Goal: Task Accomplishment & Management: Use online tool/utility

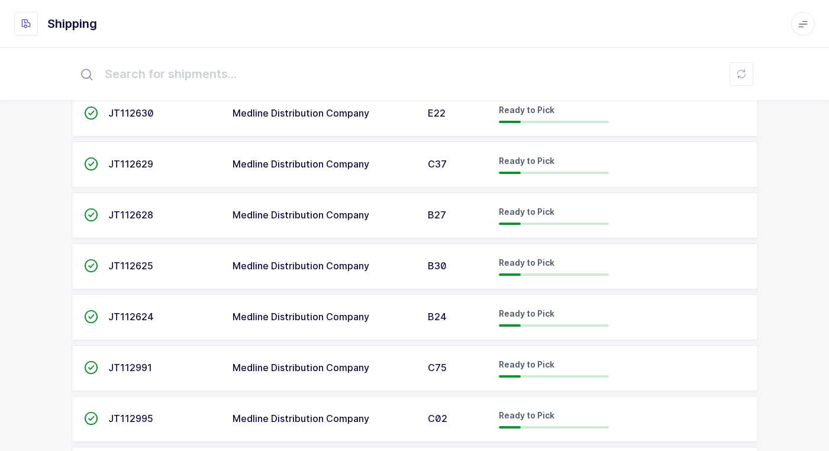
scroll to position [356, 0]
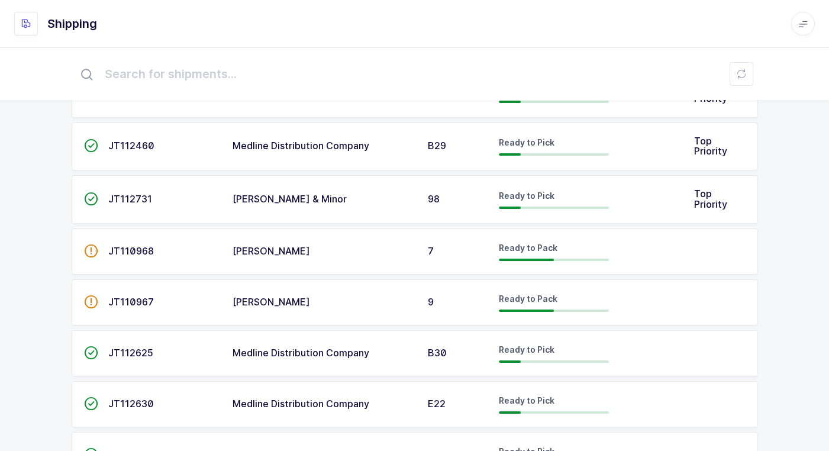
scroll to position [296, 0]
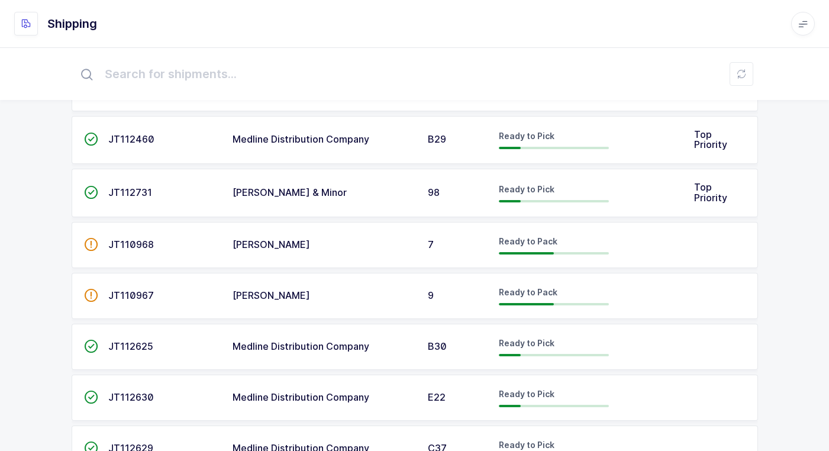
click at [296, 301] on td "[PERSON_NAME]" at bounding box center [323, 296] width 195 height 46
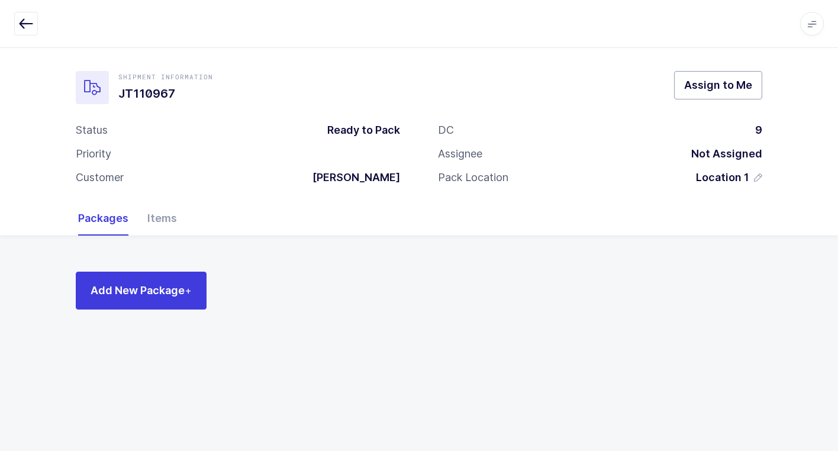
click at [717, 84] on span "Assign to Me" at bounding box center [718, 85] width 68 height 15
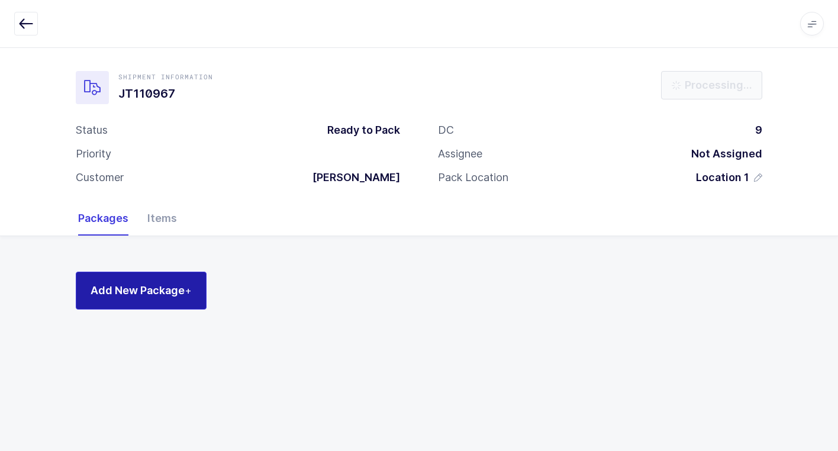
click at [153, 292] on span "Add New Package +" at bounding box center [141, 290] width 101 height 15
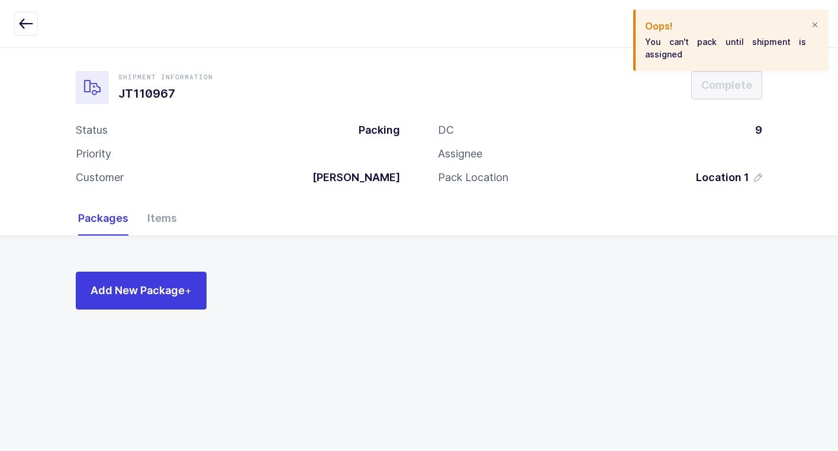
click at [815, 22] on div at bounding box center [814, 25] width 9 height 11
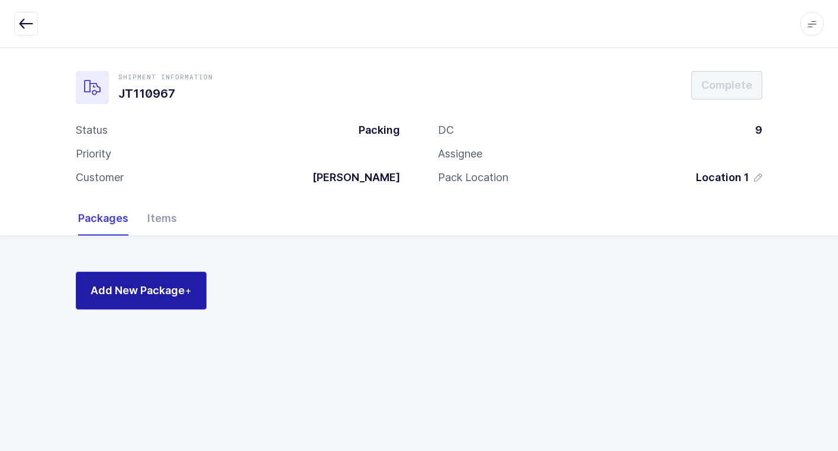
click at [178, 297] on span "Add New Package +" at bounding box center [141, 290] width 101 height 15
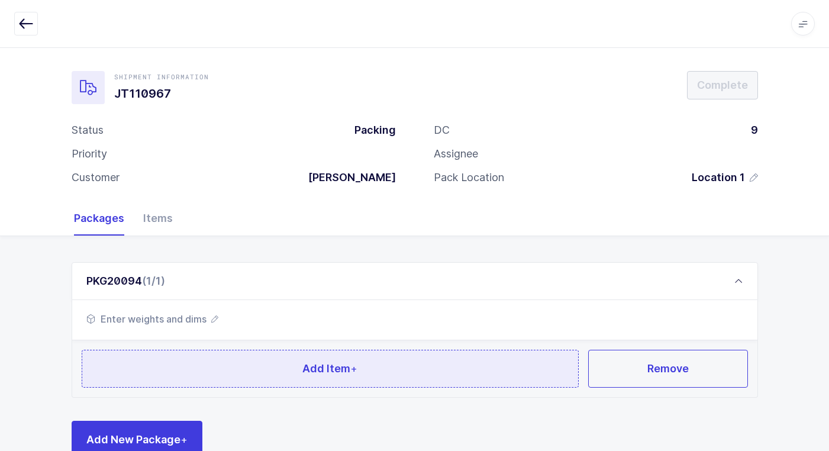
click at [235, 379] on button "Add Item +" at bounding box center [331, 369] width 498 height 38
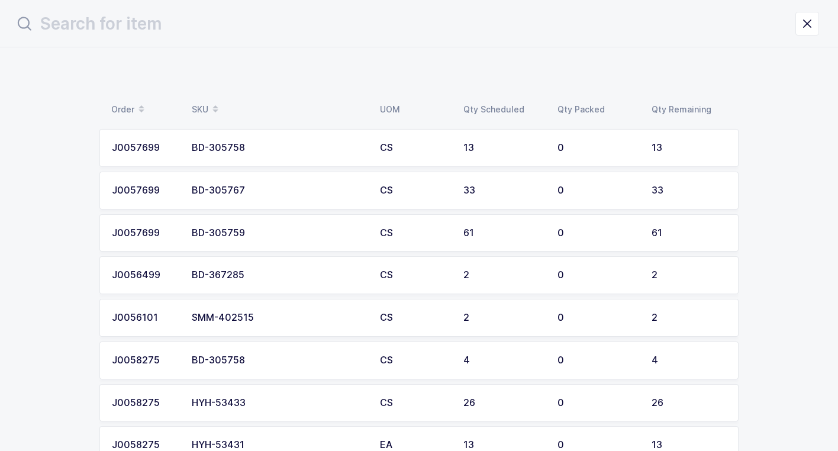
click at [255, 232] on div "BD-305759" at bounding box center [279, 233] width 174 height 11
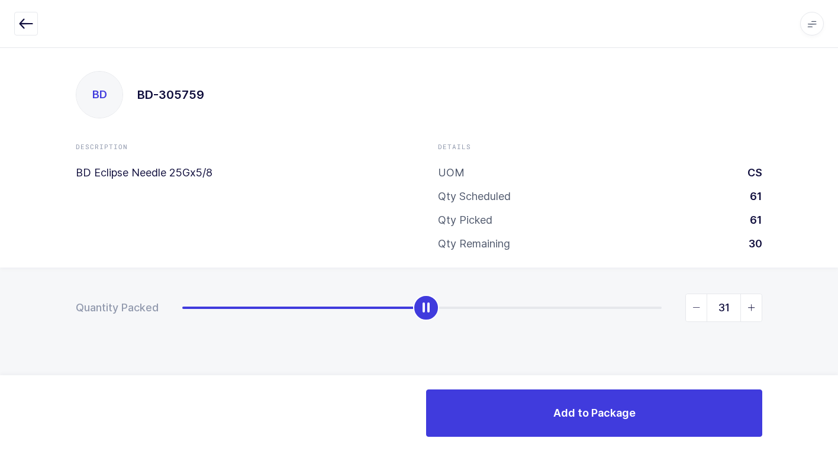
type input "30"
drag, startPoint x: 186, startPoint y: 313, endPoint x: 418, endPoint y: 332, distance: 232.3
click at [418, 332] on div "Quantity Packed 30" at bounding box center [419, 349] width 838 height 163
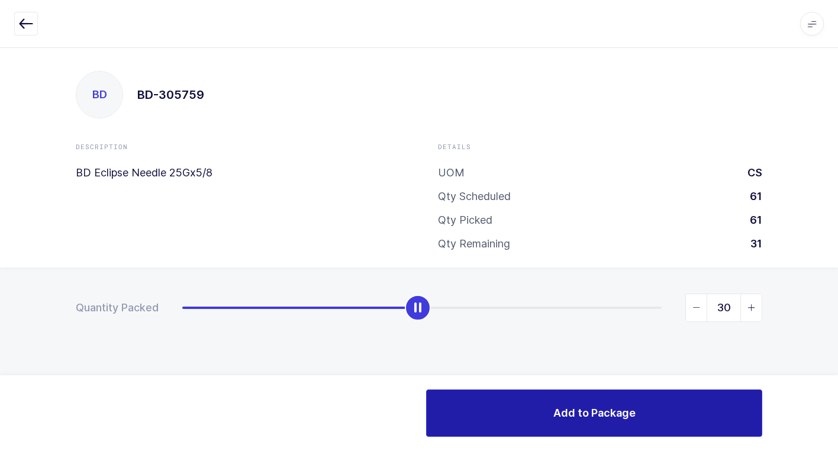
click at [550, 414] on button "Add to Package" at bounding box center [594, 412] width 336 height 47
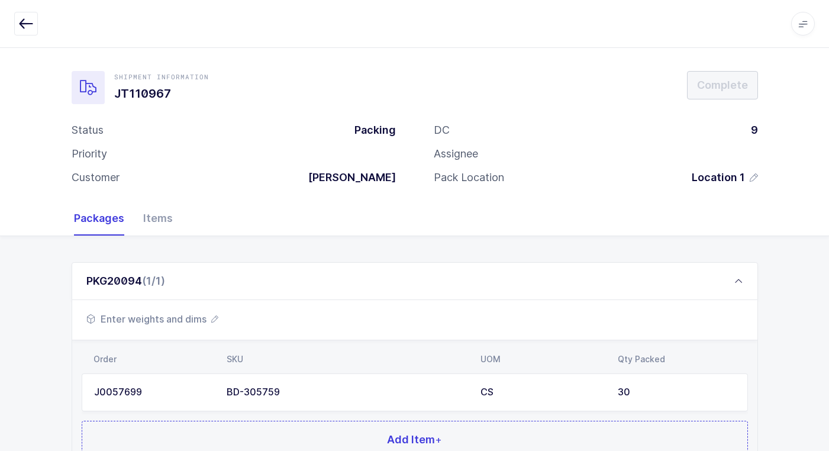
click at [162, 324] on span "Enter weights and dims" at bounding box center [152, 319] width 132 height 14
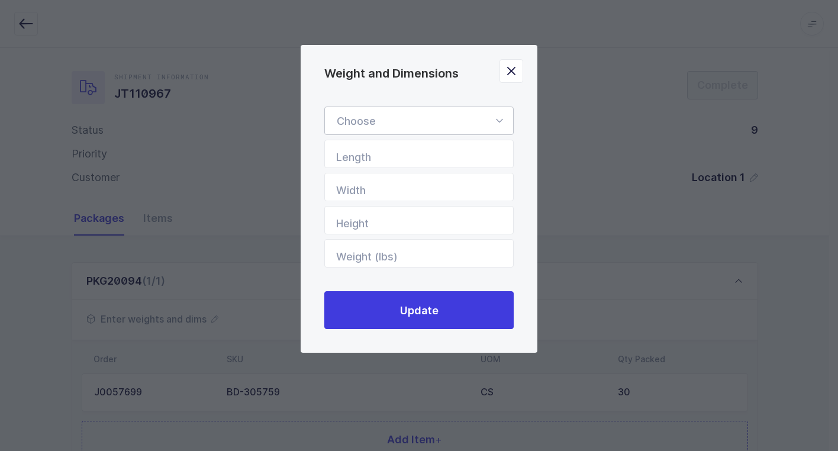
click at [503, 121] on icon "Weight and Dimensions" at bounding box center [499, 121] width 15 height 28
click at [451, 156] on li "Standard Pallet" at bounding box center [424, 155] width 188 height 22
type input "Standard Pallet"
type input "48"
type input "40"
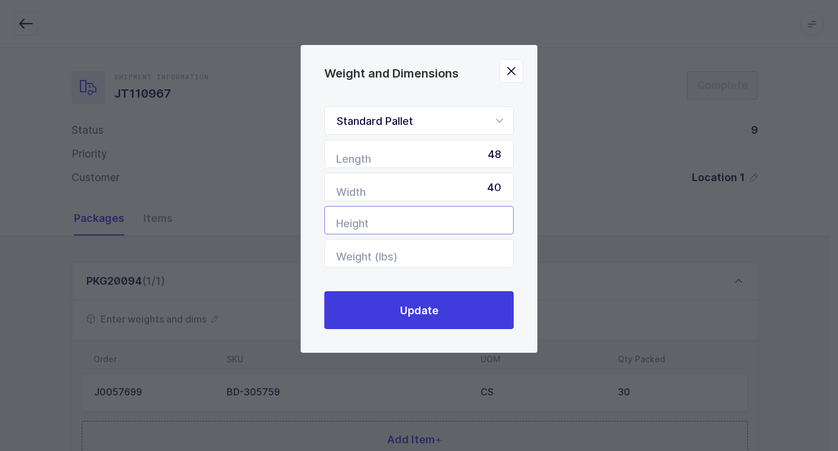
click at [485, 215] on input "Height" at bounding box center [418, 220] width 189 height 28
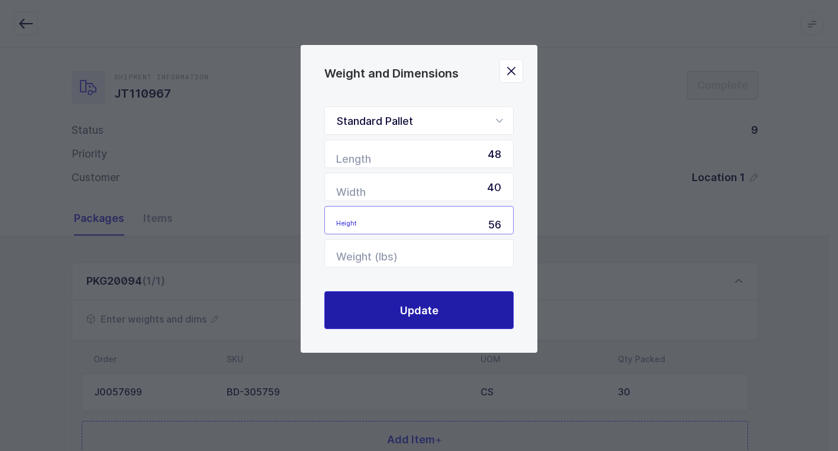
type input "56"
click at [410, 311] on span "Update" at bounding box center [419, 310] width 38 height 15
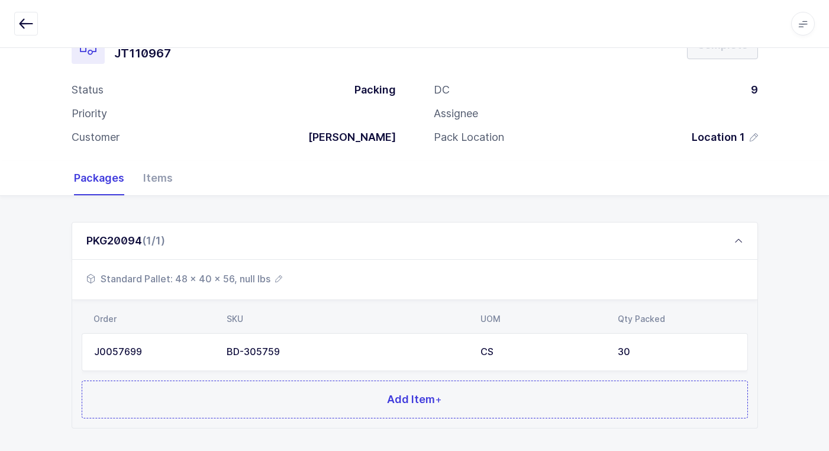
scroll to position [102, 0]
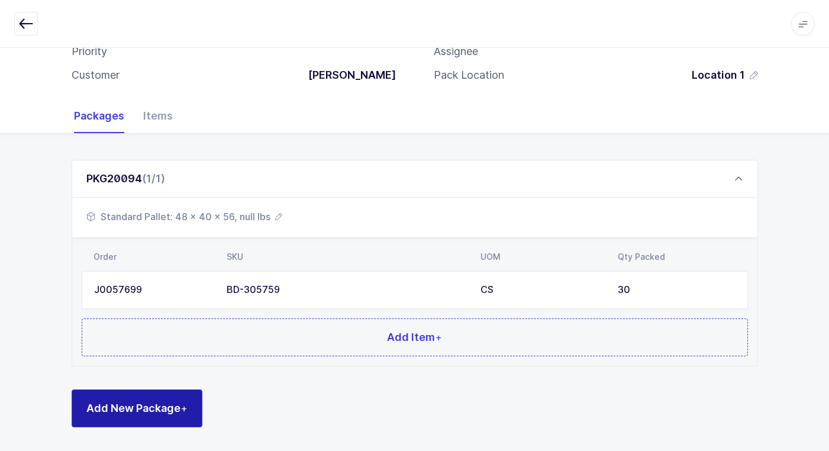
click at [171, 420] on button "Add New Package +" at bounding box center [137, 408] width 131 height 38
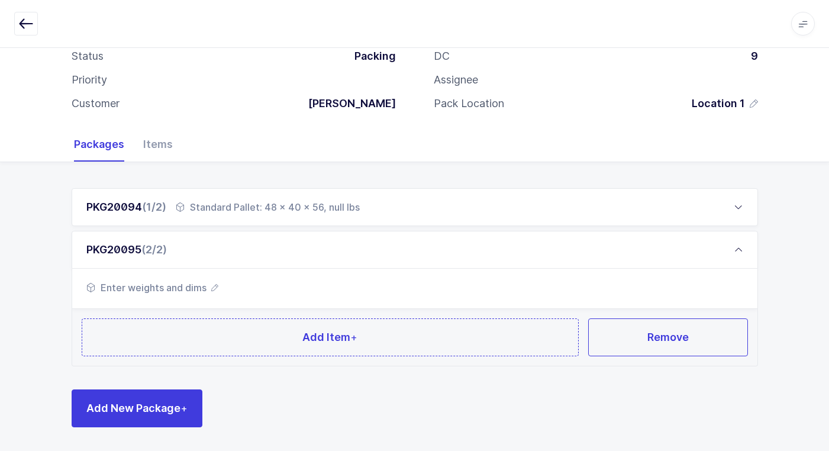
scroll to position [74, 0]
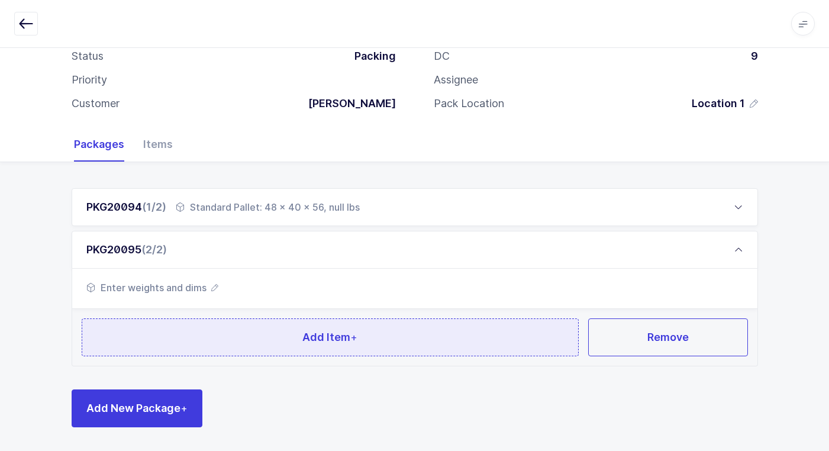
click at [227, 339] on button "Add Item +" at bounding box center [331, 337] width 498 height 38
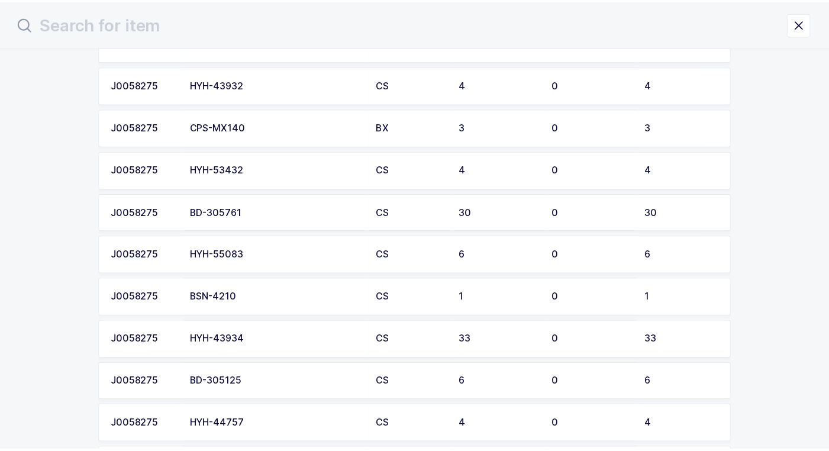
scroll to position [533, 0]
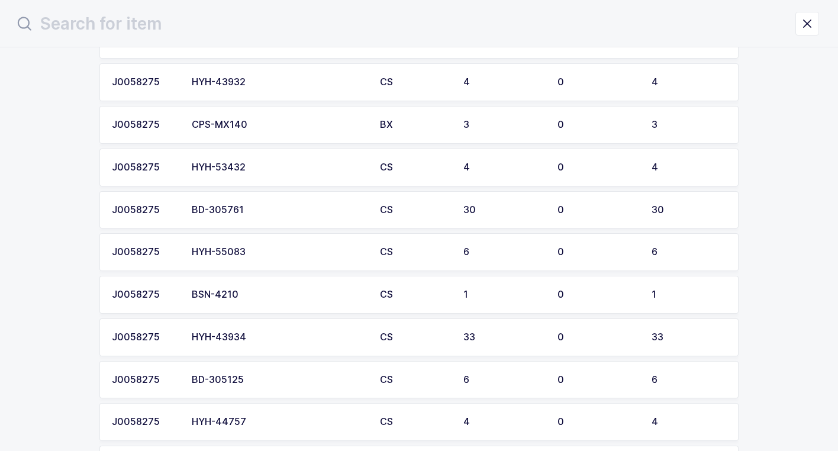
click at [235, 214] on div "BD-305761" at bounding box center [279, 210] width 174 height 11
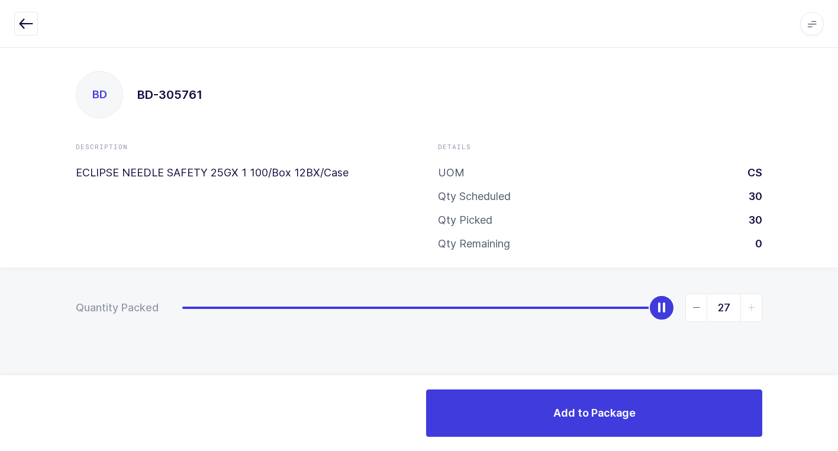
type input "30"
drag, startPoint x: 181, startPoint y: 310, endPoint x: 761, endPoint y: 328, distance: 580.9
click at [838, 260] on html "Apps Core [GEOGRAPHIC_DATA] Admin Mission Control Purchasing [PERSON_NAME] Logo…" at bounding box center [419, 225] width 838 height 451
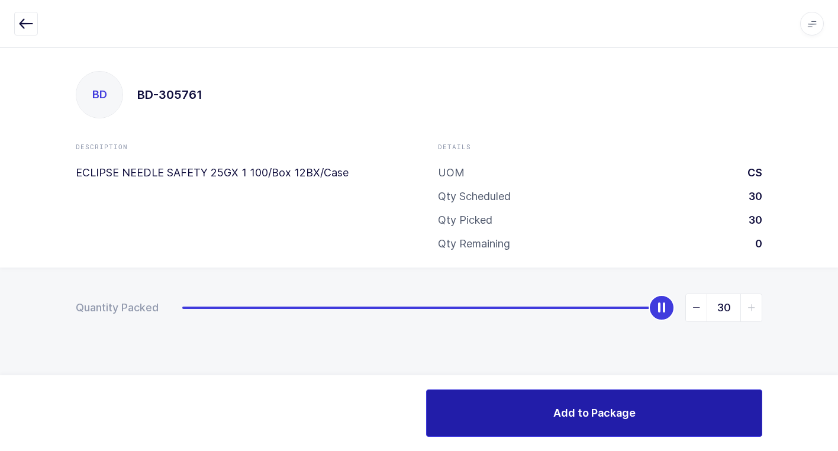
click at [574, 405] on span "Add to Package" at bounding box center [594, 412] width 82 height 15
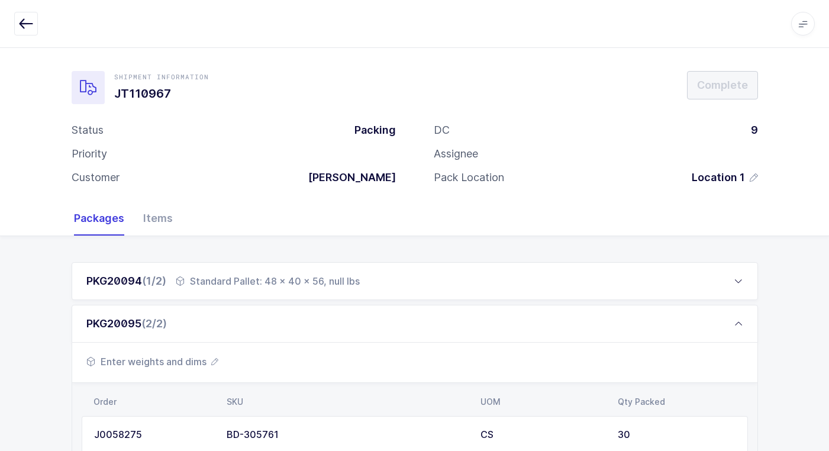
click at [179, 356] on span "Enter weights and dims" at bounding box center [152, 362] width 132 height 14
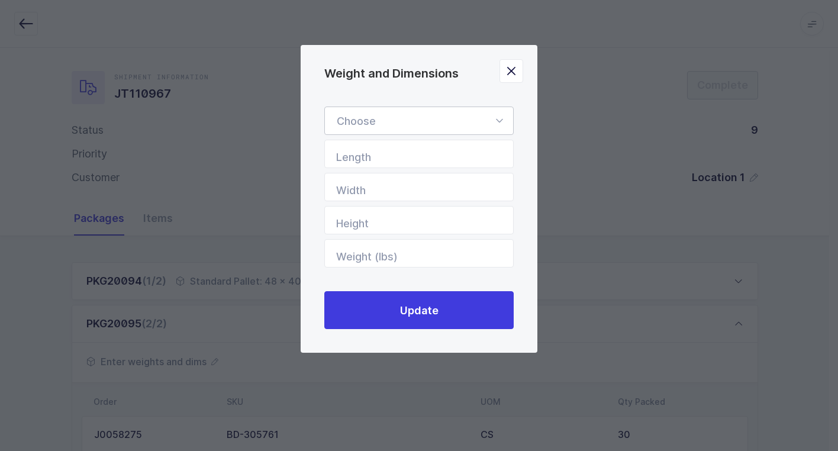
click at [498, 119] on icon "Weight and Dimensions" at bounding box center [499, 121] width 15 height 28
click at [455, 154] on li "Standard Pallet" at bounding box center [424, 155] width 188 height 22
type input "Standard Pallet"
type input "48"
type input "40"
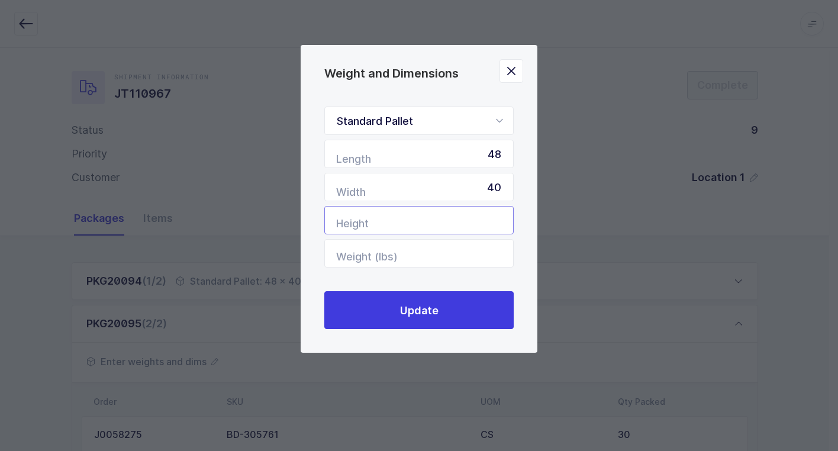
click at [488, 221] on input "Height" at bounding box center [418, 220] width 189 height 28
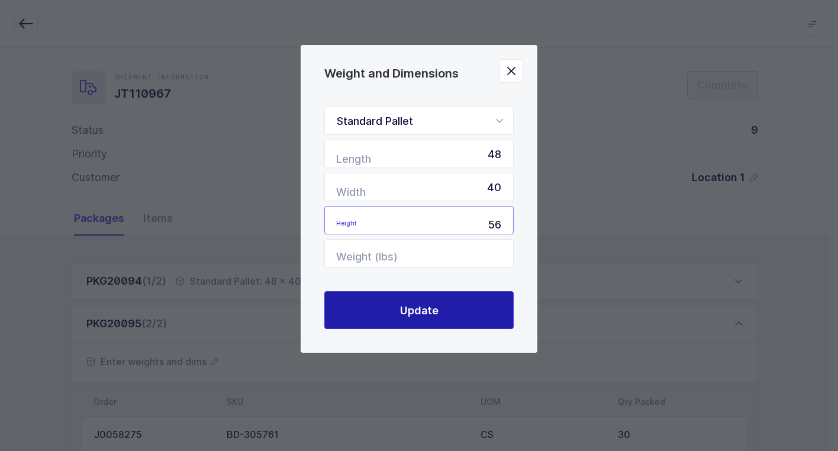
type input "56"
click at [410, 309] on span "Update" at bounding box center [419, 310] width 38 height 15
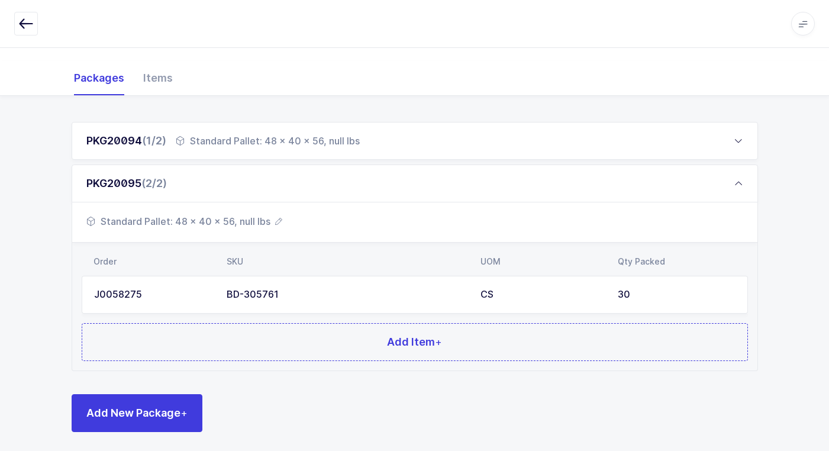
scroll to position [145, 0]
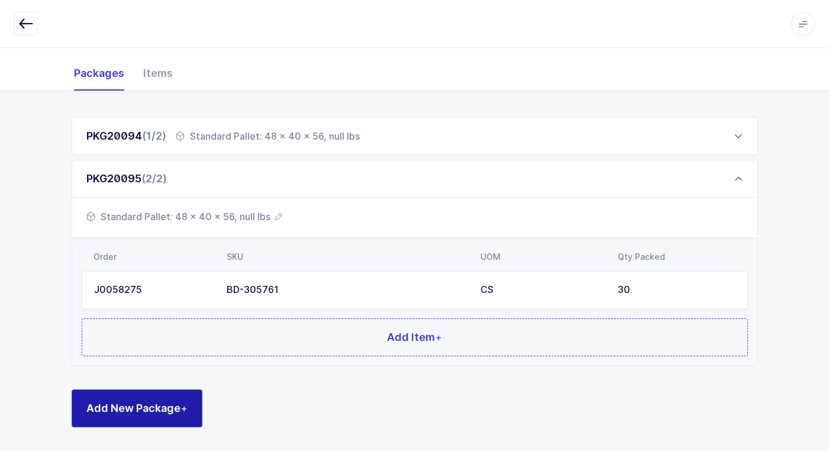
click at [166, 398] on button "Add New Package +" at bounding box center [137, 408] width 131 height 38
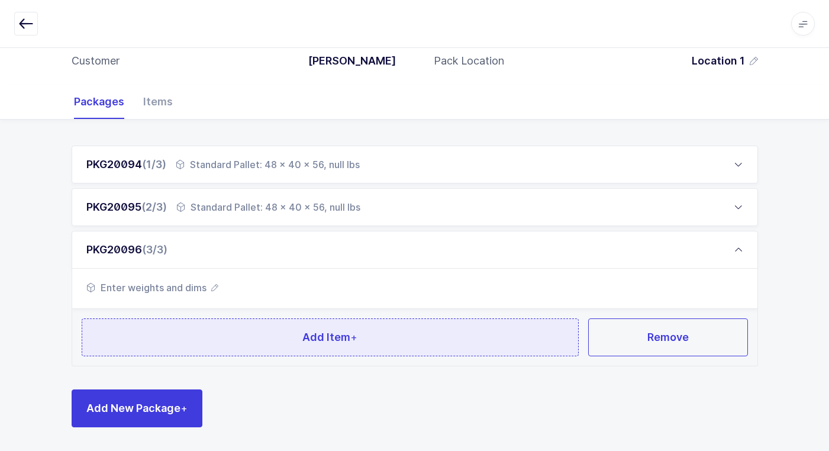
scroll to position [117, 0]
click at [240, 333] on button "Add Item +" at bounding box center [331, 337] width 498 height 38
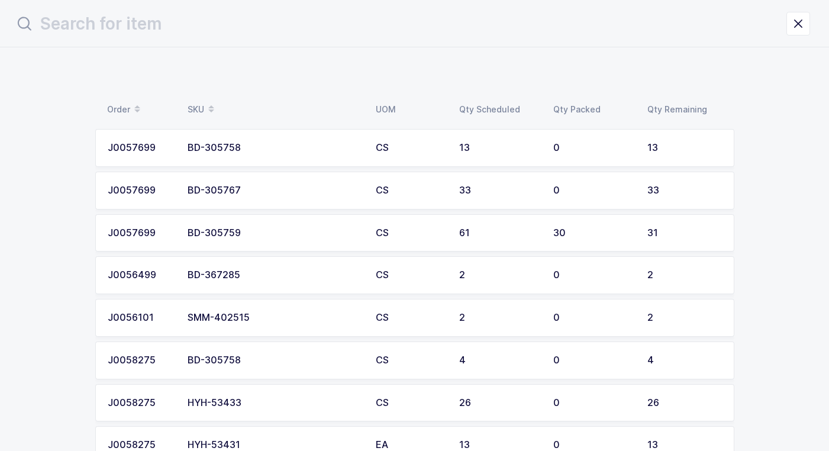
scroll to position [0, 0]
click at [256, 197] on td "BD-305767" at bounding box center [279, 191] width 188 height 38
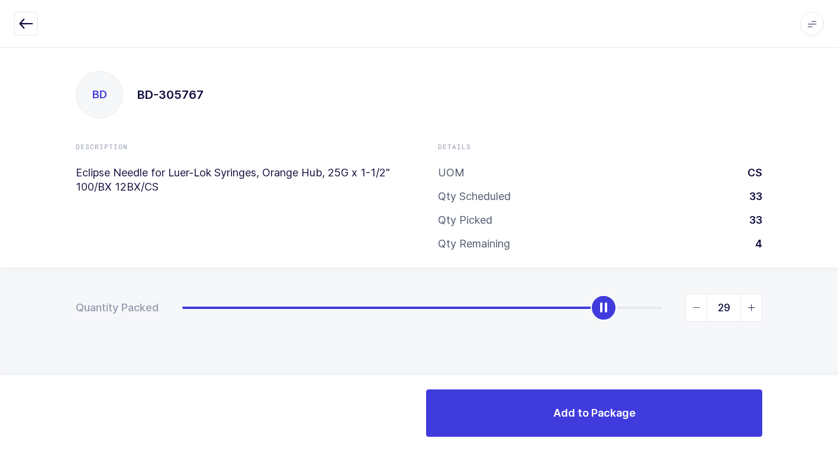
drag, startPoint x: 188, startPoint y: 307, endPoint x: 607, endPoint y: 314, distance: 419.7
click at [607, 314] on div "slider between 0 and 33" at bounding box center [604, 308] width 26 height 26
click at [751, 306] on icon "slider between 0 and 33" at bounding box center [752, 308] width 8 height 8
type input "30"
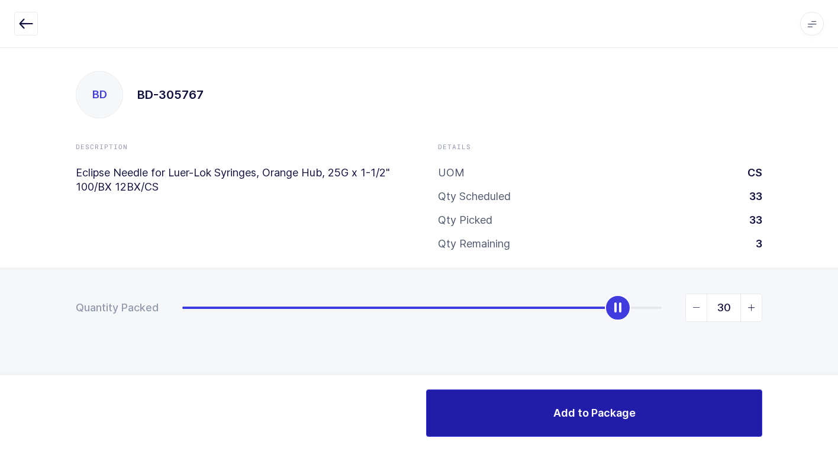
click at [583, 413] on span "Add to Package" at bounding box center [594, 412] width 82 height 15
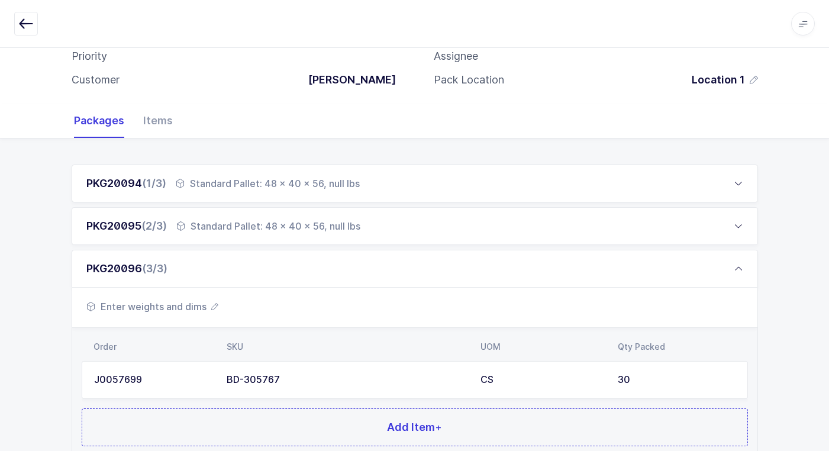
scroll to position [118, 0]
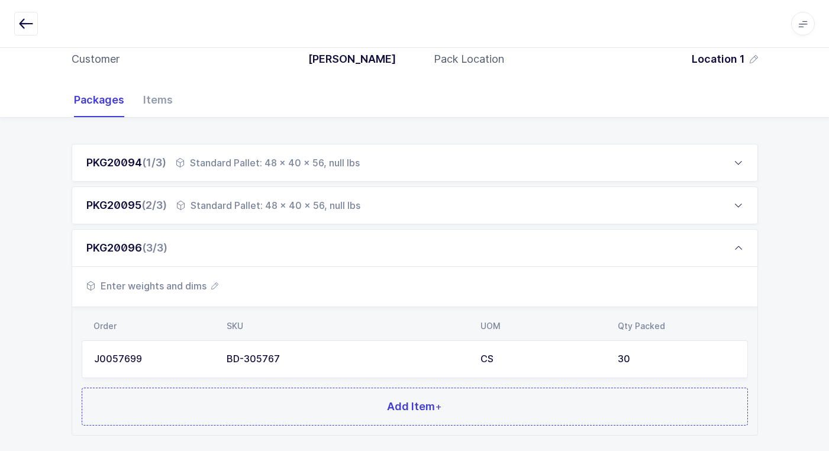
click at [186, 286] on span "Enter weights and dims" at bounding box center [152, 286] width 132 height 14
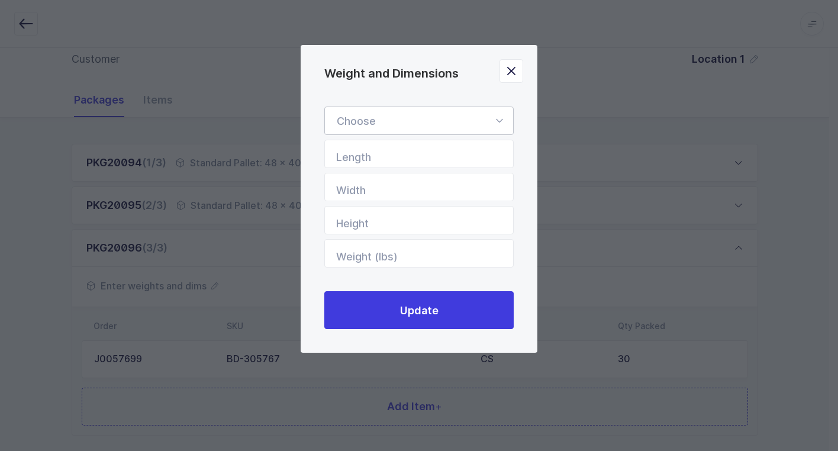
click at [500, 120] on icon "Weight and Dimensions" at bounding box center [499, 121] width 15 height 28
click at [442, 154] on li "Standard Pallet" at bounding box center [424, 155] width 188 height 22
type input "Standard Pallet"
type input "48"
type input "40"
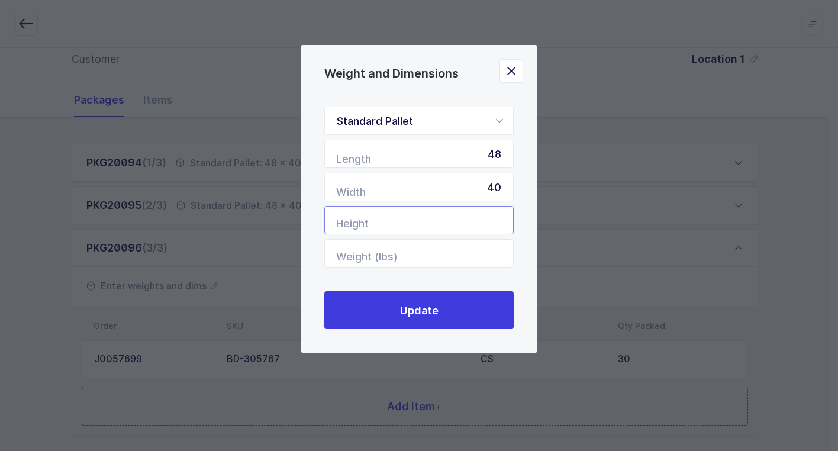
click at [476, 223] on input "Height" at bounding box center [418, 220] width 189 height 28
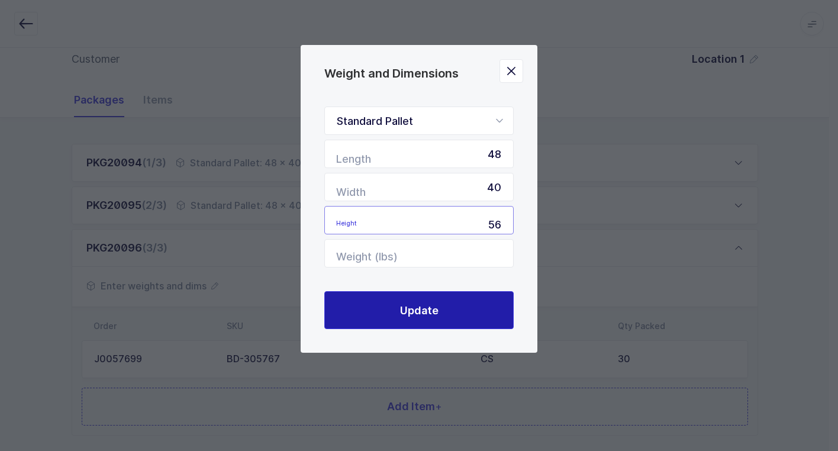
type input "56"
click at [435, 315] on span "Update" at bounding box center [419, 310] width 38 height 15
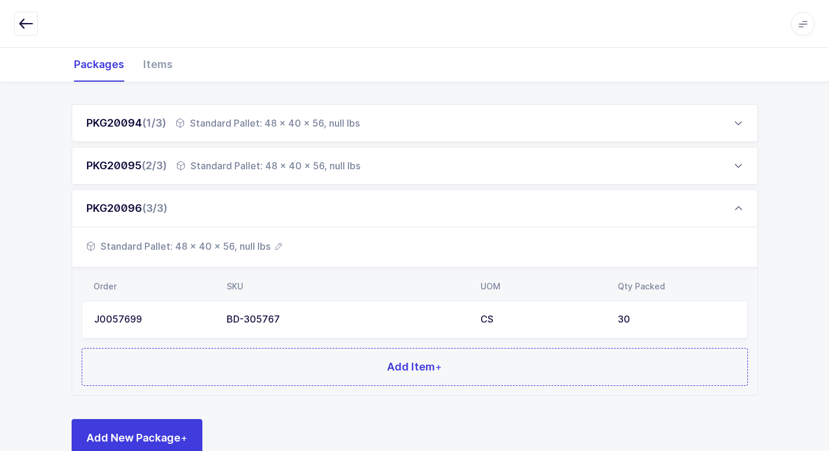
scroll to position [188, 0]
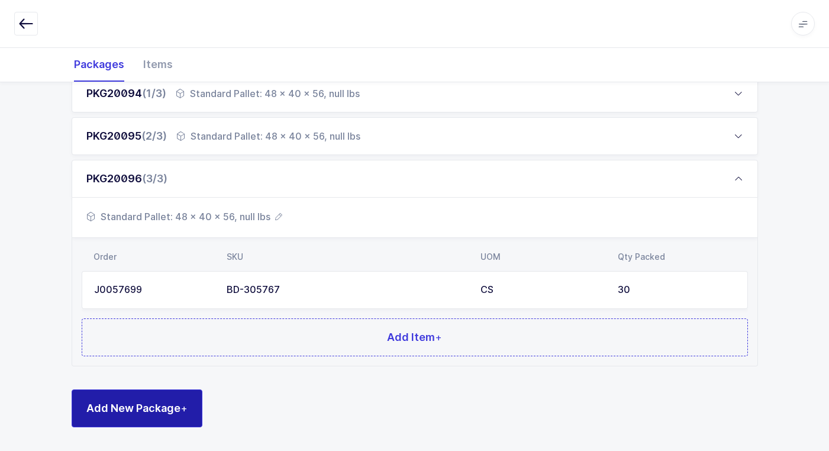
click at [190, 407] on button "Add New Package +" at bounding box center [137, 408] width 131 height 38
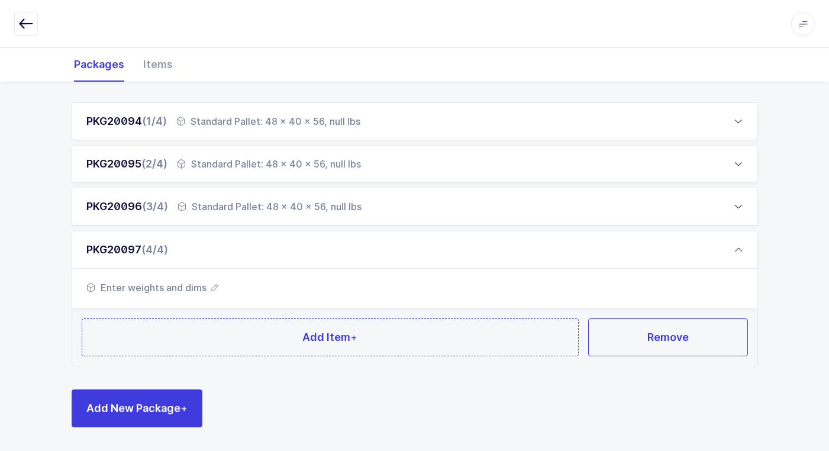
scroll to position [159, 0]
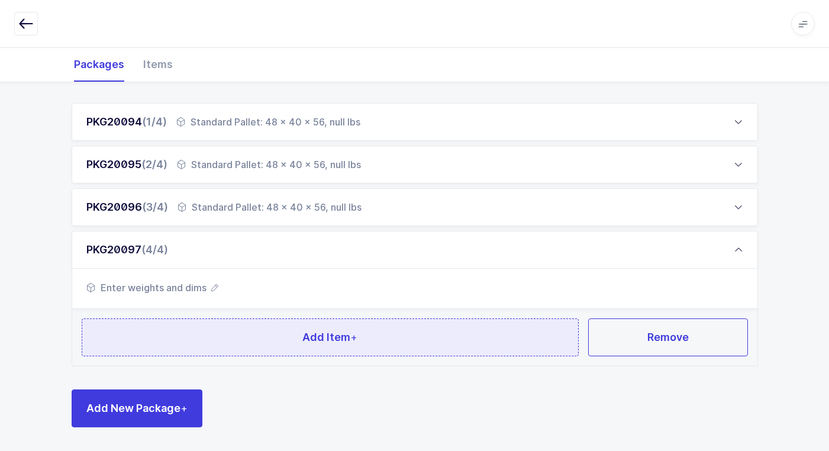
click at [219, 336] on button "Add Item +" at bounding box center [331, 337] width 498 height 38
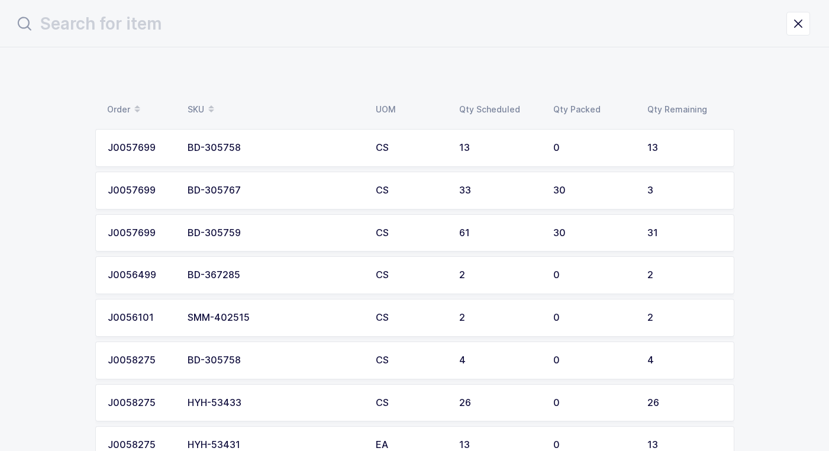
scroll to position [0, 0]
click at [244, 236] on div "BD-305759" at bounding box center [279, 233] width 174 height 11
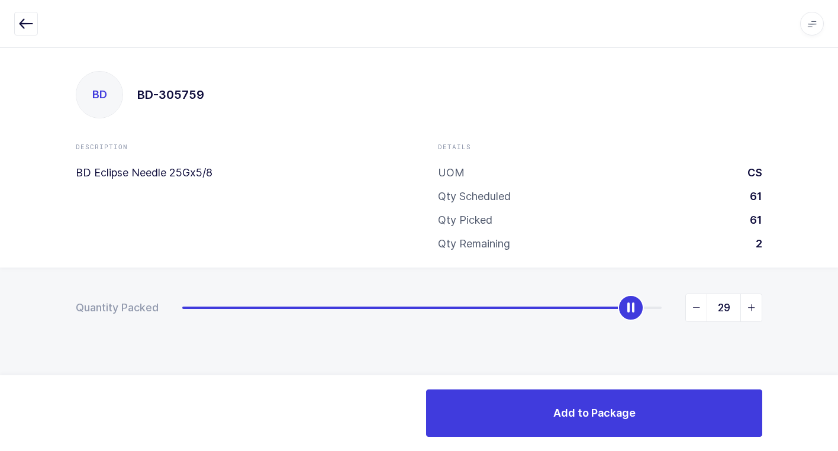
drag, startPoint x: 178, startPoint y: 314, endPoint x: 627, endPoint y: 331, distance: 449.0
click at [627, 331] on div "Quantity Packed 29" at bounding box center [419, 349] width 838 height 163
click at [753, 308] on icon "slider between 0 and 31" at bounding box center [752, 308] width 8 height 8
type input "30"
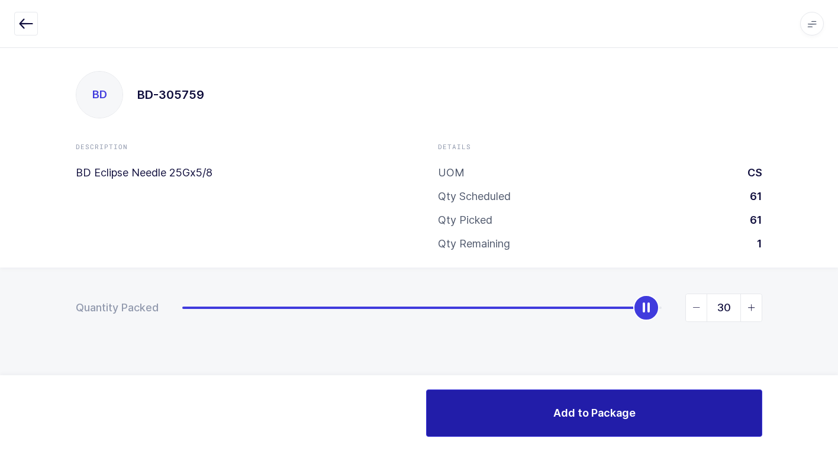
drag, startPoint x: 594, startPoint y: 424, endPoint x: 590, endPoint y: 418, distance: 6.9
click at [593, 422] on button "Add to Package" at bounding box center [594, 412] width 336 height 47
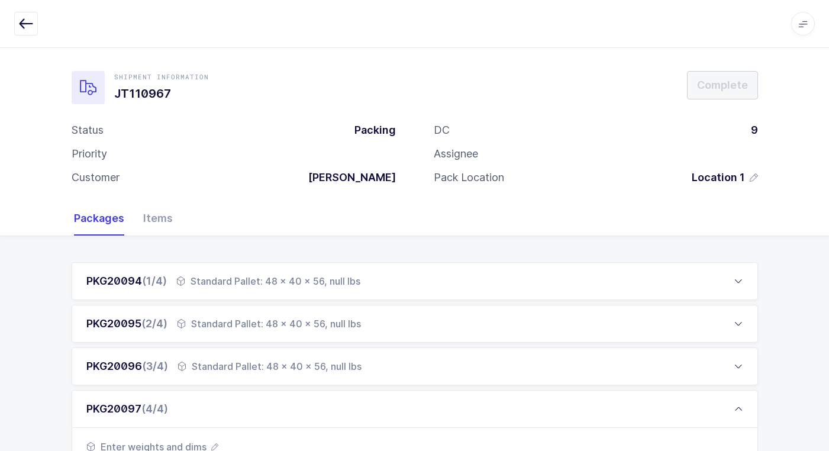
scroll to position [230, 0]
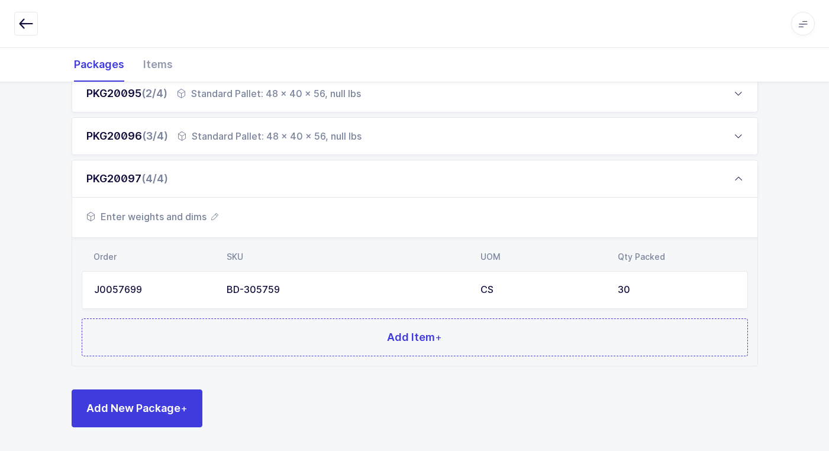
click at [172, 212] on span "Enter weights and dims" at bounding box center [152, 217] width 132 height 14
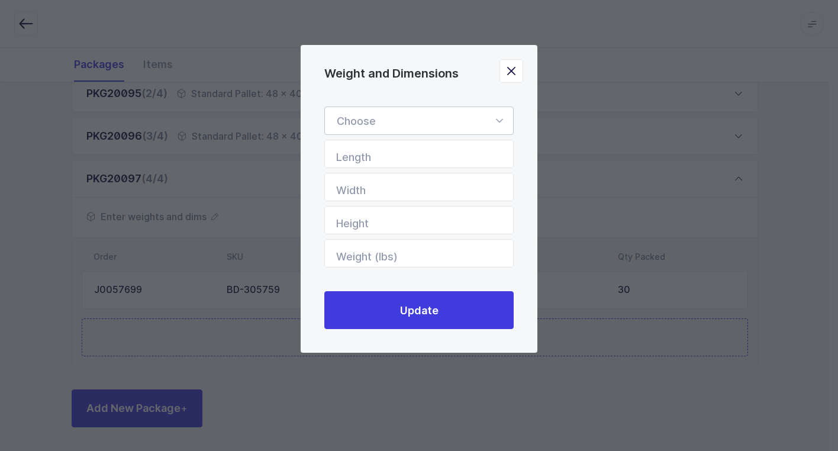
click at [503, 117] on icon "Weight and Dimensions" at bounding box center [499, 121] width 15 height 28
click at [454, 150] on li "Standard Pallet" at bounding box center [424, 155] width 188 height 22
type input "Standard Pallet"
type input "48"
type input "40"
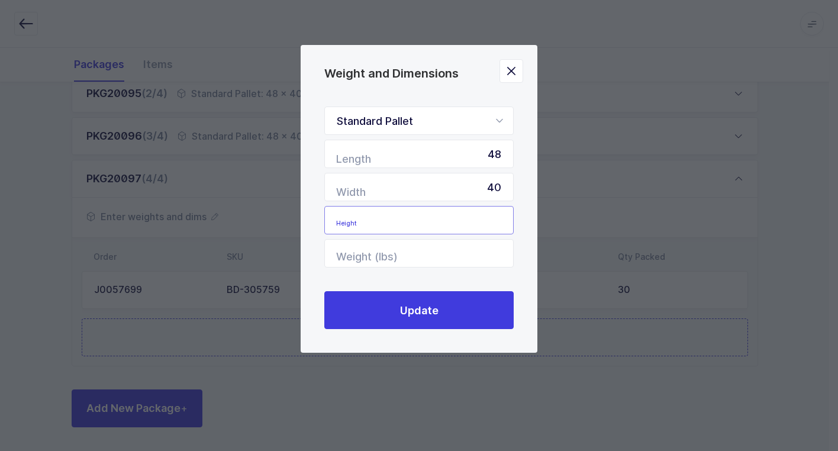
click at [459, 220] on input "Height" at bounding box center [418, 220] width 189 height 28
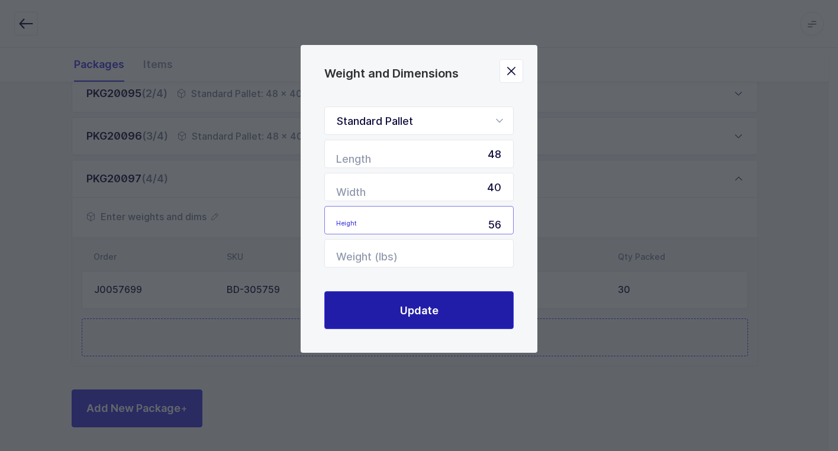
type input "56"
click at [357, 315] on button "Update" at bounding box center [418, 310] width 189 height 38
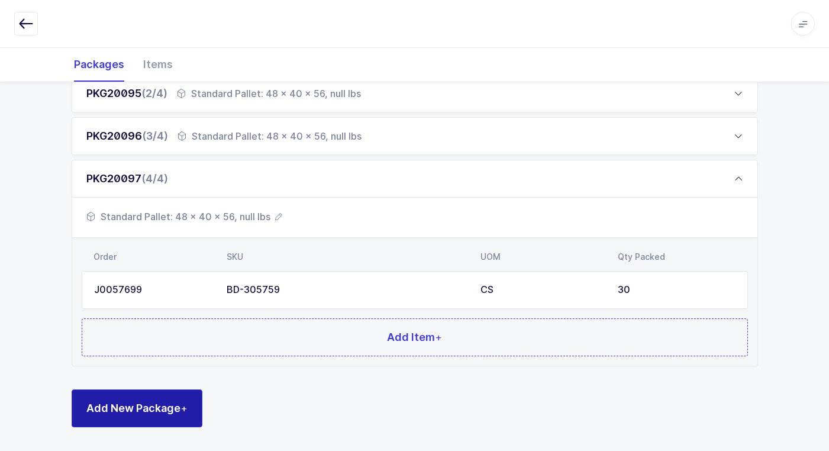
click at [165, 408] on span "Add New Package +" at bounding box center [136, 408] width 101 height 15
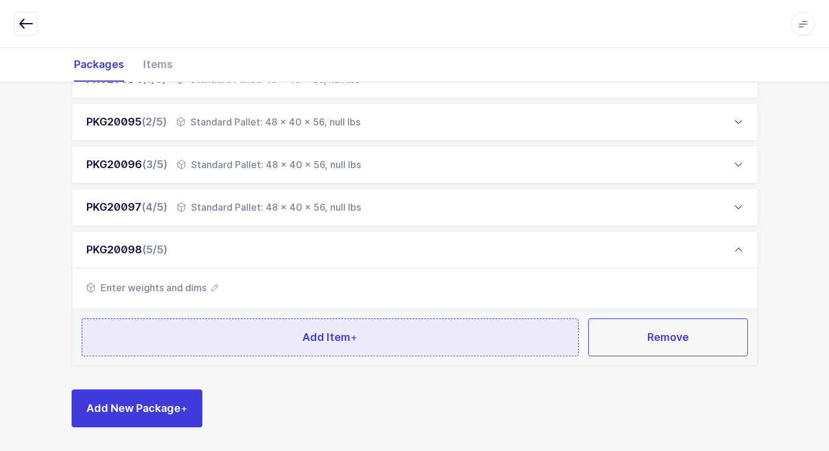
scroll to position [202, 0]
click at [277, 321] on button "Add Item +" at bounding box center [331, 337] width 498 height 38
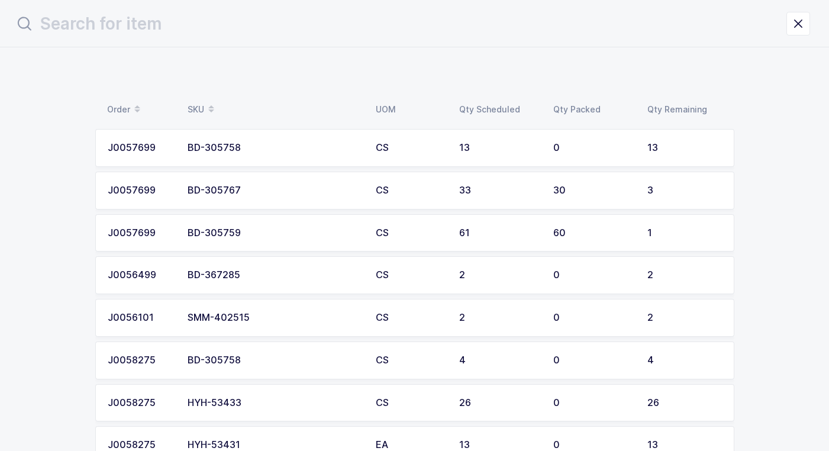
scroll to position [0, 0]
click at [250, 145] on div "BD-305758" at bounding box center [279, 148] width 174 height 11
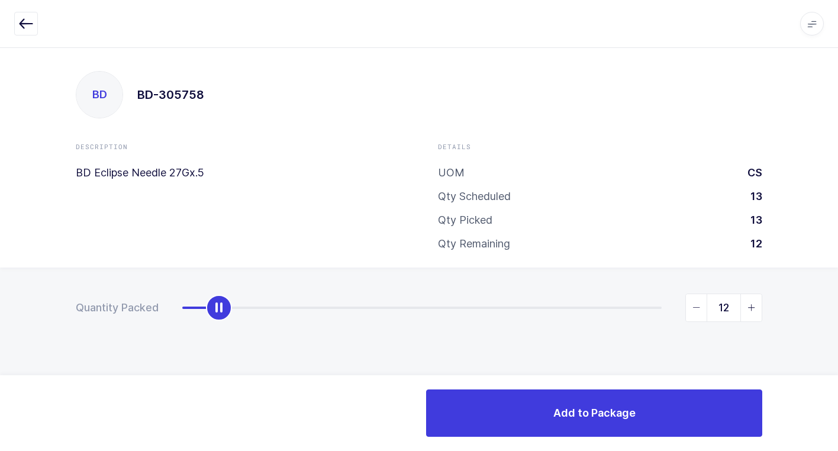
type input "13"
drag, startPoint x: 185, startPoint y: 310, endPoint x: 837, endPoint y: 289, distance: 652.0
click at [837, 289] on div "Quantity Packed 13" at bounding box center [419, 349] width 838 height 163
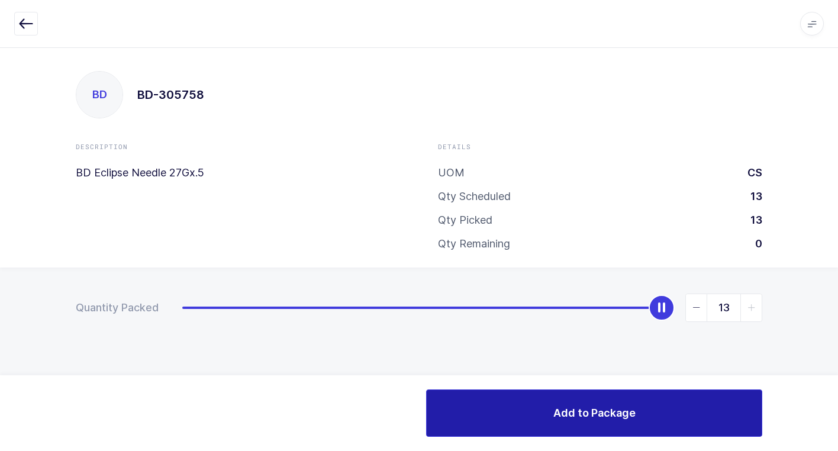
drag, startPoint x: 539, startPoint y: 406, endPoint x: 530, endPoint y: 407, distance: 8.4
click at [538, 406] on button "Add to Package" at bounding box center [594, 412] width 336 height 47
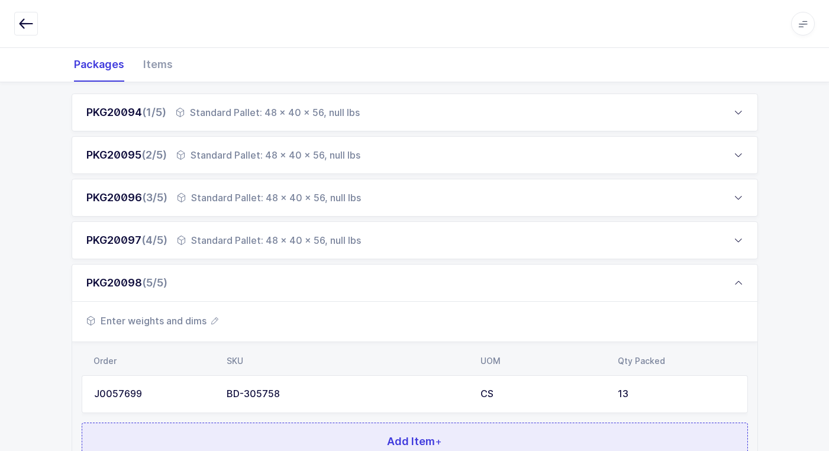
scroll to position [273, 0]
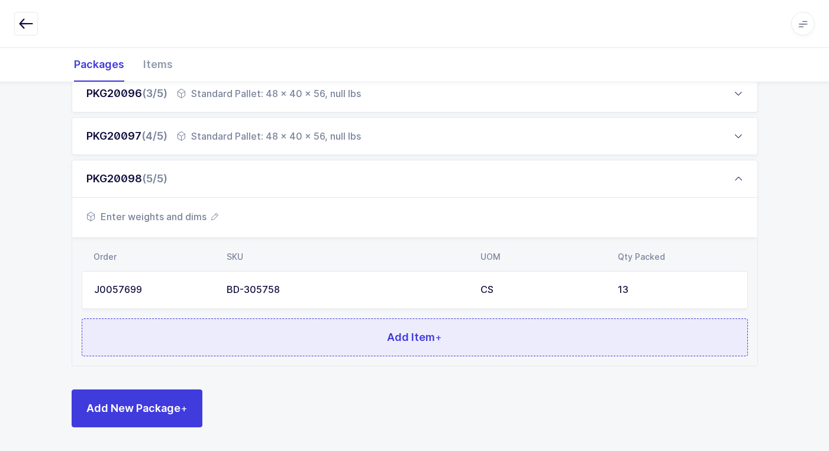
click at [304, 339] on button "Add Item +" at bounding box center [415, 337] width 667 height 38
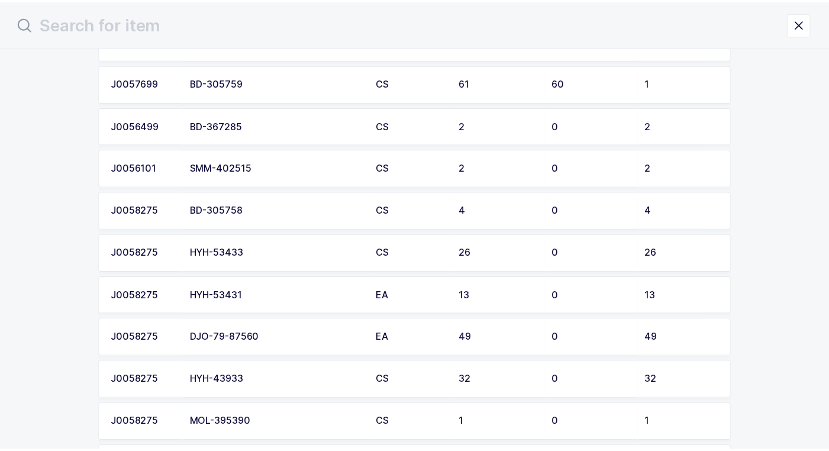
scroll to position [118, 0]
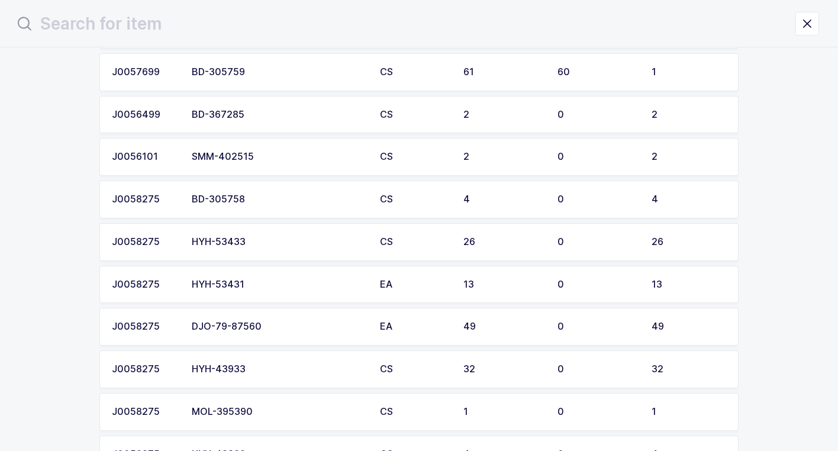
click at [260, 202] on div "BD-305758" at bounding box center [279, 199] width 174 height 11
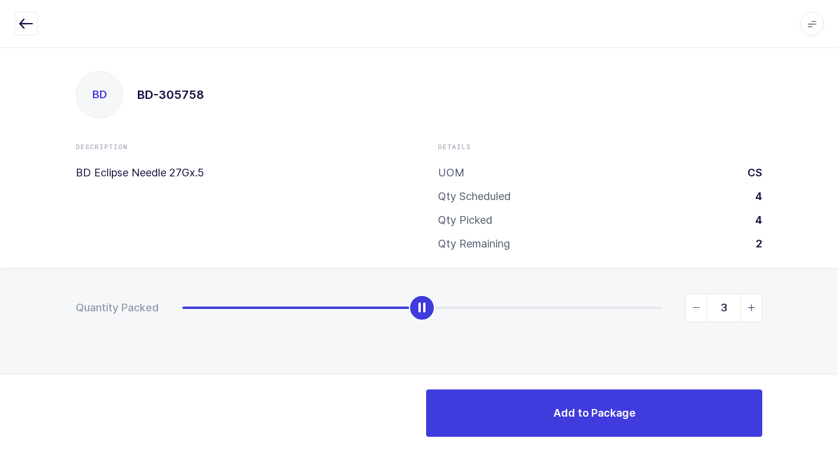
type input "4"
drag, startPoint x: 182, startPoint y: 314, endPoint x: 819, endPoint y: 317, distance: 636.9
click at [819, 317] on div "Quantity Packed 4" at bounding box center [419, 349] width 838 height 163
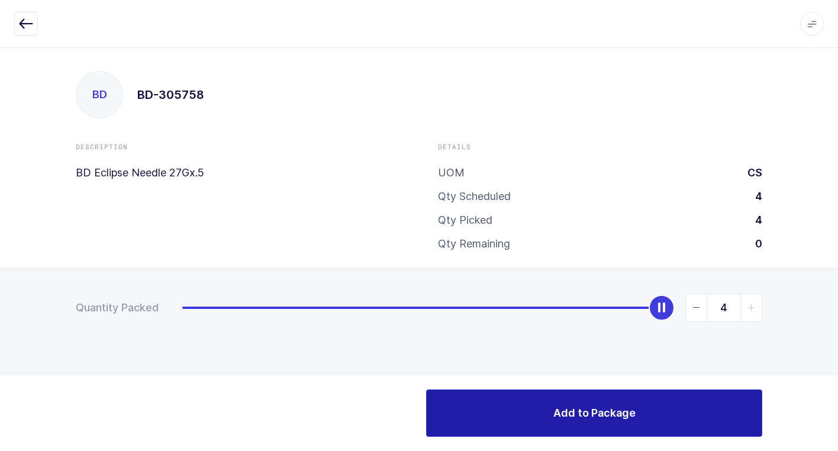
drag, startPoint x: 545, startPoint y: 417, endPoint x: 490, endPoint y: 411, distance: 55.4
click at [540, 414] on button "Add to Package" at bounding box center [594, 412] width 336 height 47
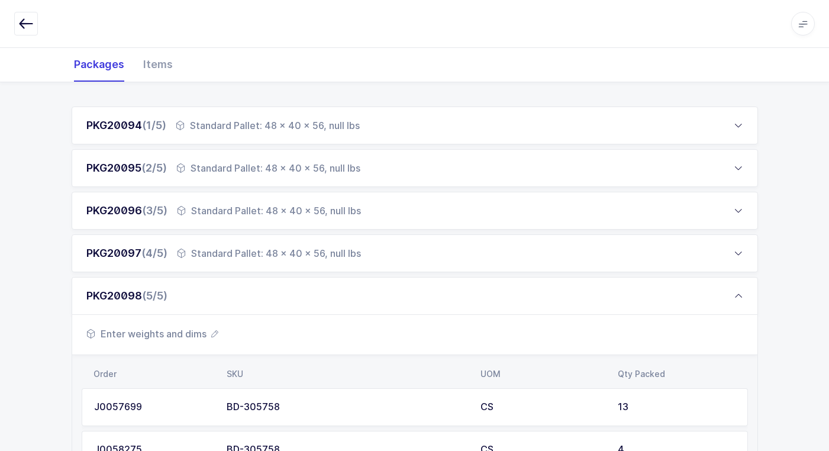
scroll to position [315, 0]
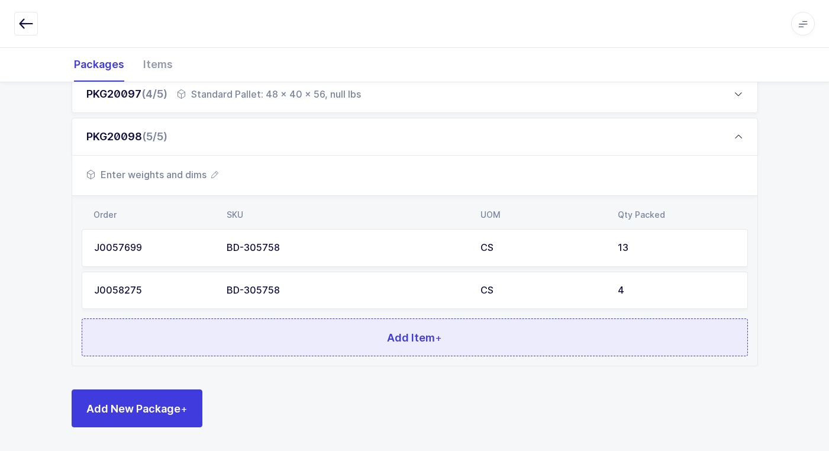
click at [262, 346] on button "Add Item +" at bounding box center [415, 337] width 667 height 38
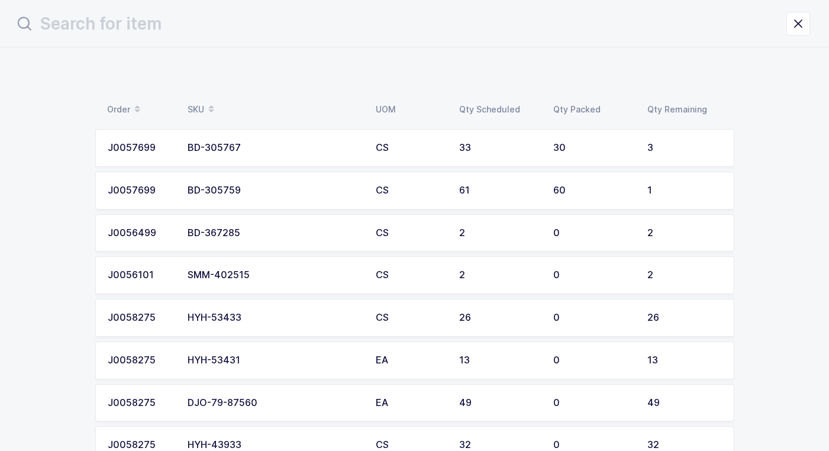
scroll to position [0, 0]
click at [275, 149] on div "BD-305767" at bounding box center [279, 148] width 174 height 11
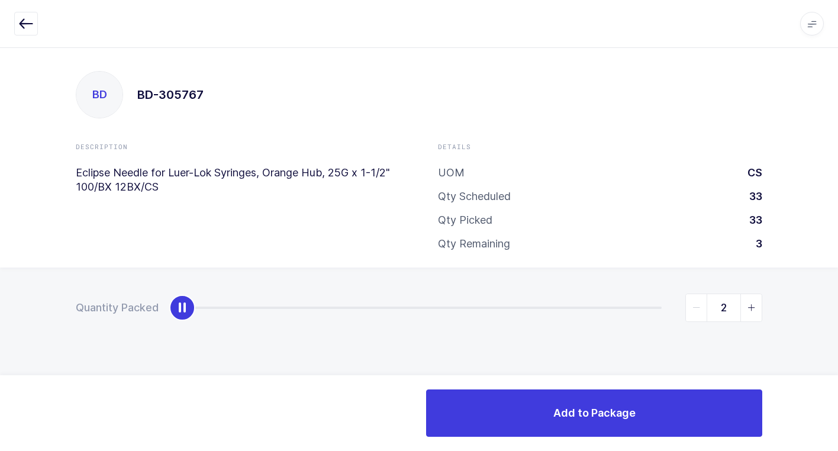
type input "3"
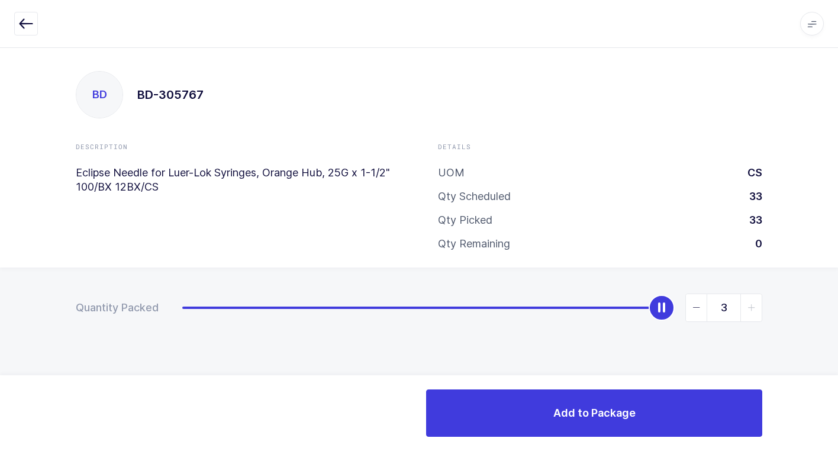
drag, startPoint x: 184, startPoint y: 318, endPoint x: 845, endPoint y: 315, distance: 660.6
click at [838, 315] on html "Apps Core [GEOGRAPHIC_DATA] Admin Mission Control Purchasing [PERSON_NAME] Logo…" at bounding box center [419, 225] width 838 height 451
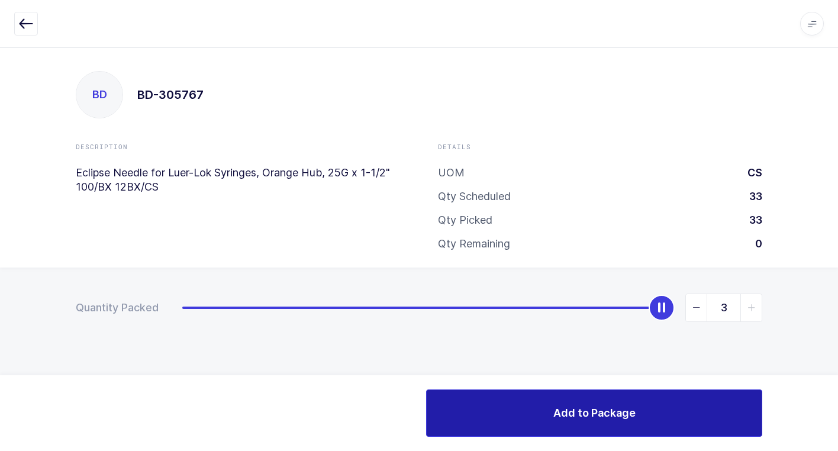
click at [566, 418] on span "Add to Package" at bounding box center [594, 412] width 82 height 15
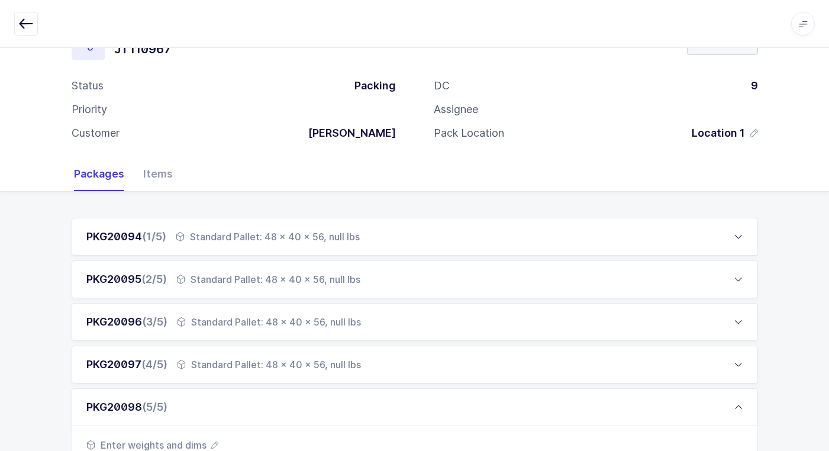
scroll to position [358, 0]
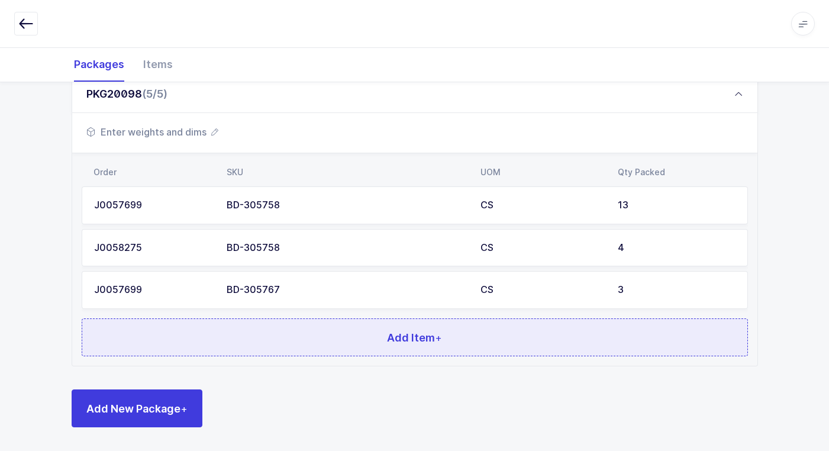
click at [417, 343] on span "Add Item +" at bounding box center [414, 337] width 55 height 15
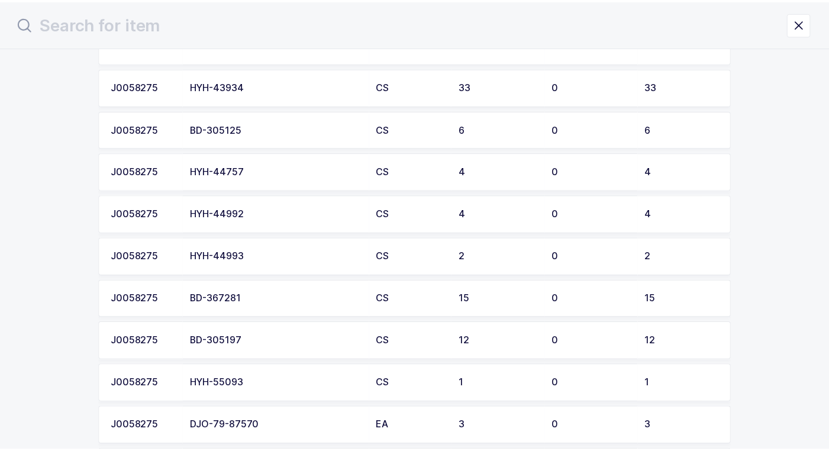
scroll to position [651, 0]
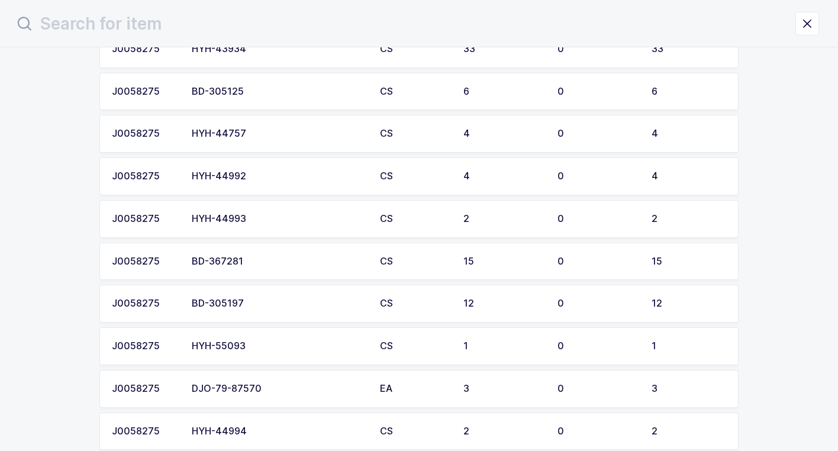
click at [281, 303] on div "BD-305197" at bounding box center [279, 303] width 174 height 11
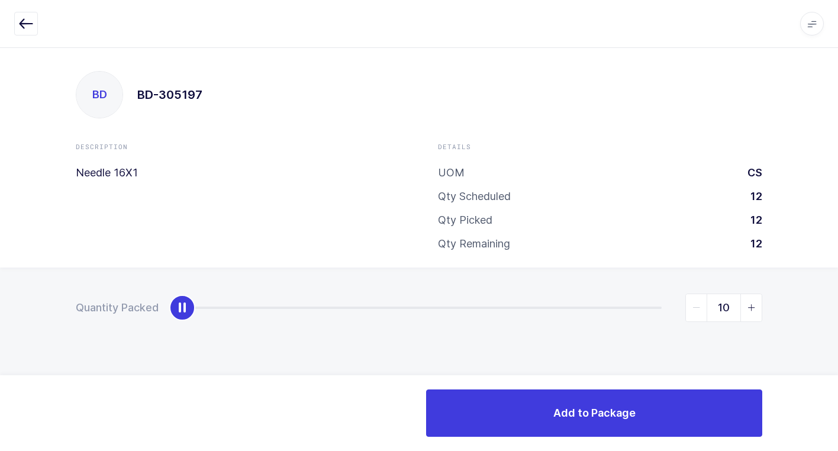
type input "12"
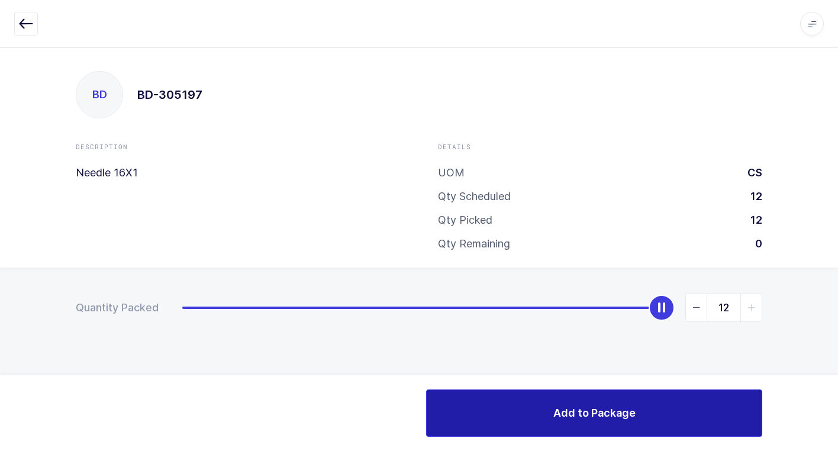
drag, startPoint x: 179, startPoint y: 314, endPoint x: 670, endPoint y: 400, distance: 498.2
click at [838, 301] on html "Apps Core [GEOGRAPHIC_DATA] Admin Mission Control Purchasing [PERSON_NAME] Logo…" at bounding box center [419, 225] width 838 height 451
drag, startPoint x: 606, startPoint y: 419, endPoint x: 597, endPoint y: 418, distance: 8.9
click at [603, 417] on span "Add to Package" at bounding box center [594, 412] width 82 height 15
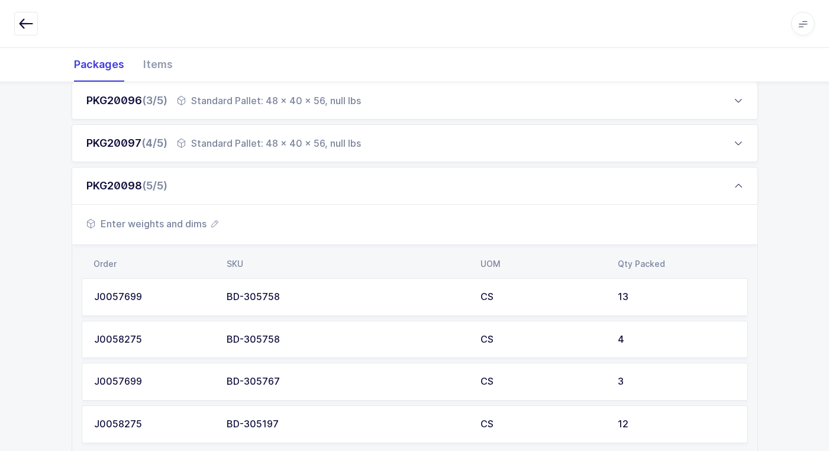
scroll to position [400, 0]
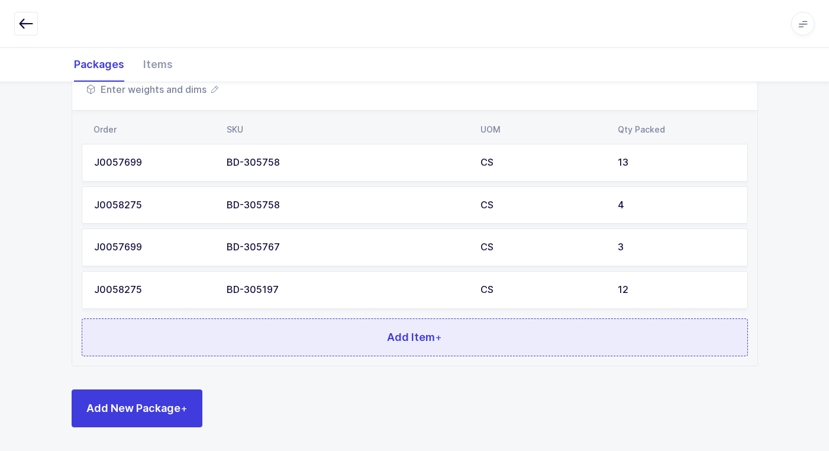
click at [344, 331] on button "Add Item +" at bounding box center [415, 337] width 667 height 38
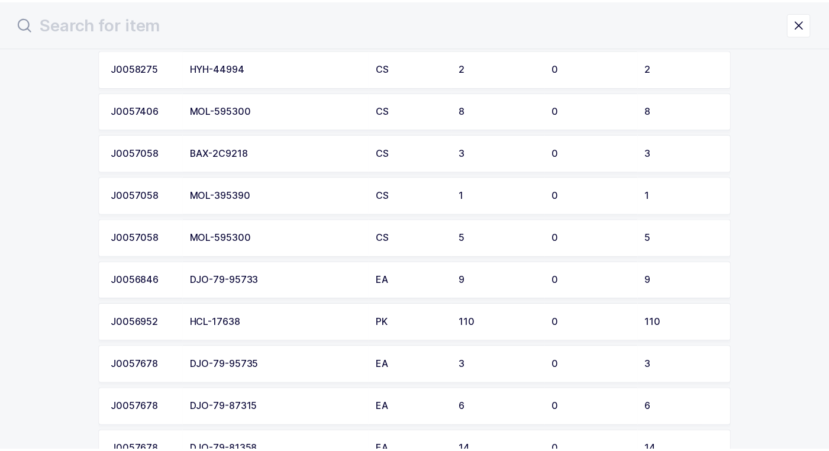
scroll to position [1006, 0]
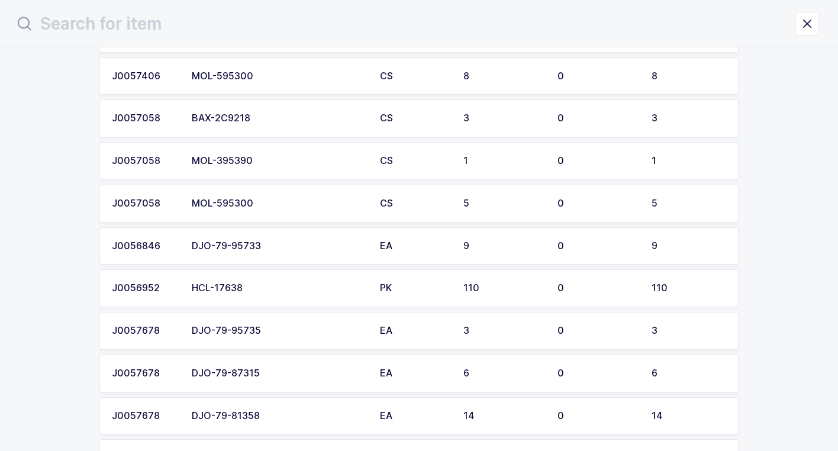
click at [317, 196] on td "MOL-595300" at bounding box center [279, 204] width 188 height 38
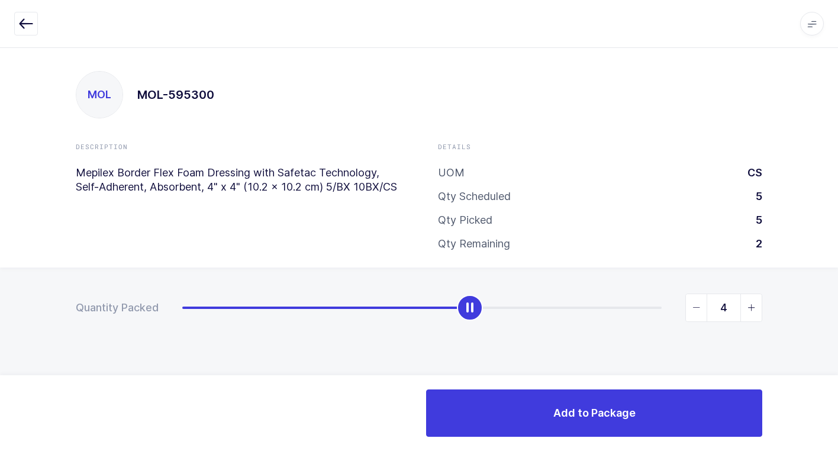
type input "5"
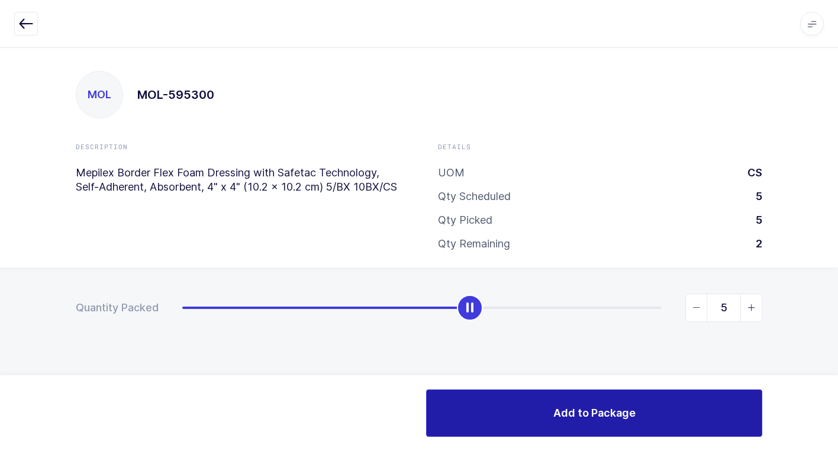
drag, startPoint x: 176, startPoint y: 315, endPoint x: 720, endPoint y: 408, distance: 551.9
click at [780, 379] on div "Apps Core [GEOGRAPHIC_DATA] Admin Mission Control Purchasing [PERSON_NAME] Logo…" at bounding box center [419, 249] width 838 height 404
drag, startPoint x: 547, startPoint y: 417, endPoint x: 521, endPoint y: 413, distance: 26.4
click at [546, 417] on button "Add to Package" at bounding box center [594, 412] width 336 height 47
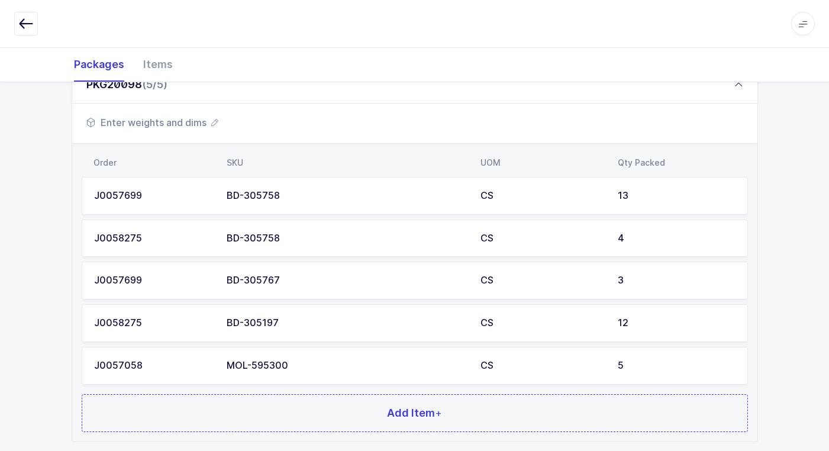
scroll to position [443, 0]
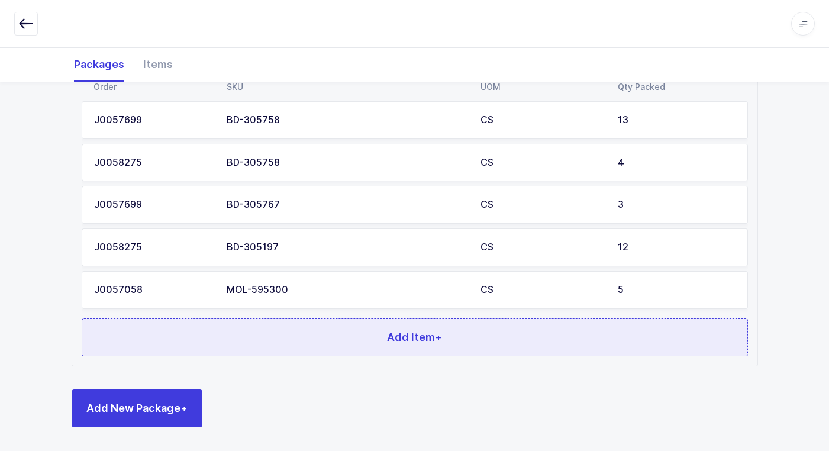
click at [395, 342] on span "Add Item +" at bounding box center [414, 337] width 55 height 15
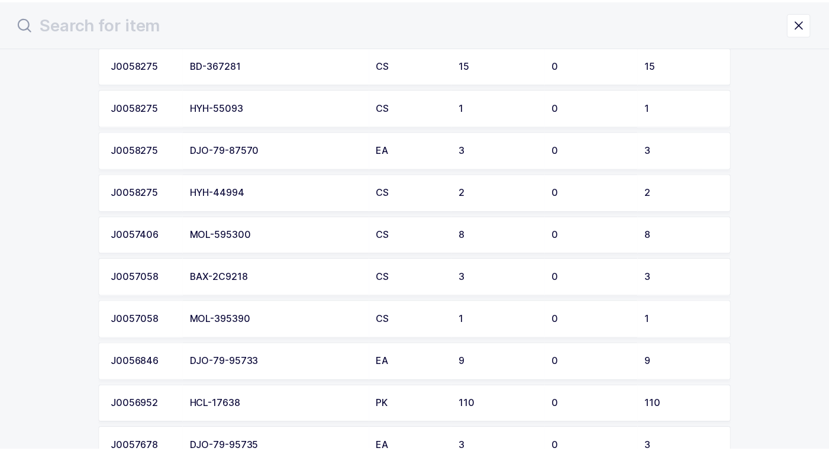
scroll to position [828, 0]
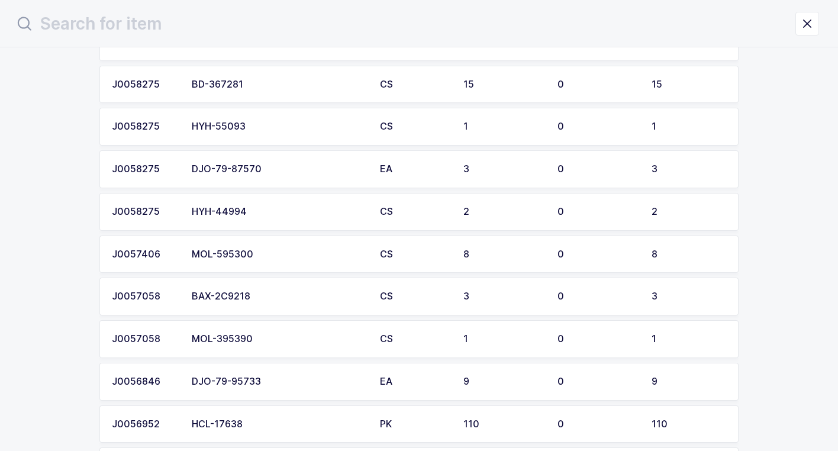
click at [340, 255] on div "MOL-595300" at bounding box center [279, 254] width 174 height 11
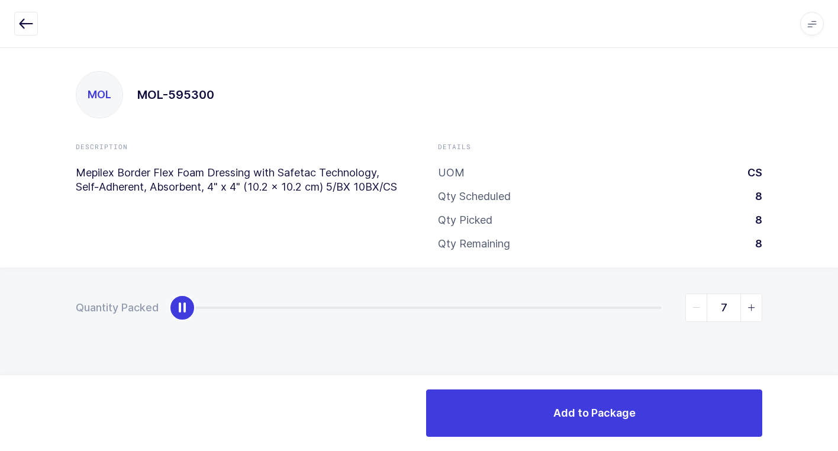
type input "8"
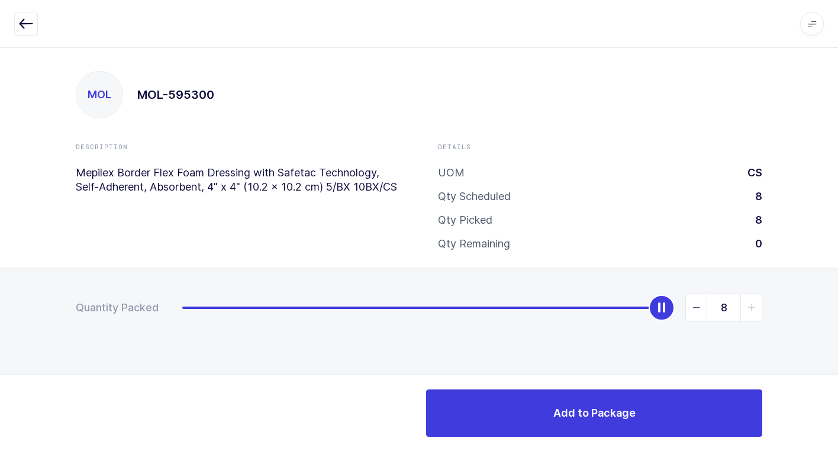
drag, startPoint x: 183, startPoint y: 311, endPoint x: 800, endPoint y: 450, distance: 633.0
click at [838, 428] on html "Apps Core [GEOGRAPHIC_DATA] Admin Mission Control Purchasing [PERSON_NAME] Logo…" at bounding box center [419, 225] width 838 height 451
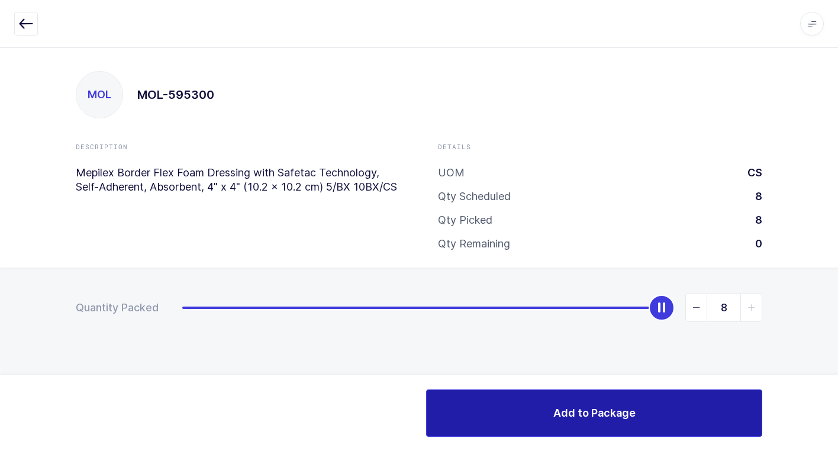
click at [527, 425] on button "Add to Package" at bounding box center [594, 412] width 336 height 47
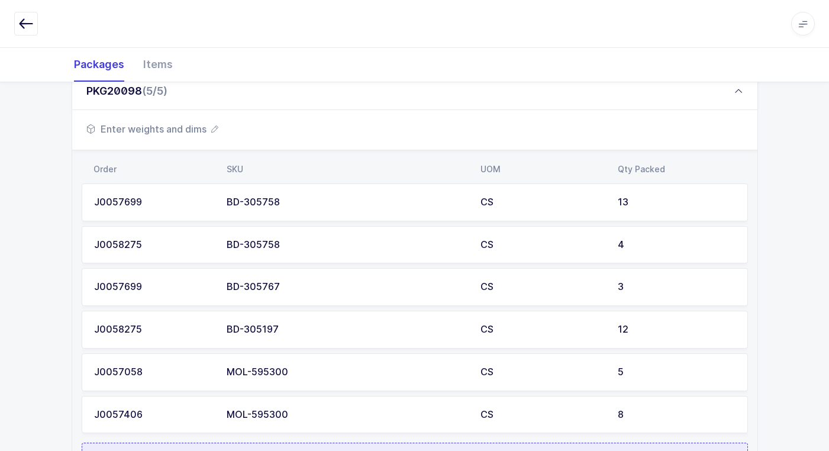
scroll to position [414, 0]
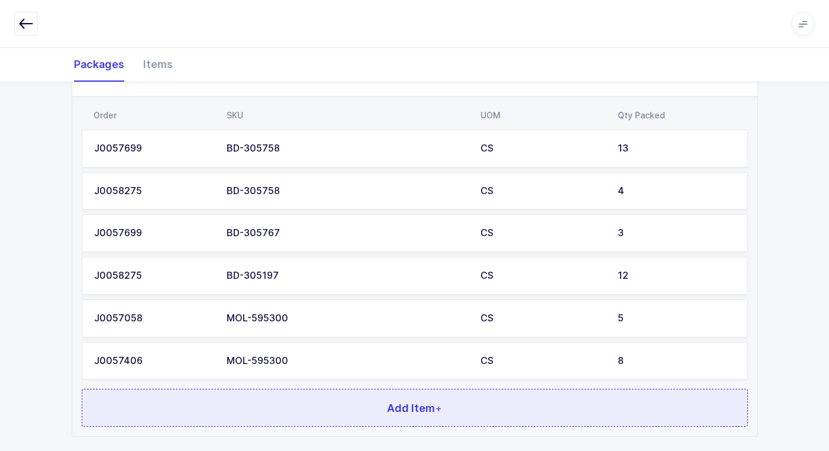
click at [405, 403] on span "Add Item +" at bounding box center [414, 408] width 55 height 15
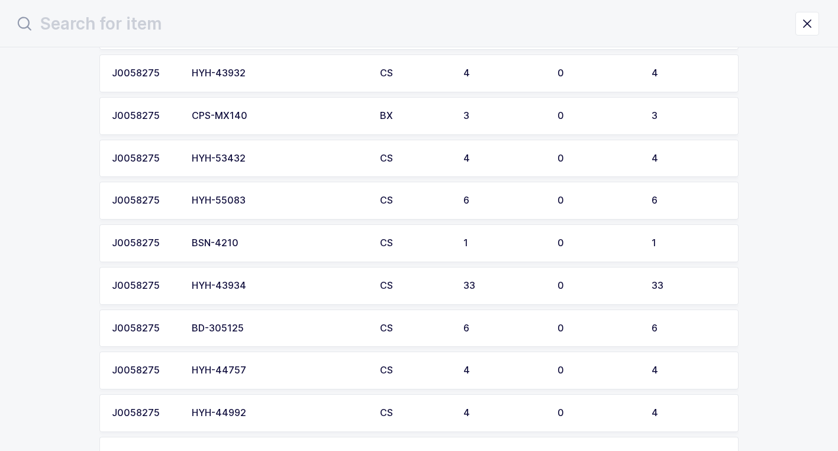
click at [320, 329] on div "BD-305125" at bounding box center [279, 328] width 174 height 11
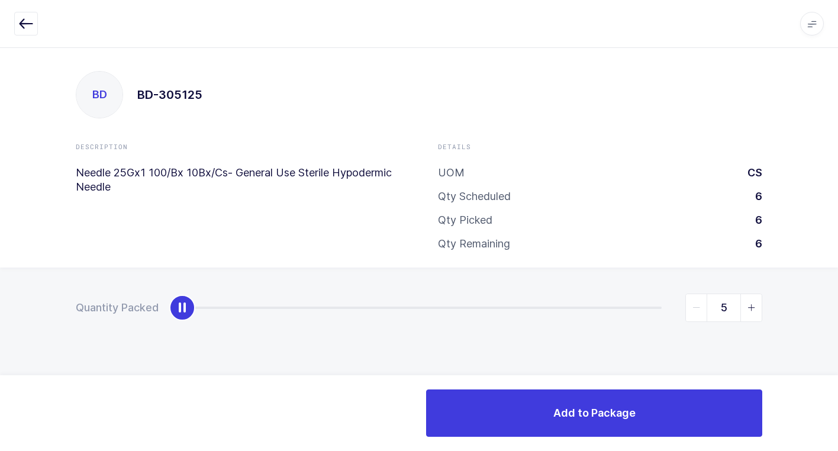
type input "6"
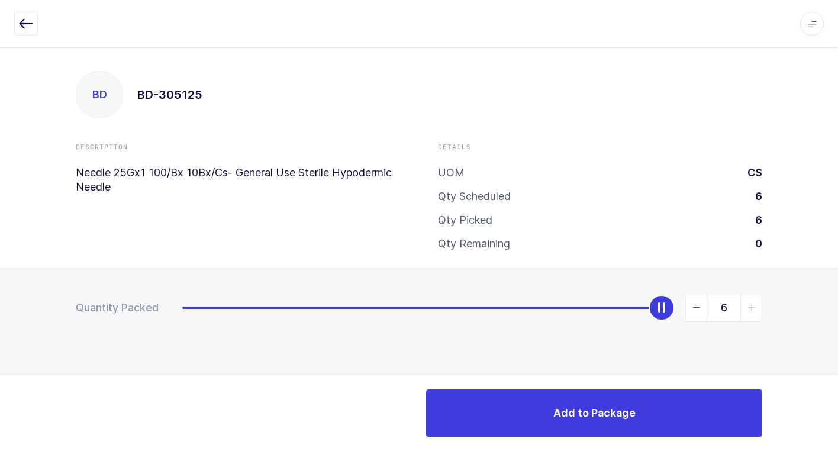
drag, startPoint x: 182, startPoint y: 317, endPoint x: 770, endPoint y: 379, distance: 591.6
click at [838, 352] on html "Apps Core [GEOGRAPHIC_DATA] Admin Mission Control Purchasing [PERSON_NAME] Logo…" at bounding box center [419, 225] width 838 height 451
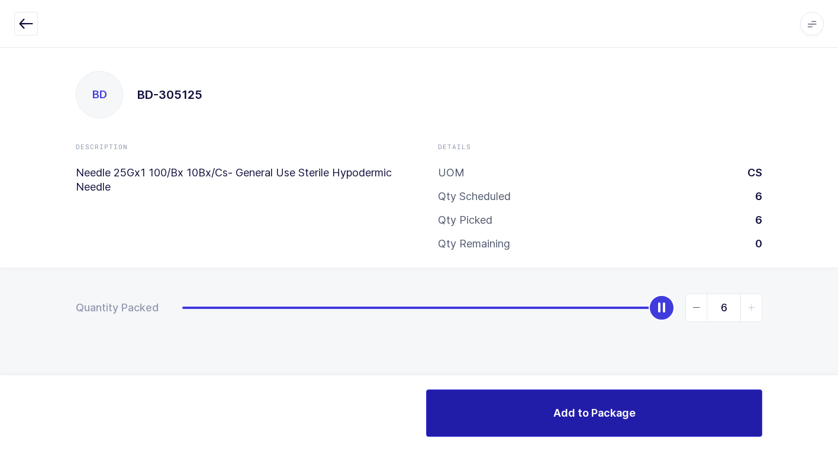
click at [603, 416] on span "Add to Package" at bounding box center [594, 412] width 82 height 15
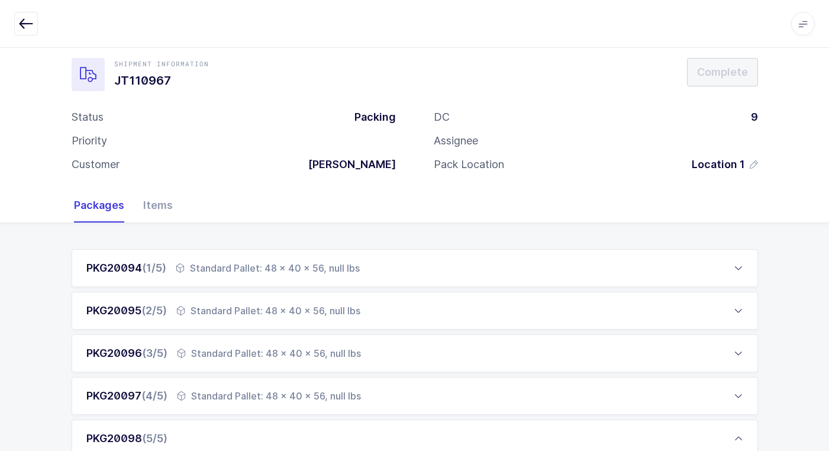
scroll to position [527, 0]
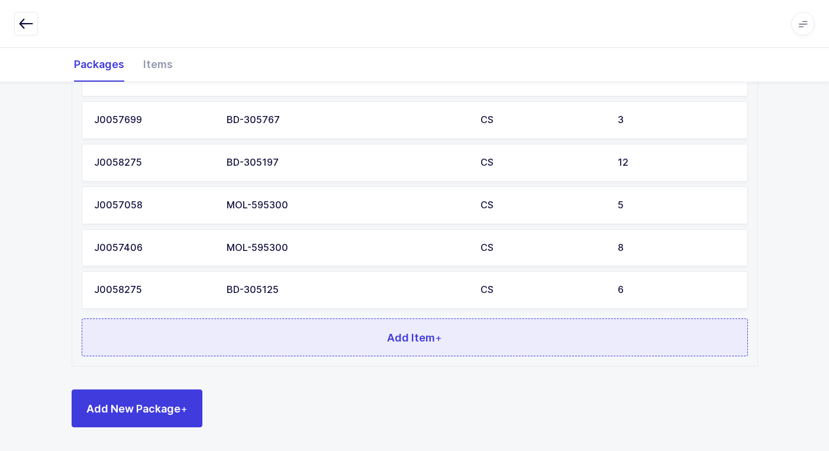
click at [376, 349] on button "Add Item +" at bounding box center [415, 337] width 667 height 38
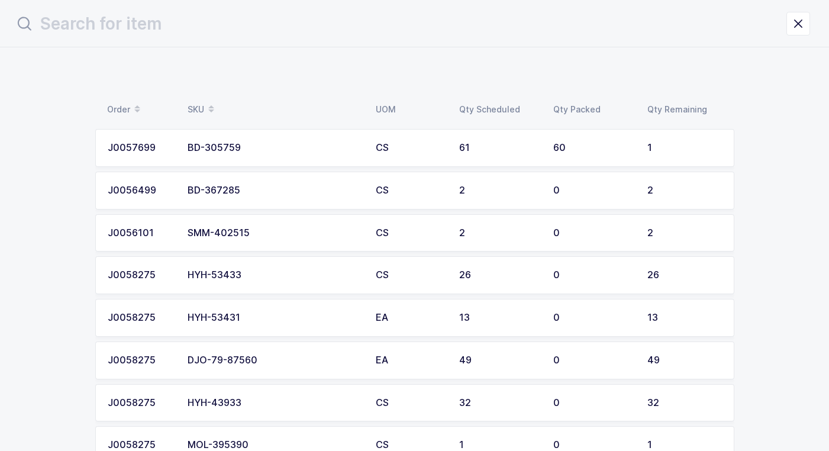
scroll to position [0, 0]
click at [251, 194] on div "BD-367285" at bounding box center [279, 190] width 174 height 11
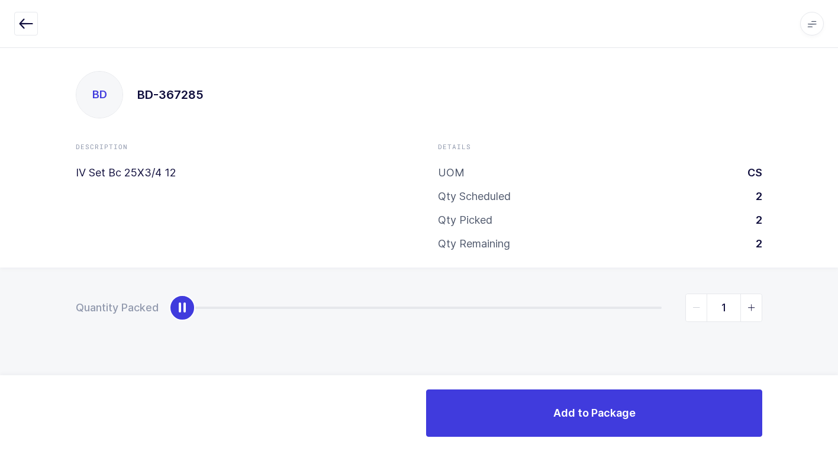
type input "2"
drag, startPoint x: 208, startPoint y: 309, endPoint x: 845, endPoint y: 323, distance: 637.1
click at [838, 323] on html "Apps Core [GEOGRAPHIC_DATA] Admin Mission Control Purchasing [PERSON_NAME] Logo…" at bounding box center [419, 225] width 838 height 451
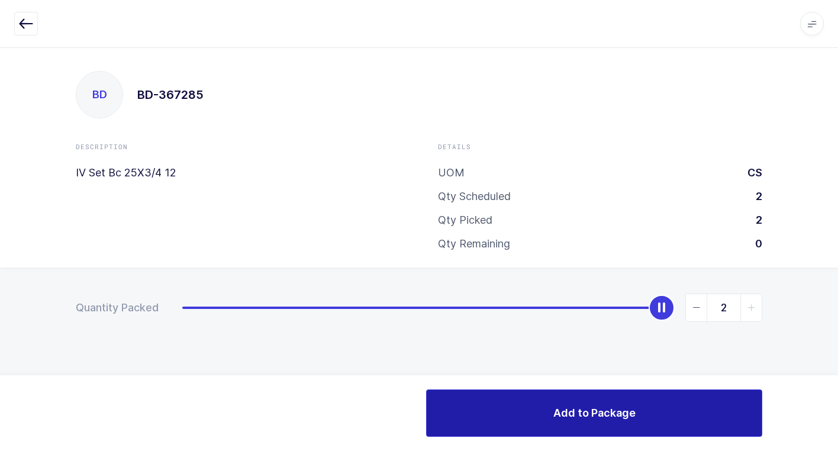
click at [573, 394] on button "Add to Package" at bounding box center [594, 412] width 336 height 47
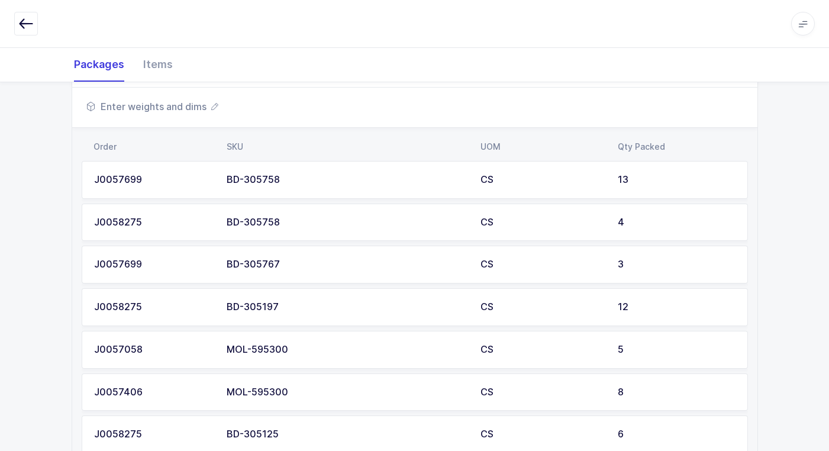
scroll to position [570, 0]
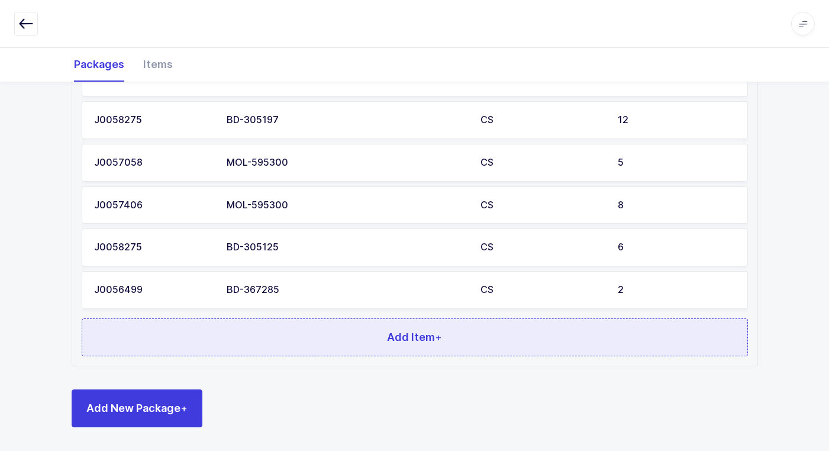
click at [339, 349] on button "Add Item +" at bounding box center [415, 337] width 667 height 38
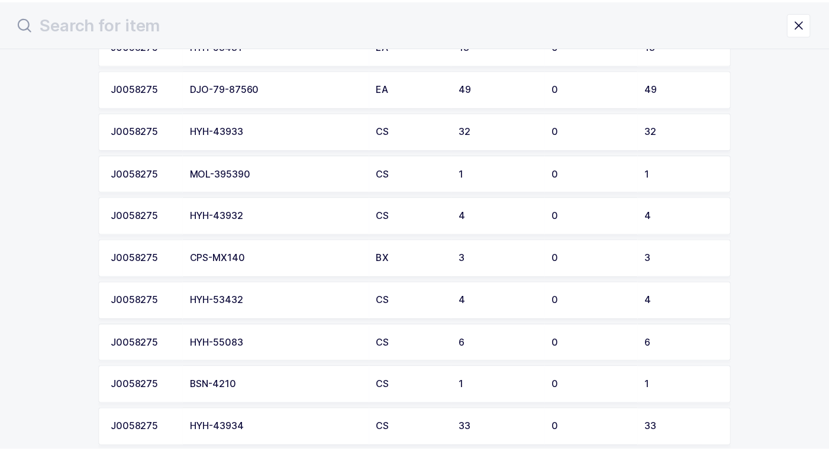
scroll to position [237, 0]
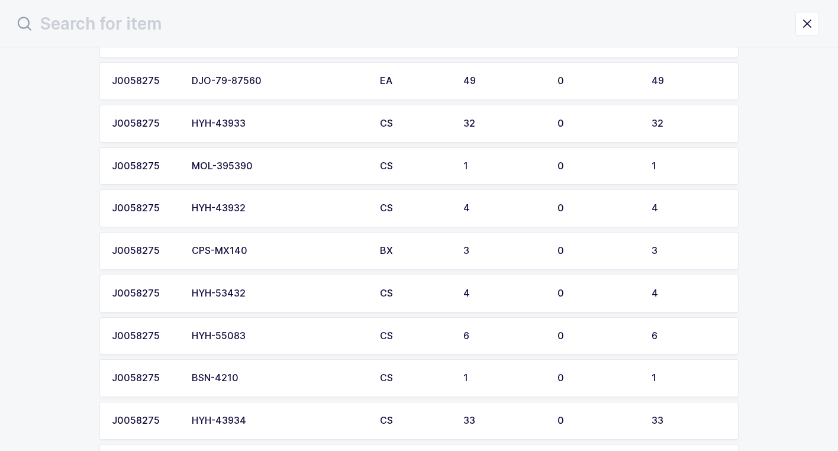
click at [293, 168] on div "MOL-395390" at bounding box center [279, 166] width 174 height 11
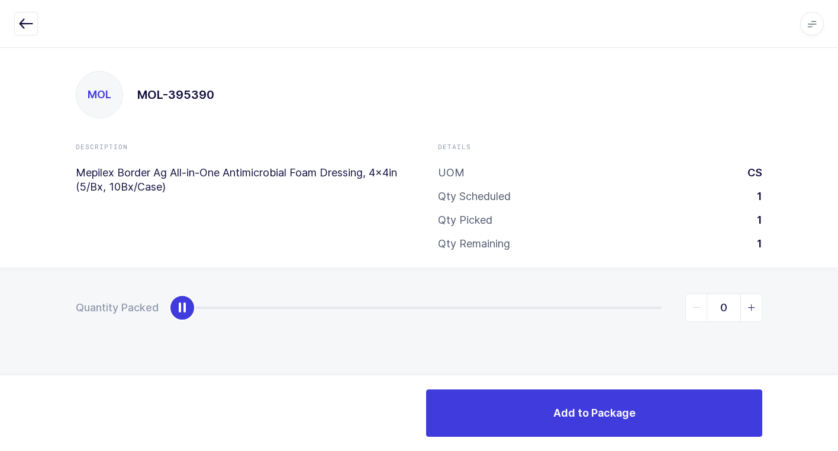
type input "1"
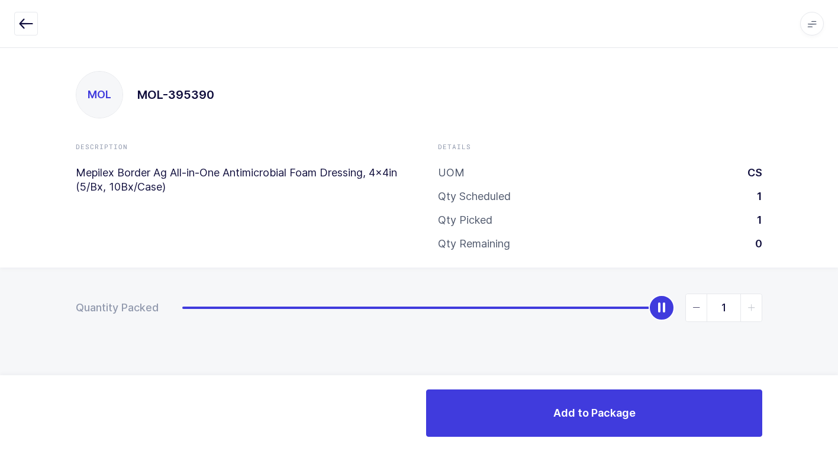
drag, startPoint x: 180, startPoint y: 312, endPoint x: 795, endPoint y: 382, distance: 619.0
click at [838, 351] on html "Apps Core [GEOGRAPHIC_DATA] Admin Mission Control Purchasing [PERSON_NAME] Logo…" at bounding box center [419, 225] width 838 height 451
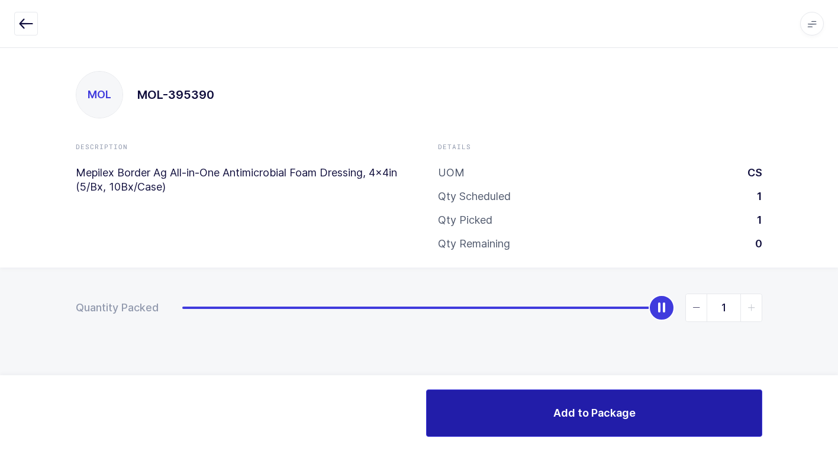
drag, startPoint x: 596, startPoint y: 419, endPoint x: 585, endPoint y: 417, distance: 11.4
click at [590, 418] on span "Add to Package" at bounding box center [594, 412] width 82 height 15
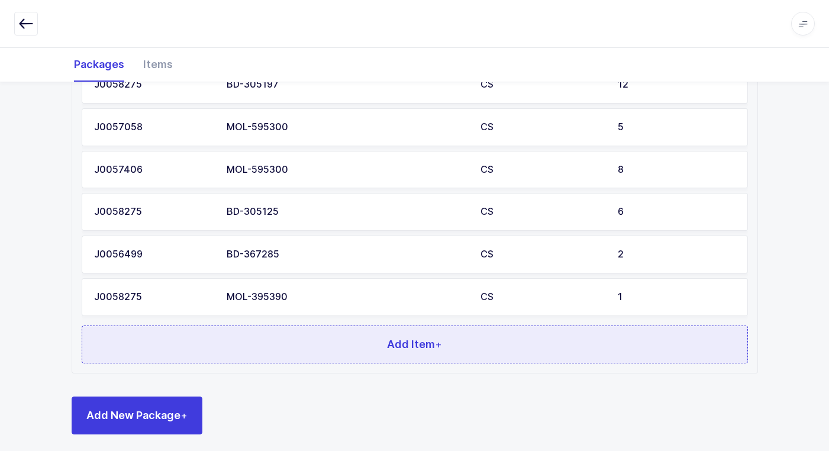
scroll to position [613, 0]
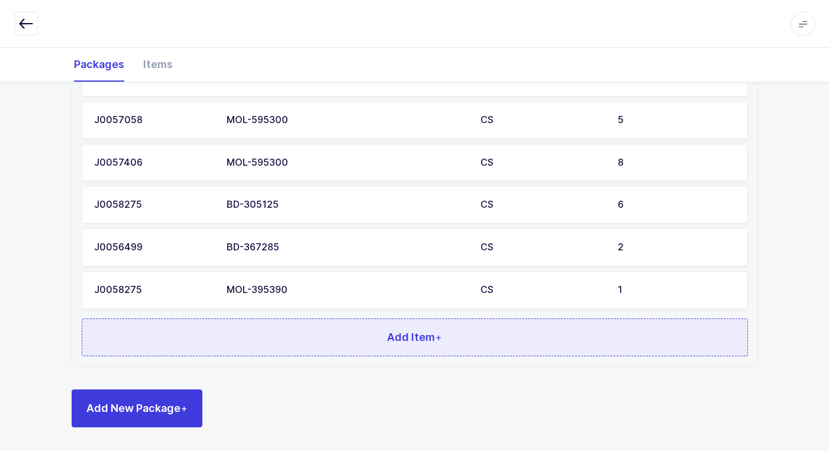
click at [391, 330] on span "Add Item +" at bounding box center [414, 337] width 55 height 15
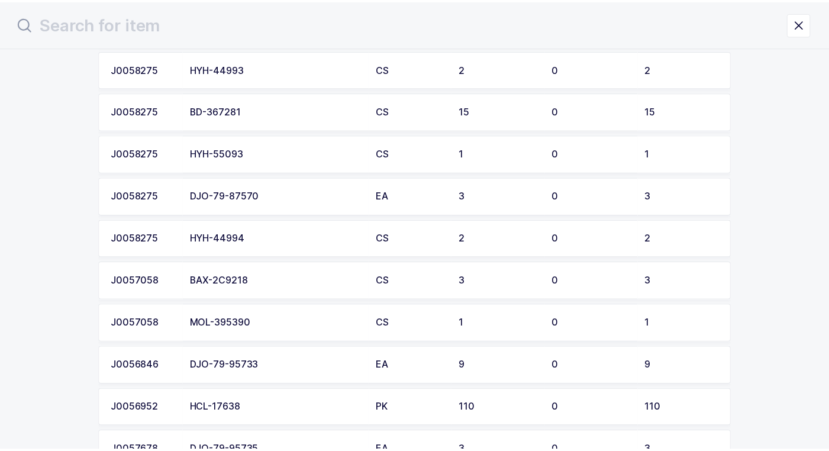
scroll to position [710, 0]
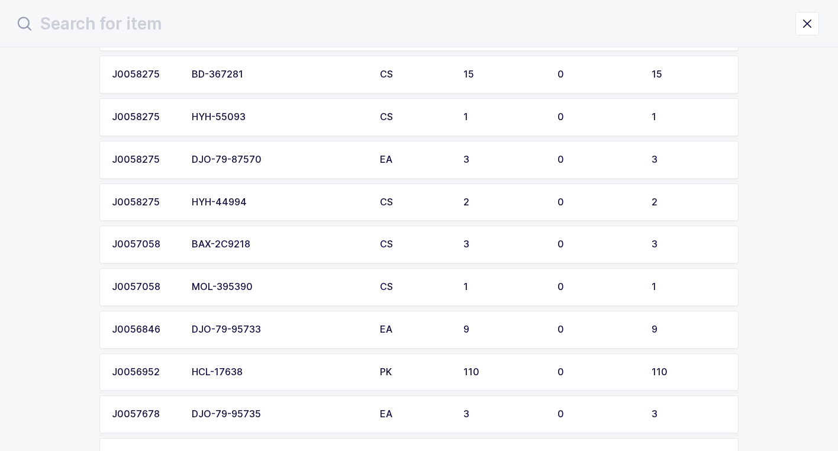
click at [253, 286] on div "MOL-395390" at bounding box center [279, 287] width 174 height 11
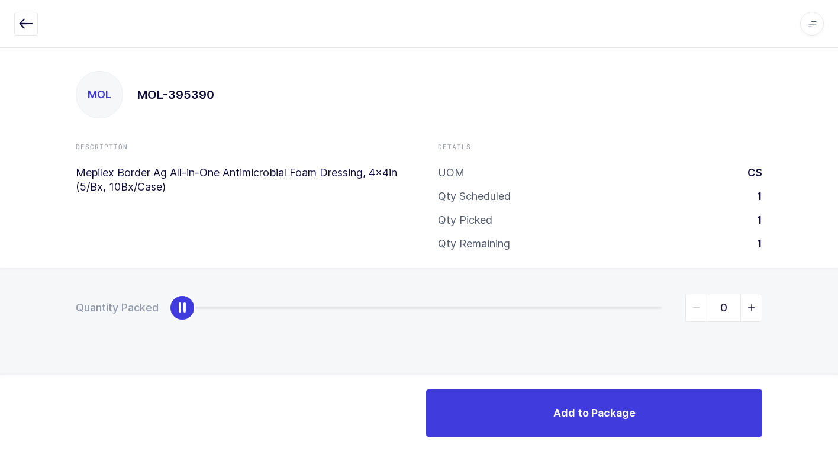
type input "1"
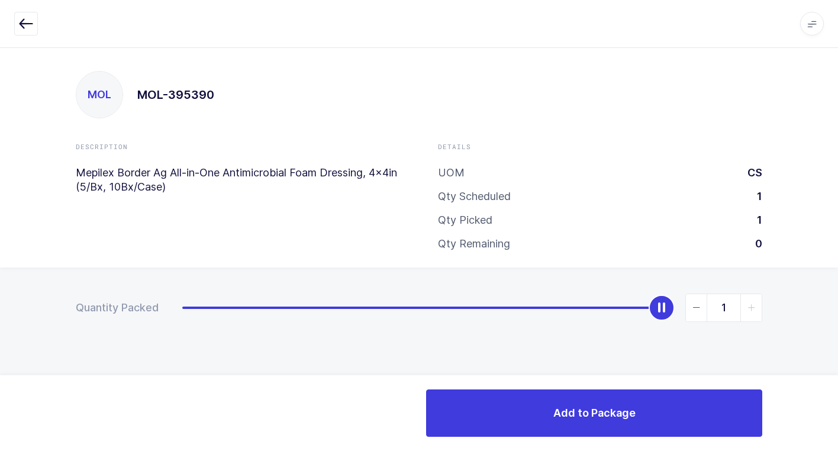
drag, startPoint x: 185, startPoint y: 314, endPoint x: 845, endPoint y: 372, distance: 662.5
click at [838, 372] on html "Apps Core [GEOGRAPHIC_DATA] Admin Mission Control Purchasing [PERSON_NAME] Logo…" at bounding box center [419, 225] width 838 height 451
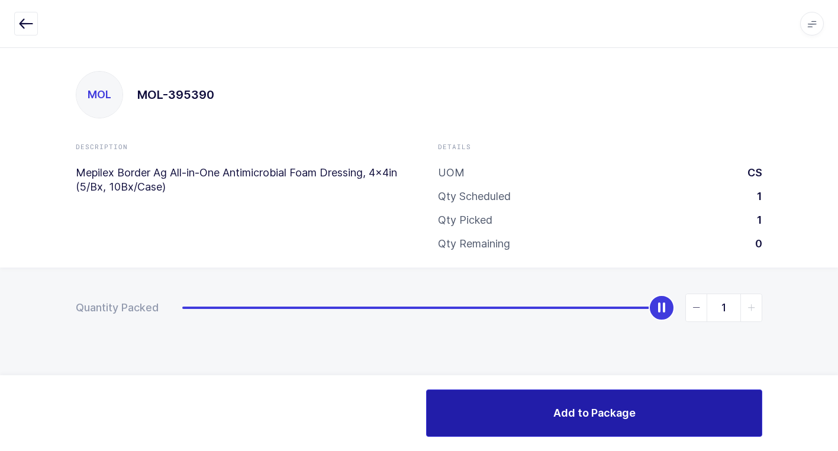
drag, startPoint x: 540, startPoint y: 424, endPoint x: 525, endPoint y: 421, distance: 15.1
click at [537, 422] on button "Add to Package" at bounding box center [594, 412] width 336 height 47
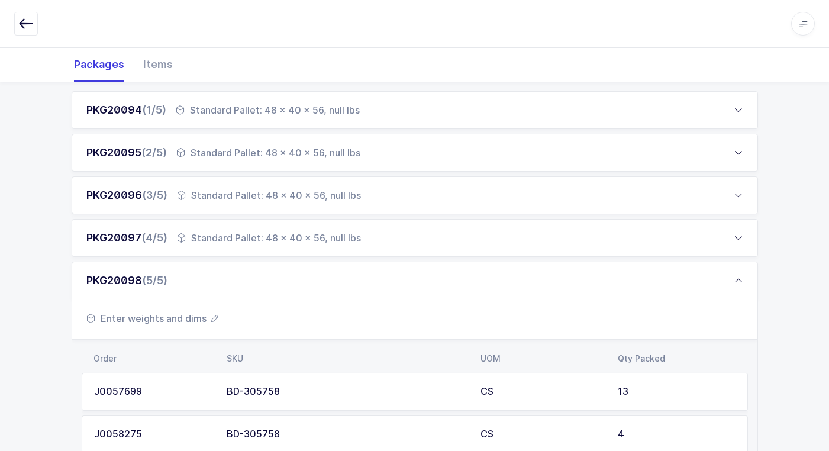
scroll to position [178, 0]
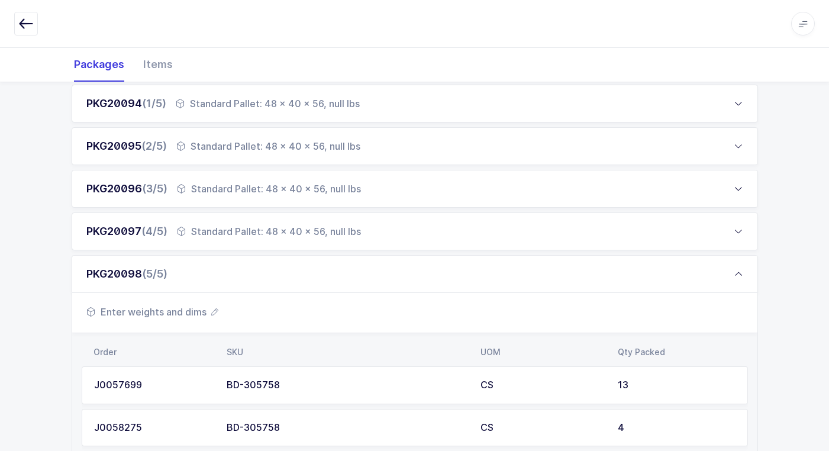
click at [187, 313] on span "Enter weights and dims" at bounding box center [152, 312] width 132 height 14
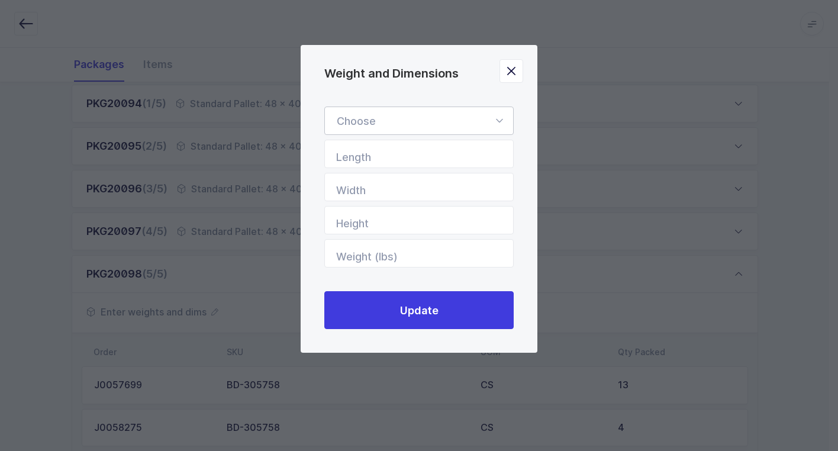
click at [500, 120] on icon "Weight and Dimensions" at bounding box center [499, 121] width 15 height 28
click at [452, 154] on li "Standard Pallet" at bounding box center [424, 155] width 188 height 22
type input "Standard Pallet"
type input "48"
type input "40"
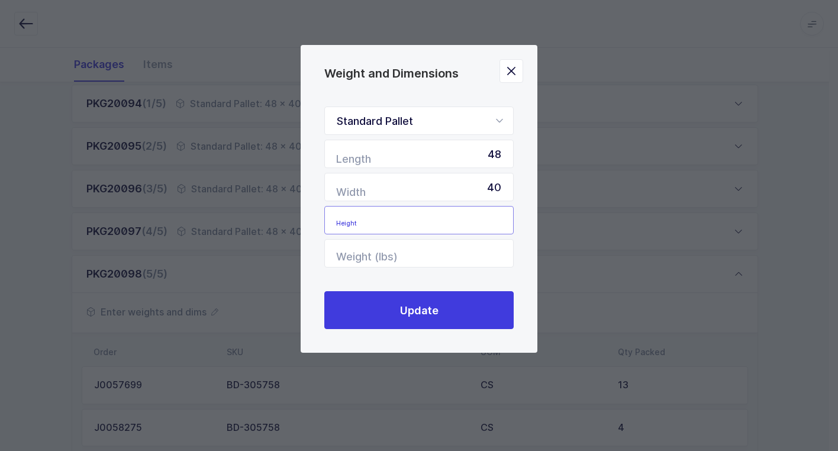
click at [476, 231] on input "Height" at bounding box center [418, 220] width 189 height 28
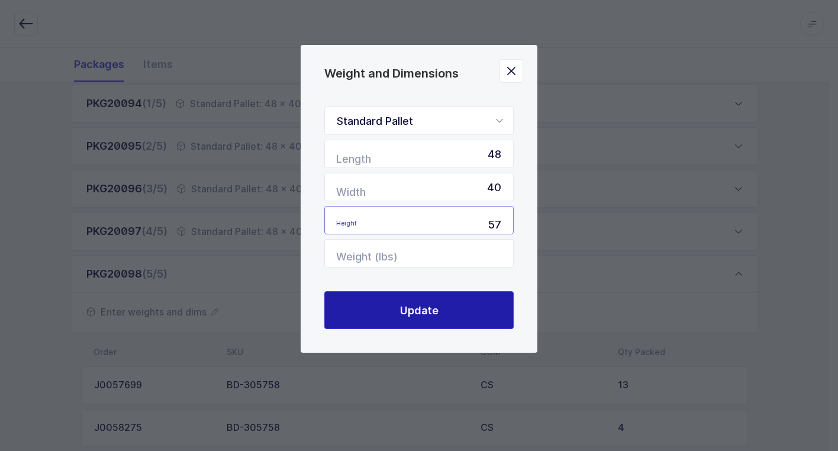
type input "57"
click at [455, 304] on button "Update" at bounding box center [418, 310] width 189 height 38
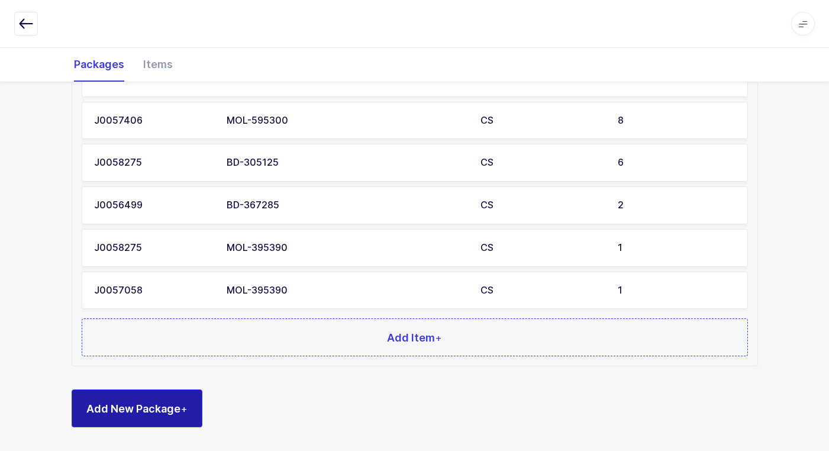
click at [176, 404] on span "Add New Package +" at bounding box center [136, 408] width 101 height 15
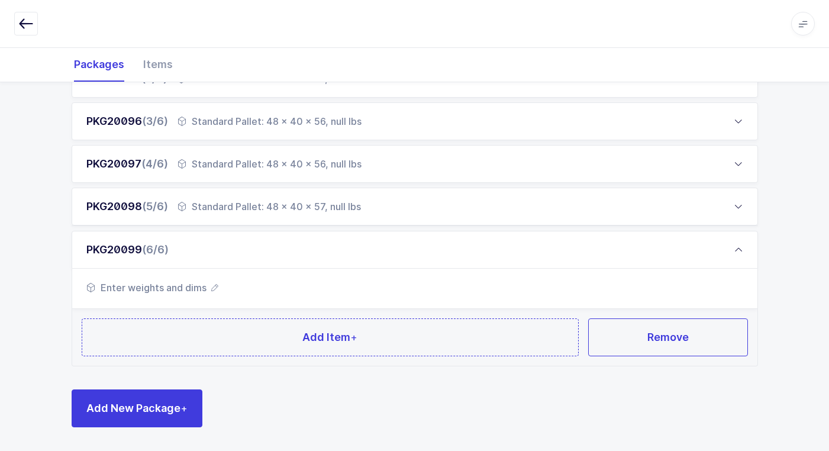
scroll to position [244, 0]
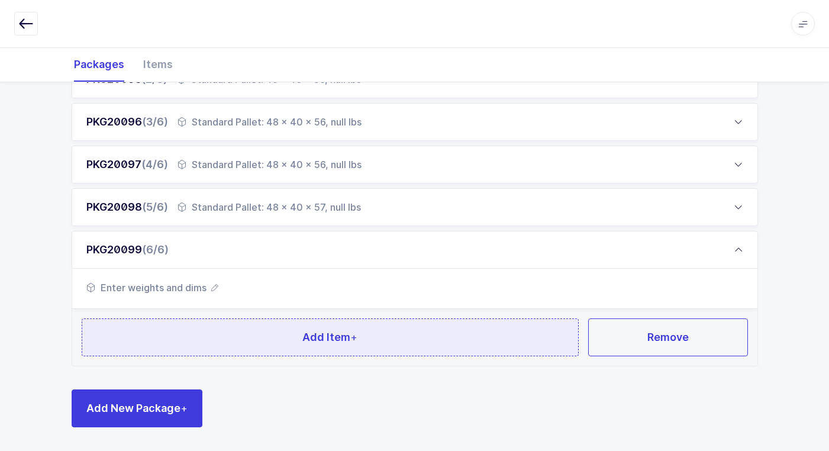
click at [288, 343] on button "Add Item +" at bounding box center [331, 337] width 498 height 38
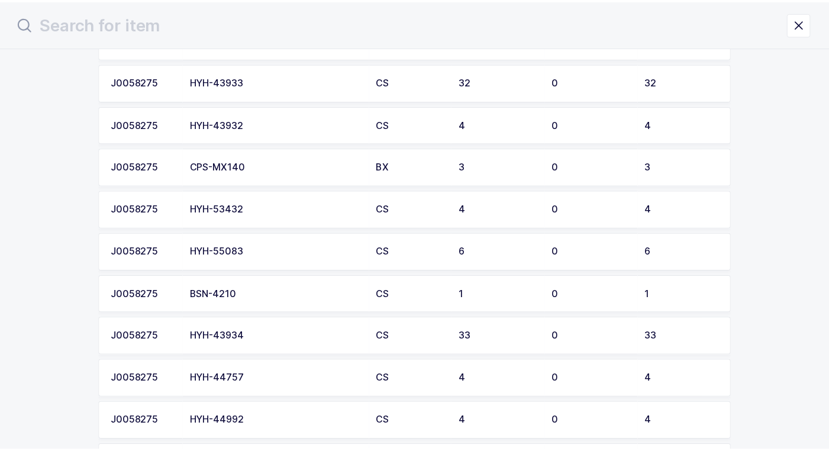
scroll to position [296, 0]
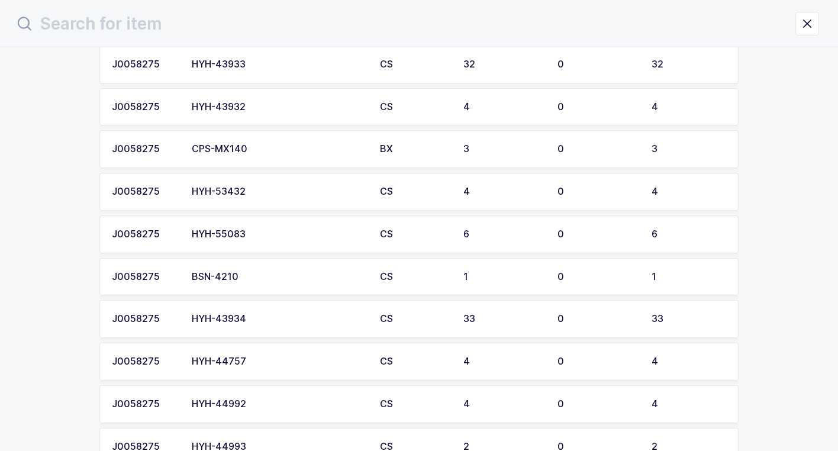
click at [274, 322] on div "HYH-43934" at bounding box center [279, 319] width 174 height 11
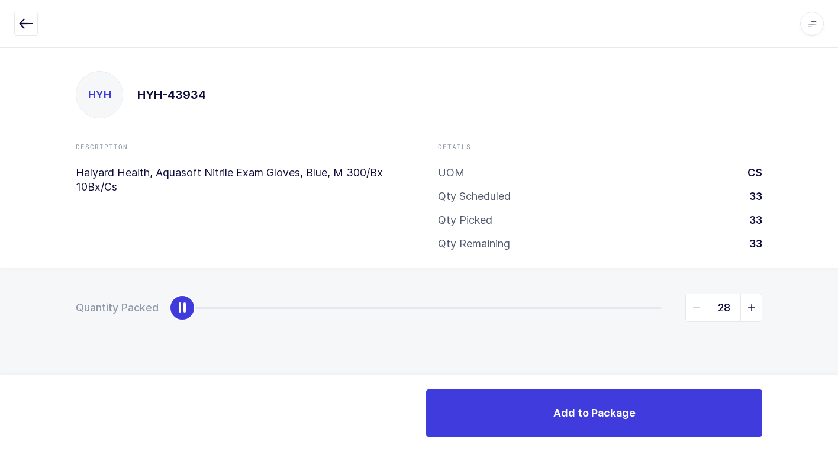
type input "33"
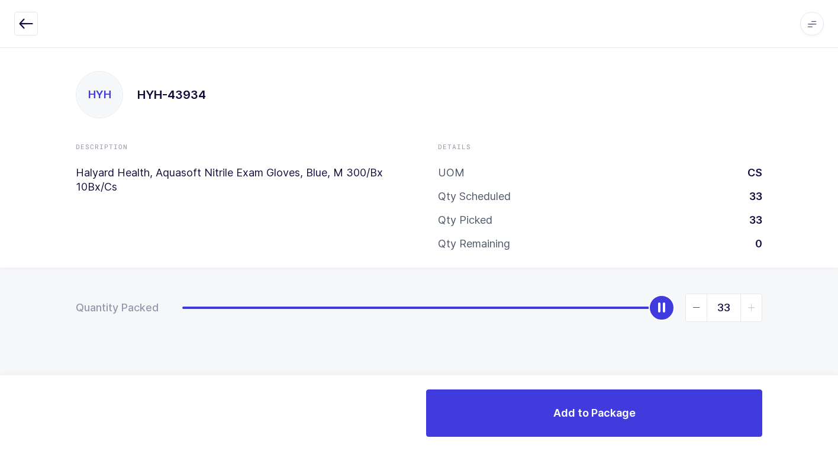
drag, startPoint x: 186, startPoint y: 317, endPoint x: 845, endPoint y: 432, distance: 668.6
click at [838, 432] on html "Apps Core [GEOGRAPHIC_DATA] Admin Mission Control Purchasing [PERSON_NAME] Logo…" at bounding box center [419, 225] width 838 height 451
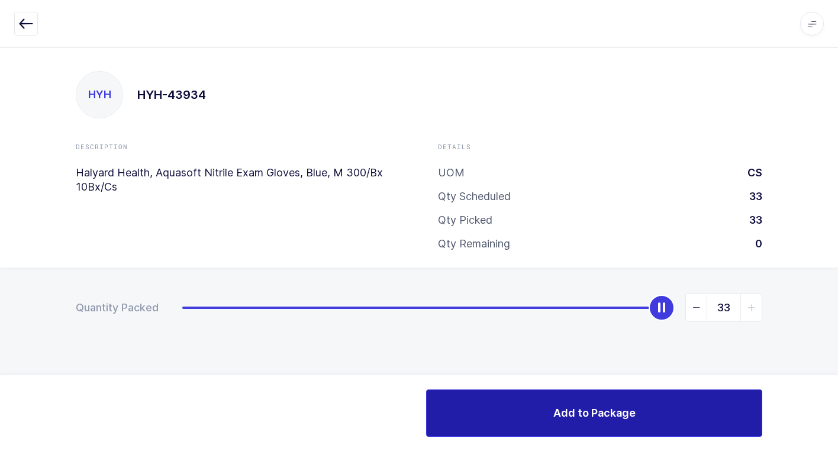
click at [569, 414] on span "Add to Package" at bounding box center [594, 412] width 82 height 15
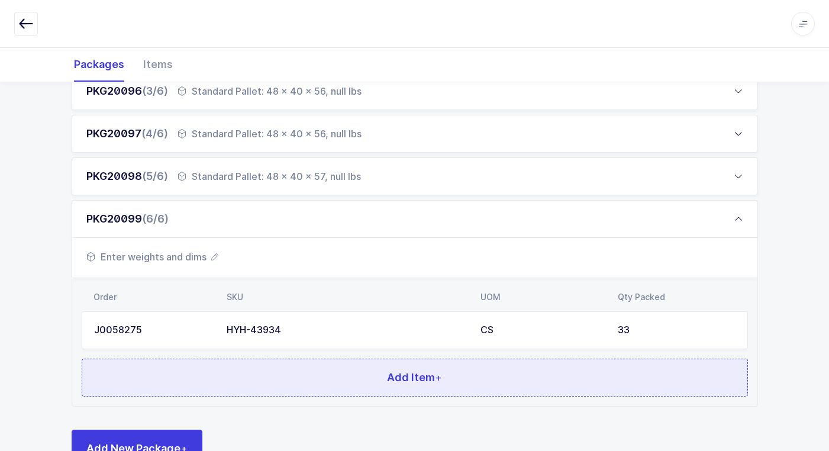
scroll to position [315, 0]
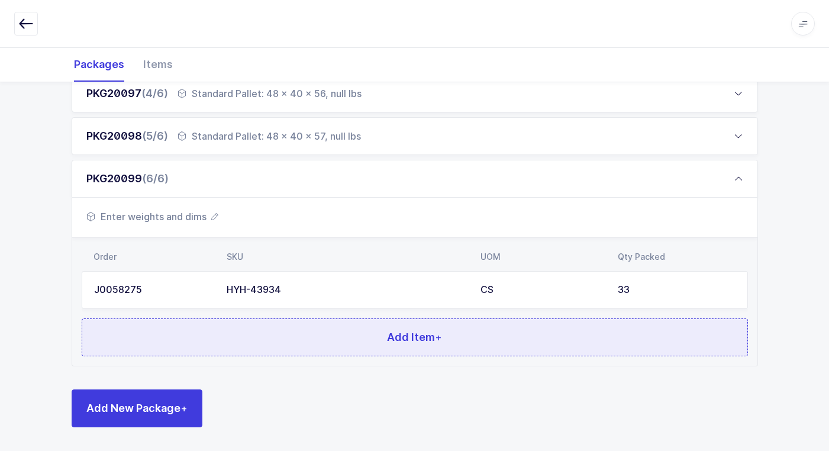
click at [408, 340] on span "Add Item +" at bounding box center [414, 337] width 55 height 15
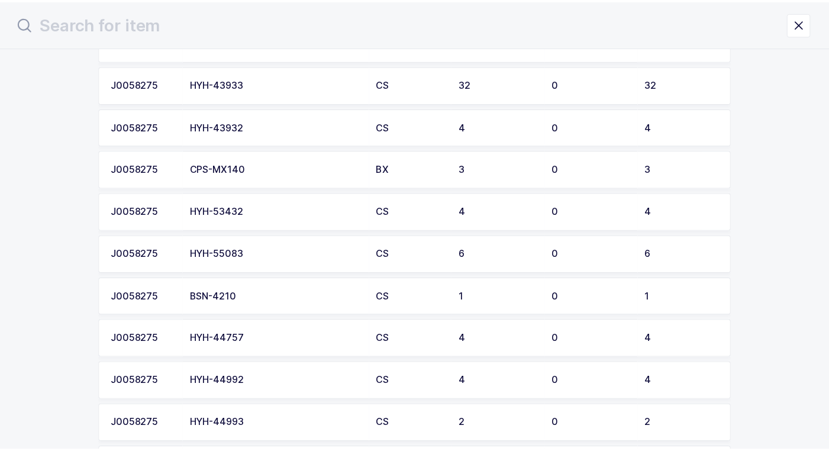
scroll to position [296, 0]
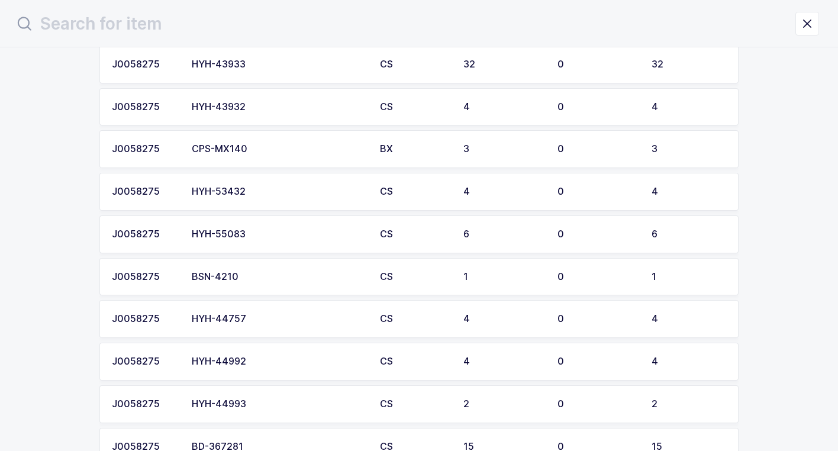
click at [249, 365] on div "HYH-44992" at bounding box center [279, 361] width 174 height 11
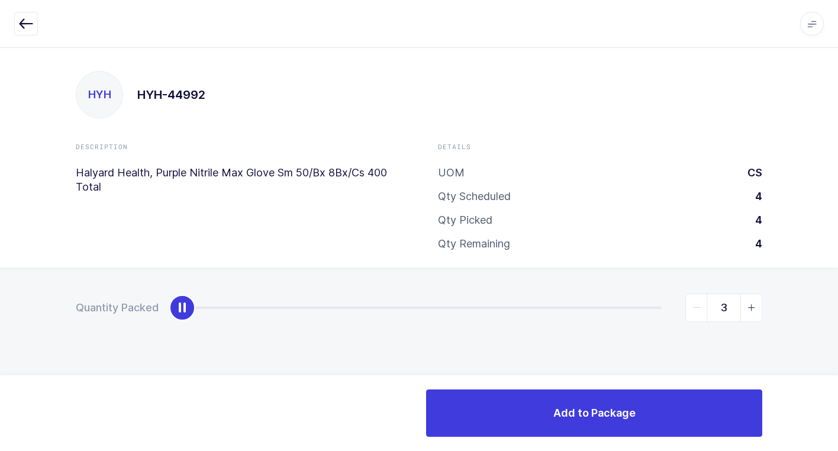
type input "4"
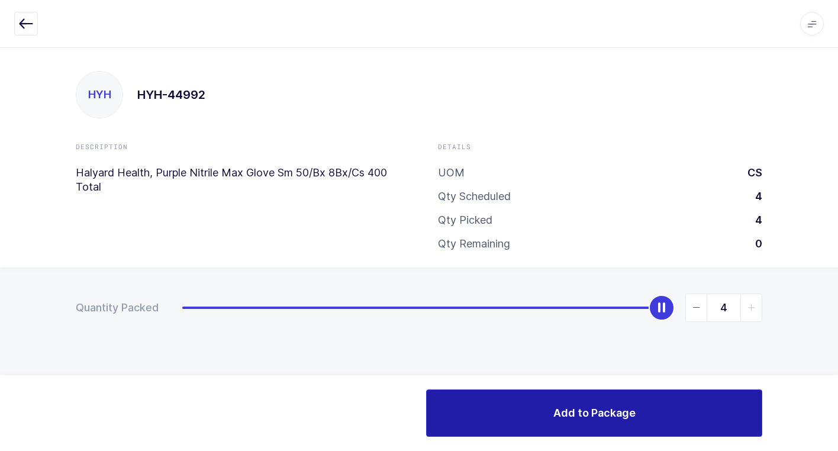
drag, startPoint x: 187, startPoint y: 311, endPoint x: 755, endPoint y: 409, distance: 576.6
click at [838, 358] on html "Apps Core [GEOGRAPHIC_DATA] Admin Mission Control Purchasing [PERSON_NAME] Logo…" at bounding box center [419, 225] width 838 height 451
click at [659, 419] on button "Add to Package" at bounding box center [594, 412] width 336 height 47
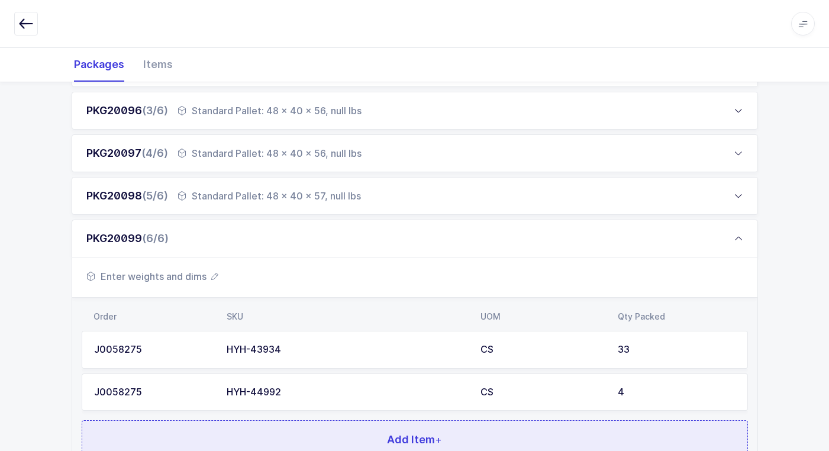
scroll to position [358, 0]
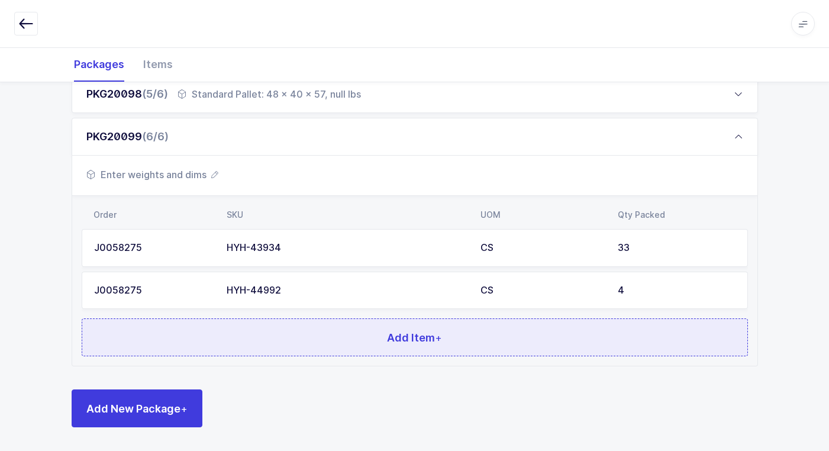
click at [372, 337] on button "Add Item +" at bounding box center [415, 337] width 667 height 38
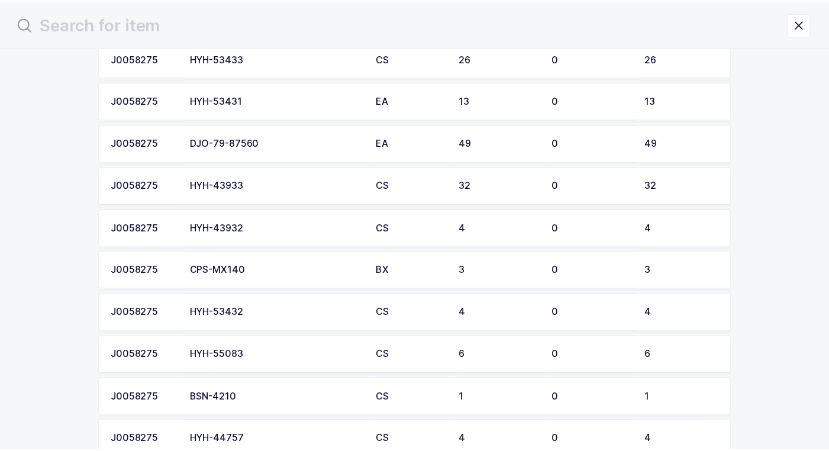
scroll to position [296, 0]
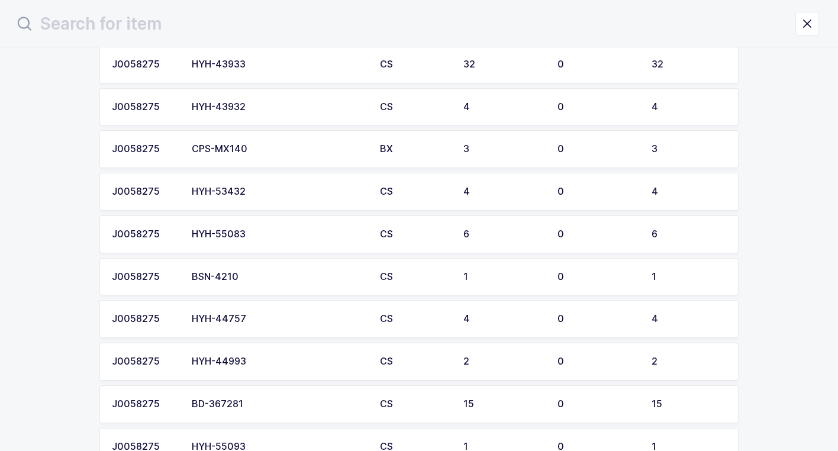
click at [259, 323] on div "HYH-44757" at bounding box center [279, 319] width 174 height 11
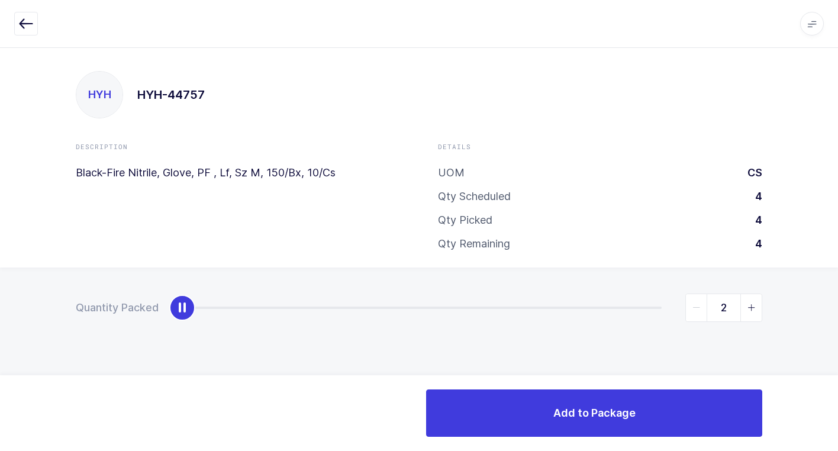
type input "4"
drag, startPoint x: 185, startPoint y: 305, endPoint x: 762, endPoint y: 348, distance: 578.7
click at [838, 300] on html "Apps Core [GEOGRAPHIC_DATA] Admin Mission Control Purchasing [PERSON_NAME] Logo…" at bounding box center [419, 225] width 838 height 451
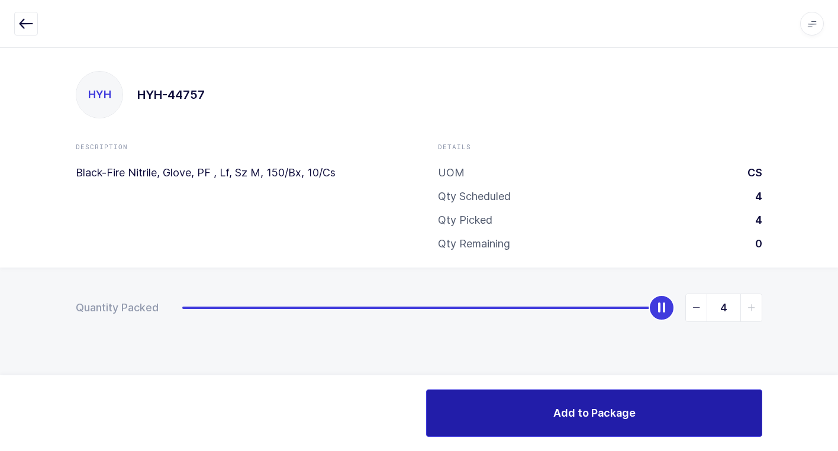
click at [543, 408] on button "Add to Package" at bounding box center [594, 412] width 336 height 47
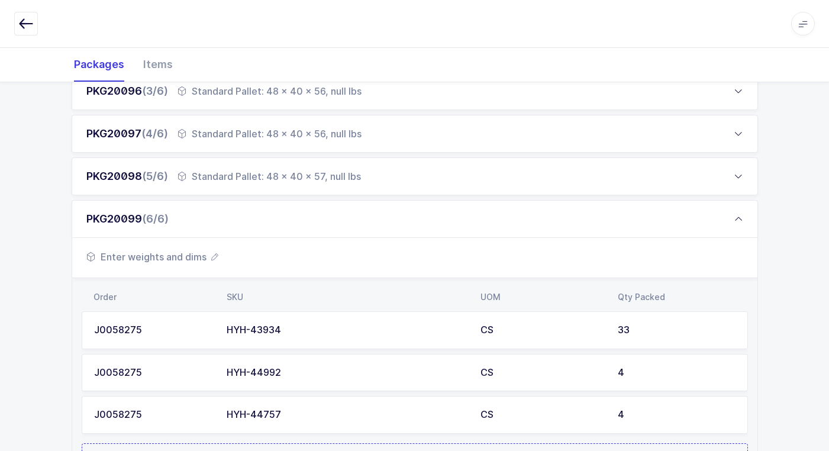
scroll to position [400, 0]
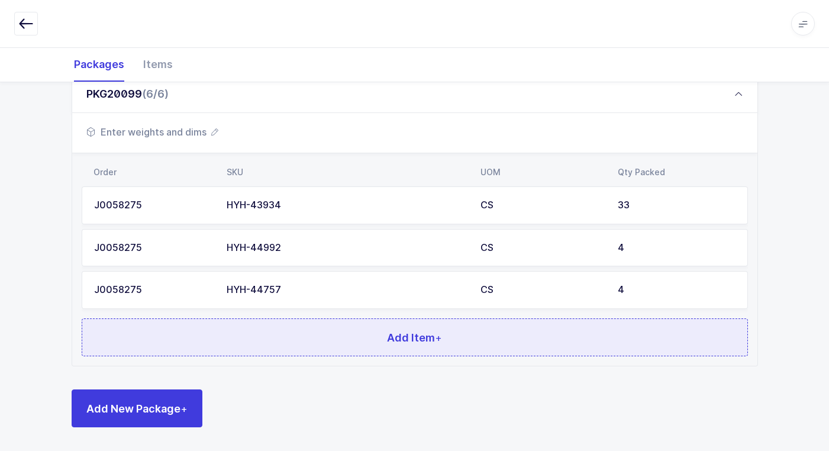
click at [310, 341] on button "Add Item +" at bounding box center [415, 337] width 667 height 38
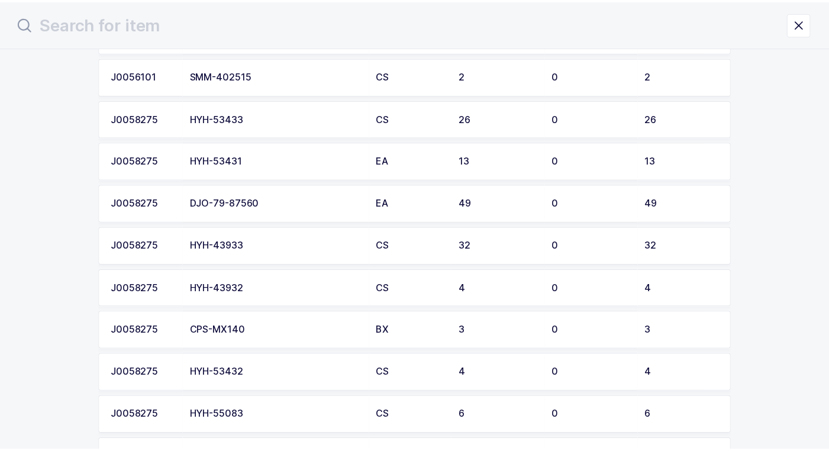
scroll to position [118, 0]
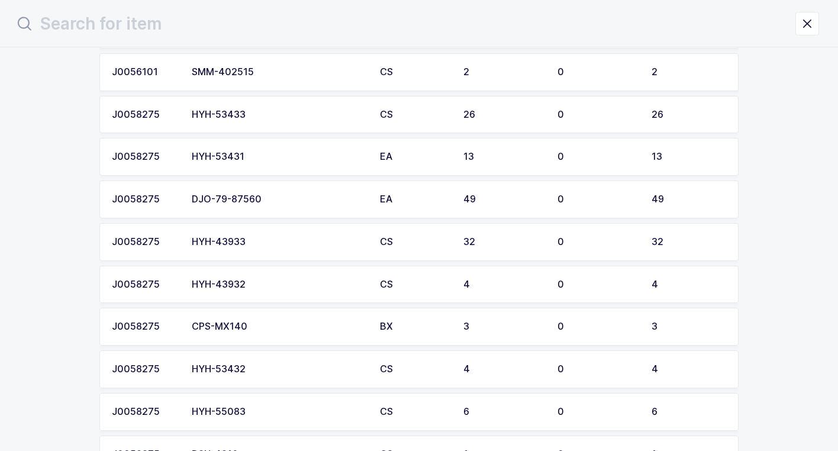
click at [260, 290] on td "HYH-43932" at bounding box center [279, 285] width 188 height 38
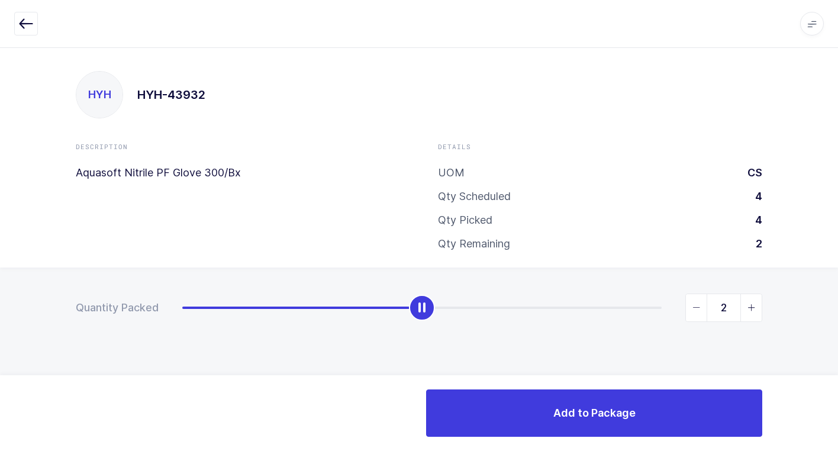
type input "4"
drag, startPoint x: 182, startPoint y: 311, endPoint x: 845, endPoint y: 310, distance: 662.4
click at [838, 310] on html "Apps Core [GEOGRAPHIC_DATA] Admin Mission Control Purchasing [PERSON_NAME] Logo…" at bounding box center [419, 225] width 838 height 451
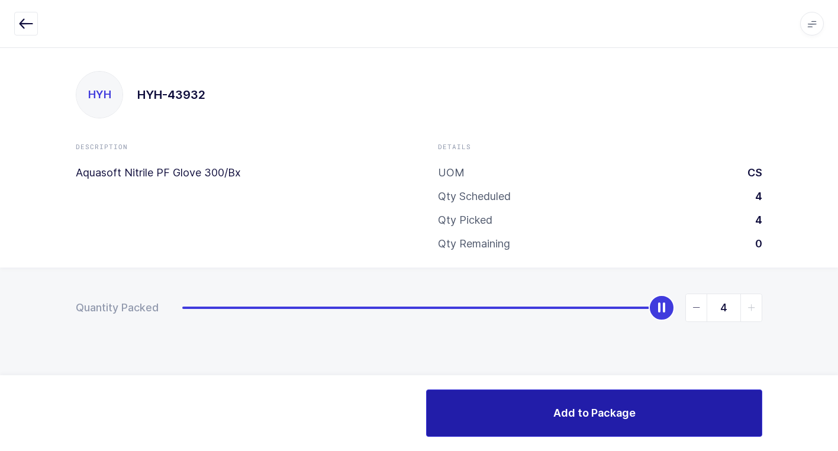
click at [511, 408] on button "Add to Package" at bounding box center [594, 412] width 336 height 47
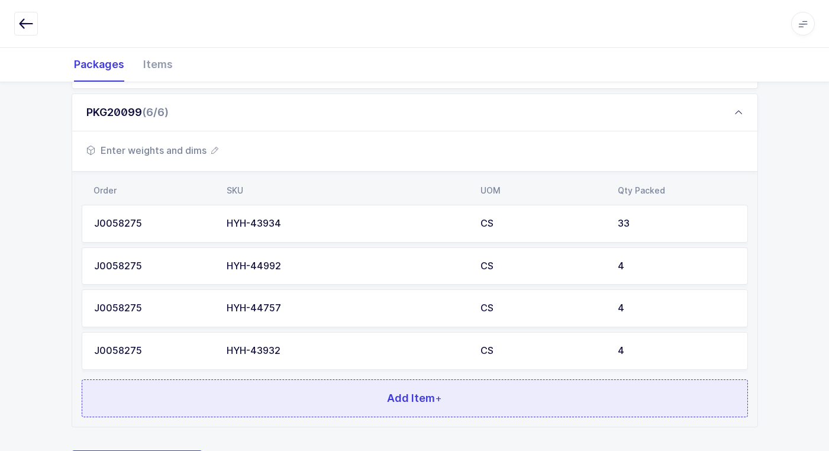
scroll to position [443, 0]
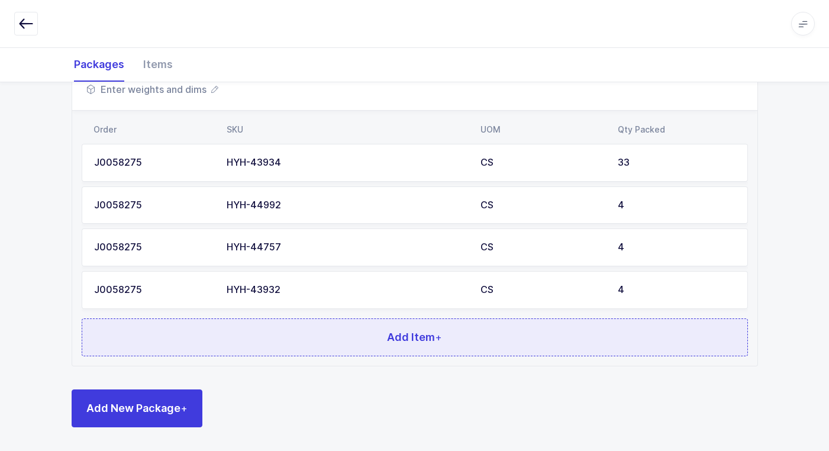
click at [278, 336] on button "Add Item +" at bounding box center [415, 337] width 667 height 38
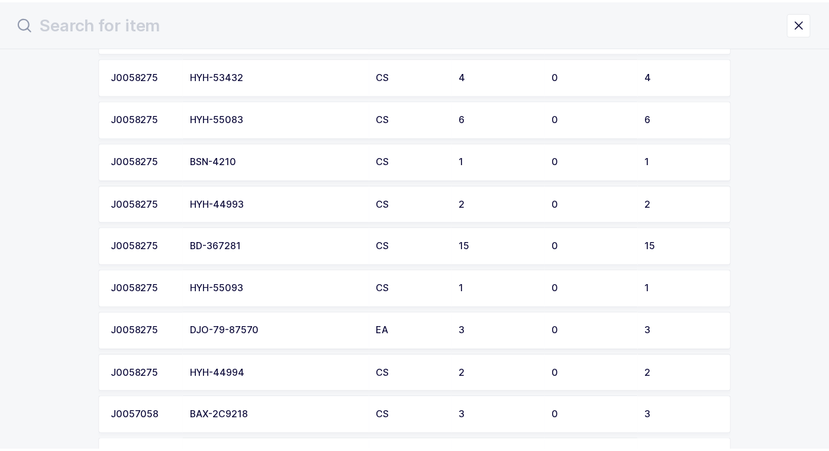
scroll to position [414, 0]
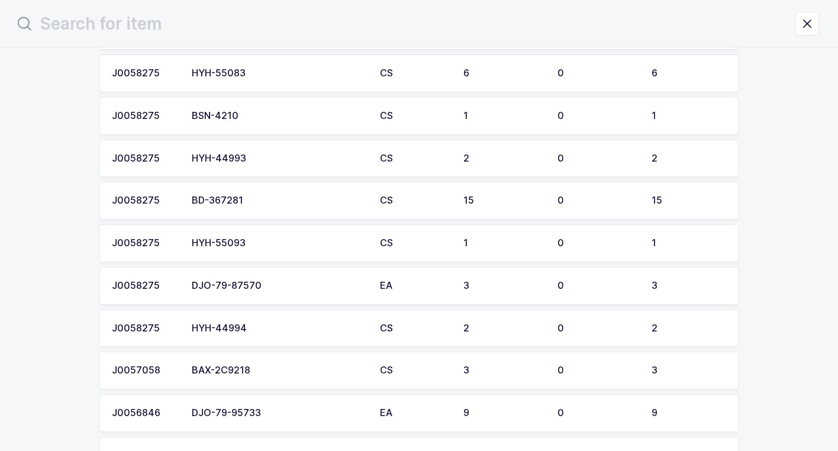
click at [264, 331] on div "HYH-44994" at bounding box center [279, 328] width 174 height 11
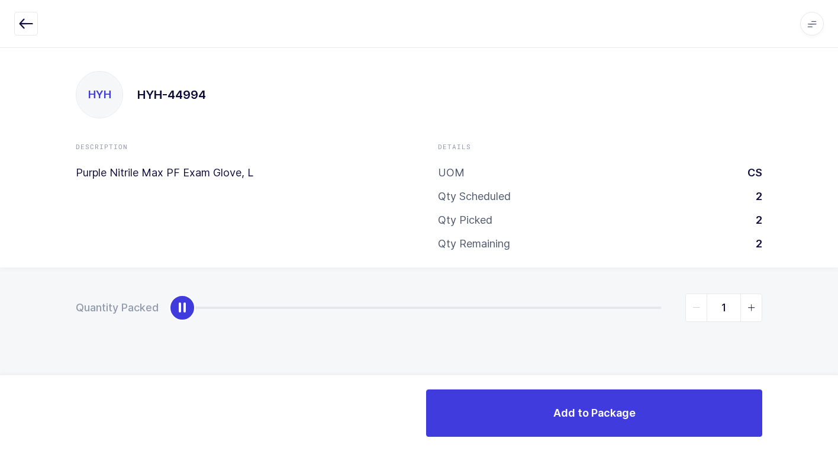
type input "2"
drag, startPoint x: 185, startPoint y: 311, endPoint x: 820, endPoint y: 340, distance: 635.8
click at [838, 311] on html "Apps Core [GEOGRAPHIC_DATA] Admin Mission Control Purchasing [PERSON_NAME] Logo…" at bounding box center [419, 225] width 838 height 451
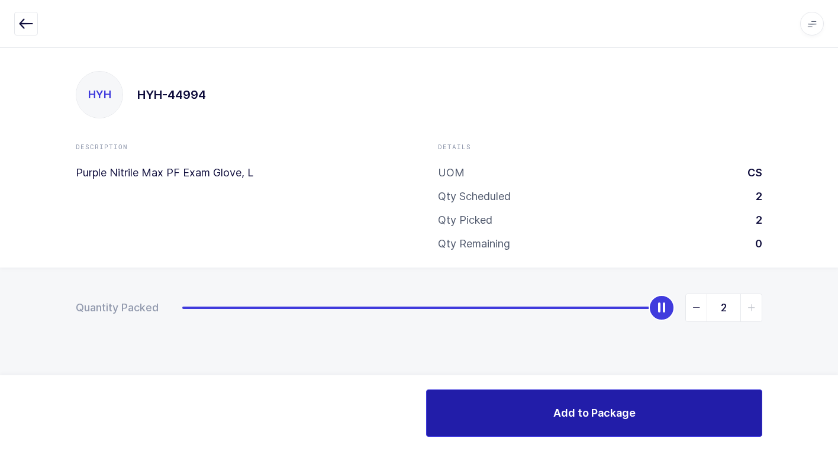
drag, startPoint x: 621, startPoint y: 413, endPoint x: 613, endPoint y: 413, distance: 8.3
click at [619, 413] on span "Add to Package" at bounding box center [594, 412] width 82 height 15
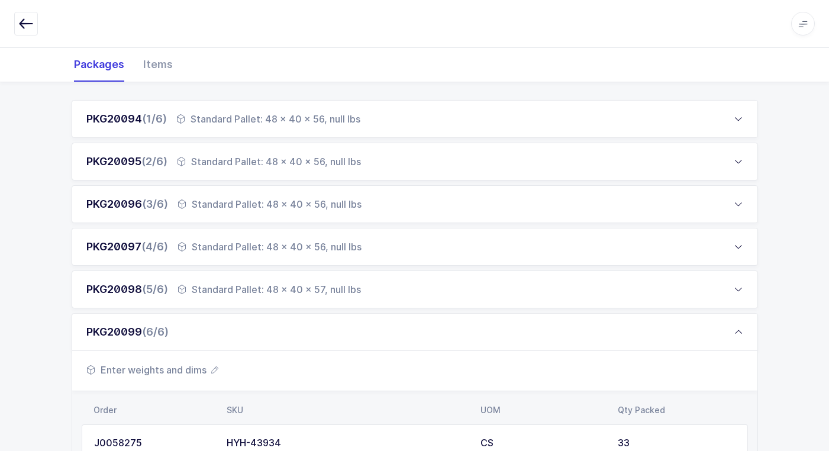
scroll to position [485, 0]
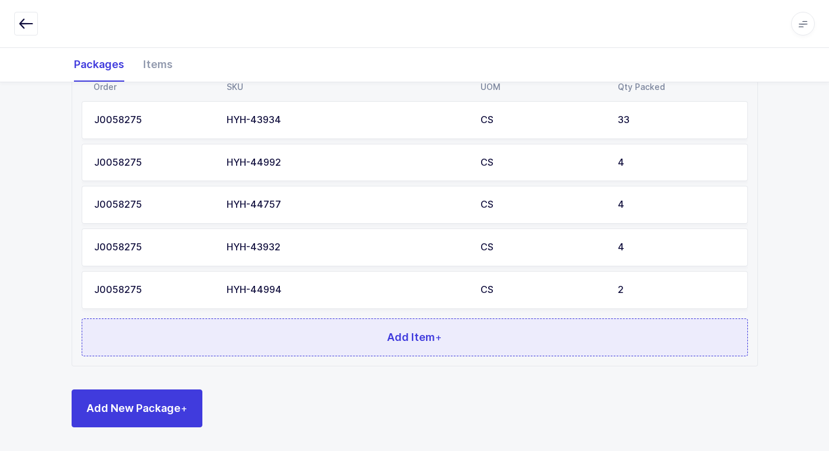
click at [386, 326] on button "Add Item +" at bounding box center [415, 337] width 667 height 38
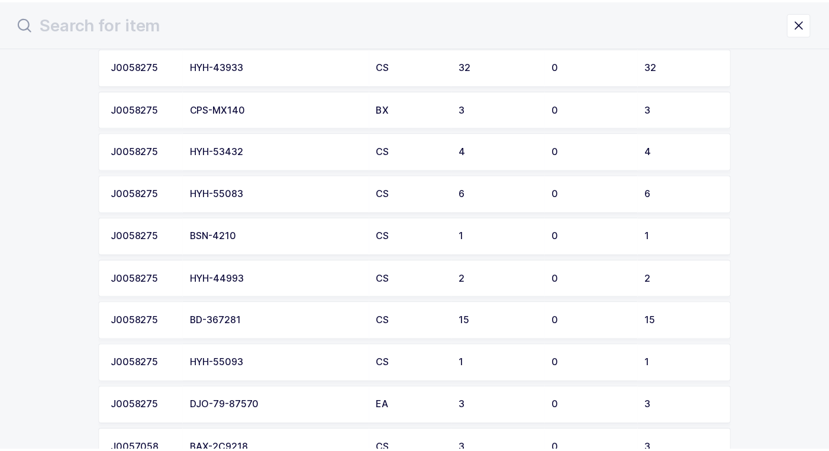
scroll to position [296, 0]
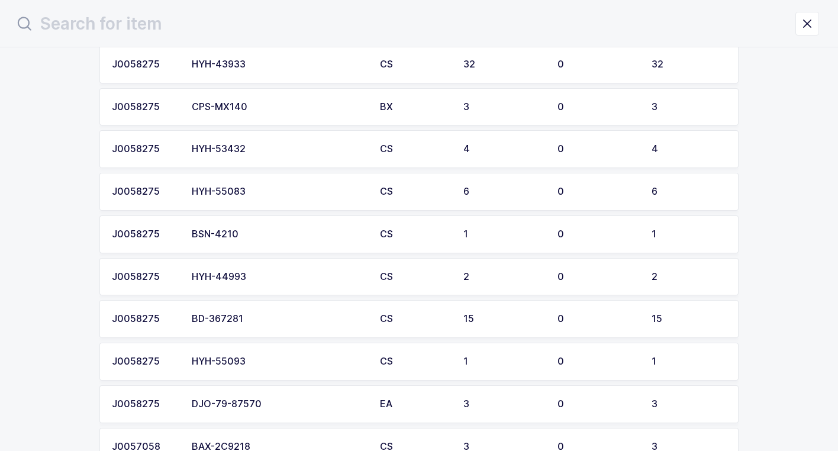
click at [257, 277] on div "HYH-44993" at bounding box center [279, 277] width 174 height 11
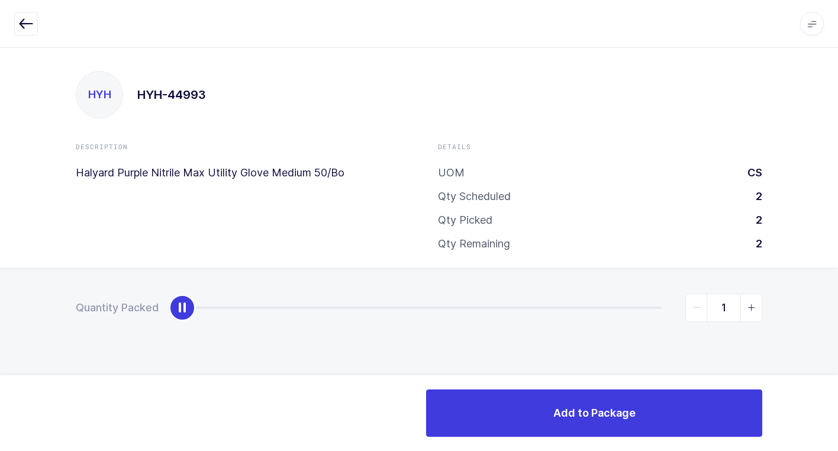
type input "2"
drag, startPoint x: 184, startPoint y: 310, endPoint x: 831, endPoint y: 328, distance: 647.2
click at [838, 320] on html "Apps Core [GEOGRAPHIC_DATA] Admin Mission Control Purchasing [PERSON_NAME] Logo…" at bounding box center [419, 225] width 838 height 451
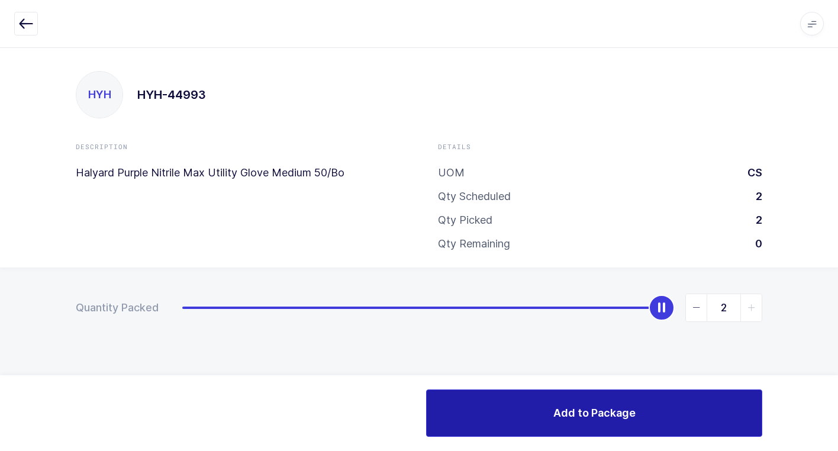
click at [582, 409] on span "Add to Package" at bounding box center [594, 412] width 82 height 15
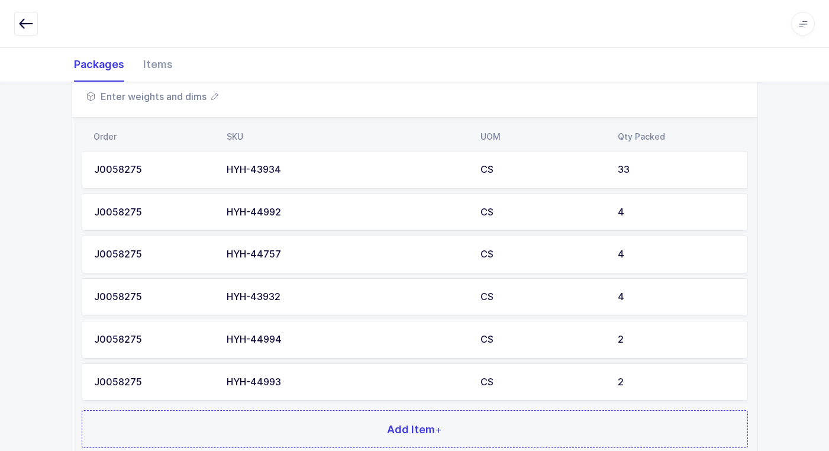
scroll to position [527, 0]
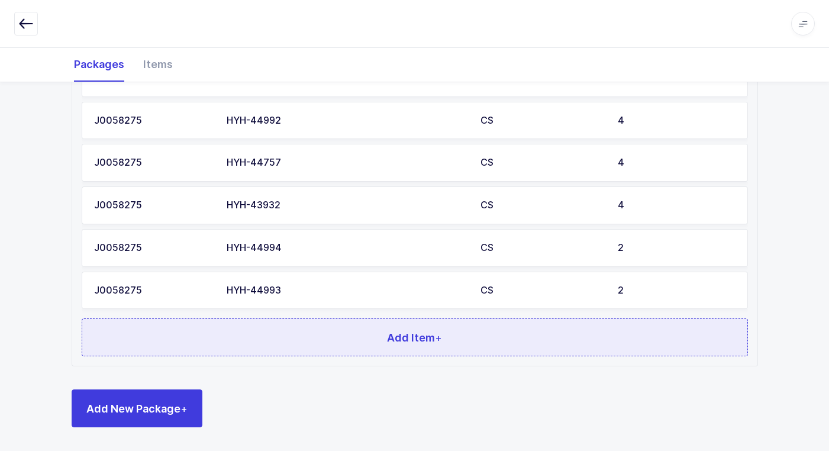
click at [358, 330] on button "Add Item +" at bounding box center [415, 337] width 667 height 38
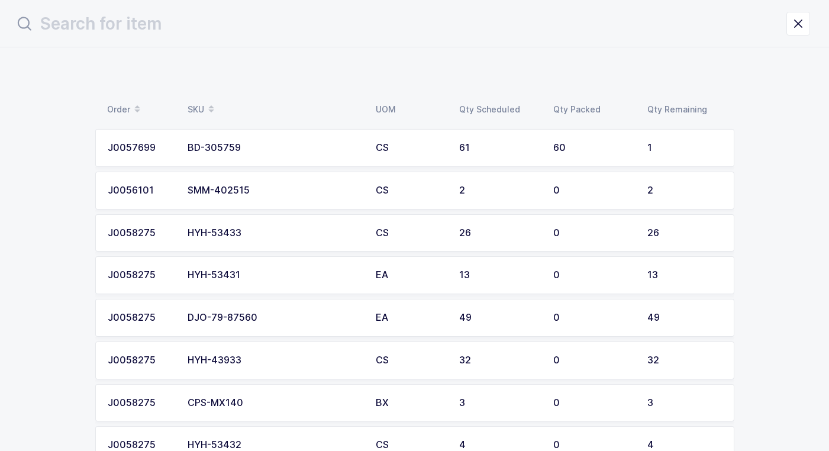
scroll to position [0, 0]
click at [247, 269] on td "HYH-53431" at bounding box center [279, 275] width 188 height 38
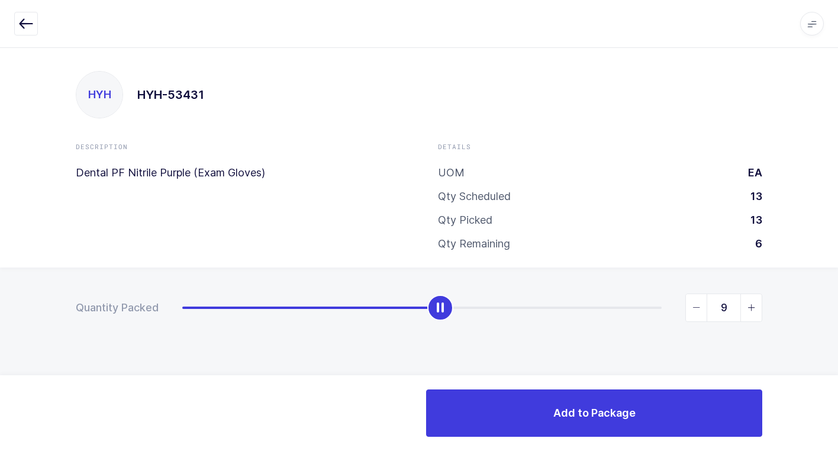
type input "10"
drag, startPoint x: 185, startPoint y: 313, endPoint x: 560, endPoint y: 370, distance: 379.6
click at [560, 370] on div "Quantity Packed 10" at bounding box center [419, 349] width 838 height 163
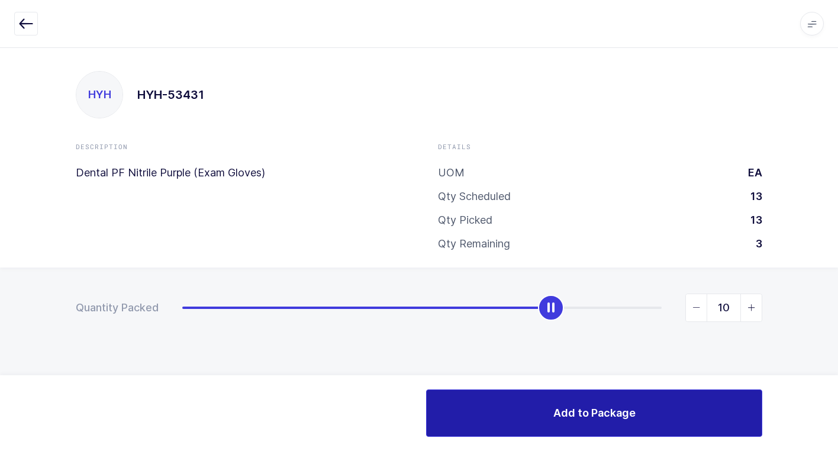
click at [521, 415] on button "Add to Package" at bounding box center [594, 412] width 336 height 47
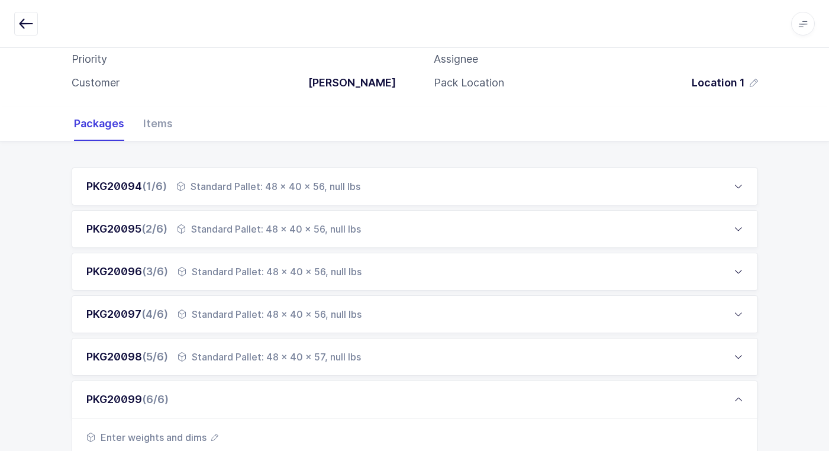
scroll to position [570, 0]
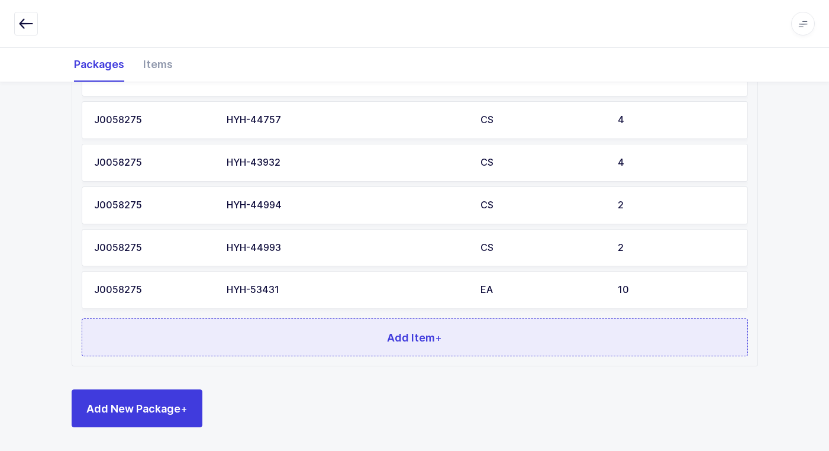
click at [186, 343] on button "Add Item +" at bounding box center [415, 337] width 667 height 38
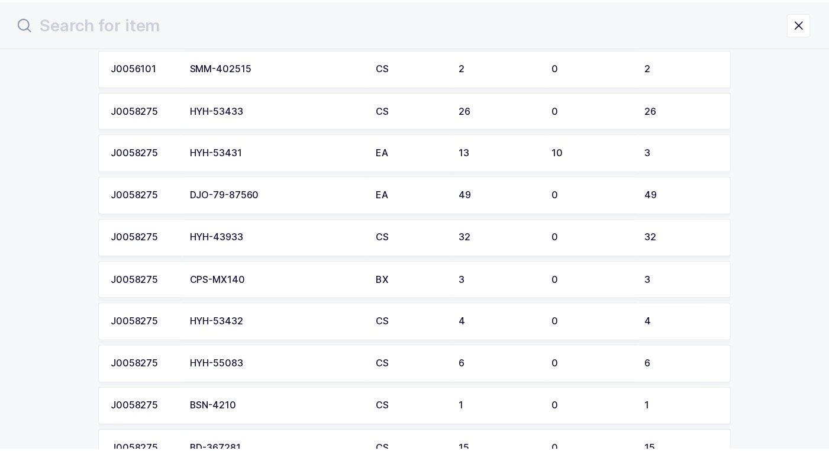
scroll to position [0, 0]
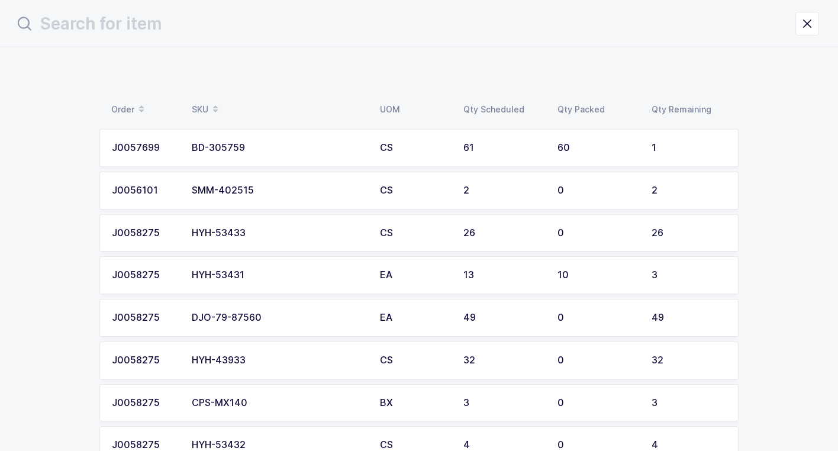
click at [259, 230] on div "HYH-53433" at bounding box center [279, 233] width 174 height 11
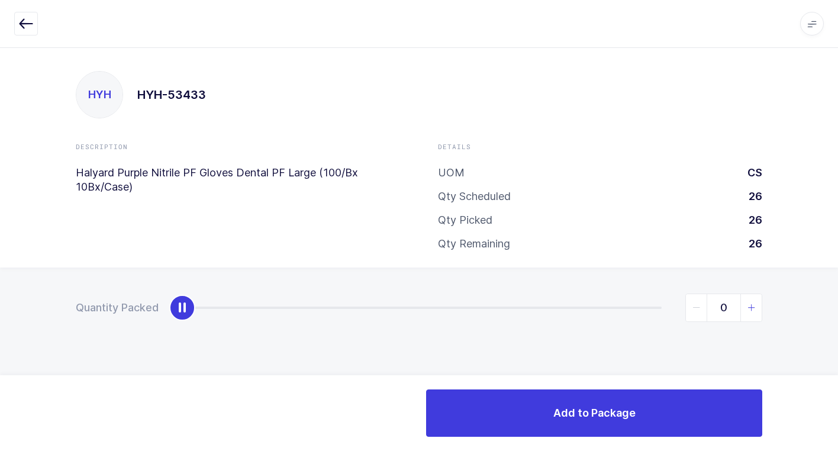
click at [752, 307] on icon "slider between 0 and 26" at bounding box center [752, 308] width 8 height 8
type input "1"
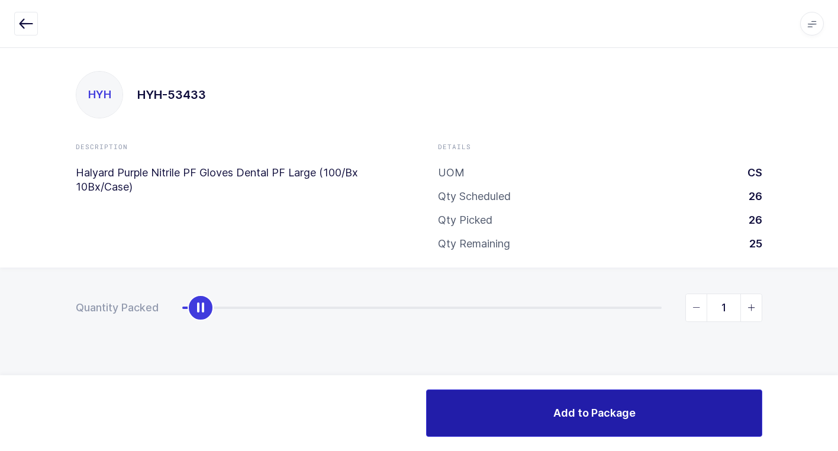
click at [602, 410] on span "Add to Package" at bounding box center [594, 412] width 82 height 15
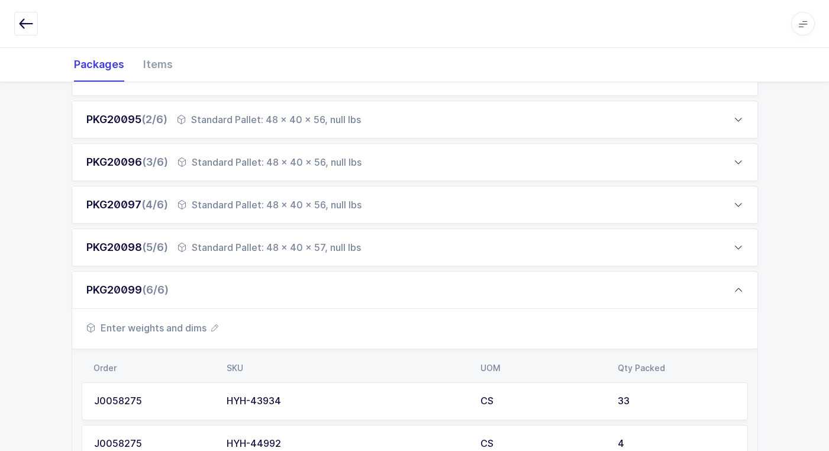
scroll to position [296, 0]
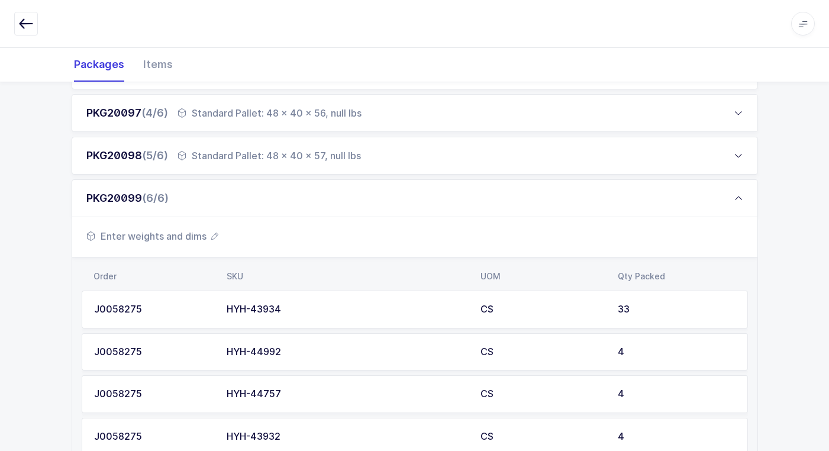
click at [175, 242] on span "Enter weights and dims" at bounding box center [152, 236] width 132 height 14
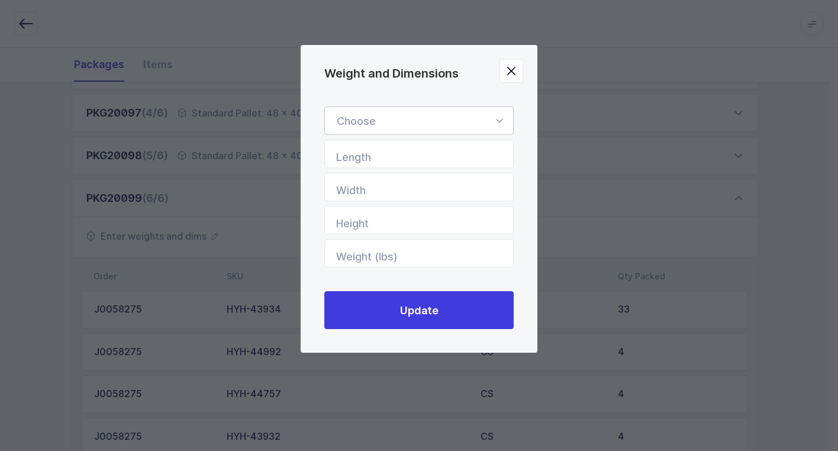
click at [499, 119] on icon "Weight and Dimensions" at bounding box center [499, 121] width 15 height 28
click at [461, 150] on li "Standard Pallet" at bounding box center [424, 155] width 188 height 22
type input "Standard Pallet"
type input "48"
type input "40"
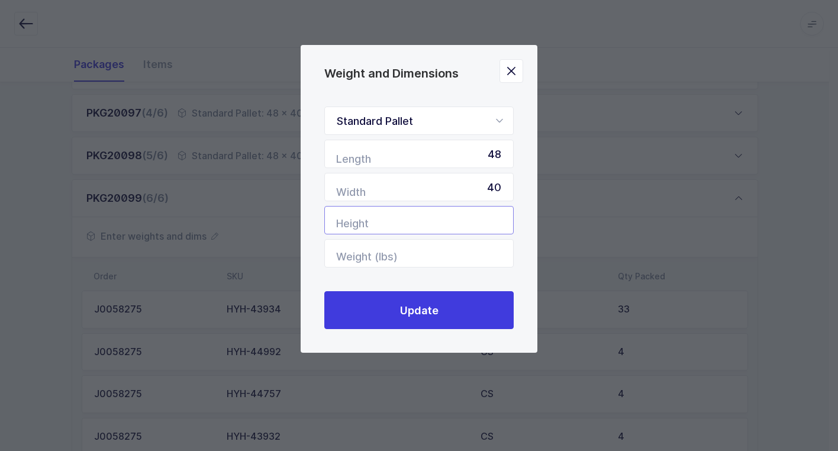
click at [495, 214] on input "Height" at bounding box center [418, 220] width 189 height 28
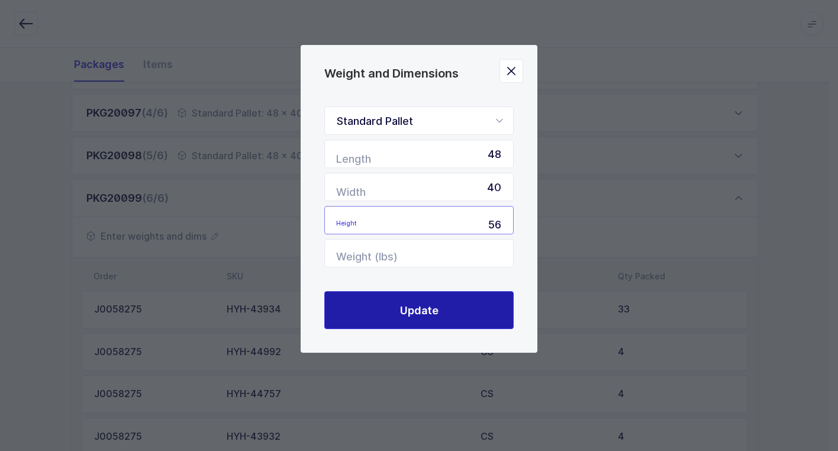
type input "56"
drag, startPoint x: 446, startPoint y: 308, endPoint x: 449, endPoint y: 303, distance: 6.4
click at [446, 307] on button "Update" at bounding box center [418, 310] width 189 height 38
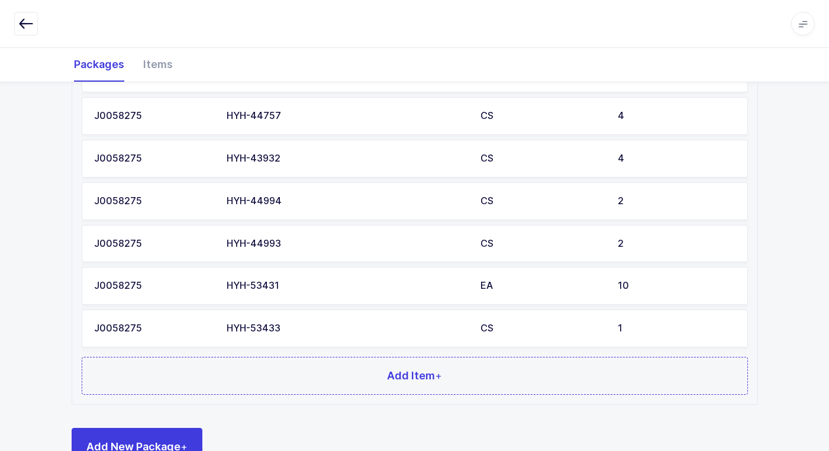
scroll to position [613, 0]
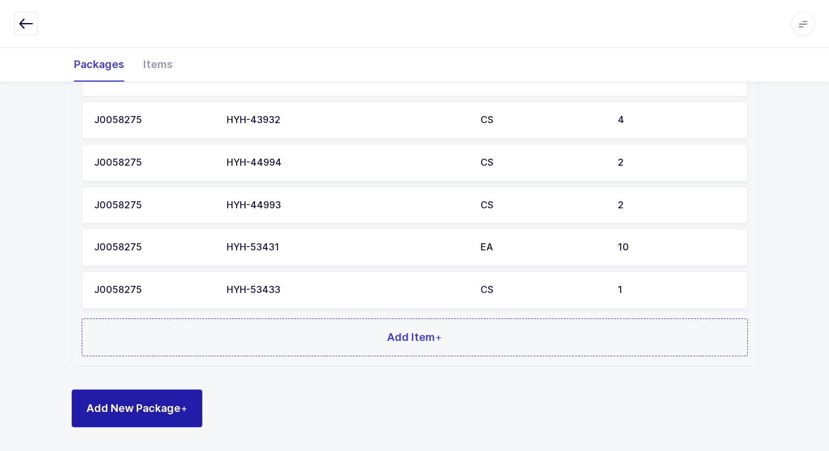
click at [200, 405] on button "Add New Package +" at bounding box center [137, 408] width 131 height 38
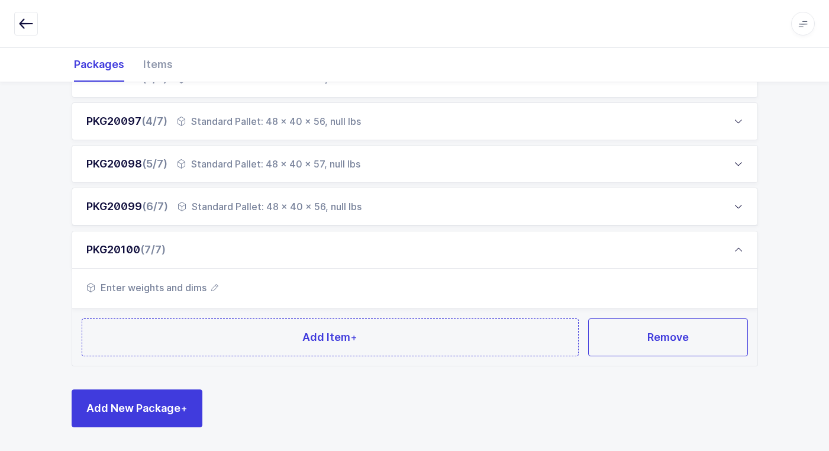
scroll to position [287, 0]
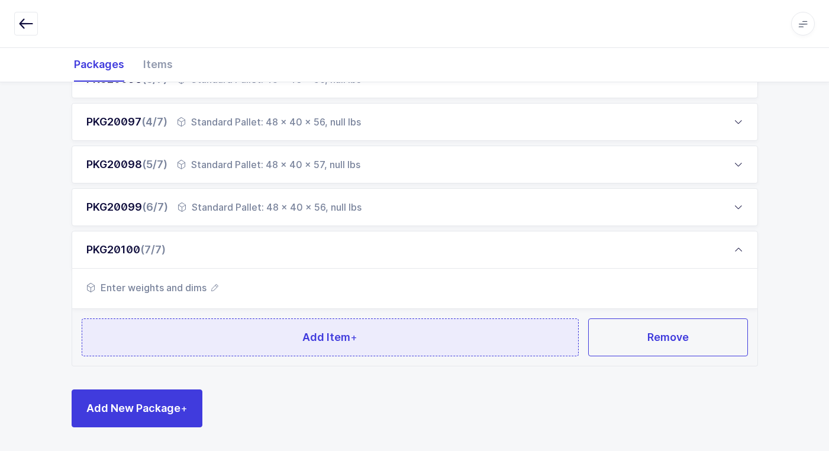
click at [199, 348] on button "Add Item +" at bounding box center [331, 337] width 498 height 38
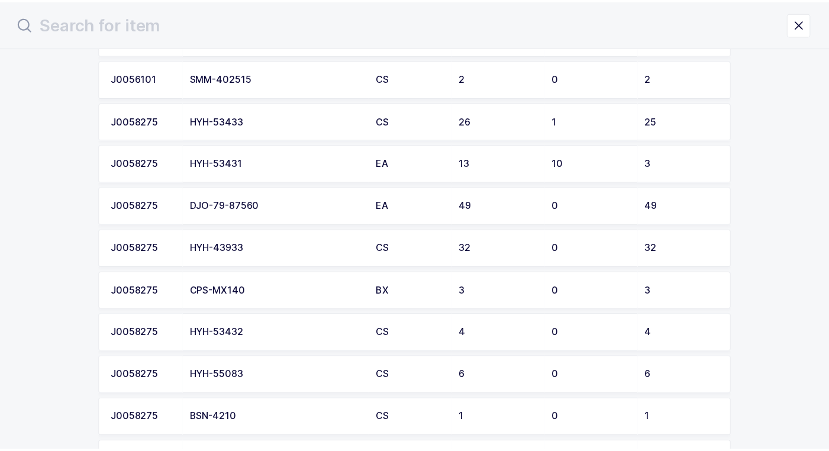
scroll to position [178, 0]
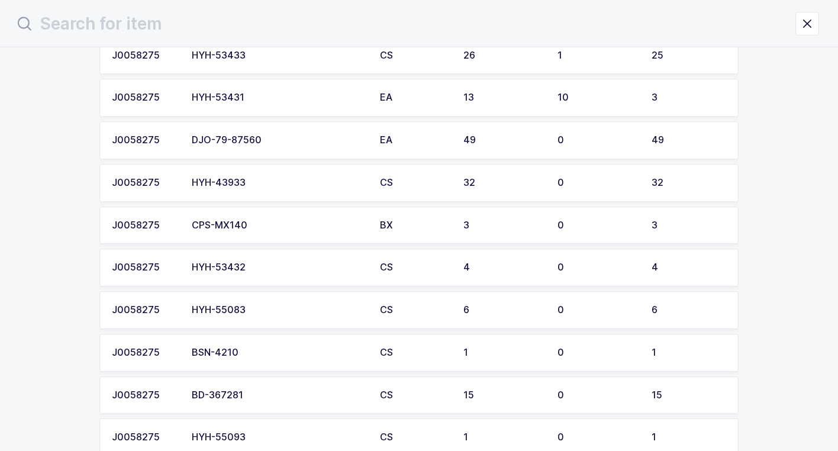
click at [277, 184] on div "HYH-43933" at bounding box center [279, 183] width 174 height 11
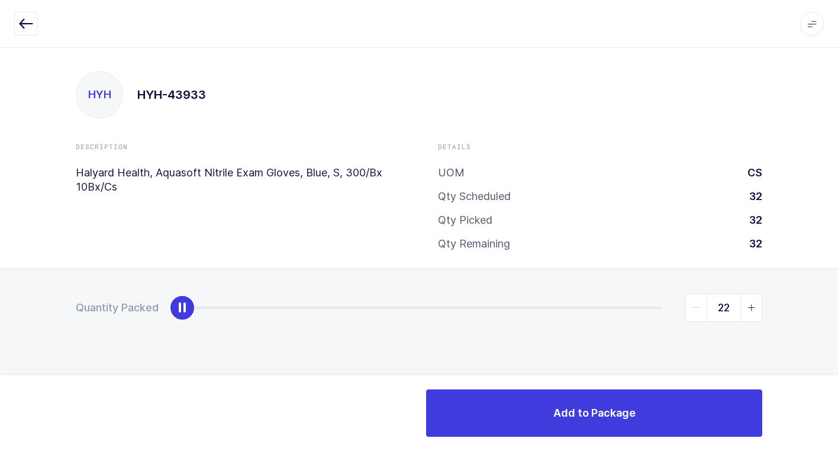
type input "32"
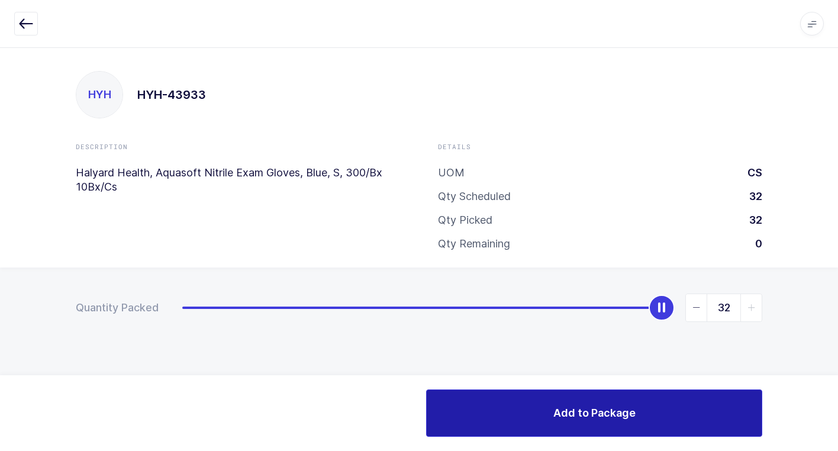
drag, startPoint x: 178, startPoint y: 310, endPoint x: 675, endPoint y: 397, distance: 504.8
click at [821, 318] on div "Quantity Packed 32" at bounding box center [419, 349] width 838 height 163
click at [500, 421] on button "Add to Package" at bounding box center [594, 412] width 336 height 47
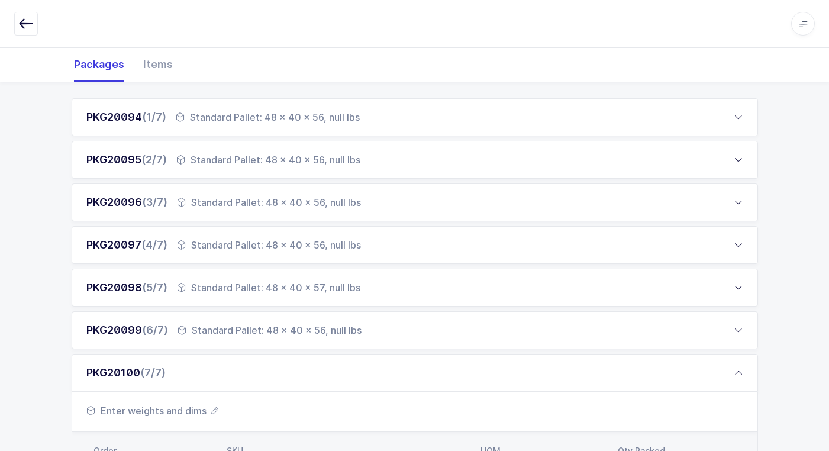
scroll to position [358, 0]
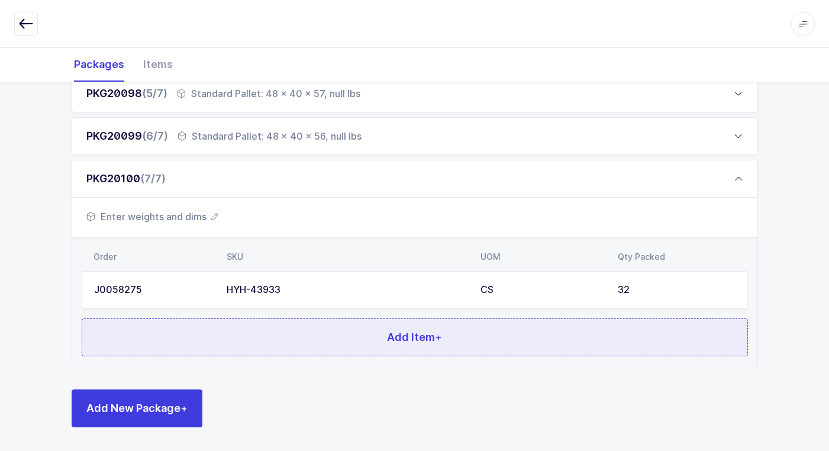
click at [283, 342] on button "Add Item +" at bounding box center [415, 337] width 667 height 38
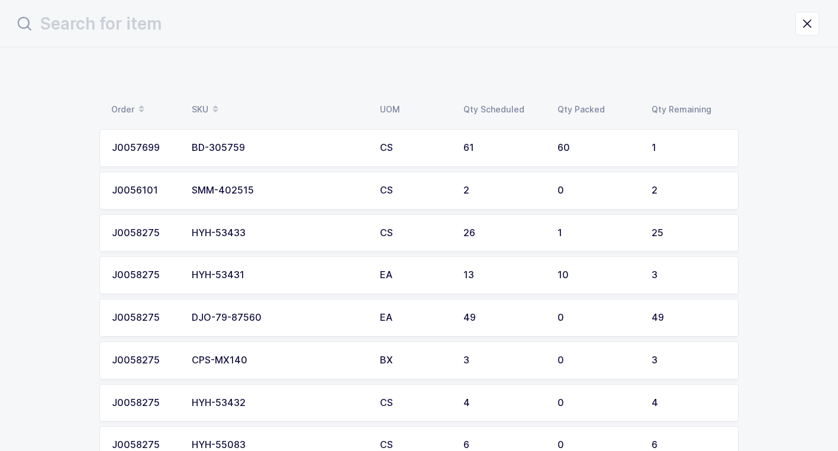
click at [269, 240] on td "HYH-53433" at bounding box center [279, 233] width 188 height 38
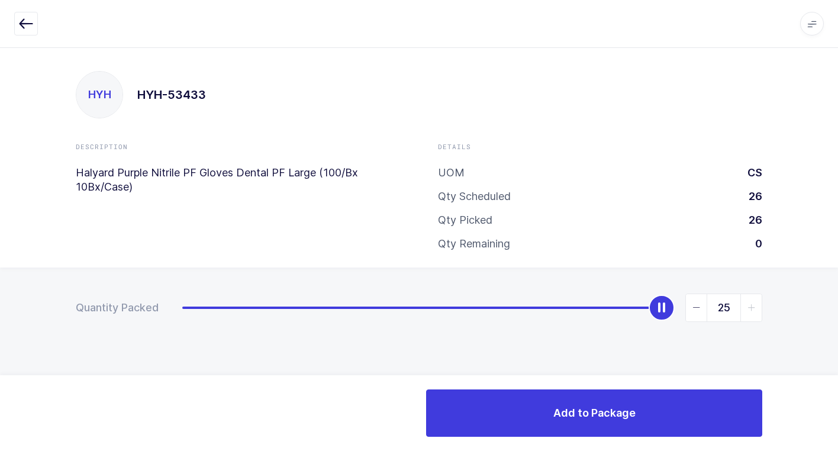
type input "24"
drag, startPoint x: 186, startPoint y: 308, endPoint x: 654, endPoint y: 360, distance: 470.4
click at [654, 360] on div "Quantity Packed 24" at bounding box center [419, 349] width 838 height 163
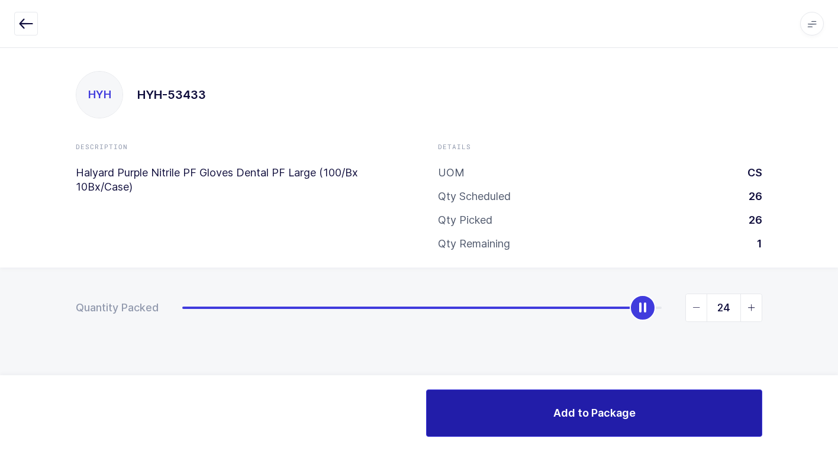
click at [665, 424] on button "Add to Package" at bounding box center [594, 412] width 336 height 47
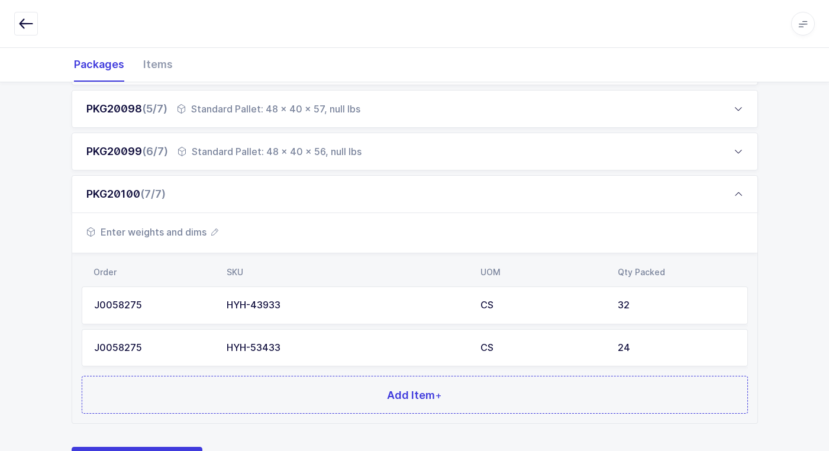
scroll to position [400, 0]
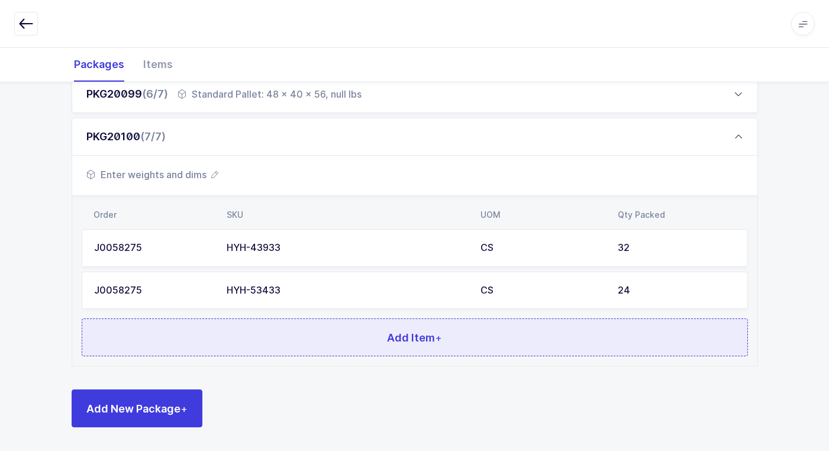
click at [314, 339] on button "Add Item +" at bounding box center [415, 337] width 667 height 38
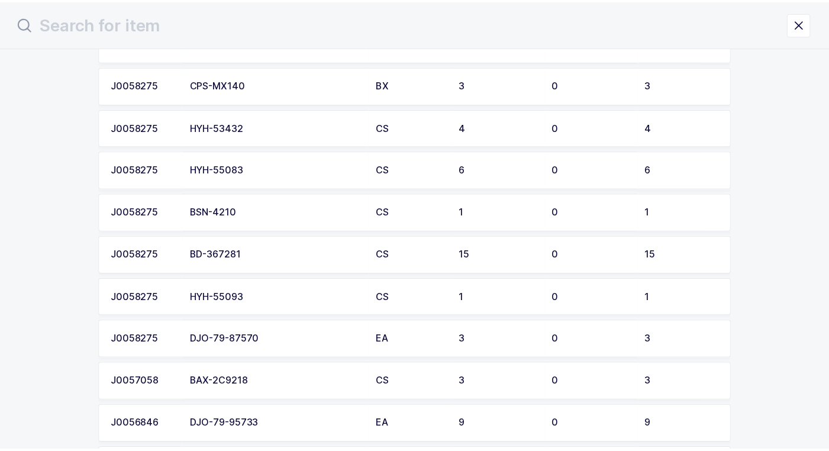
scroll to position [296, 0]
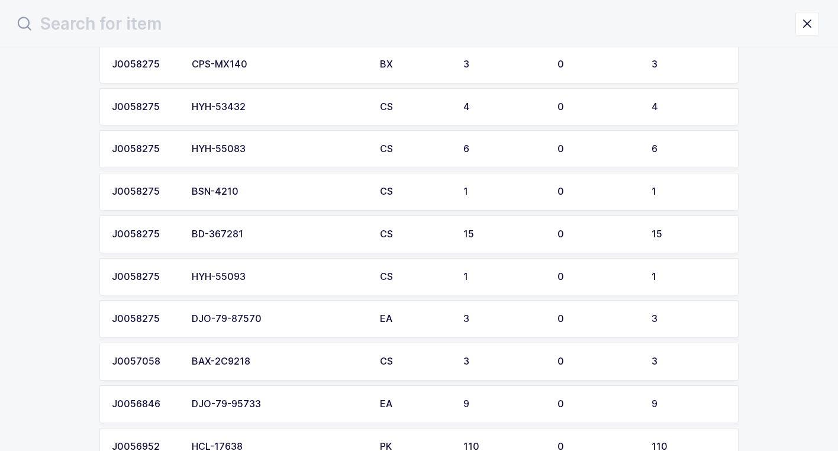
click at [260, 279] on div "HYH-55093" at bounding box center [279, 277] width 174 height 11
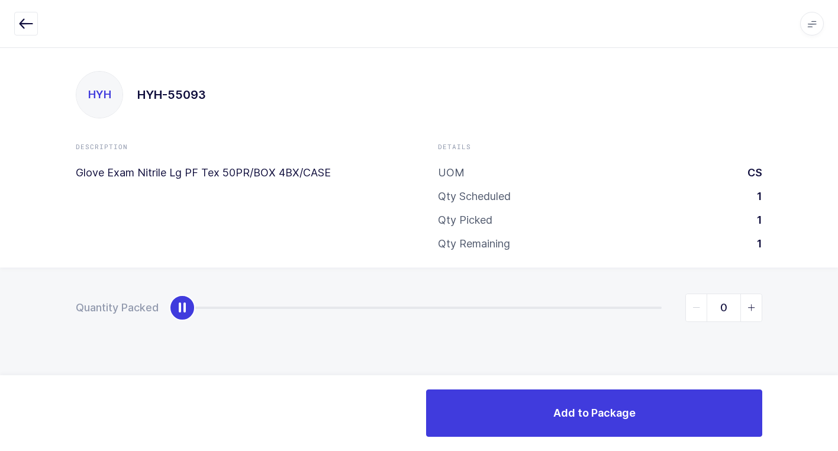
type input "1"
drag, startPoint x: 186, startPoint y: 312, endPoint x: 845, endPoint y: 318, distance: 658.2
click at [838, 318] on html "Apps Core [GEOGRAPHIC_DATA] Admin Mission Control Purchasing [PERSON_NAME] Logo…" at bounding box center [419, 225] width 838 height 451
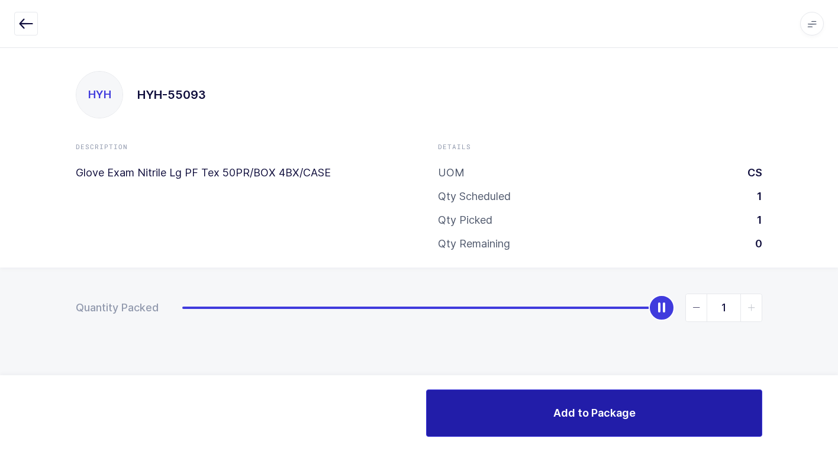
click at [628, 416] on span "Add to Package" at bounding box center [594, 412] width 82 height 15
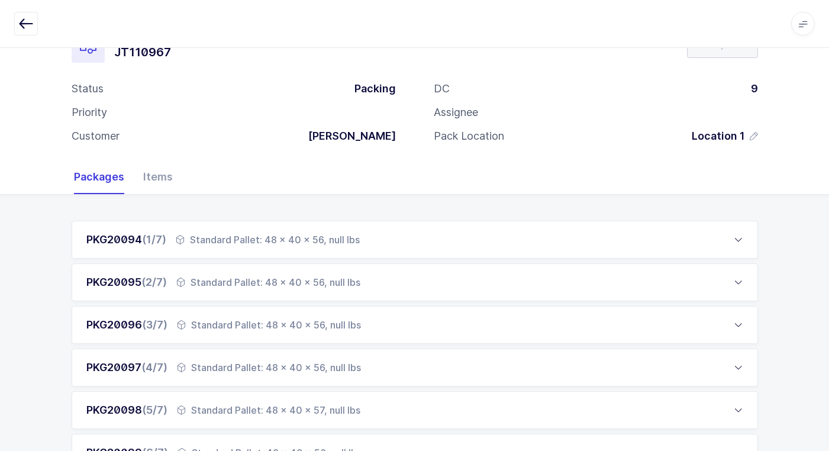
scroll to position [443, 0]
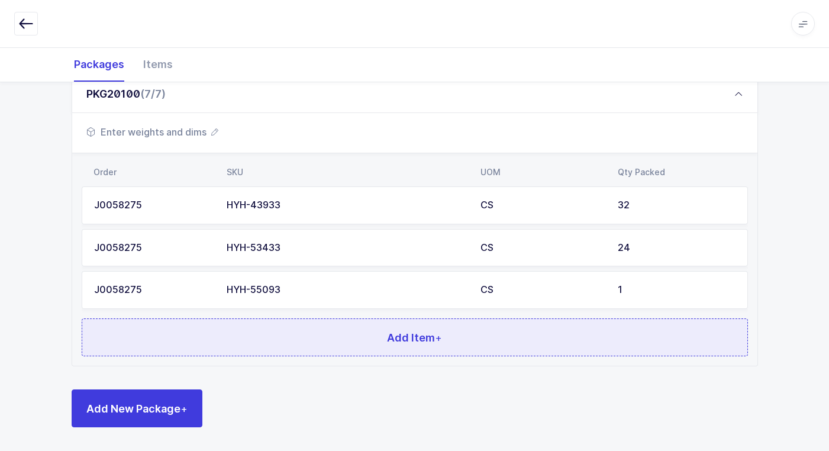
click at [262, 343] on button "Add Item +" at bounding box center [415, 337] width 667 height 38
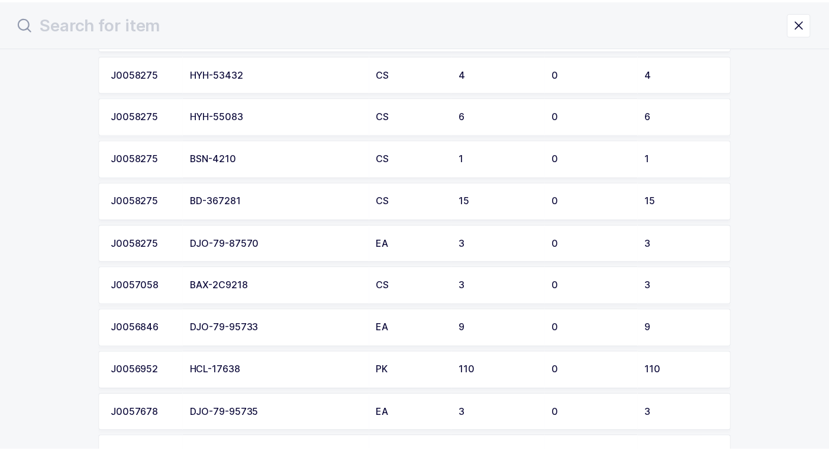
scroll to position [355, 0]
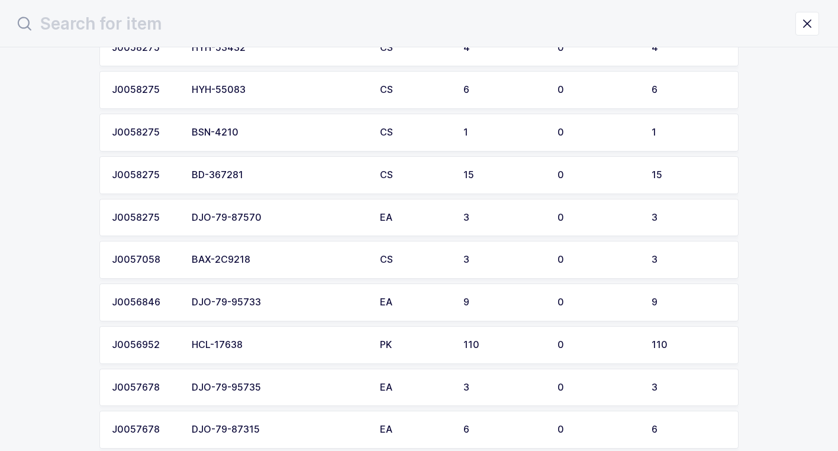
click at [271, 263] on div "BAX-2C9218" at bounding box center [279, 260] width 174 height 11
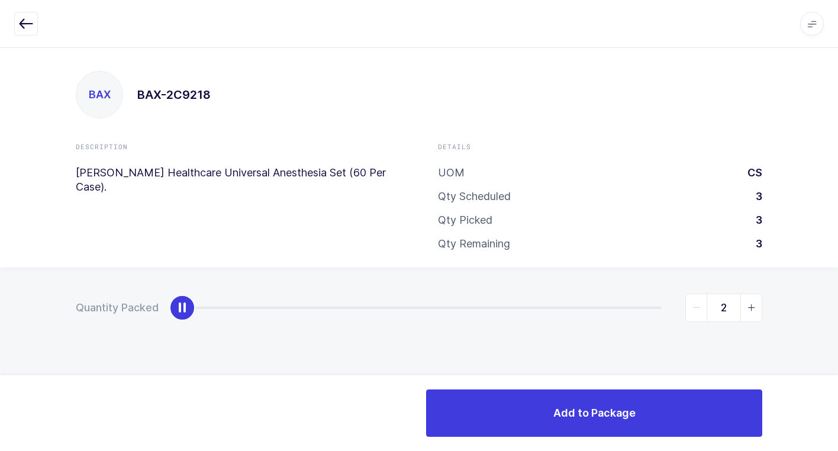
type input "3"
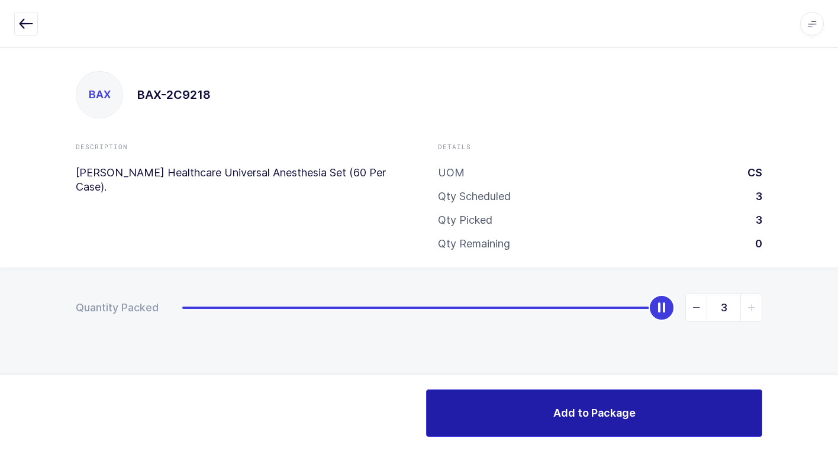
drag, startPoint x: 182, startPoint y: 316, endPoint x: 749, endPoint y: 394, distance: 572.3
click at [838, 363] on html "Apps Core [GEOGRAPHIC_DATA] Admin Mission Control Purchasing [PERSON_NAME] Logo…" at bounding box center [419, 225] width 838 height 451
drag, startPoint x: 581, startPoint y: 422, endPoint x: 564, endPoint y: 421, distance: 16.6
click at [577, 422] on button "Add to Package" at bounding box center [594, 412] width 336 height 47
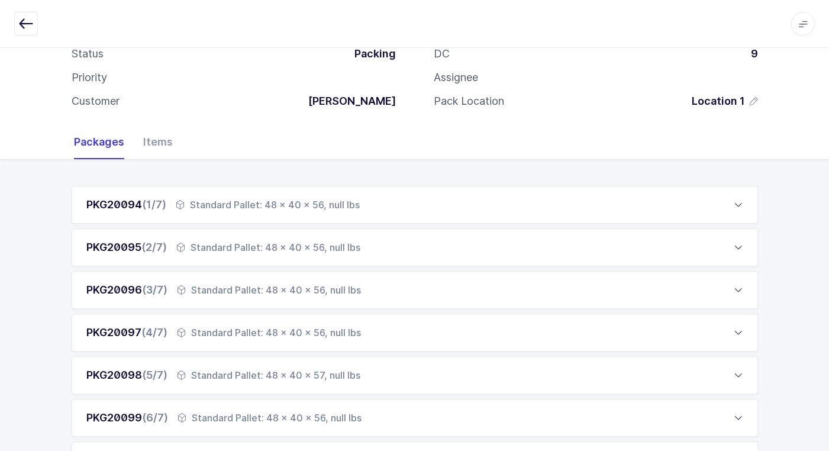
scroll to position [237, 0]
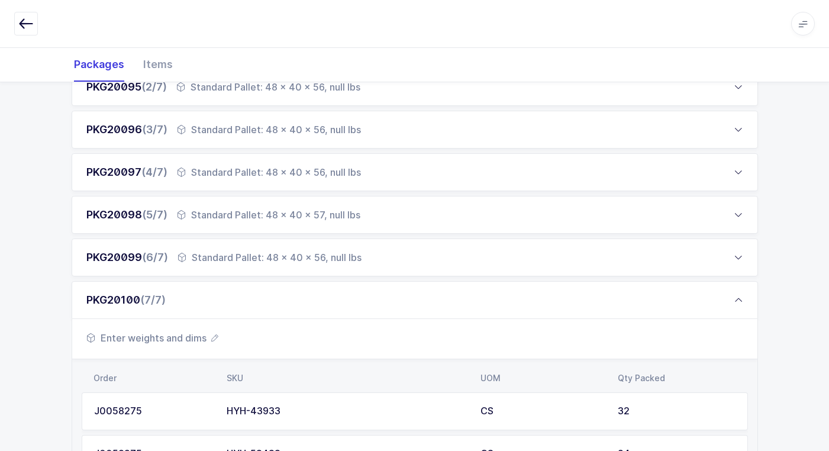
click at [170, 337] on span "Enter weights and dims" at bounding box center [152, 338] width 132 height 14
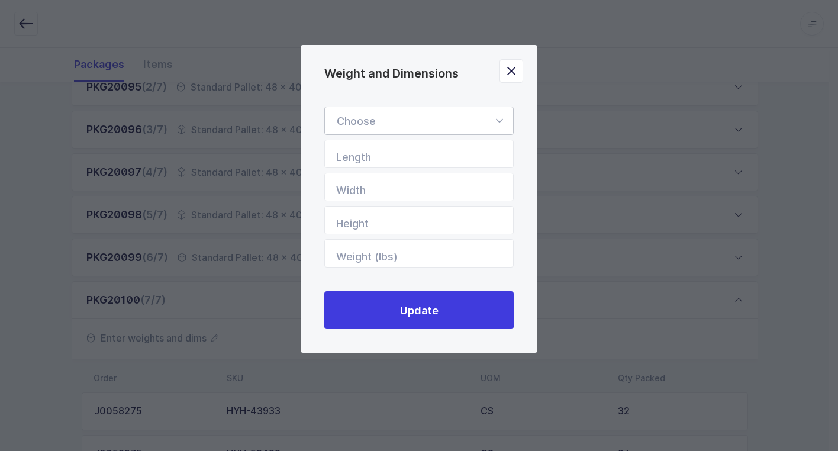
click at [503, 117] on icon "Weight and Dimensions" at bounding box center [499, 121] width 15 height 28
click at [439, 153] on li "Standard Pallet" at bounding box center [424, 155] width 188 height 22
type input "Standard Pallet"
type input "48"
type input "40"
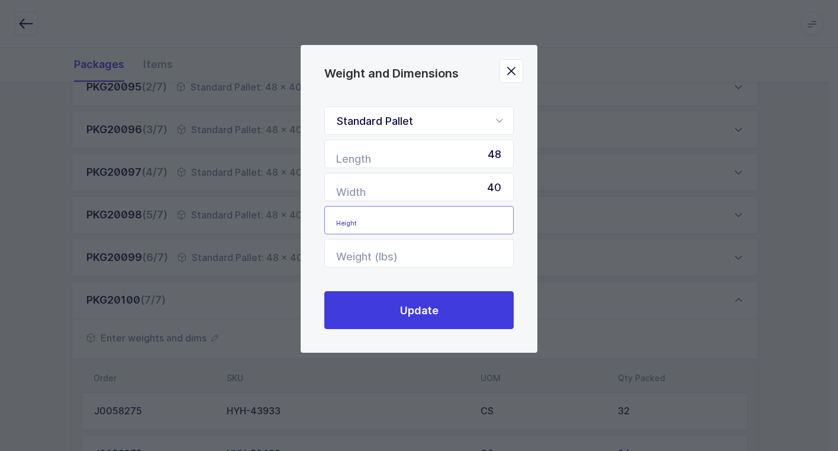
click at [477, 215] on input "Height" at bounding box center [418, 220] width 189 height 28
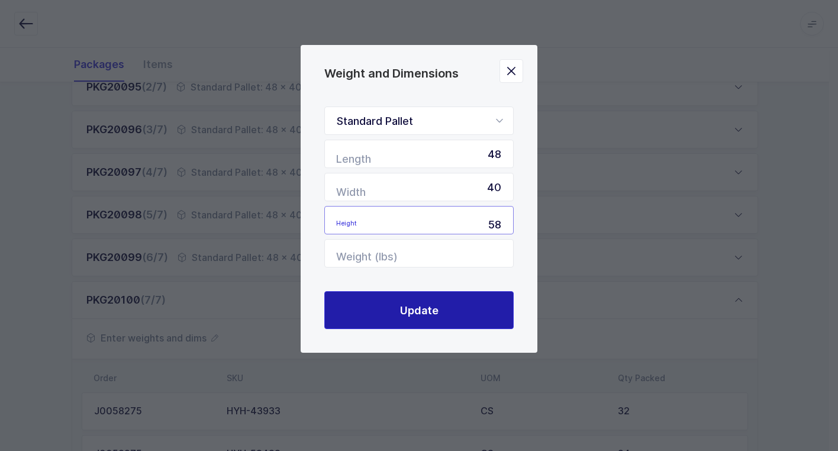
type input "58"
click at [497, 319] on button "Update" at bounding box center [418, 310] width 189 height 38
click at [388, 309] on button "Update" at bounding box center [418, 310] width 189 height 38
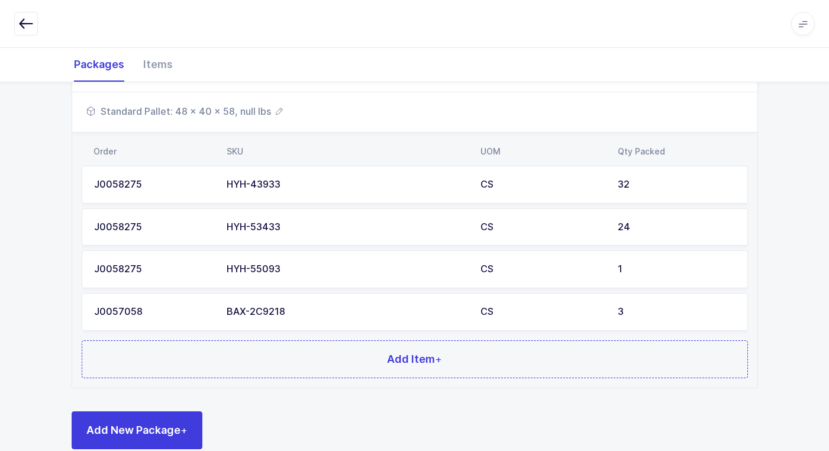
scroll to position [485, 0]
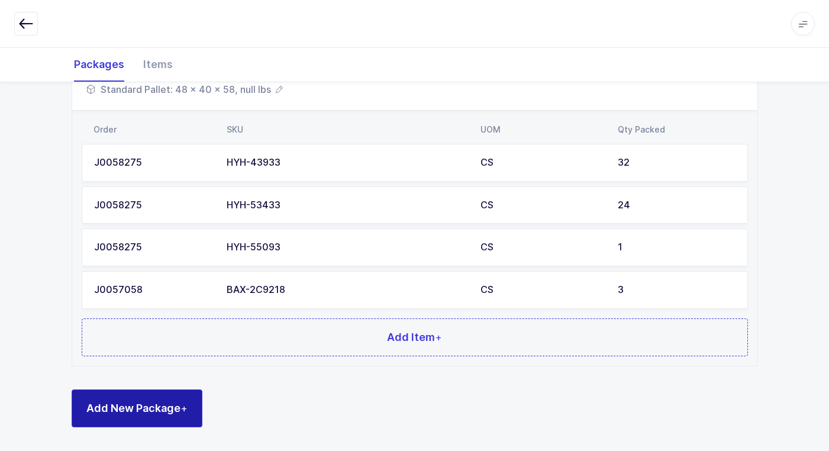
click at [177, 403] on span "Add New Package +" at bounding box center [136, 408] width 101 height 15
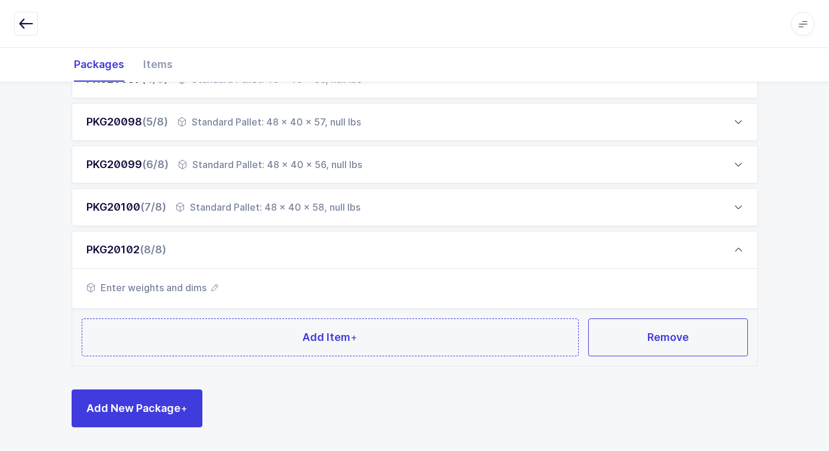
scroll to position [330, 0]
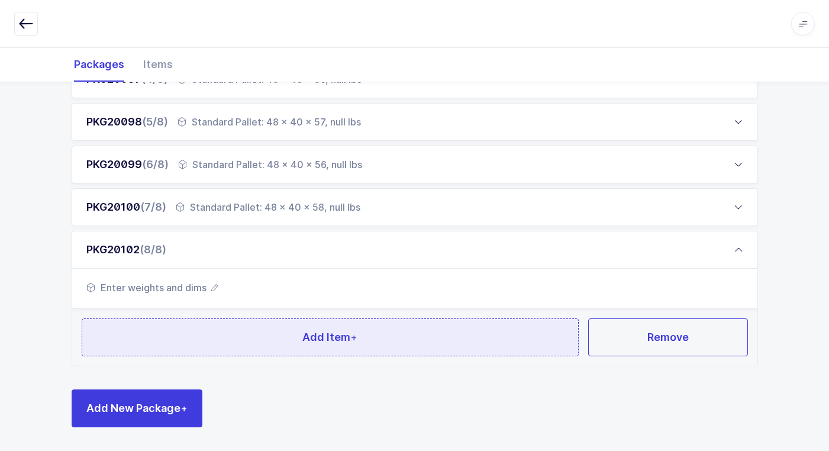
click at [172, 343] on button "Add Item +" at bounding box center [331, 337] width 498 height 38
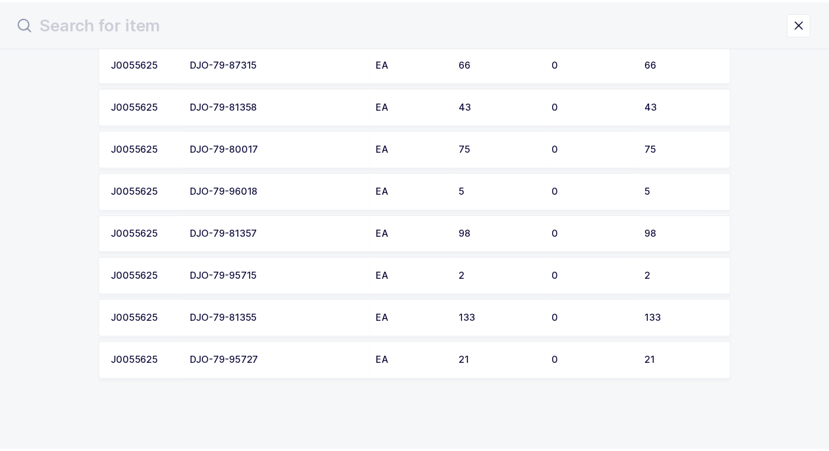
scroll to position [1358, 0]
click at [251, 367] on td "DJO-79-95727" at bounding box center [279, 361] width 188 height 38
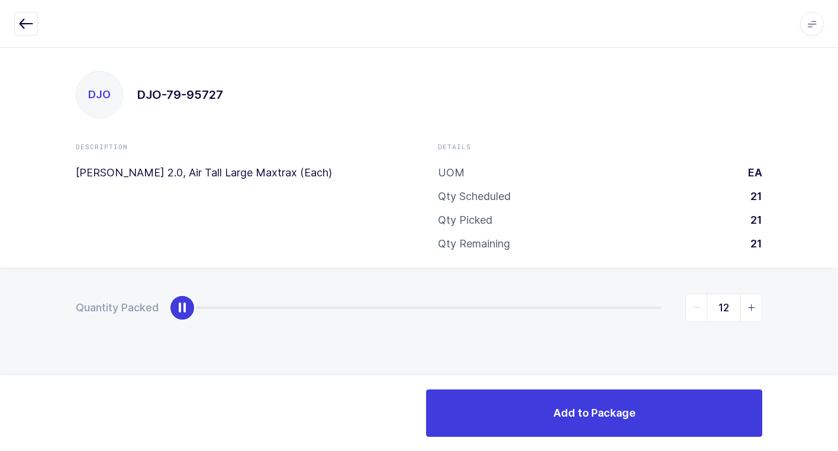
type input "21"
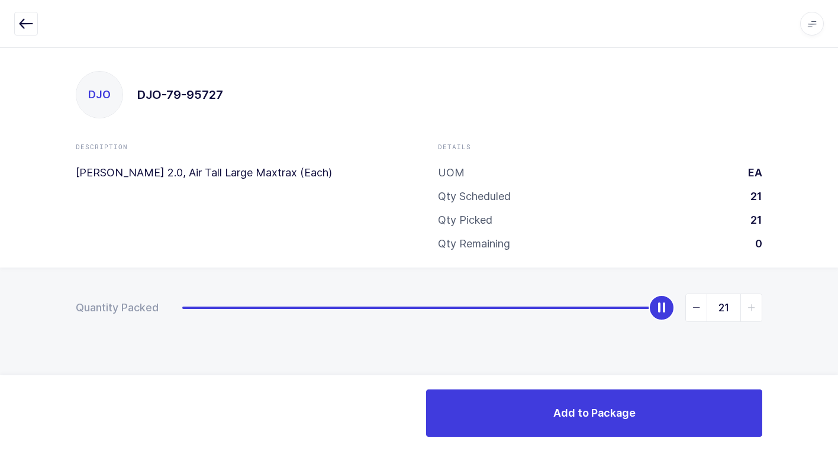
drag, startPoint x: 179, startPoint y: 312, endPoint x: 845, endPoint y: 301, distance: 665.4
click at [838, 301] on html "Apps Core [GEOGRAPHIC_DATA] Admin Mission Control Purchasing [PERSON_NAME] Logo…" at bounding box center [419, 225] width 838 height 451
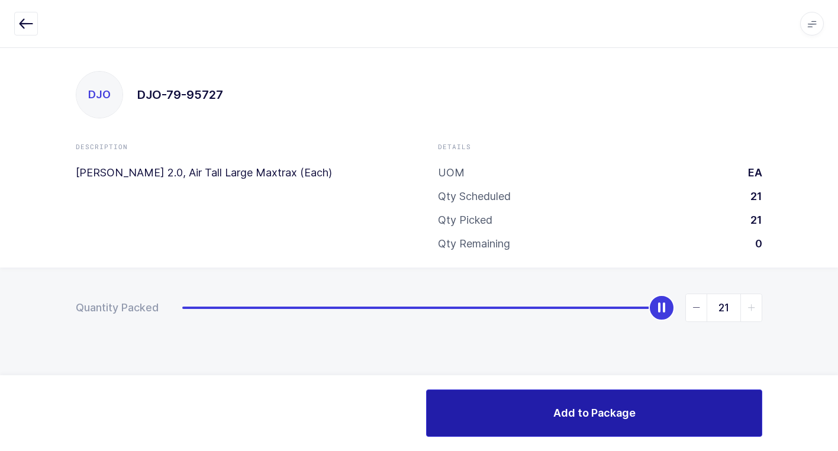
click at [545, 414] on button "Add to Package" at bounding box center [594, 412] width 336 height 47
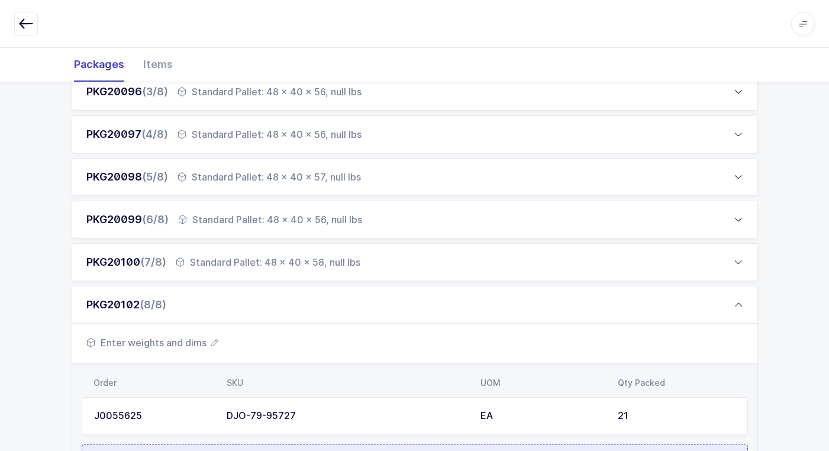
scroll to position [401, 0]
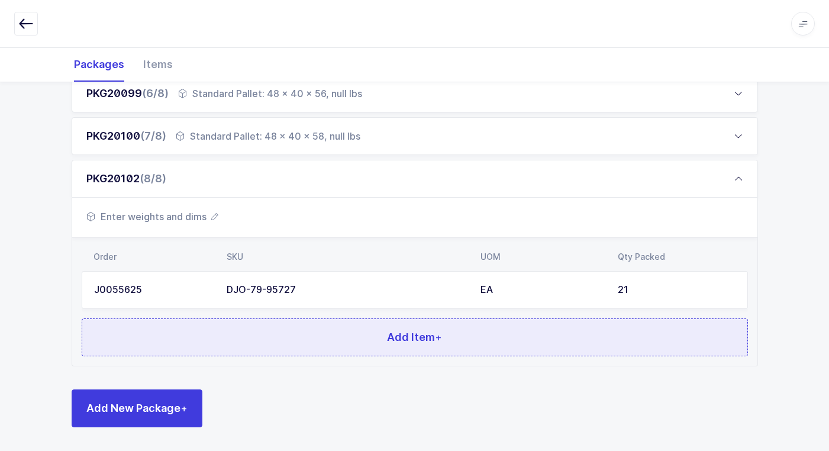
click at [272, 352] on button "Add Item +" at bounding box center [415, 337] width 667 height 38
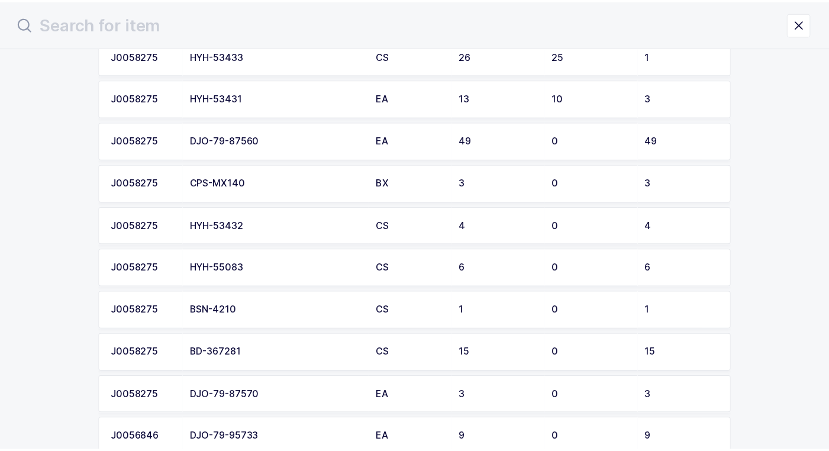
scroll to position [178, 0]
click at [285, 184] on div "CPS-MX140" at bounding box center [279, 183] width 174 height 11
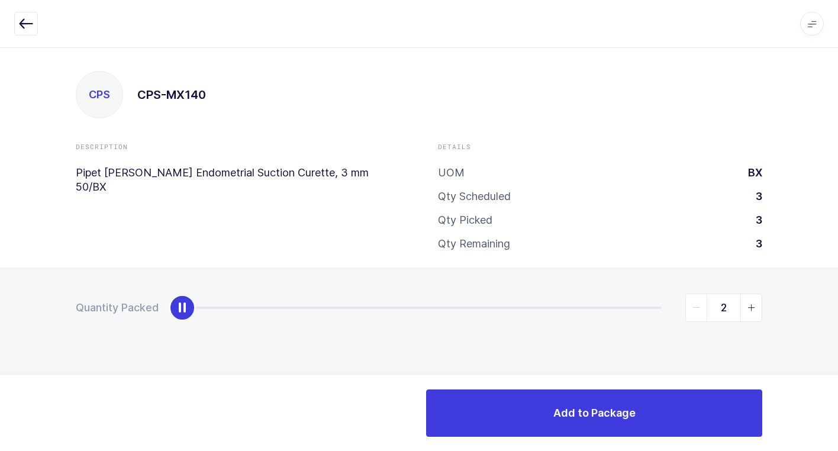
type input "3"
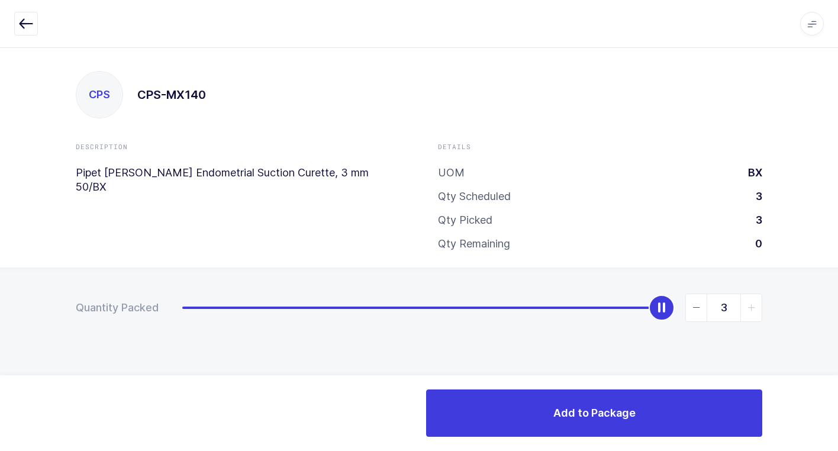
drag, startPoint x: 178, startPoint y: 311, endPoint x: 845, endPoint y: 360, distance: 668.9
click at [838, 360] on html "Apps Core [GEOGRAPHIC_DATA] Admin Mission Control Purchasing [PERSON_NAME] Logo…" at bounding box center [419, 225] width 838 height 451
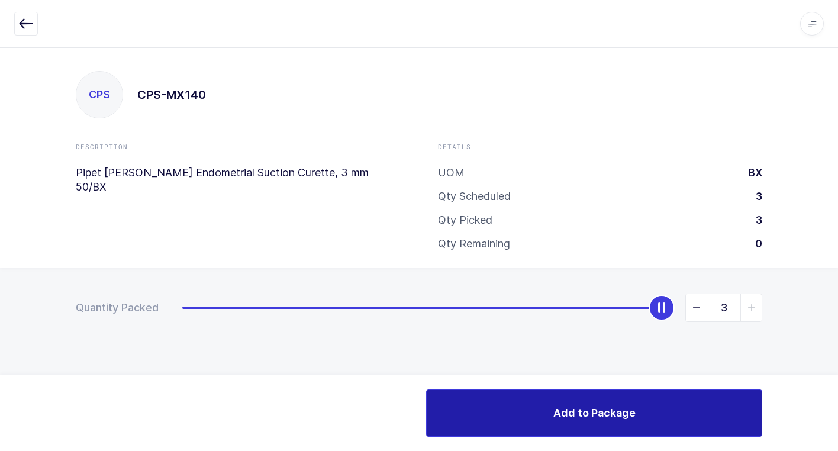
click at [594, 412] on span "Add to Package" at bounding box center [594, 412] width 82 height 15
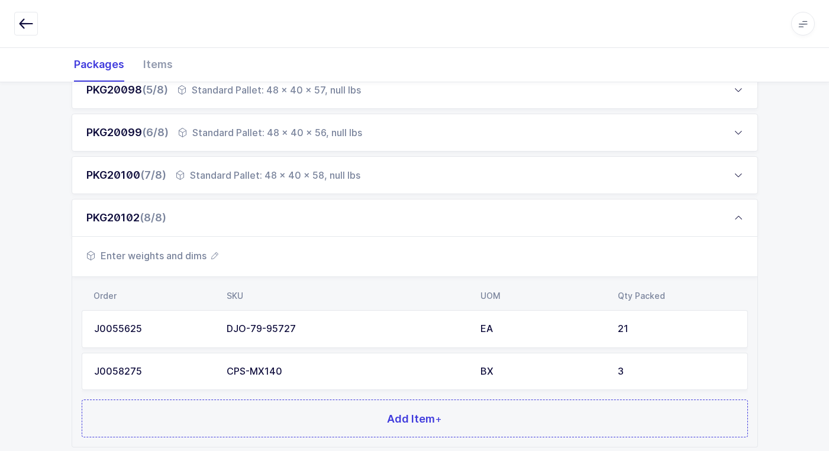
scroll to position [443, 0]
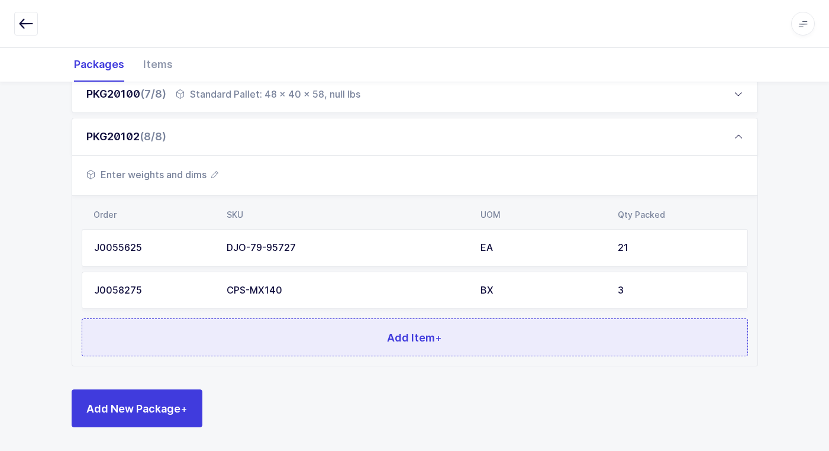
click at [325, 350] on button "Add Item +" at bounding box center [415, 337] width 667 height 38
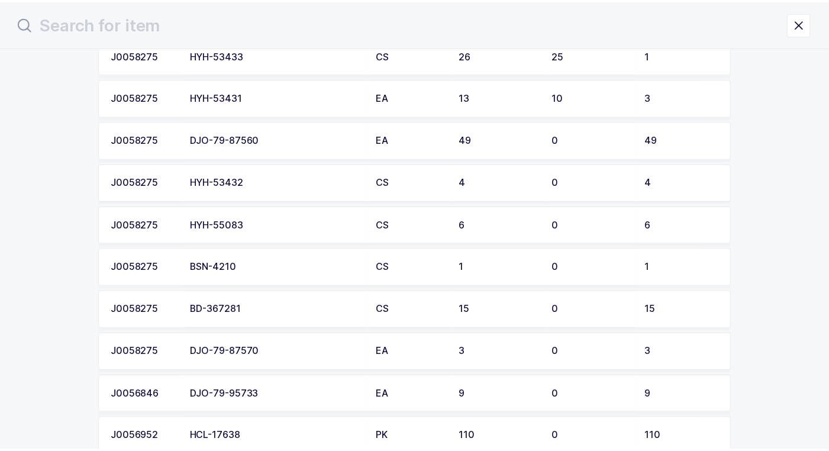
scroll to position [237, 0]
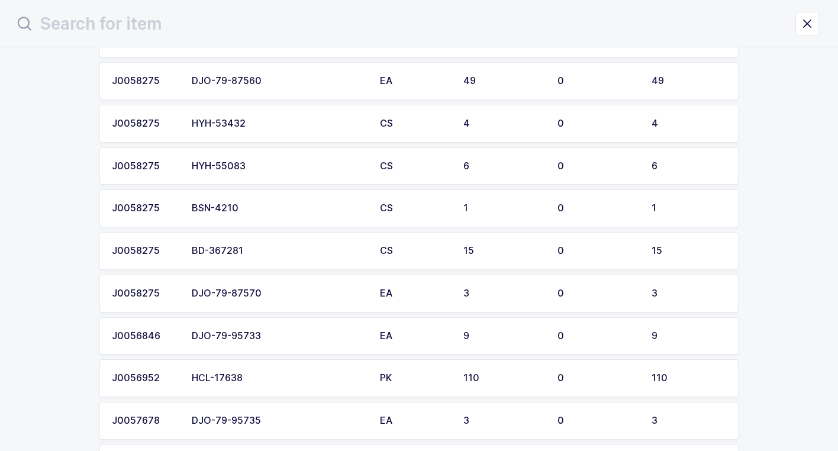
click at [279, 337] on div "DJO-79-95733" at bounding box center [279, 336] width 174 height 11
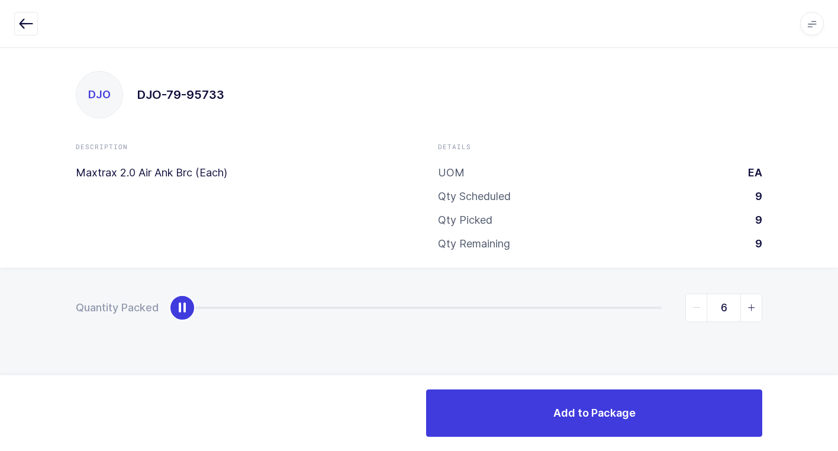
type input "9"
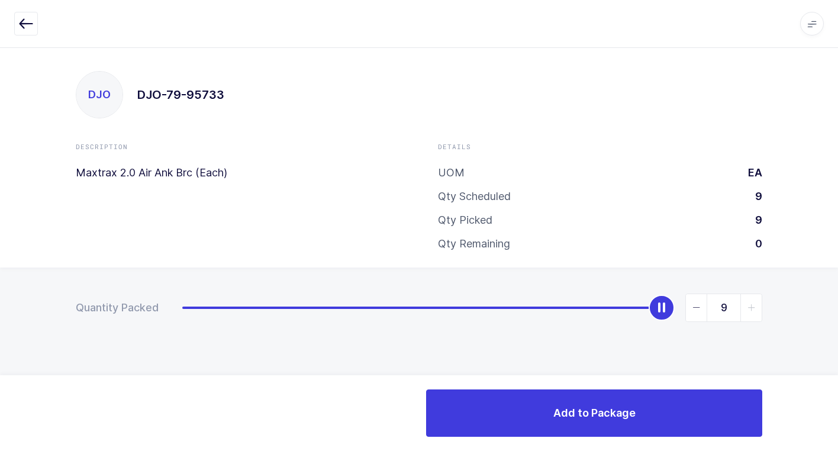
drag, startPoint x: 447, startPoint y: 298, endPoint x: 845, endPoint y: 305, distance: 397.8
click at [838, 305] on html "Apps Core [GEOGRAPHIC_DATA] Admin Mission Control Purchasing [PERSON_NAME] Logo…" at bounding box center [419, 225] width 838 height 451
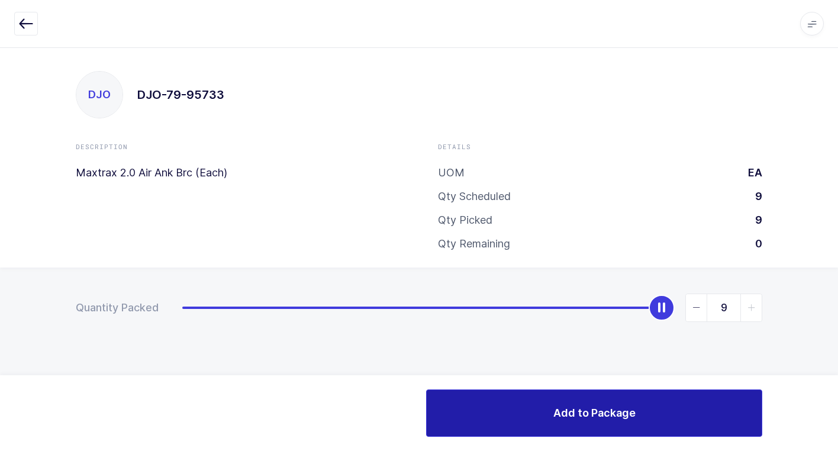
click at [574, 420] on span "Add to Package" at bounding box center [594, 412] width 82 height 15
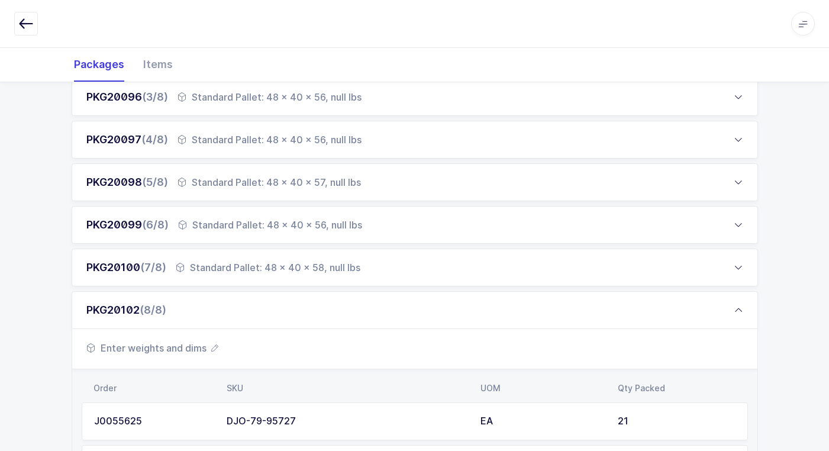
scroll to position [485, 0]
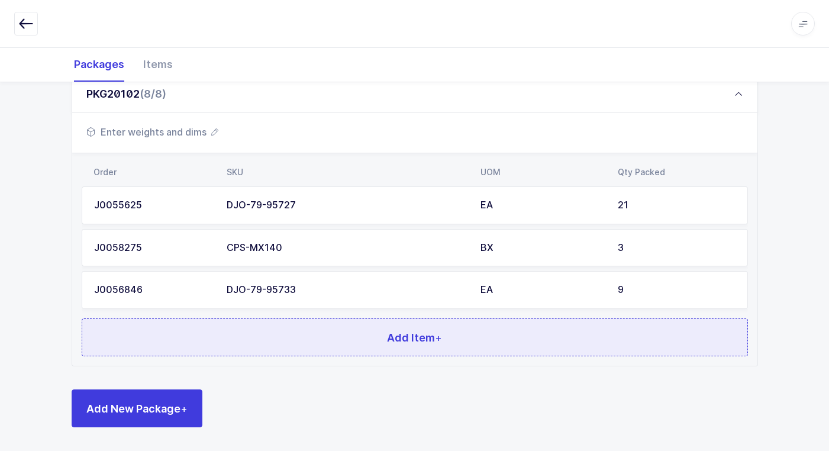
click at [451, 351] on button "Add Item +" at bounding box center [415, 337] width 667 height 38
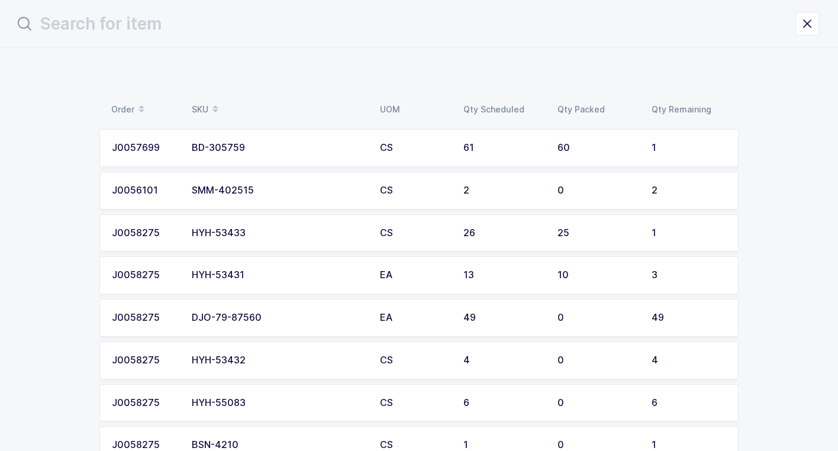
click at [273, 318] on div "DJO-79-87560" at bounding box center [279, 318] width 174 height 11
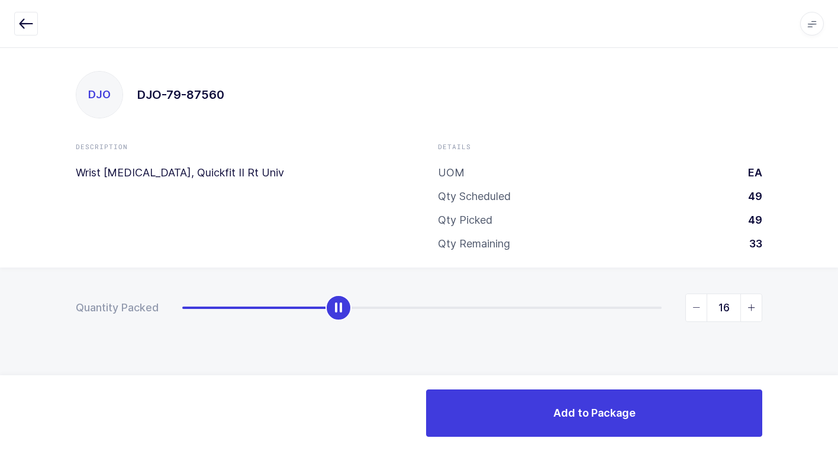
type input "17"
drag, startPoint x: 182, startPoint y: 313, endPoint x: 343, endPoint y: 336, distance: 163.2
click at [343, 336] on div "Quantity Packed 17" at bounding box center [419, 349] width 838 height 163
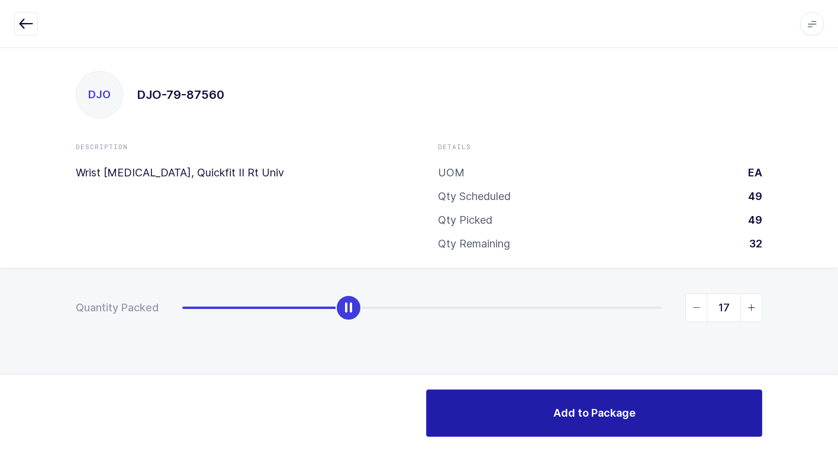
click at [558, 416] on span "Add to Package" at bounding box center [594, 412] width 82 height 15
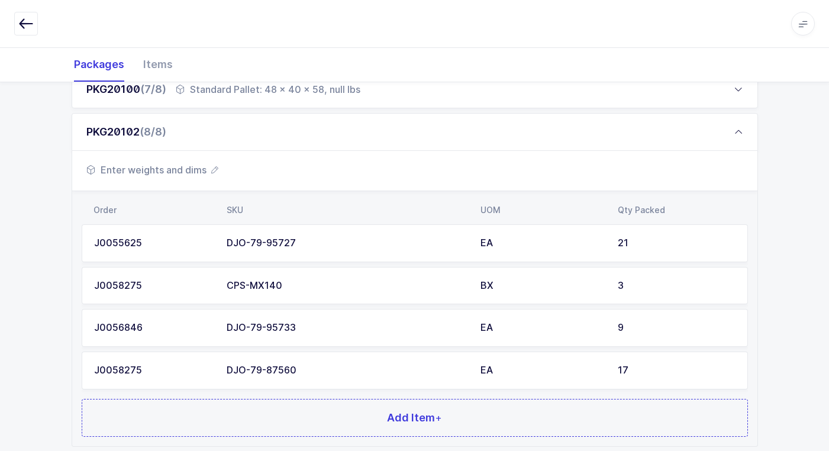
scroll to position [528, 0]
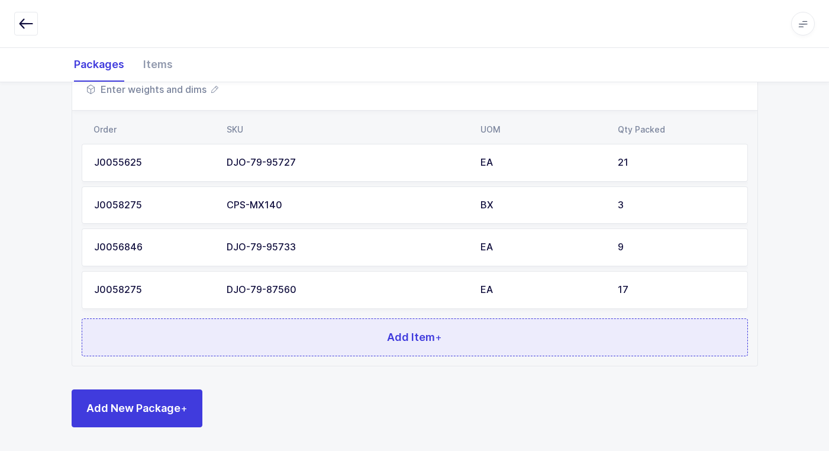
click at [320, 333] on button "Add Item +" at bounding box center [415, 337] width 667 height 38
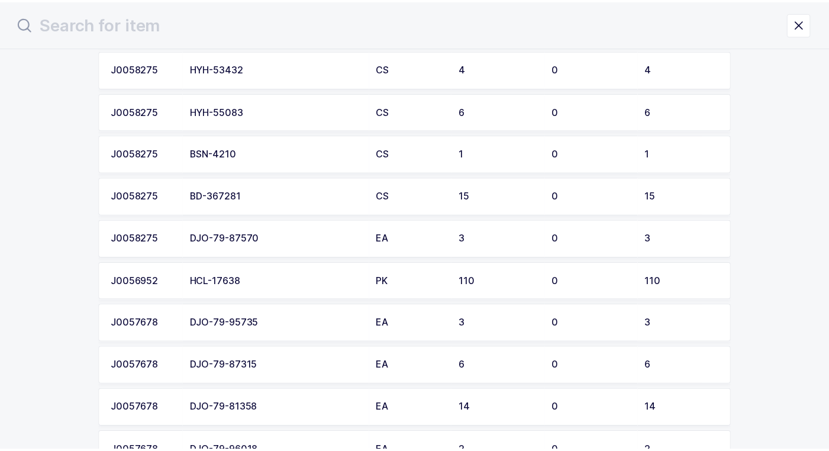
scroll to position [296, 0]
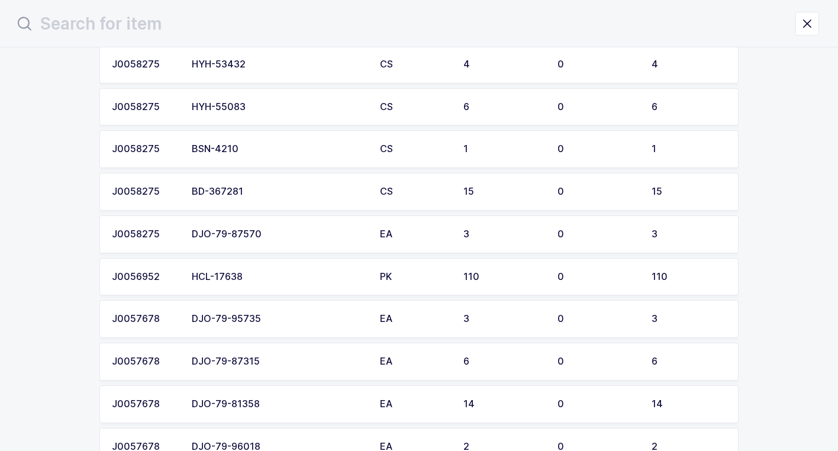
click at [278, 237] on div "DJO-79-87570" at bounding box center [279, 234] width 174 height 11
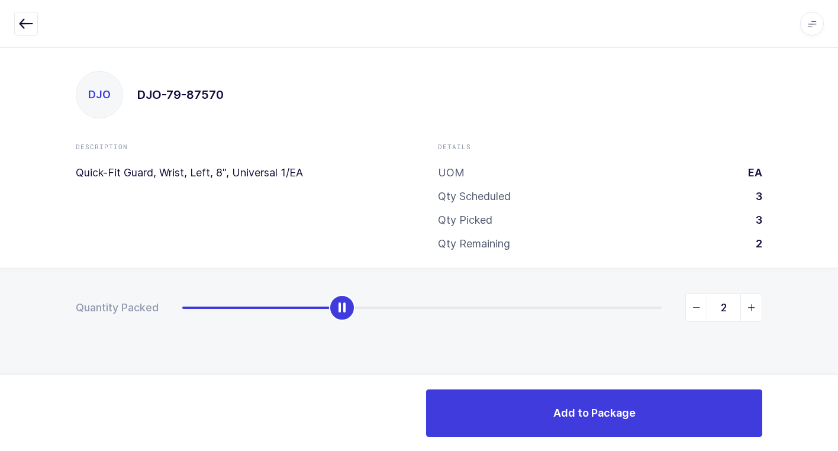
type input "3"
drag, startPoint x: 182, startPoint y: 313, endPoint x: 823, endPoint y: 323, distance: 641.7
click at [838, 308] on html "Apps Core [GEOGRAPHIC_DATA] Admin Mission Control Purchasing [PERSON_NAME] Logo…" at bounding box center [419, 225] width 838 height 451
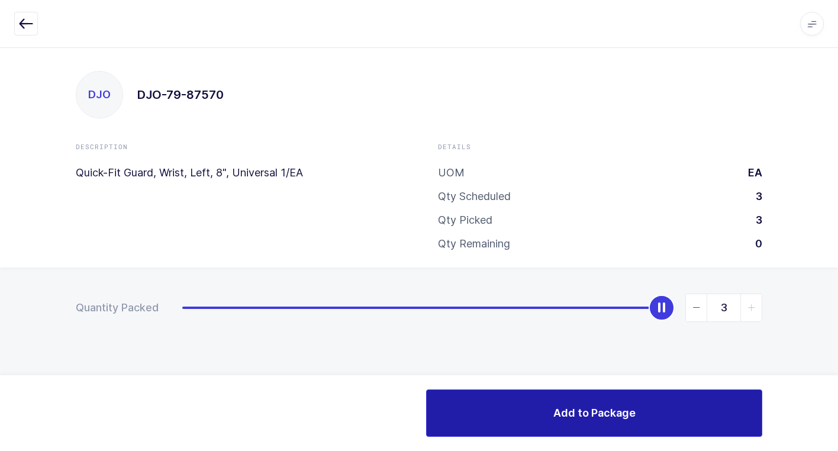
click at [558, 418] on span "Add to Package" at bounding box center [594, 412] width 82 height 15
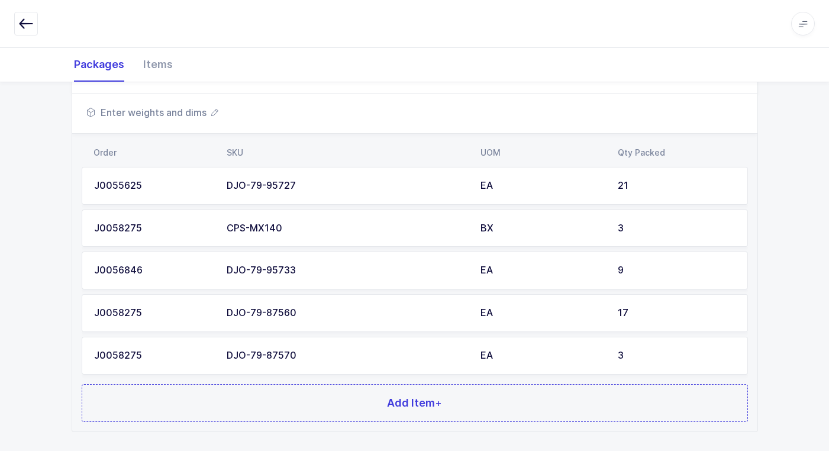
scroll to position [571, 0]
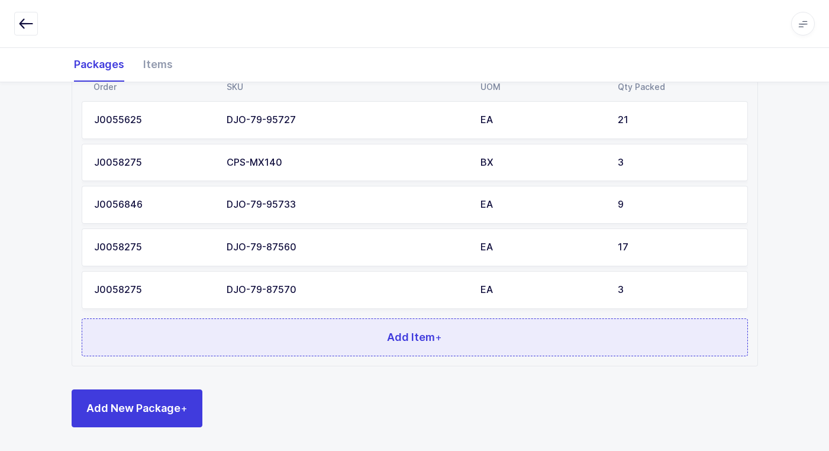
click at [292, 342] on button "Add Item +" at bounding box center [415, 337] width 667 height 38
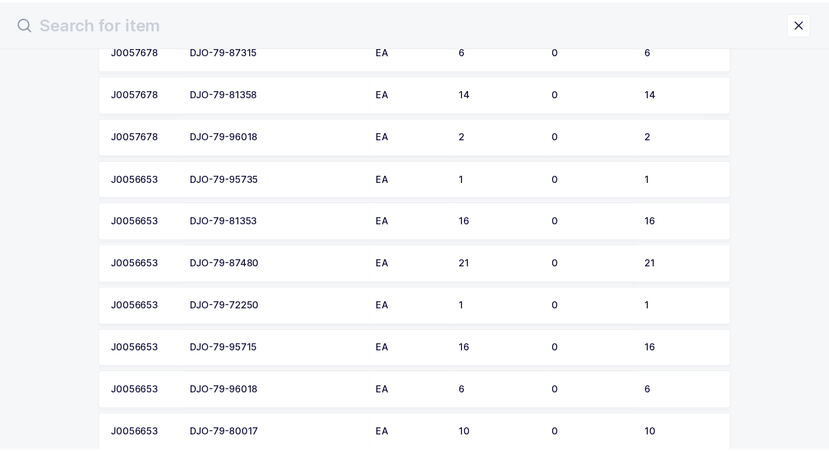
scroll to position [651, 0]
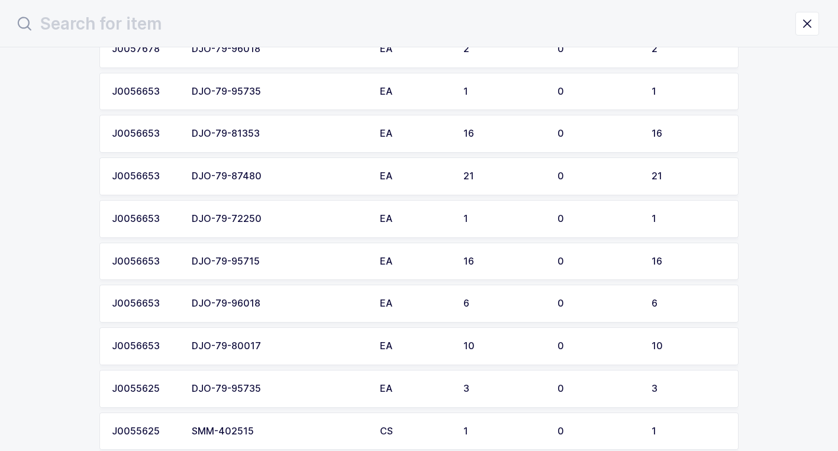
click at [295, 266] on div "DJO-79-95715" at bounding box center [279, 261] width 174 height 11
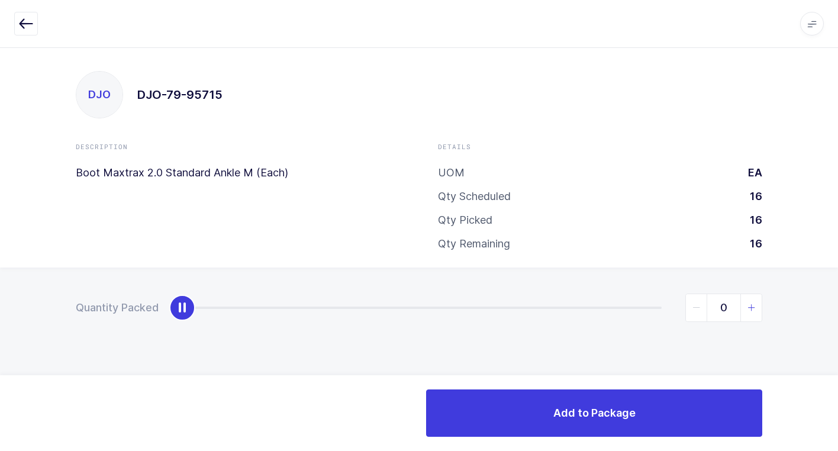
click at [753, 306] on icon "slider between 0 and 16" at bounding box center [752, 308] width 8 height 8
type input "2"
click at [753, 306] on icon "slider between 0 and 16" at bounding box center [752, 308] width 8 height 8
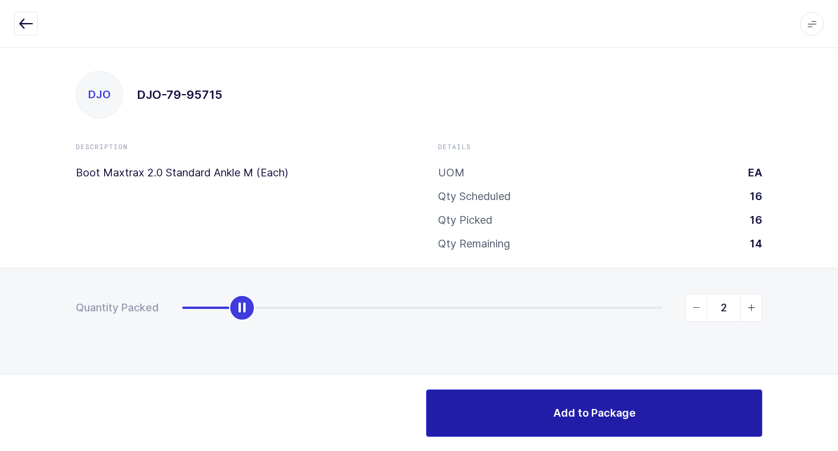
click at [668, 404] on button "Add to Package" at bounding box center [594, 412] width 336 height 47
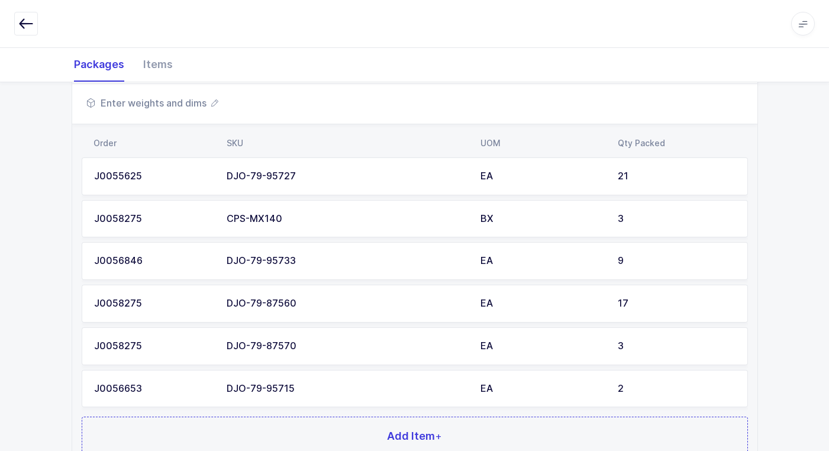
scroll to position [613, 0]
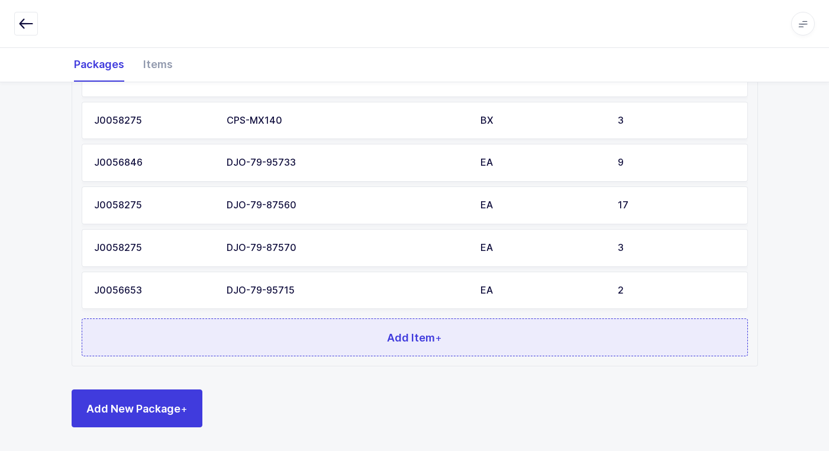
click at [408, 343] on span "Add Item +" at bounding box center [414, 337] width 55 height 15
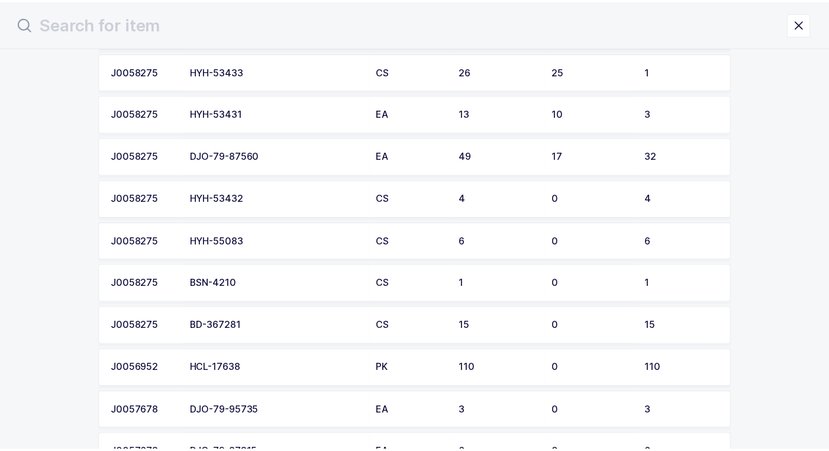
scroll to position [178, 0]
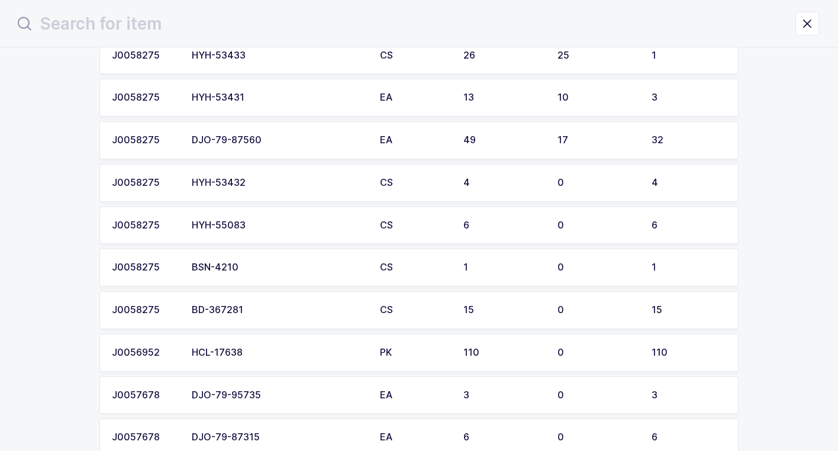
click at [294, 312] on div "BD-367281" at bounding box center [279, 310] width 174 height 11
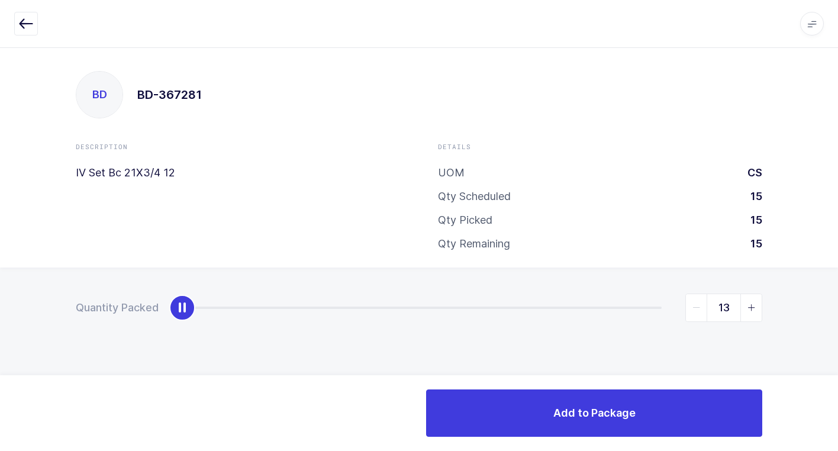
type input "15"
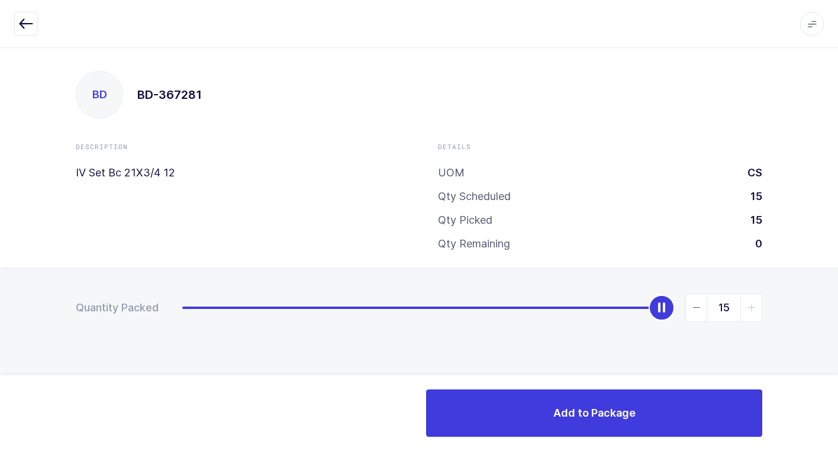
drag, startPoint x: 187, startPoint y: 318, endPoint x: 651, endPoint y: 372, distance: 467.2
click at [796, 342] on div "Quantity Packed 15" at bounding box center [419, 349] width 838 height 163
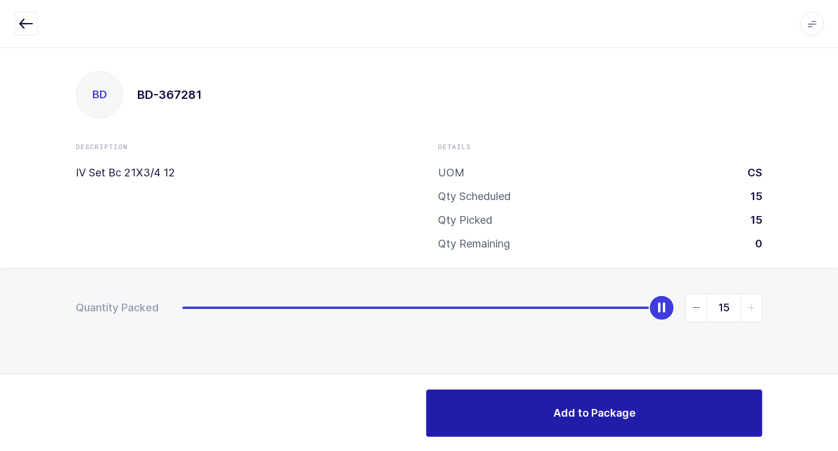
click at [543, 415] on button "Add to Package" at bounding box center [594, 412] width 336 height 47
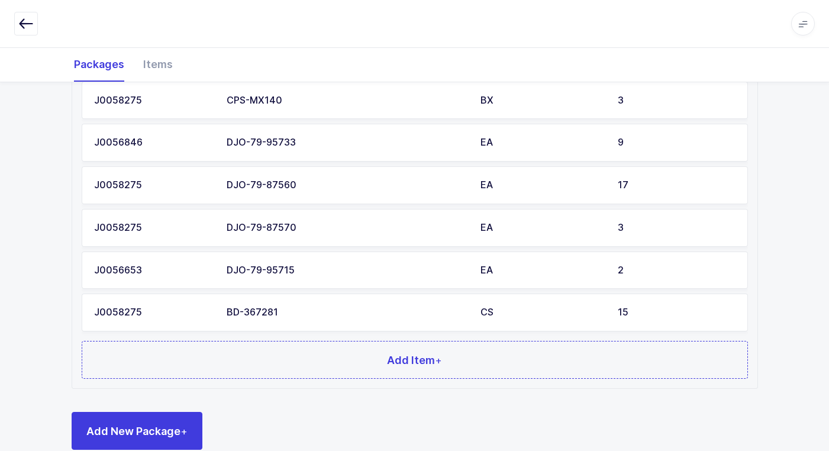
scroll to position [655, 0]
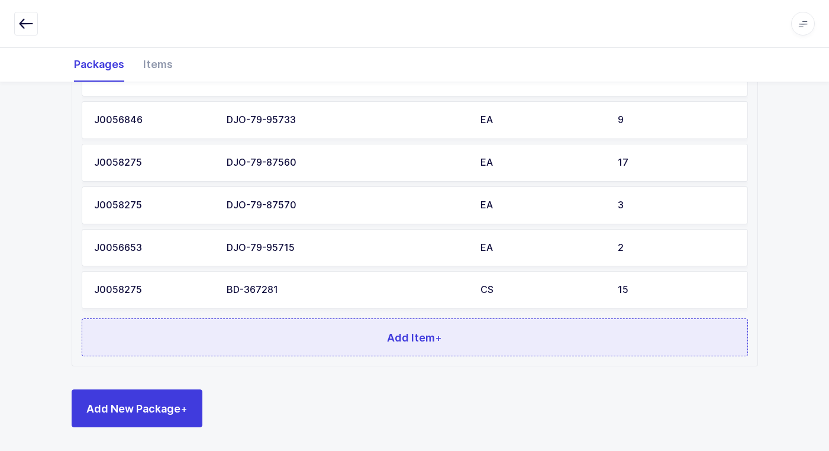
click at [336, 355] on div "Order SKU UOM Qty Packed J0055625 DJO-79-95727 EA 21 J0058275 CPS-MX140 BX 3 J0…" at bounding box center [414, 174] width 685 height 382
click at [302, 334] on button "Add Item +" at bounding box center [415, 337] width 667 height 38
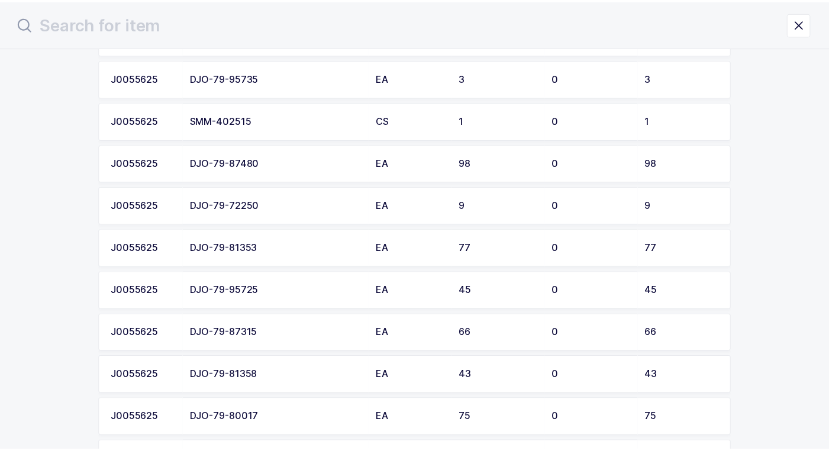
scroll to position [947, 0]
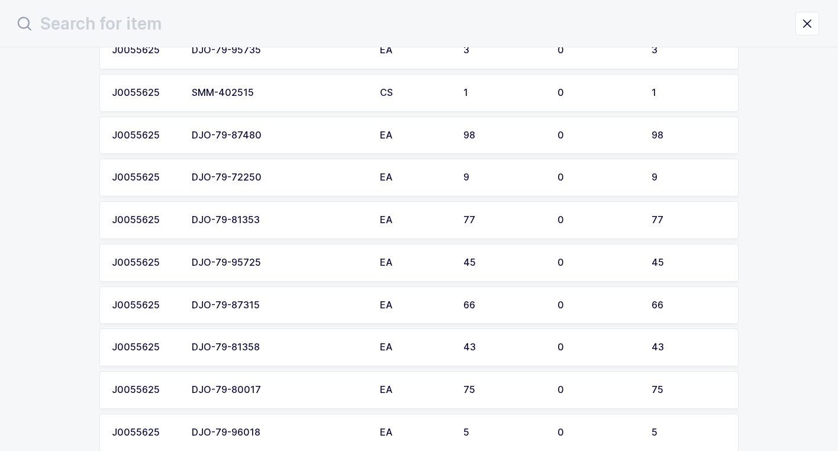
click at [276, 266] on div "DJO-79-95725" at bounding box center [279, 262] width 174 height 11
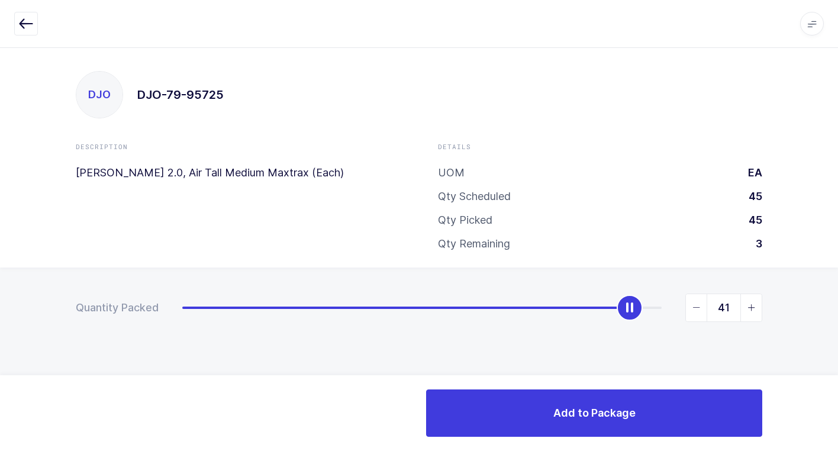
type input "40"
drag, startPoint x: 189, startPoint y: 318, endPoint x: 610, endPoint y: 339, distance: 422.0
click at [610, 339] on div "Quantity Packed 40" at bounding box center [419, 349] width 838 height 163
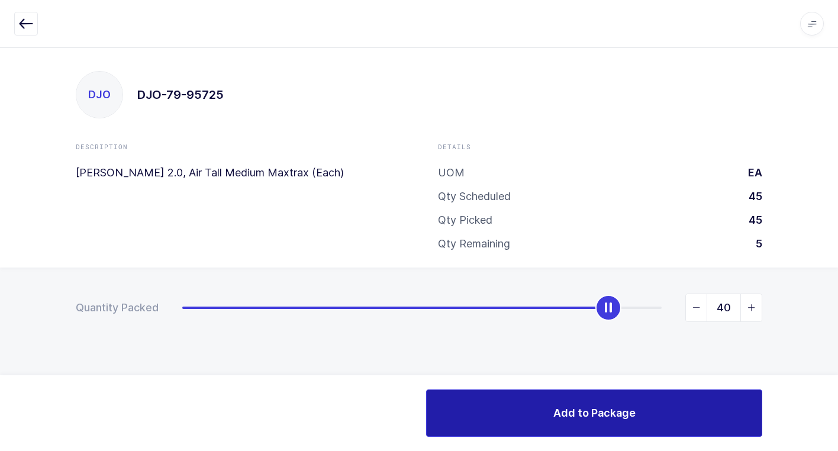
click at [525, 407] on button "Add to Package" at bounding box center [594, 412] width 336 height 47
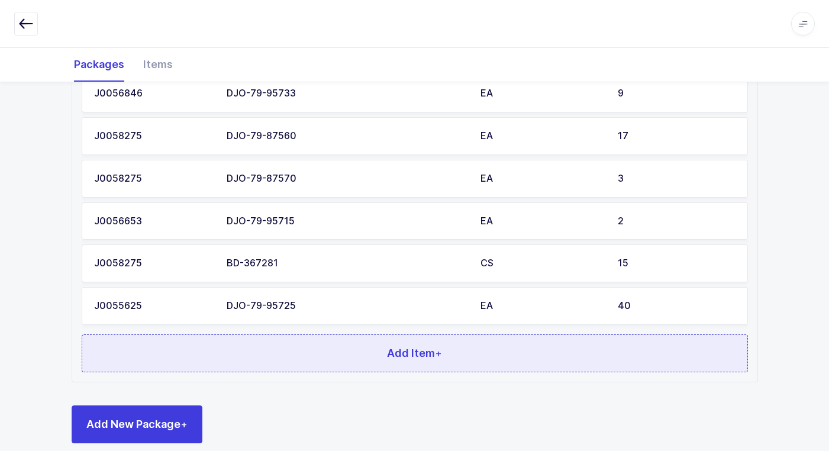
scroll to position [698, 0]
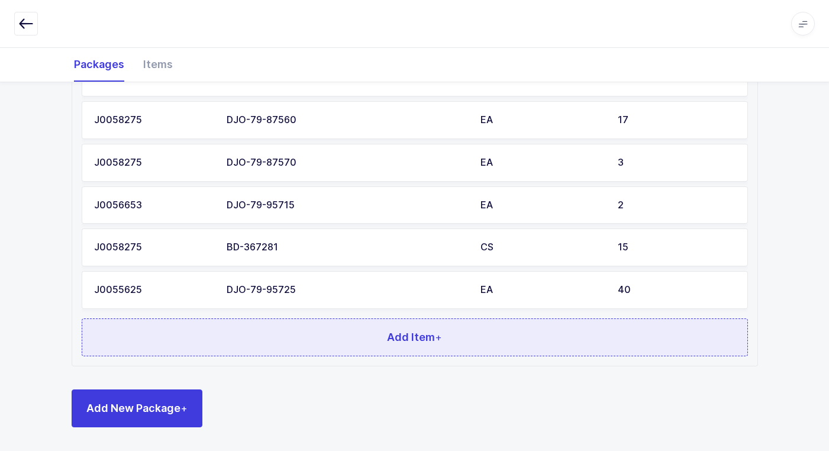
click at [330, 339] on button "Add Item +" at bounding box center [415, 337] width 667 height 38
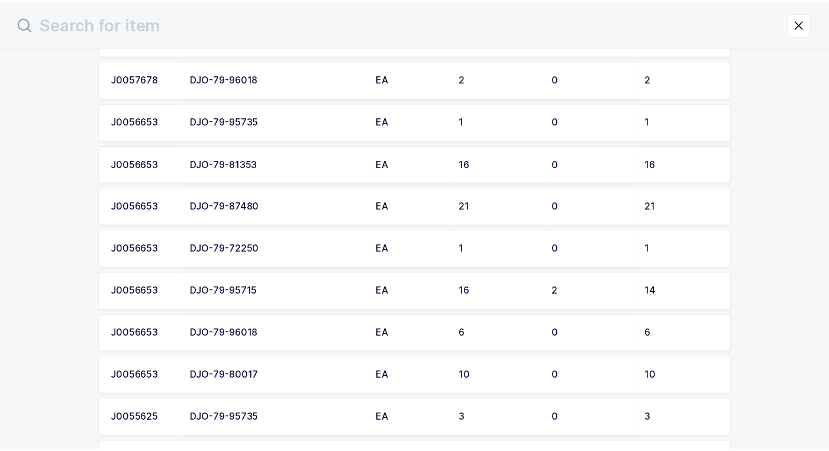
scroll to position [592, 0]
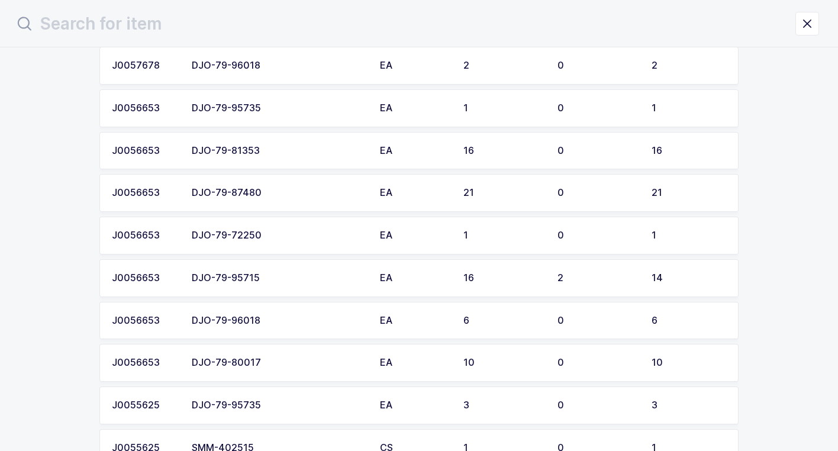
click at [265, 239] on div "DJO-79-72250" at bounding box center [279, 235] width 174 height 11
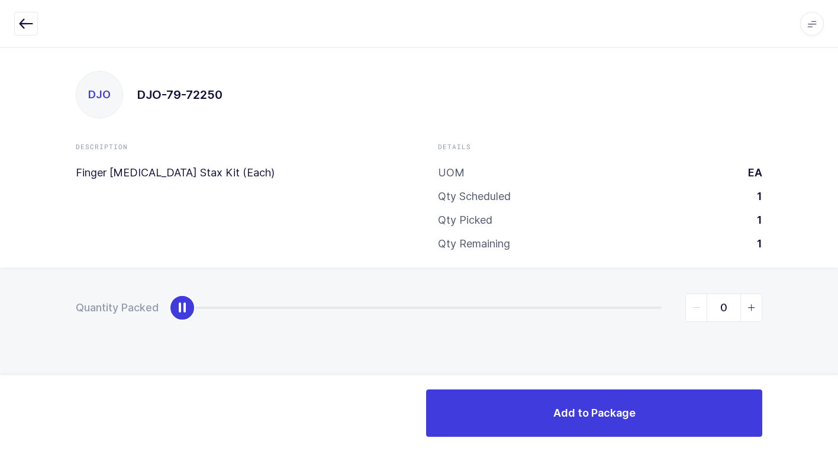
type input "1"
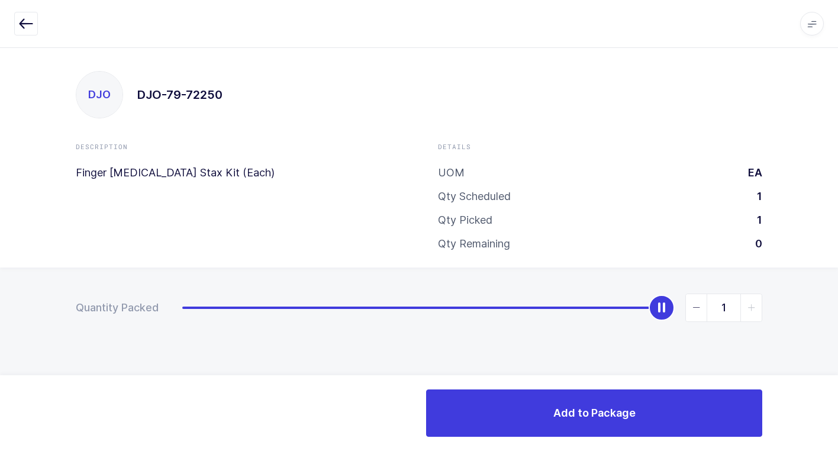
drag, startPoint x: 183, startPoint y: 312, endPoint x: 662, endPoint y: 358, distance: 481.7
click at [838, 325] on html "Apps Core [GEOGRAPHIC_DATA] Admin Mission Control Purchasing [PERSON_NAME] Logo…" at bounding box center [419, 225] width 838 height 451
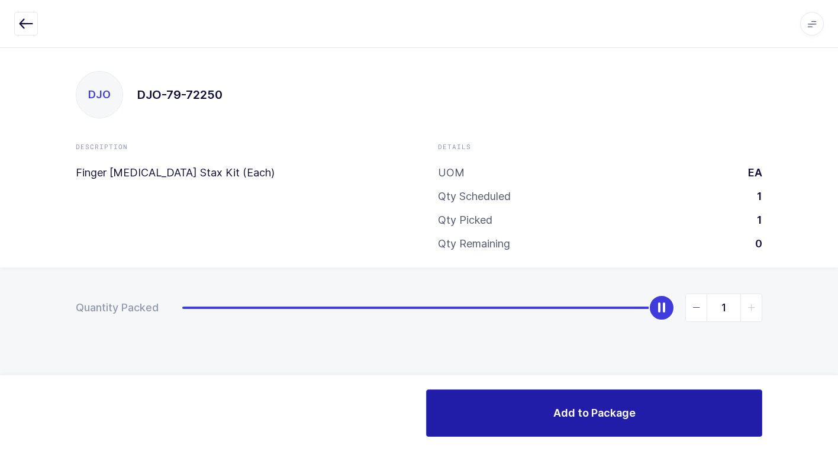
click at [513, 405] on button "Add to Package" at bounding box center [594, 412] width 336 height 47
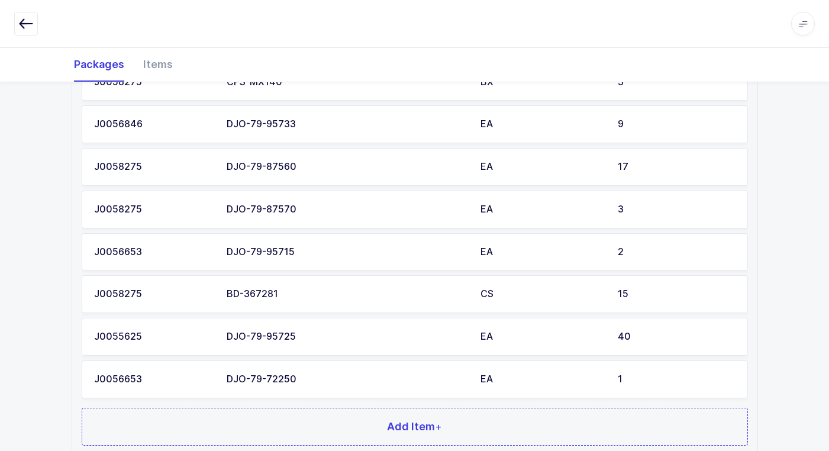
scroll to position [740, 0]
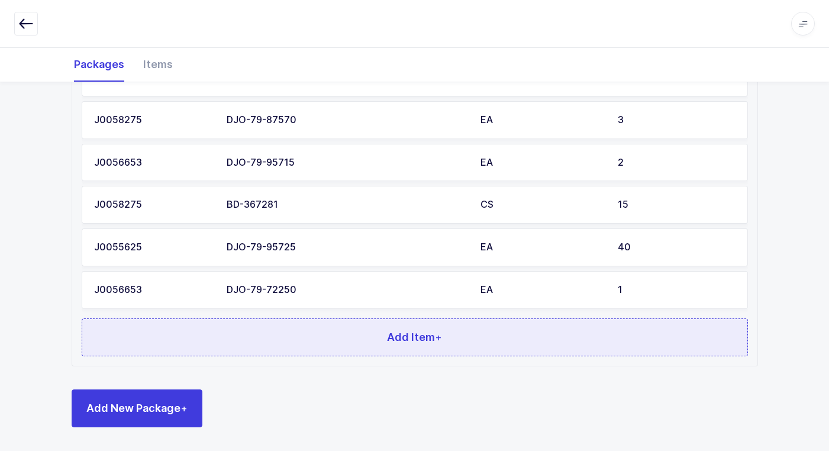
click at [342, 328] on button "Add Item +" at bounding box center [415, 337] width 667 height 38
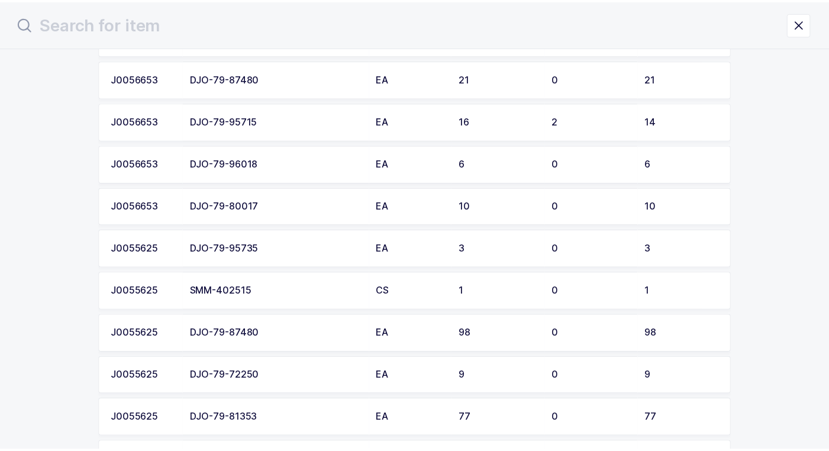
scroll to position [710, 0]
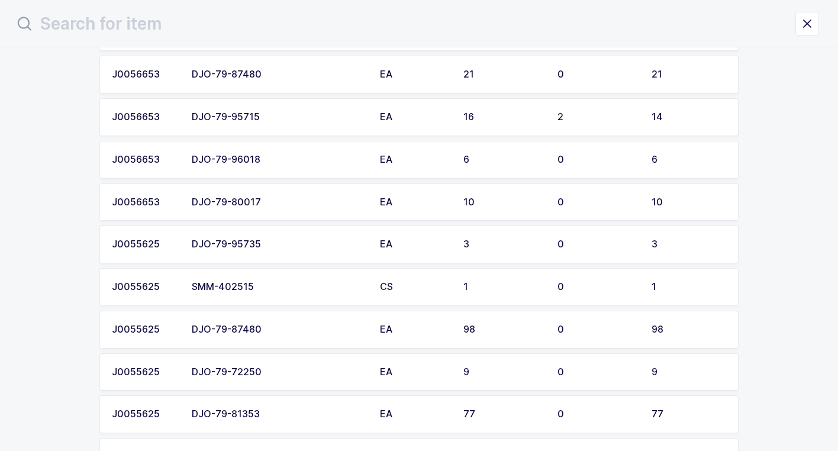
click at [286, 372] on div "DJO-79-72250" at bounding box center [279, 372] width 174 height 11
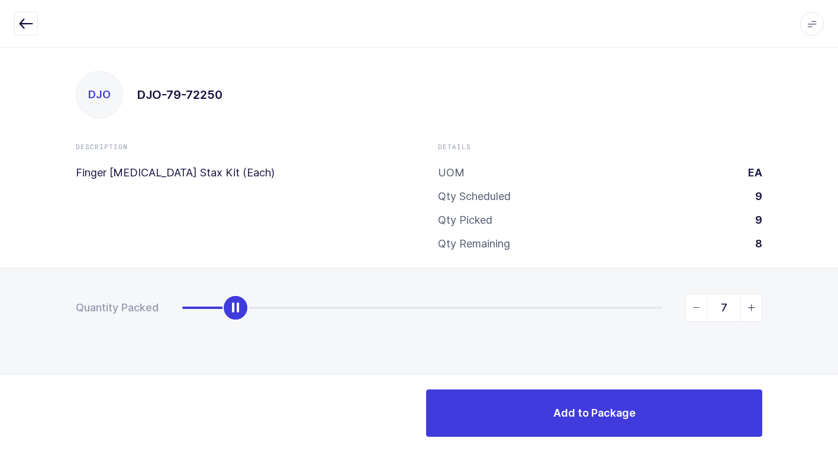
type input "9"
drag, startPoint x: 182, startPoint y: 314, endPoint x: 845, endPoint y: 343, distance: 663.0
click at [838, 343] on html "Apps Core [GEOGRAPHIC_DATA] Admin Mission Control Purchasing [PERSON_NAME] Logo…" at bounding box center [419, 225] width 838 height 451
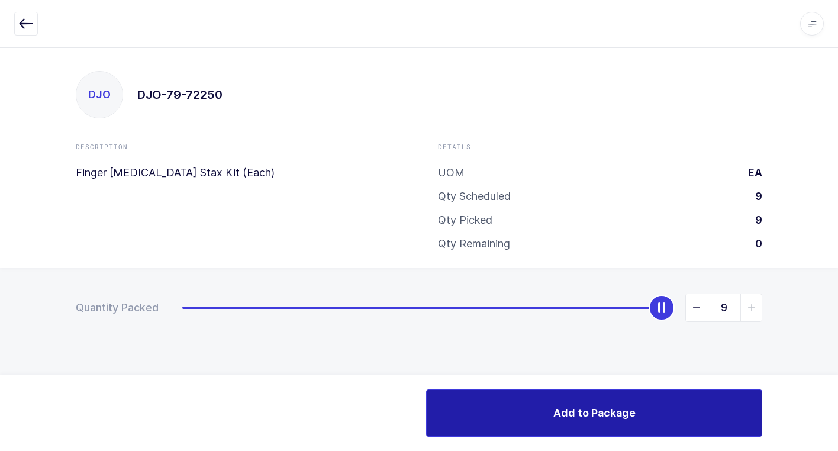
click at [607, 433] on button "Add to Package" at bounding box center [594, 412] width 336 height 47
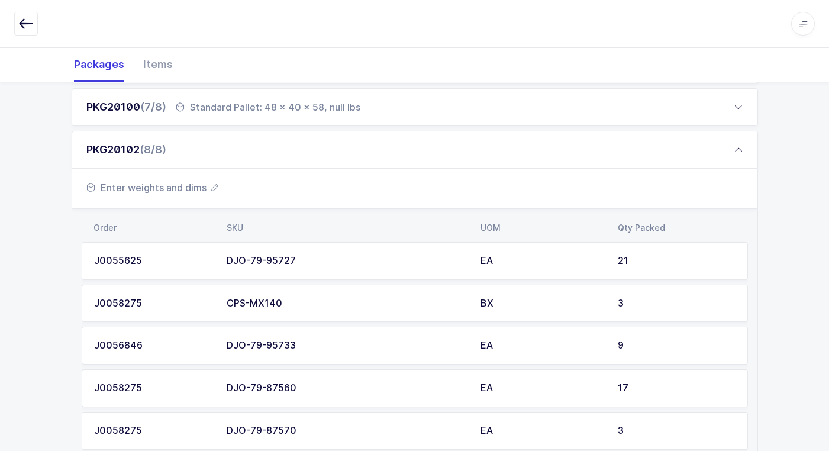
scroll to position [414, 0]
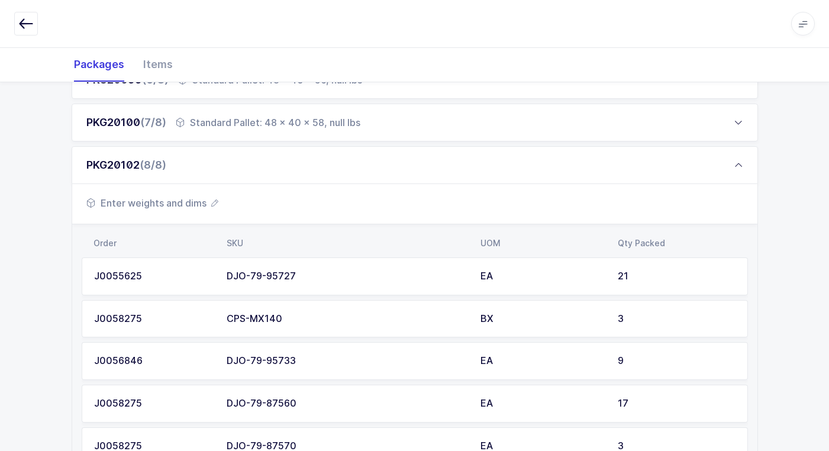
click at [199, 201] on span "Enter weights and dims" at bounding box center [152, 203] width 132 height 14
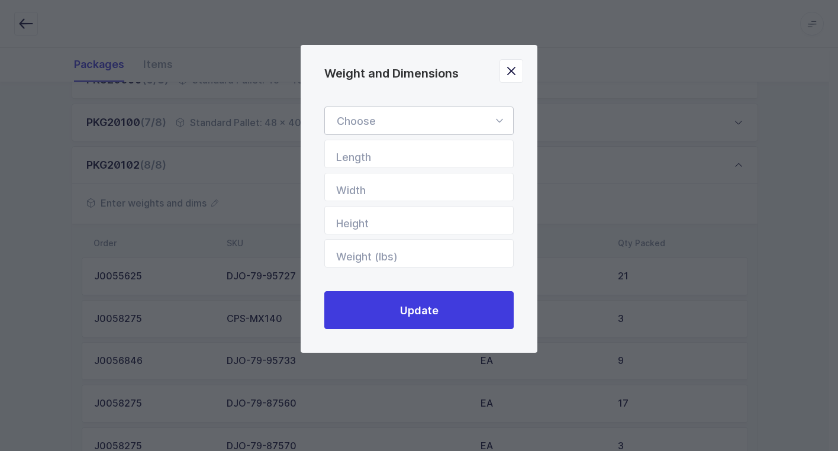
click at [503, 121] on div "Weight and Dimensions" at bounding box center [418, 121] width 189 height 28
click at [471, 150] on li "Standard Pallet" at bounding box center [424, 155] width 188 height 22
type input "Standard Pallet"
type input "48"
type input "40"
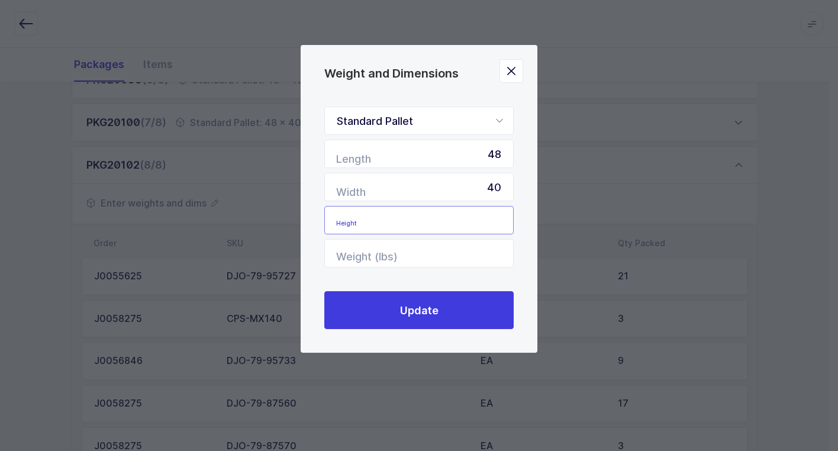
click at [492, 220] on input "Height" at bounding box center [418, 220] width 189 height 28
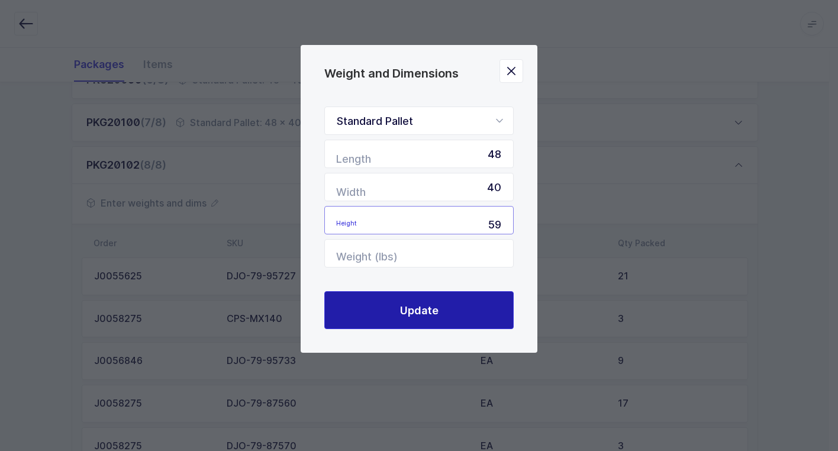
type input "59"
click at [448, 303] on button "Update" at bounding box center [418, 310] width 189 height 38
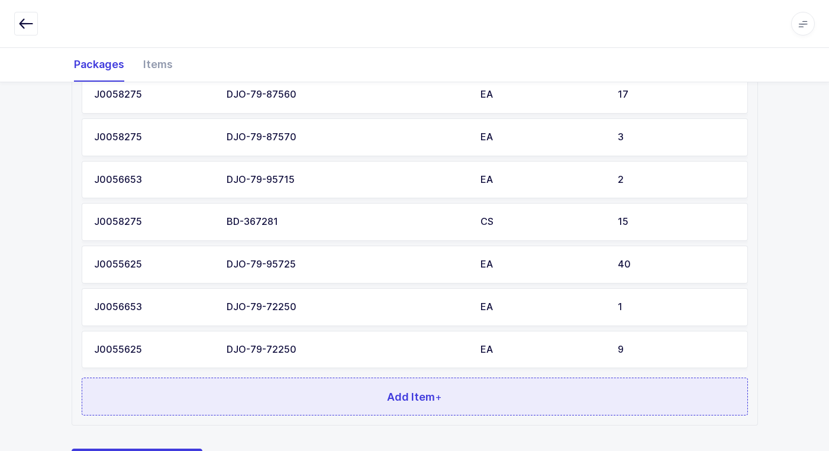
scroll to position [783, 0]
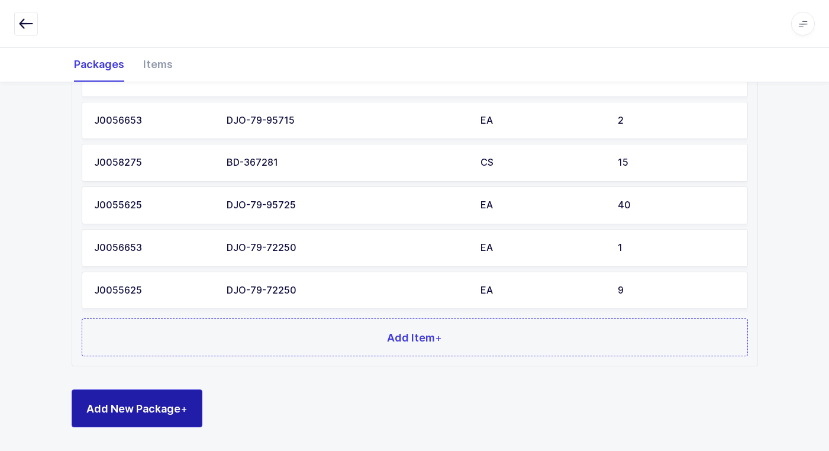
click at [163, 416] on button "Add New Package +" at bounding box center [137, 408] width 131 height 38
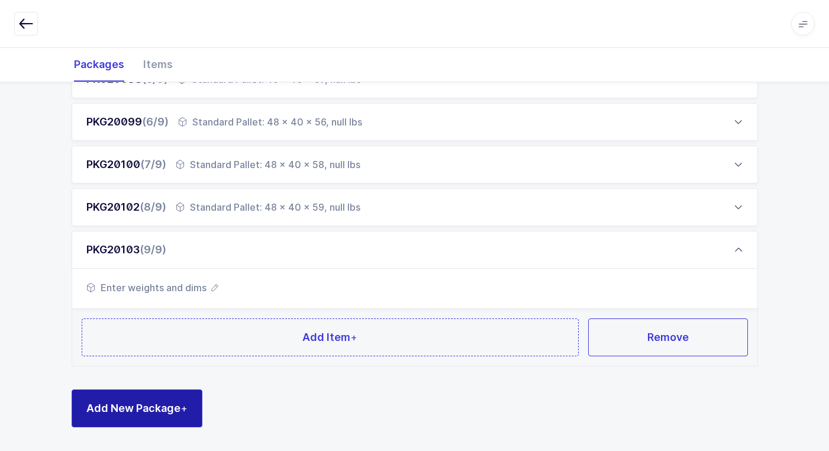
scroll to position [372, 0]
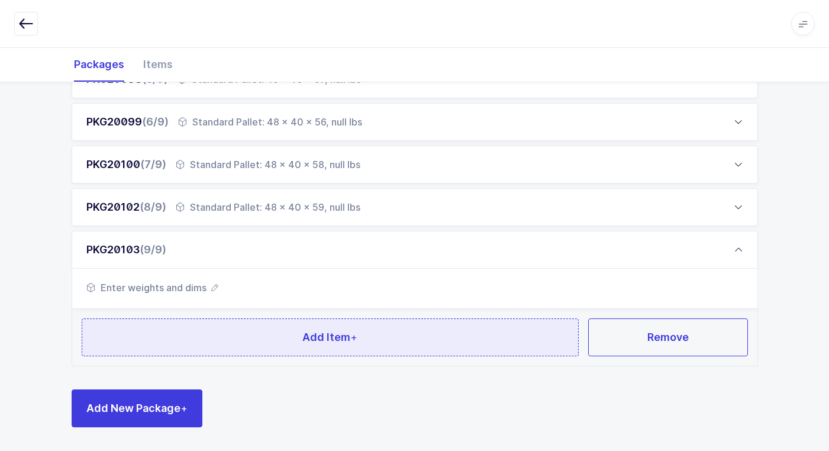
click at [211, 339] on button "Add Item +" at bounding box center [331, 337] width 498 height 38
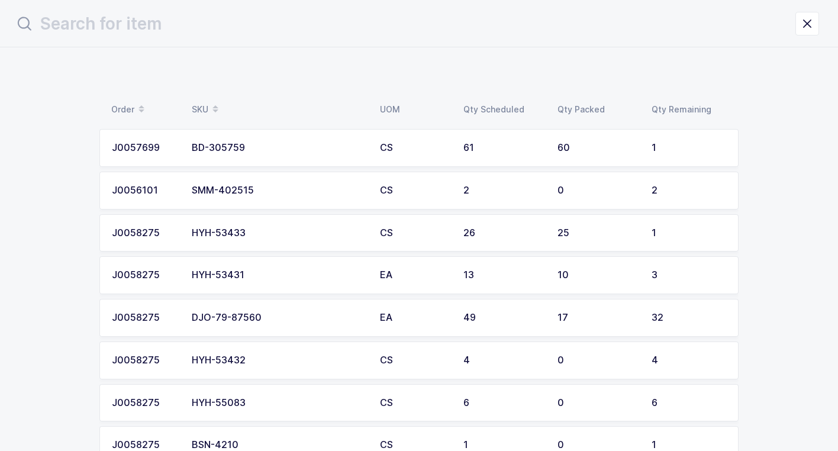
click at [271, 406] on div "HYH-55083" at bounding box center [279, 403] width 174 height 11
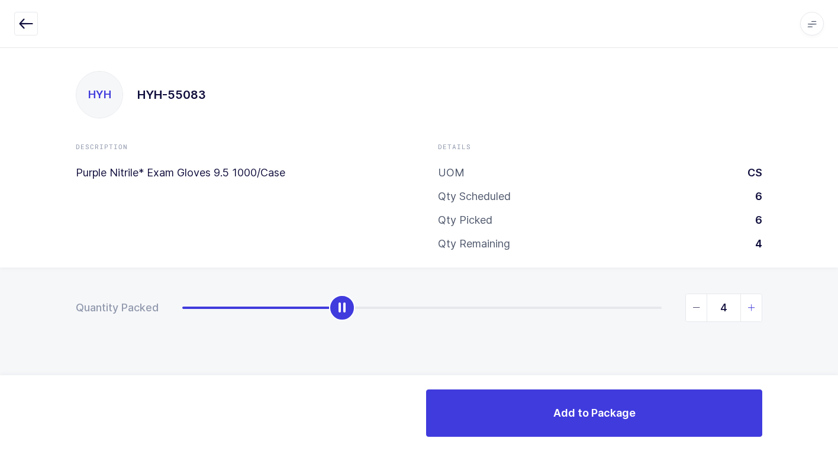
type input "6"
drag, startPoint x: 185, startPoint y: 311, endPoint x: 845, endPoint y: 337, distance: 660.5
click at [838, 337] on html "Apps Core [GEOGRAPHIC_DATA] Admin Mission Control Purchasing [PERSON_NAME] Logo…" at bounding box center [419, 225] width 838 height 451
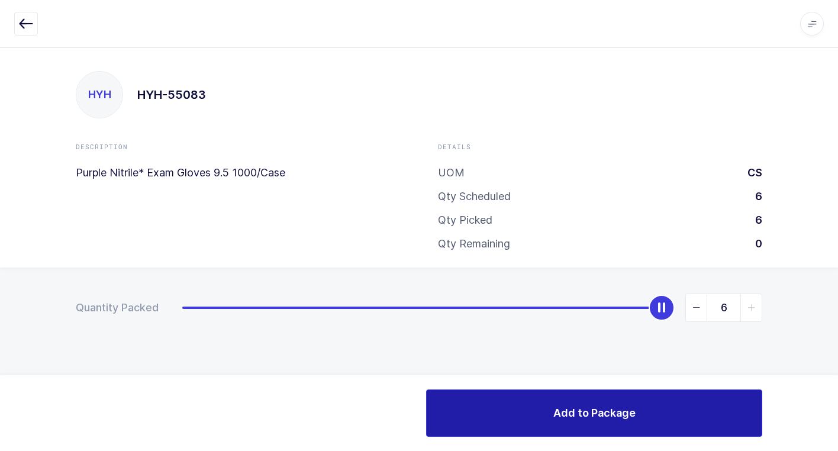
click at [607, 409] on span "Add to Package" at bounding box center [594, 412] width 82 height 15
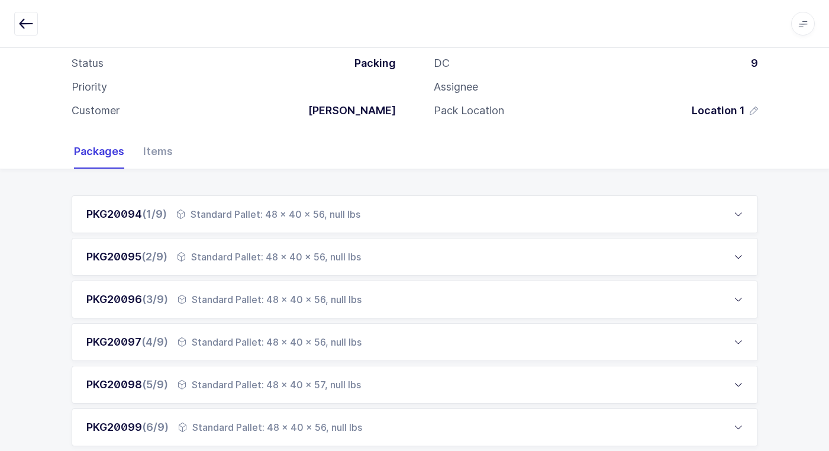
scroll to position [443, 0]
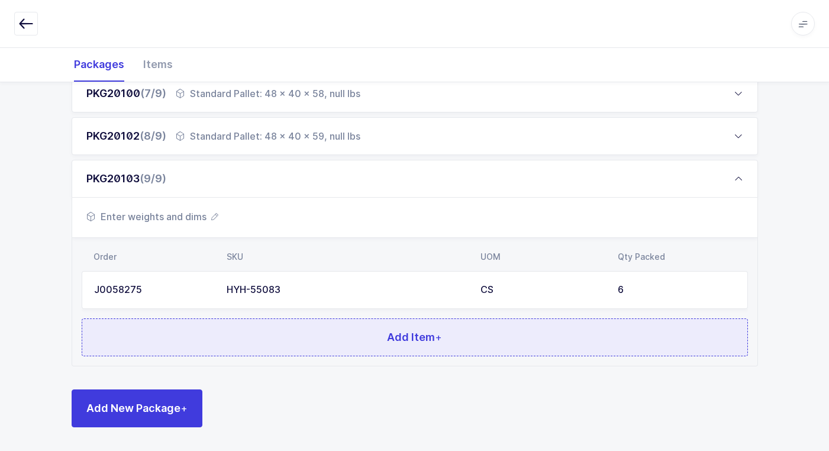
click at [292, 342] on button "Add Item +" at bounding box center [415, 337] width 667 height 38
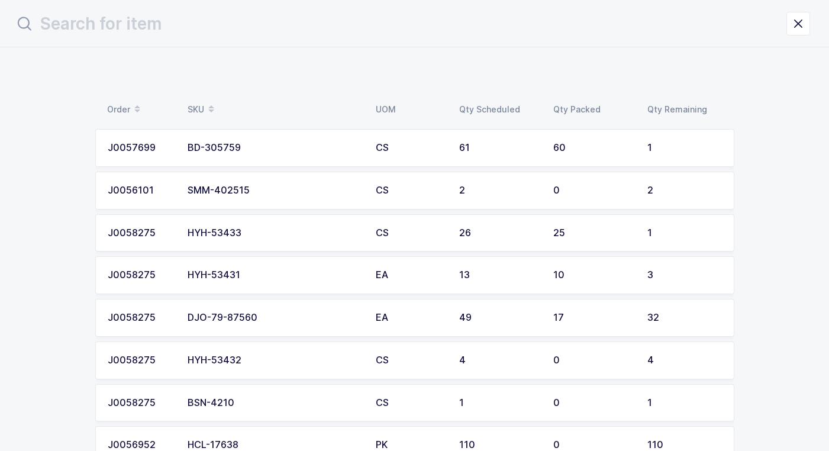
scroll to position [0, 0]
click at [268, 363] on div "HYH-53432" at bounding box center [279, 360] width 174 height 11
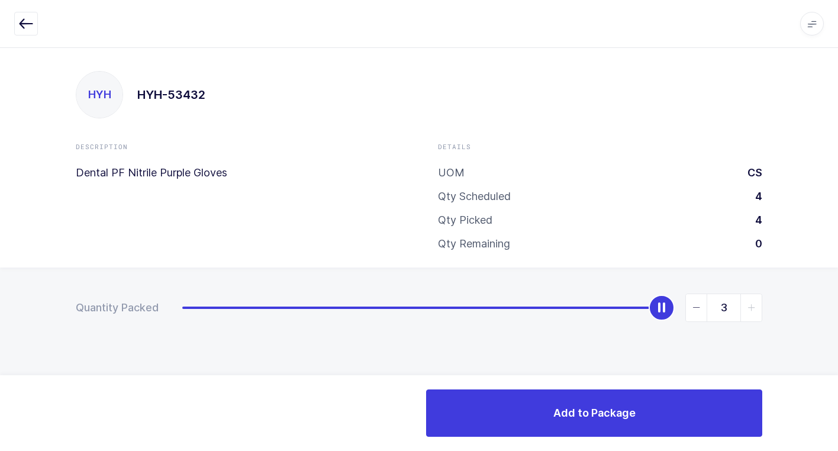
type input "4"
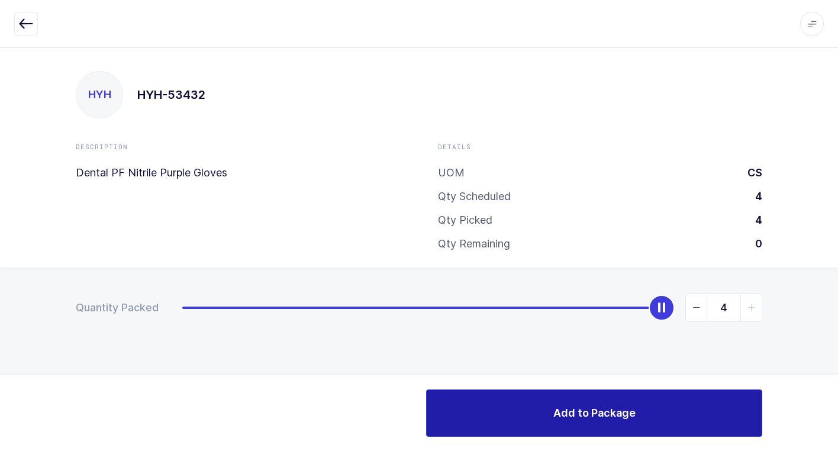
drag, startPoint x: 180, startPoint y: 313, endPoint x: 737, endPoint y: 394, distance: 562.8
click at [809, 383] on div "Apps Core [GEOGRAPHIC_DATA] Admin Mission Control Purchasing [PERSON_NAME] Logo…" at bounding box center [419, 249] width 838 height 404
click at [611, 415] on span "Add to Package" at bounding box center [594, 412] width 82 height 15
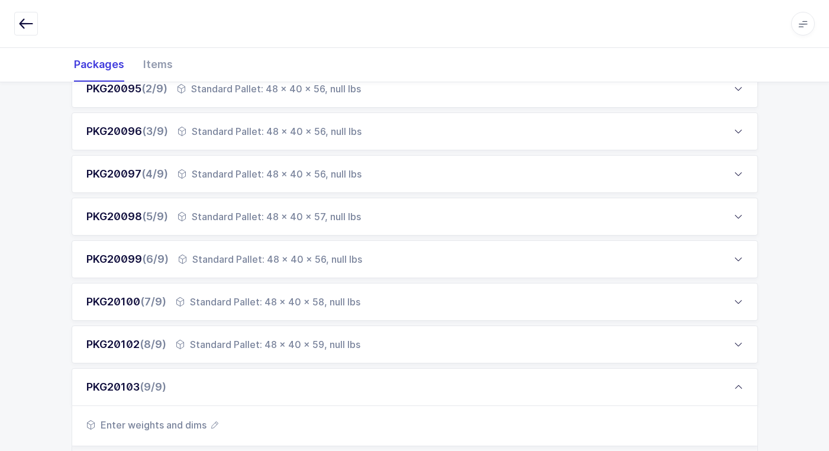
scroll to position [485, 0]
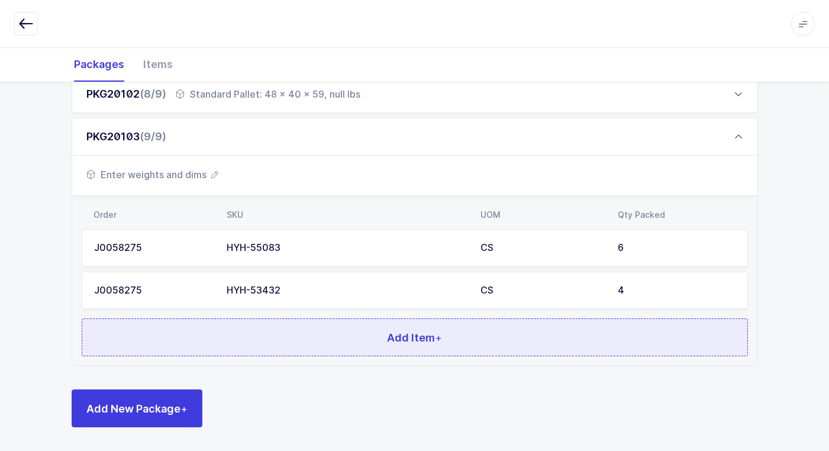
click at [305, 343] on button "Add Item +" at bounding box center [415, 337] width 667 height 38
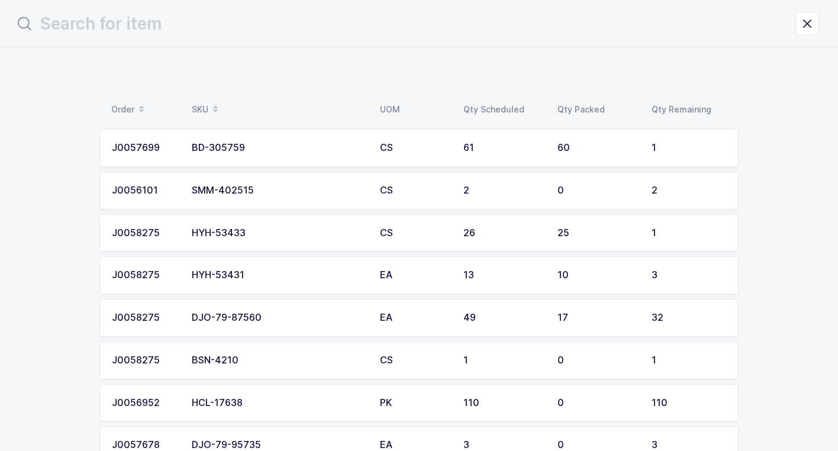
click at [286, 282] on td "HYH-53431" at bounding box center [279, 275] width 188 height 38
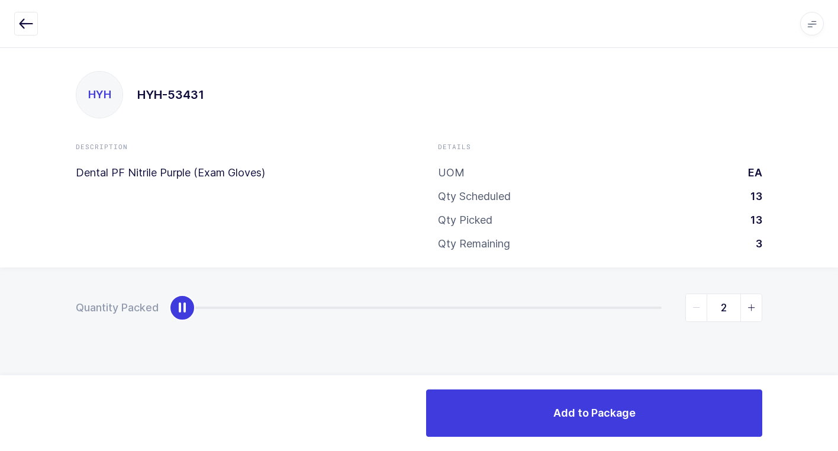
type input "3"
drag, startPoint x: 176, startPoint y: 311, endPoint x: 845, endPoint y: 278, distance: 669.1
click at [838, 278] on html "Apps Core [GEOGRAPHIC_DATA] Admin Mission Control Purchasing [PERSON_NAME] Logo…" at bounding box center [419, 225] width 838 height 451
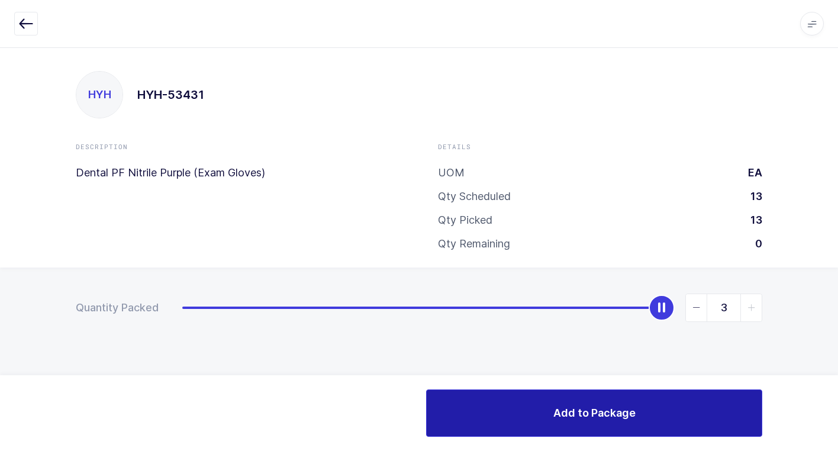
click at [613, 416] on span "Add to Package" at bounding box center [594, 412] width 82 height 15
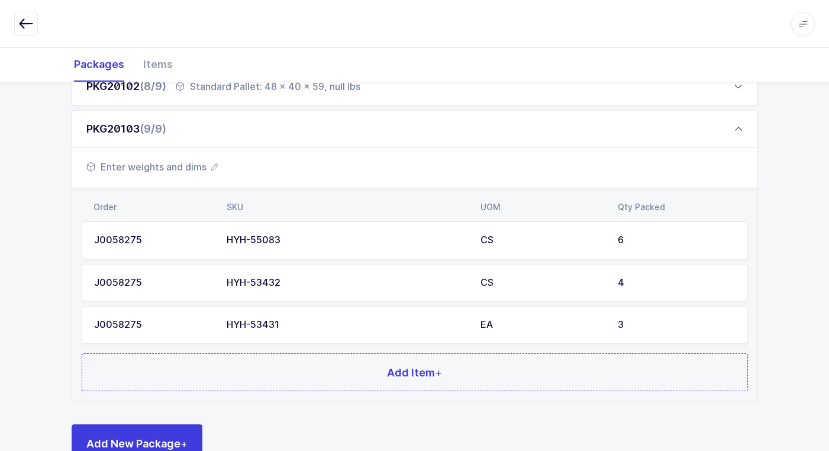
scroll to position [528, 0]
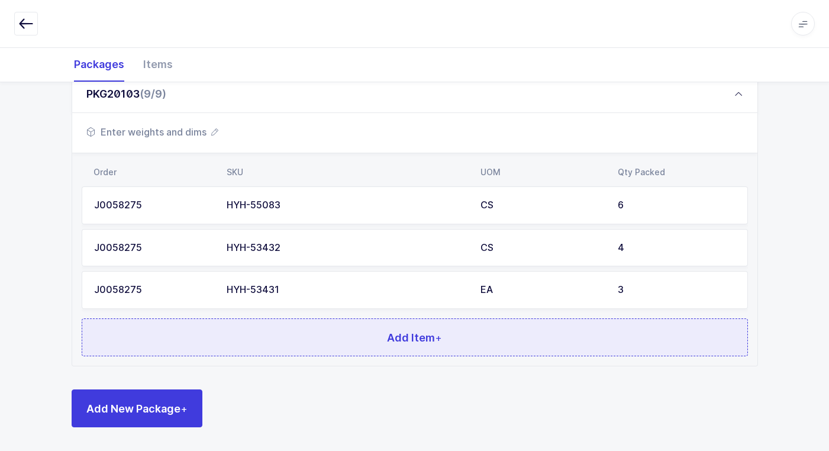
click at [405, 343] on span "Add Item +" at bounding box center [414, 337] width 55 height 15
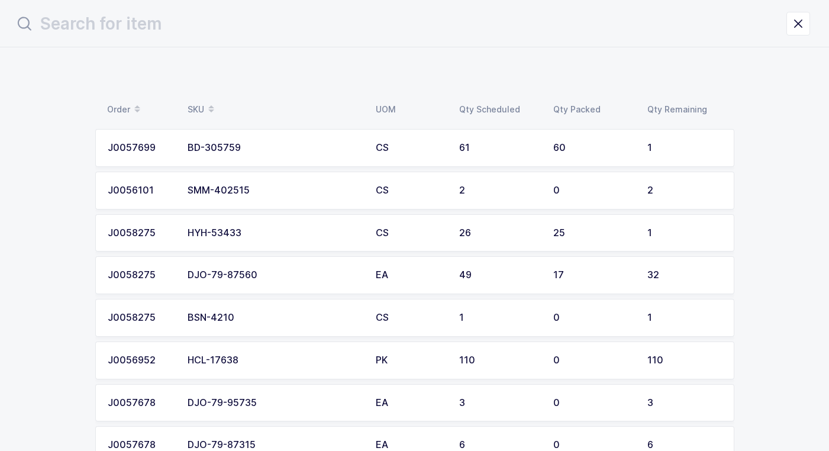
scroll to position [0, 0]
click at [337, 233] on div "HYH-53433" at bounding box center [279, 233] width 174 height 11
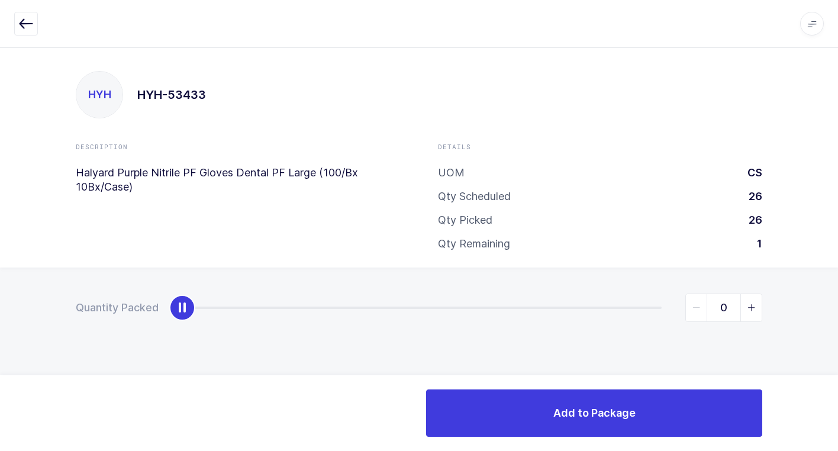
type input "1"
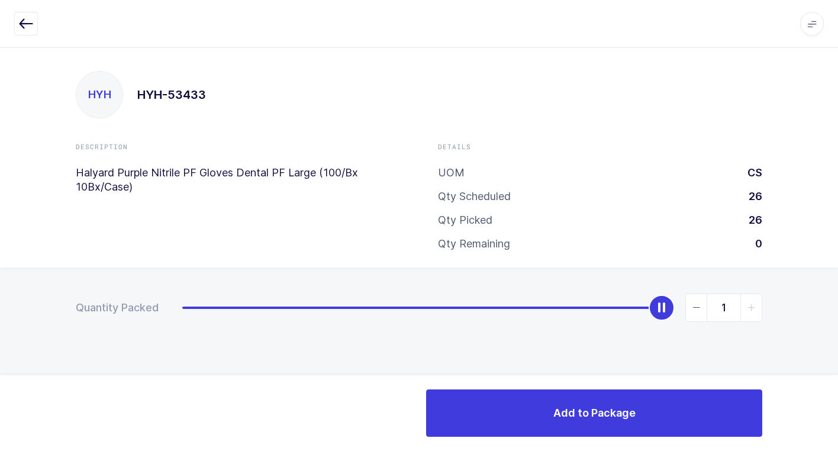
drag, startPoint x: 185, startPoint y: 309, endPoint x: 714, endPoint y: 374, distance: 533.2
click at [836, 292] on div "Quantity Packed 1" at bounding box center [419, 349] width 838 height 163
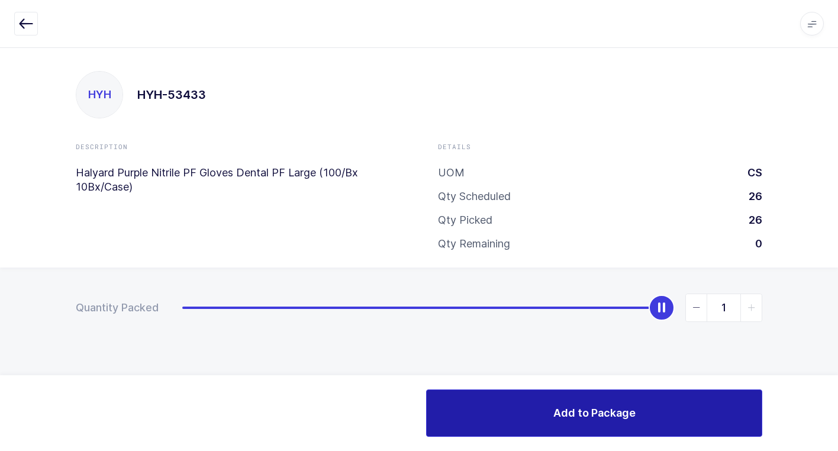
click at [594, 425] on button "Add to Package" at bounding box center [594, 412] width 336 height 47
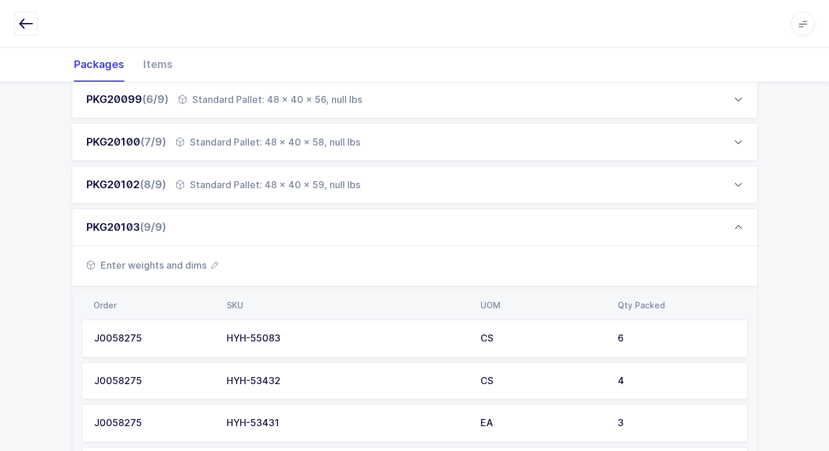
scroll to position [571, 0]
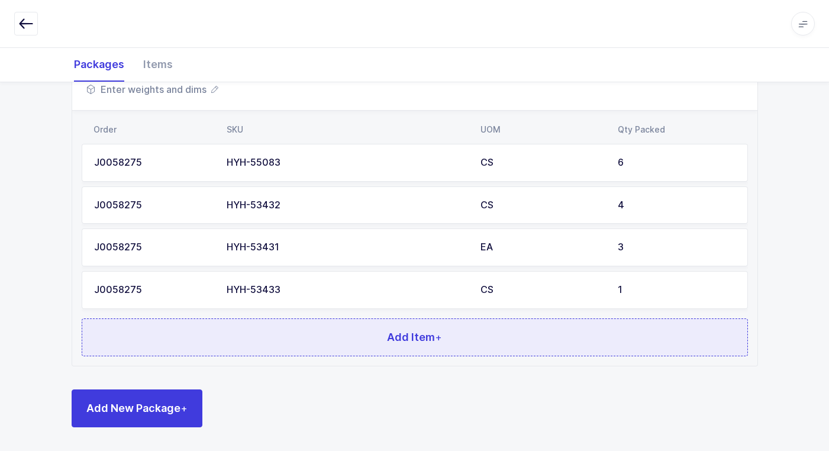
click at [392, 338] on span "Add Item +" at bounding box center [414, 337] width 55 height 15
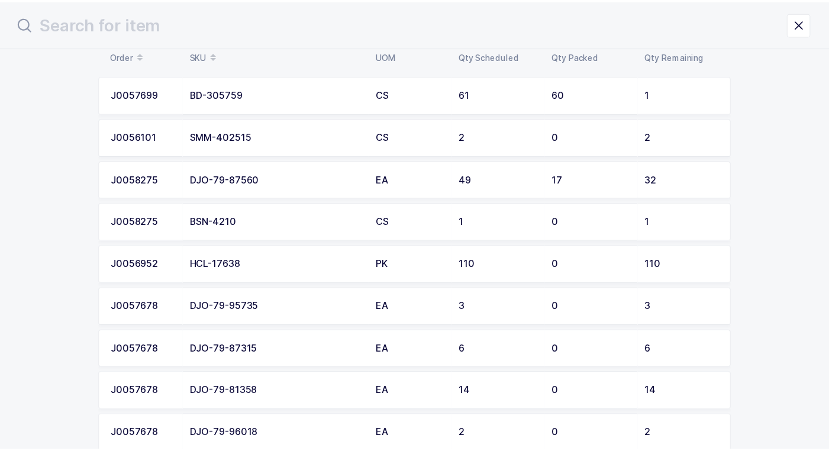
scroll to position [0, 0]
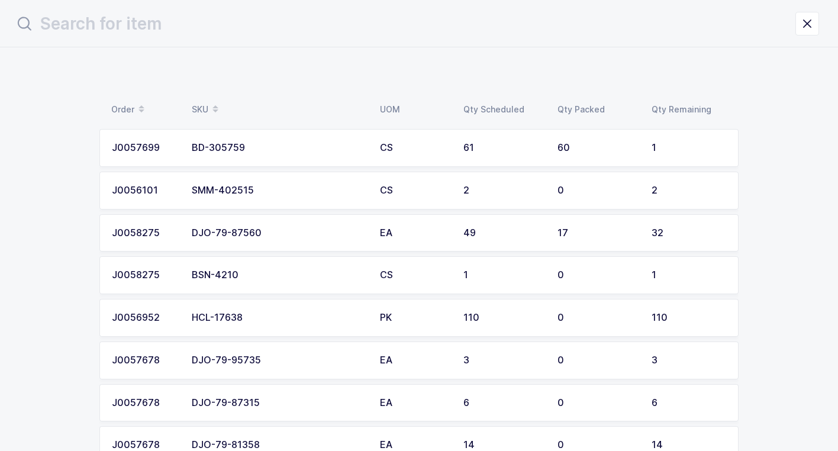
click at [300, 189] on div "SMM-402515" at bounding box center [279, 190] width 174 height 11
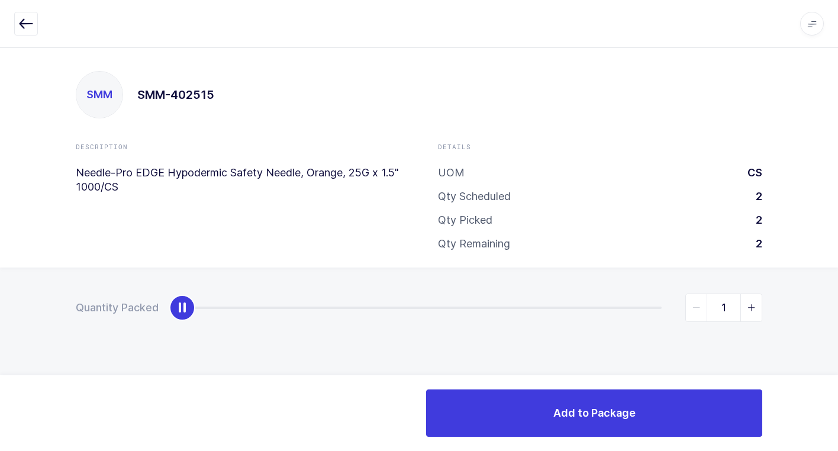
type input "2"
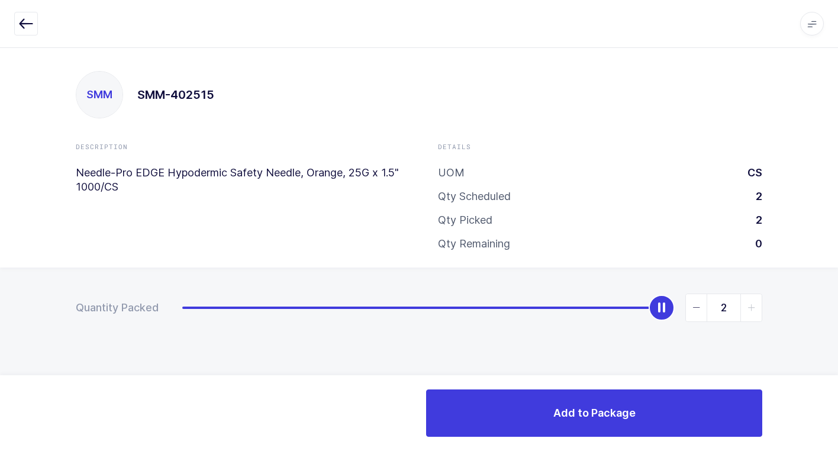
drag, startPoint x: 186, startPoint y: 307, endPoint x: 681, endPoint y: 450, distance: 515.2
click at [838, 426] on html "Apps Core [GEOGRAPHIC_DATA] Admin Mission Control Purchasing [PERSON_NAME] Logo…" at bounding box center [419, 225] width 838 height 451
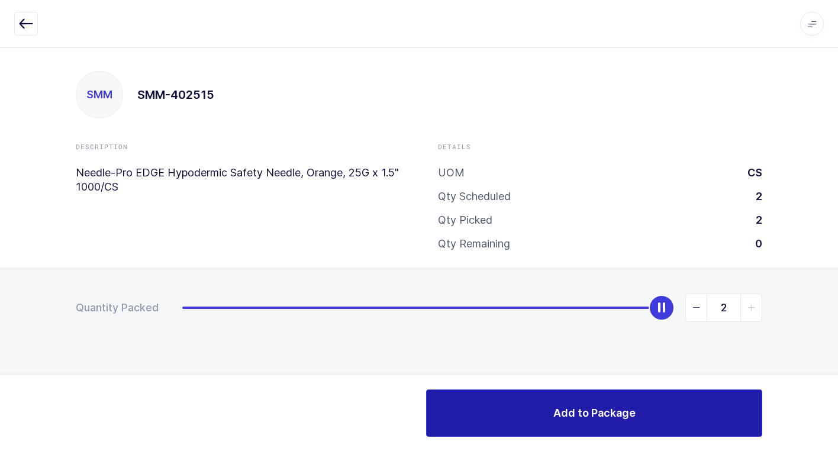
click at [516, 410] on button "Add to Package" at bounding box center [594, 412] width 336 height 47
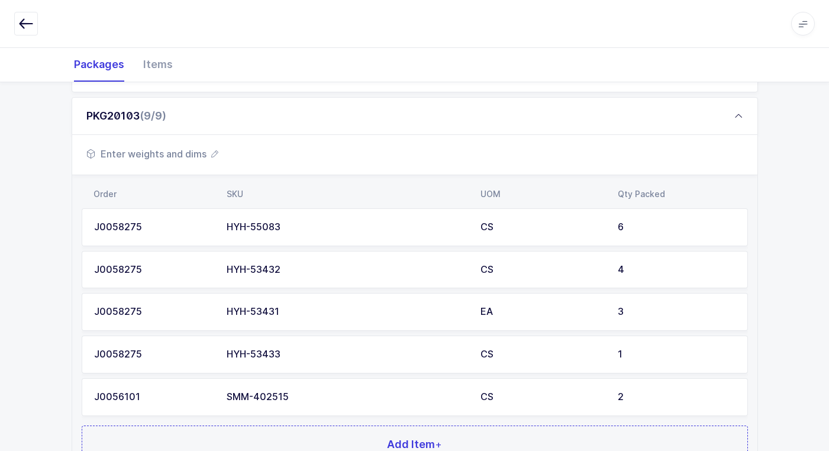
scroll to position [613, 0]
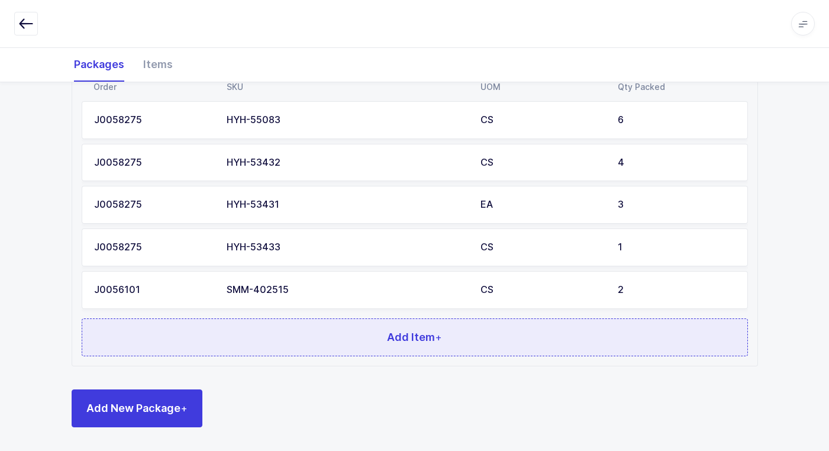
click at [282, 334] on button "Add Item +" at bounding box center [415, 337] width 667 height 38
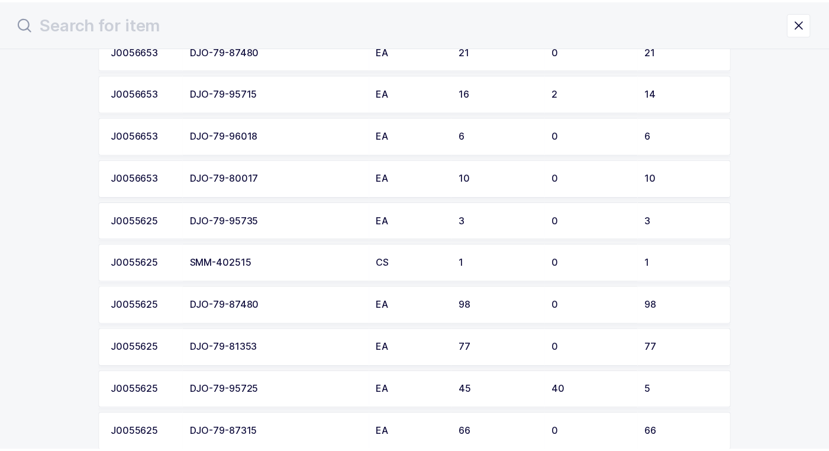
scroll to position [533, 0]
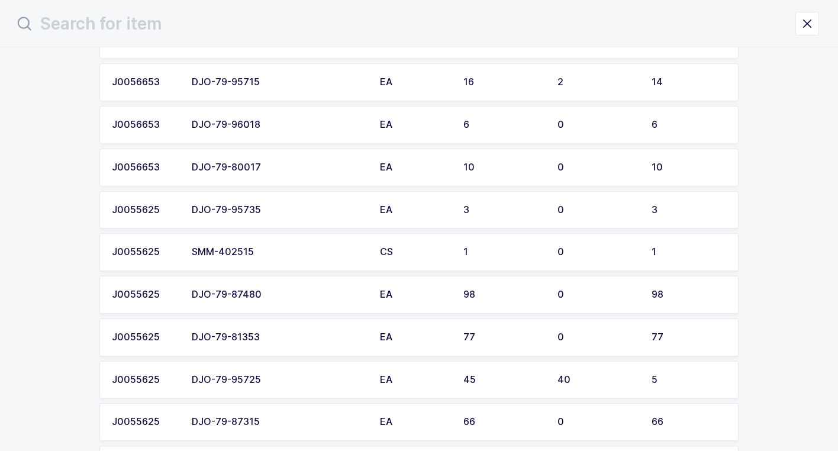
click at [283, 252] on div "SMM-402515" at bounding box center [279, 252] width 174 height 11
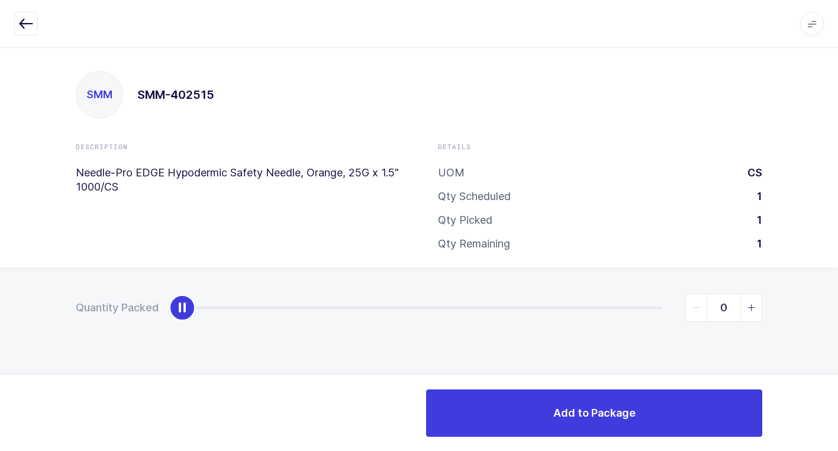
type input "1"
drag, startPoint x: 188, startPoint y: 311, endPoint x: 762, endPoint y: 432, distance: 587.3
click at [833, 412] on div "Apps Core [GEOGRAPHIC_DATA] Admin Mission Control Purchasing [PERSON_NAME] Logo…" at bounding box center [419, 249] width 838 height 404
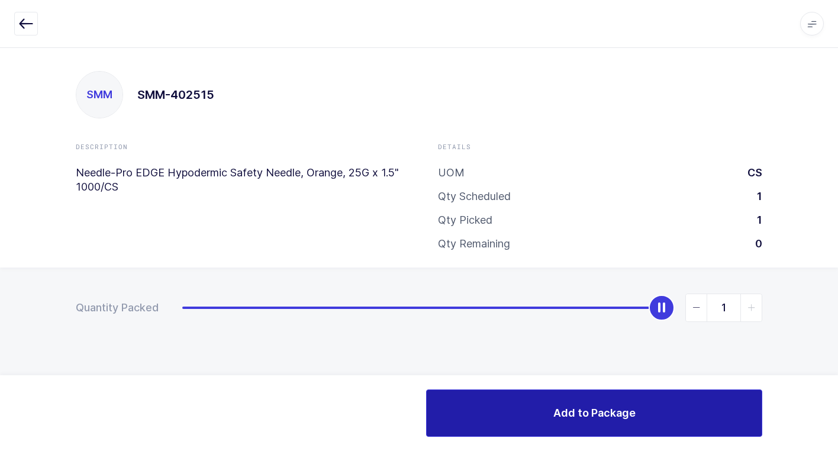
click at [572, 415] on span "Add to Package" at bounding box center [594, 412] width 82 height 15
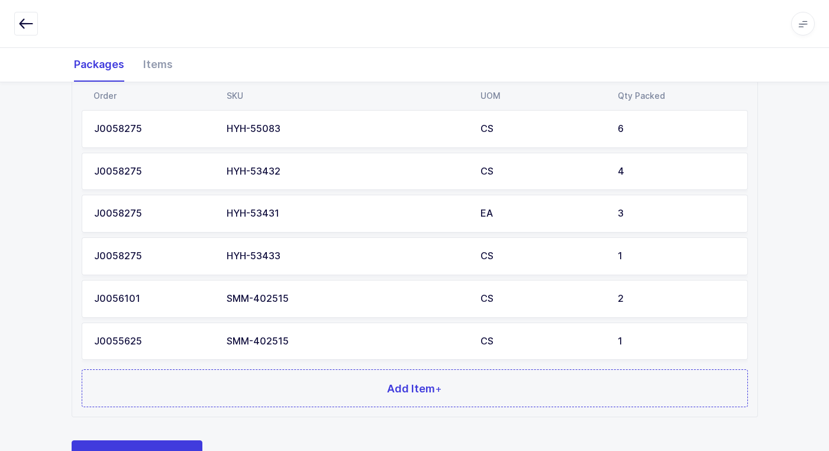
scroll to position [655, 0]
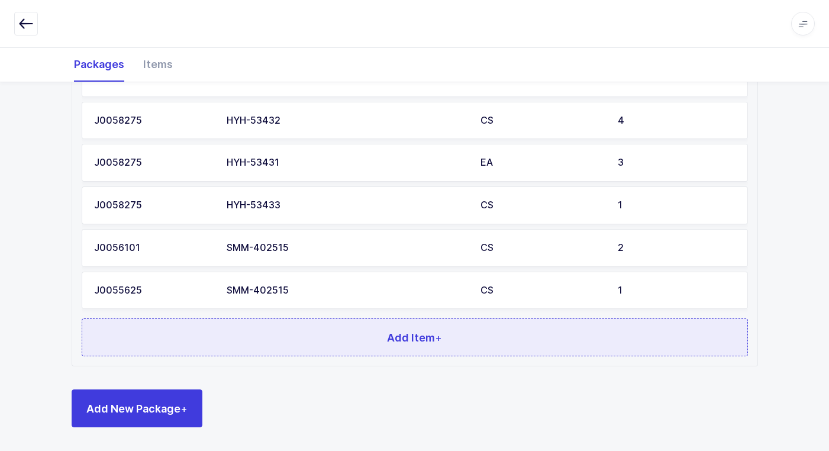
click at [330, 341] on button "Add Item +" at bounding box center [415, 337] width 667 height 38
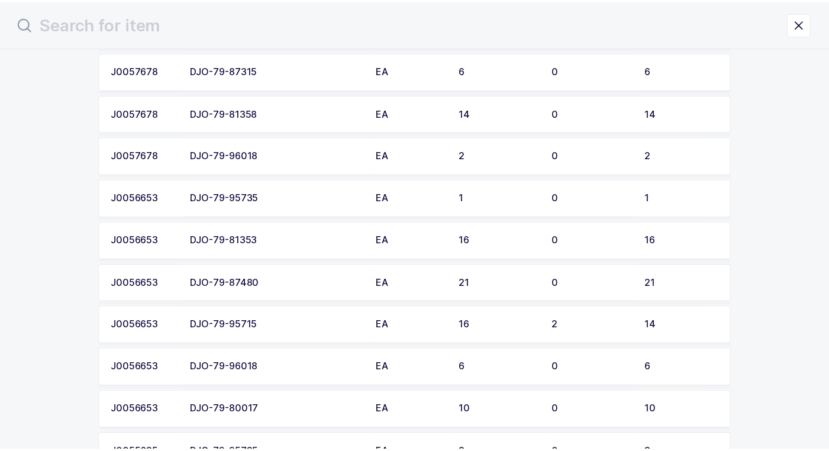
scroll to position [355, 0]
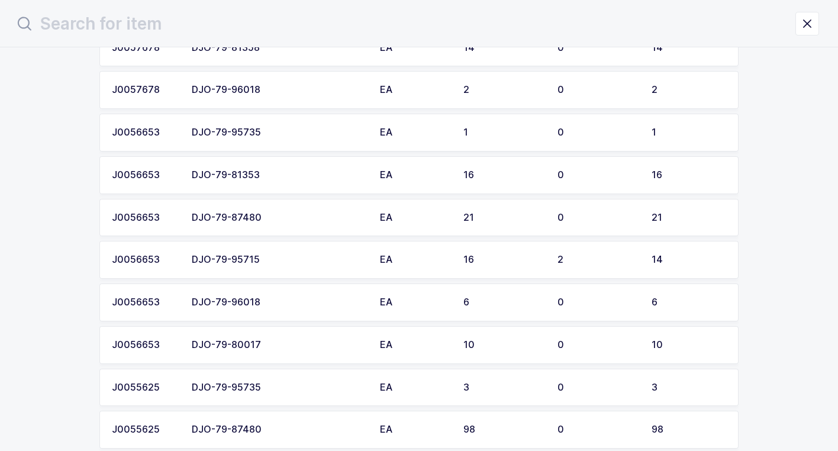
click at [271, 347] on div "DJO-79-80017" at bounding box center [279, 345] width 174 height 11
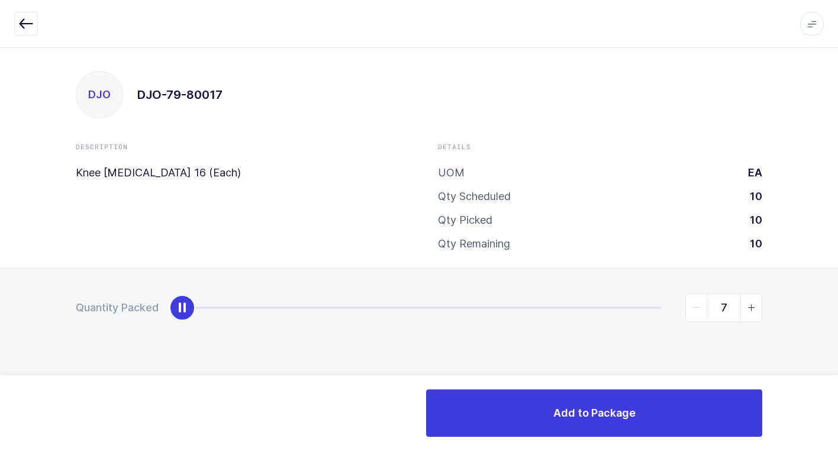
type input "10"
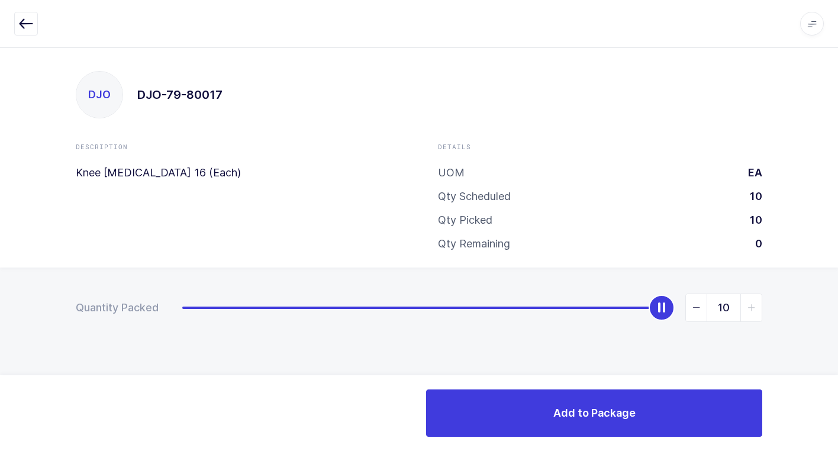
drag, startPoint x: 177, startPoint y: 311, endPoint x: 745, endPoint y: 450, distance: 584.4
click at [832, 408] on div "Apps Core [GEOGRAPHIC_DATA] Admin Mission Control Purchasing [PERSON_NAME] Logo…" at bounding box center [419, 249] width 838 height 404
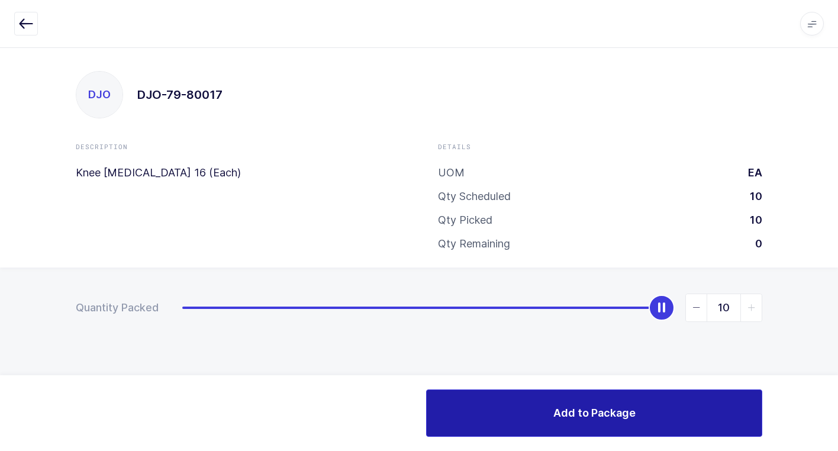
click at [589, 410] on span "Add to Package" at bounding box center [594, 412] width 82 height 15
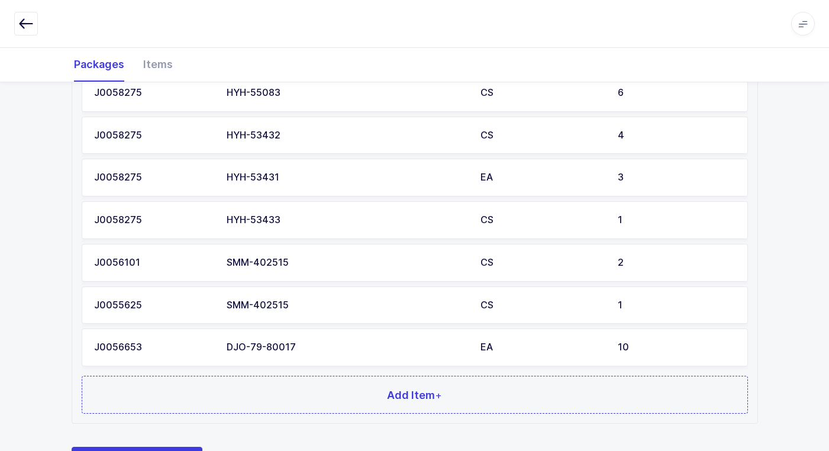
scroll to position [698, 0]
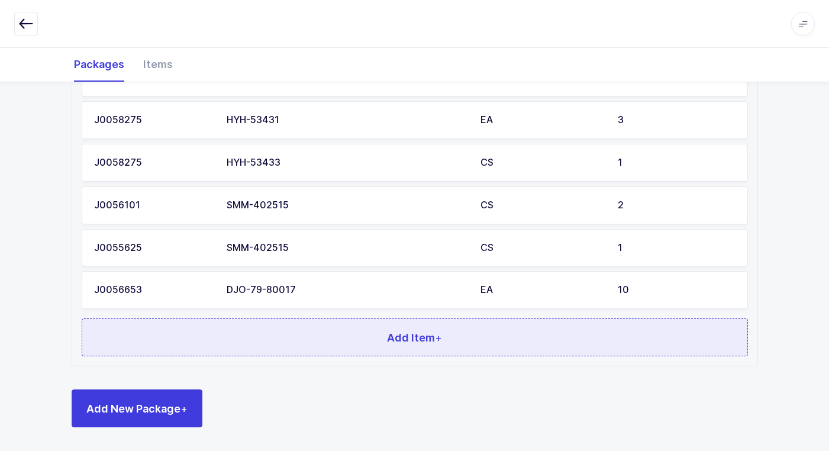
click at [450, 343] on button "Add Item +" at bounding box center [415, 337] width 667 height 38
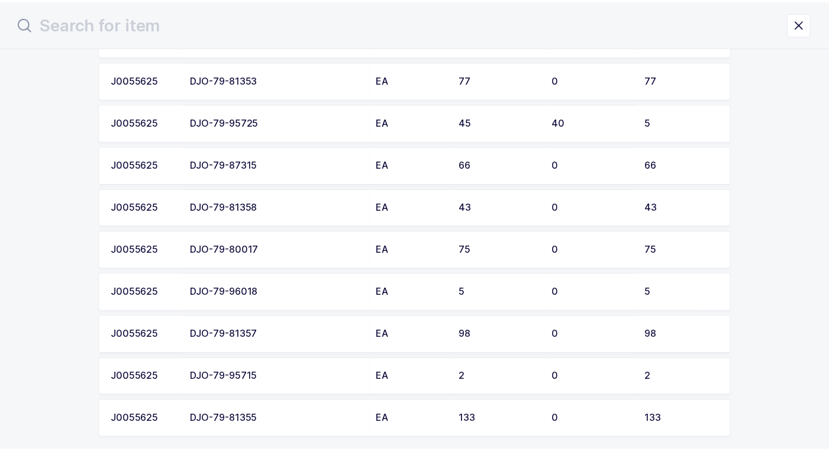
scroll to position [704, 0]
click at [310, 252] on div "DJO-79-80017" at bounding box center [279, 250] width 174 height 11
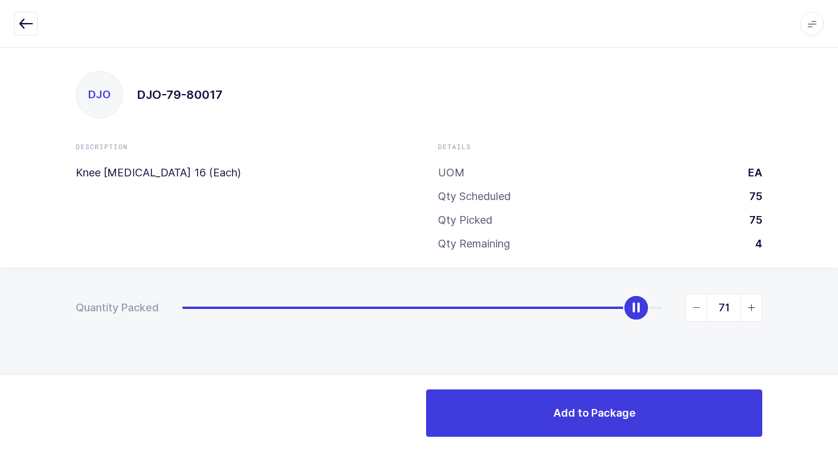
type input "72"
drag, startPoint x: 185, startPoint y: 313, endPoint x: 643, endPoint y: 387, distance: 464.2
click at [643, 387] on div "Apps Core [GEOGRAPHIC_DATA] Admin Mission Control Purchasing [PERSON_NAME] Logo…" at bounding box center [419, 249] width 838 height 404
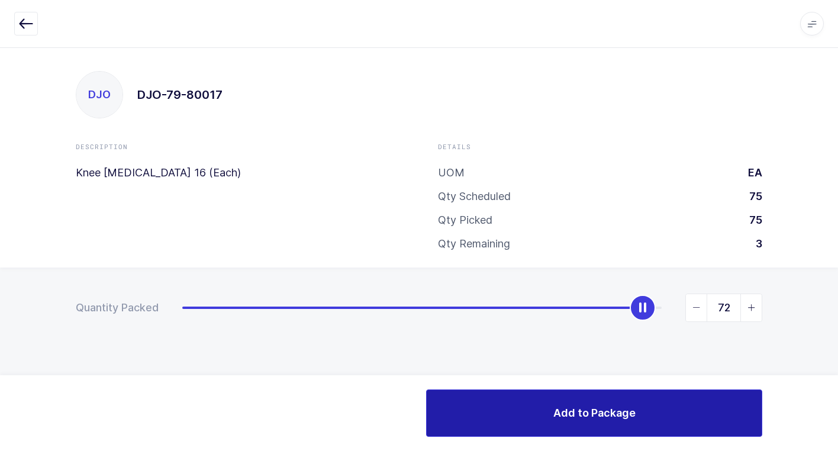
click at [629, 414] on span "Add to Package" at bounding box center [594, 412] width 82 height 15
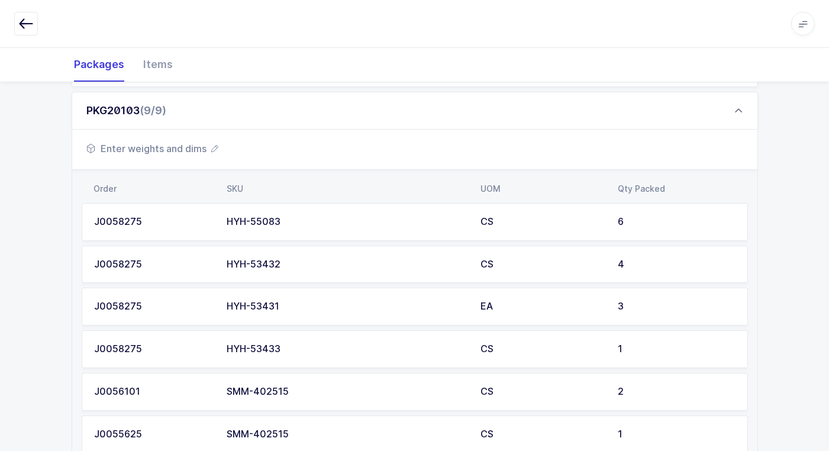
scroll to position [710, 0]
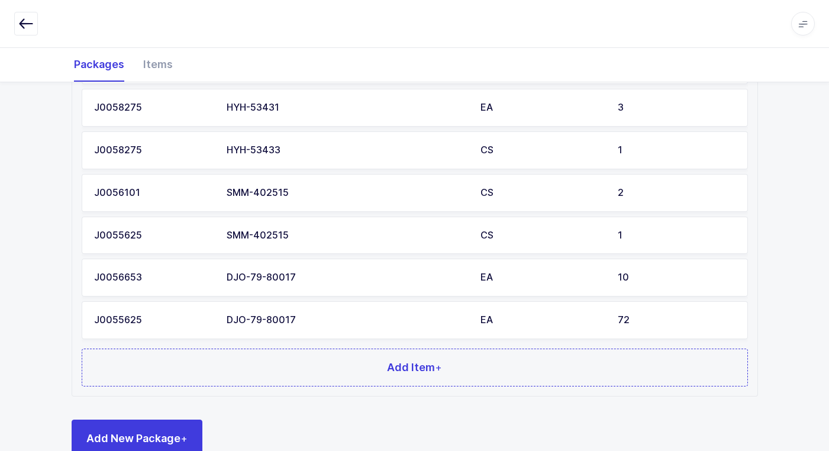
click at [426, 279] on div "DJO-79-80017" at bounding box center [347, 277] width 240 height 11
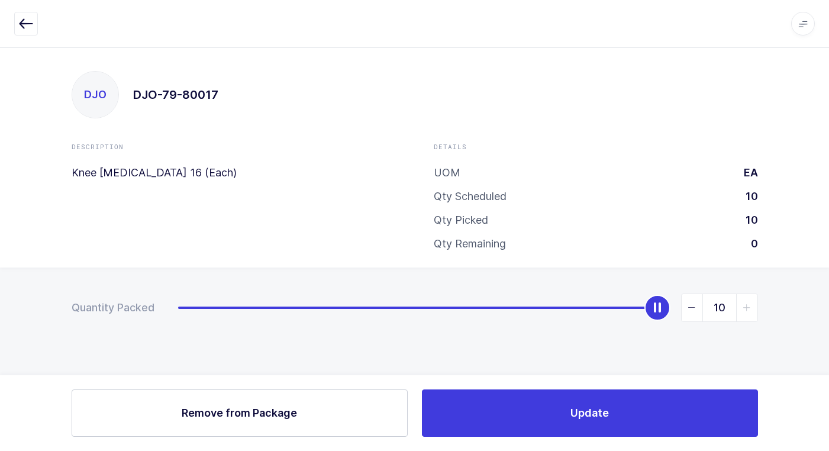
scroll to position [0, 0]
click at [307, 413] on button "Remove Remove from Package" at bounding box center [244, 412] width 336 height 47
type input "0"
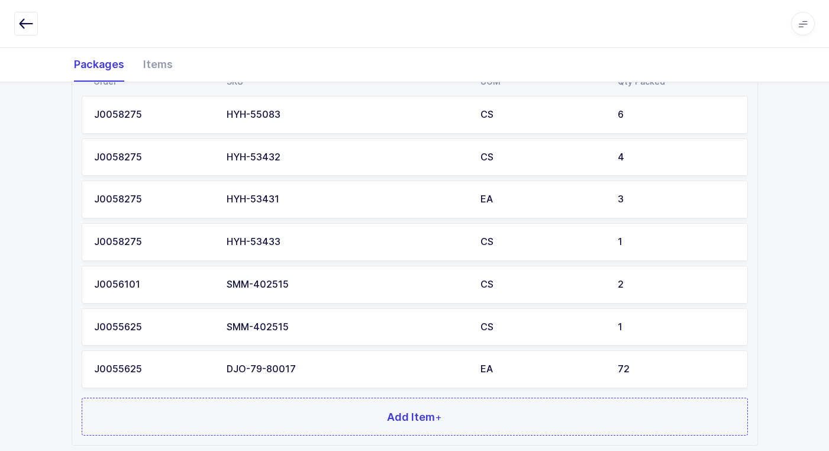
scroll to position [698, 0]
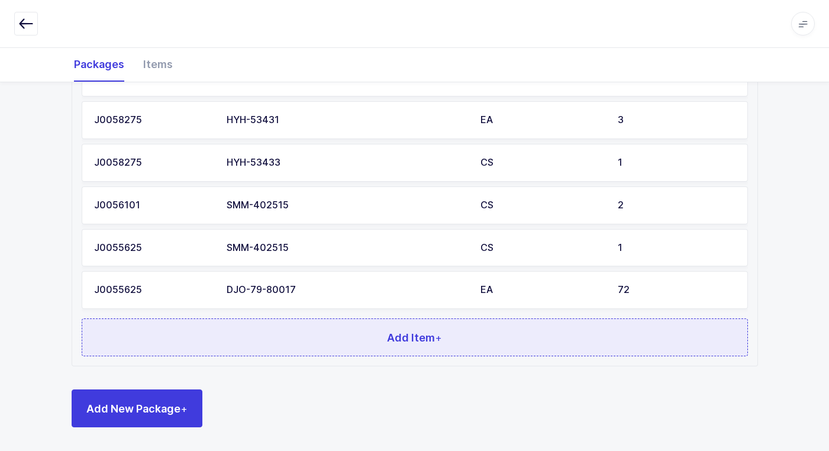
click at [263, 338] on button "Add Item +" at bounding box center [415, 337] width 667 height 38
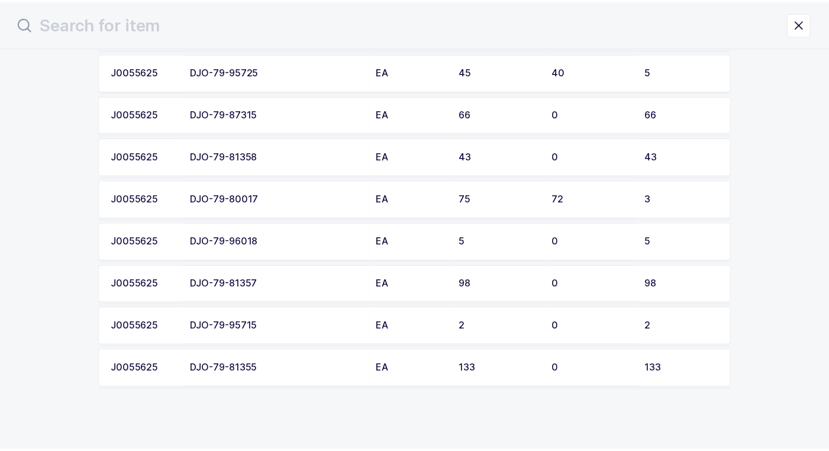
scroll to position [806, 0]
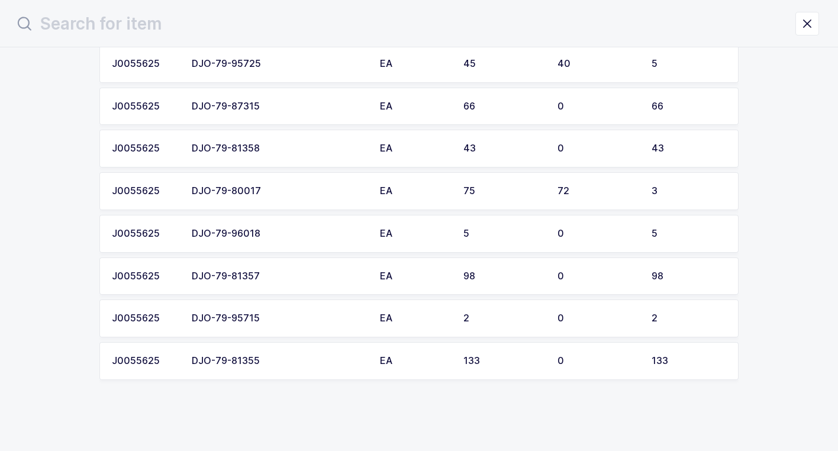
click at [275, 356] on div "DJO-79-81355" at bounding box center [279, 361] width 174 height 11
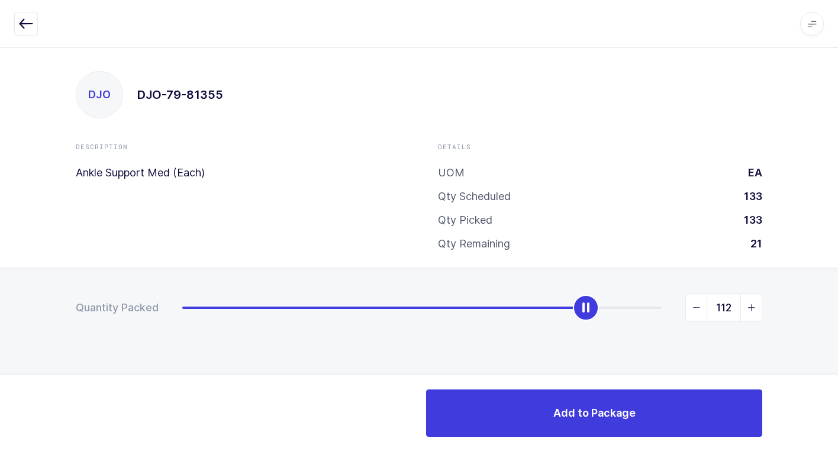
type input "133"
drag, startPoint x: 179, startPoint y: 310, endPoint x: 802, endPoint y: 402, distance: 630.1
click at [838, 387] on html "Apps Core [GEOGRAPHIC_DATA] Admin Mission Control Purchasing [PERSON_NAME] Logo…" at bounding box center [419, 225] width 838 height 451
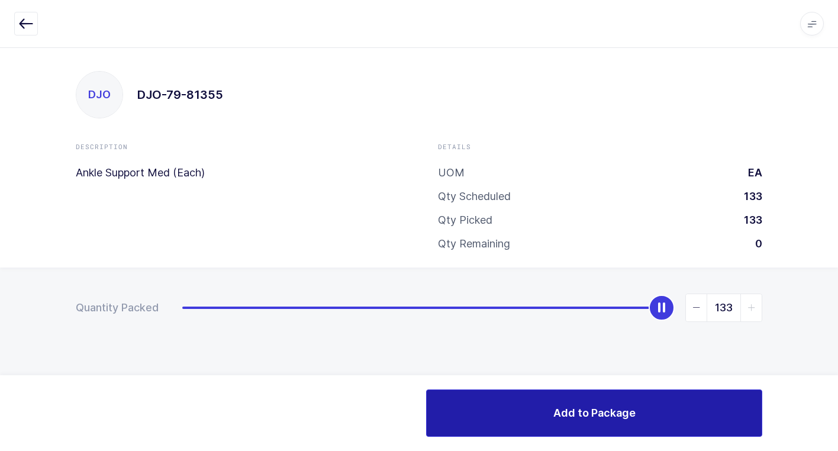
click at [585, 420] on button "Add to Package" at bounding box center [594, 412] width 336 height 47
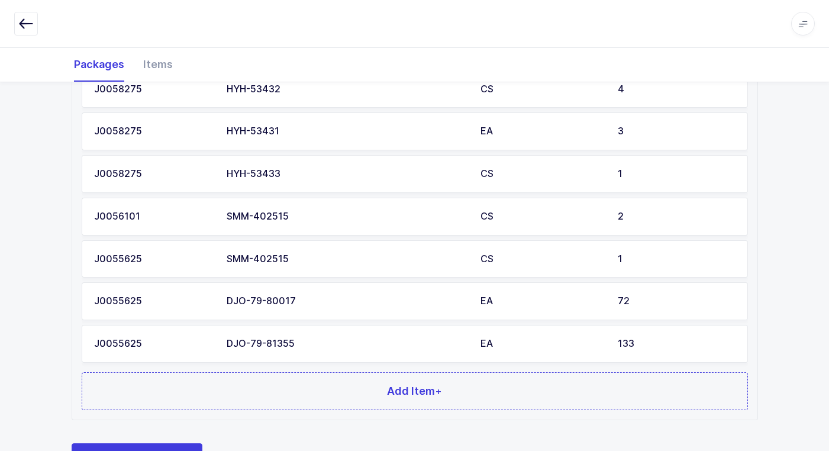
scroll to position [740, 0]
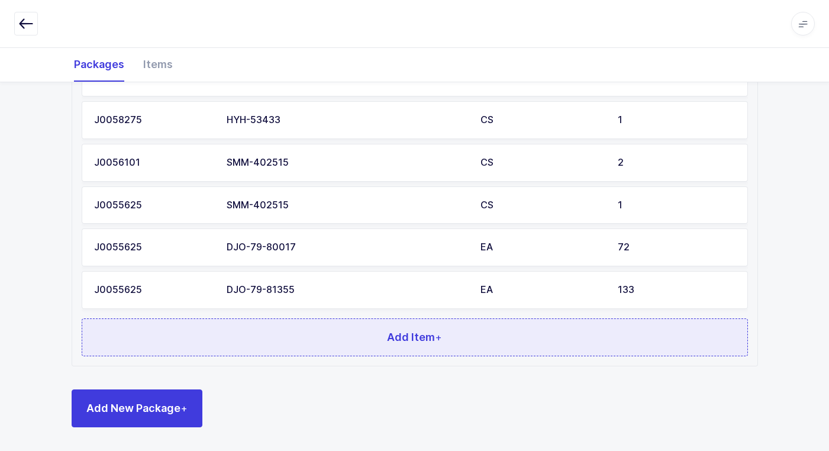
click at [341, 343] on button "Add Item +" at bounding box center [415, 337] width 667 height 38
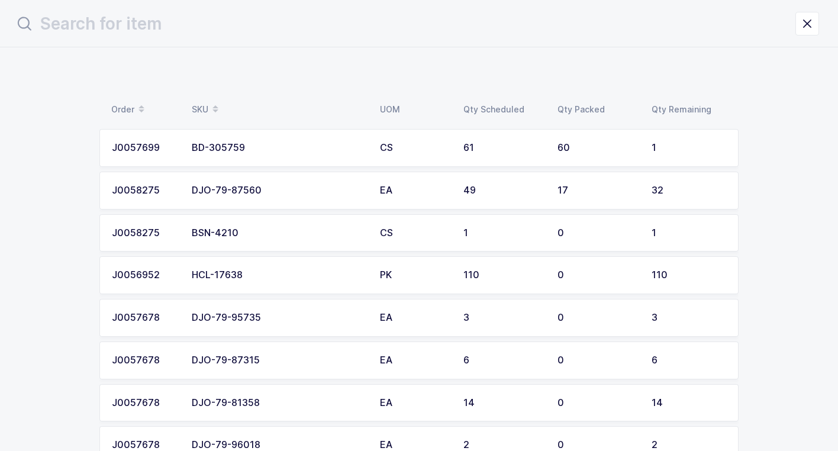
click at [274, 282] on td "HCL-17638" at bounding box center [279, 275] width 188 height 38
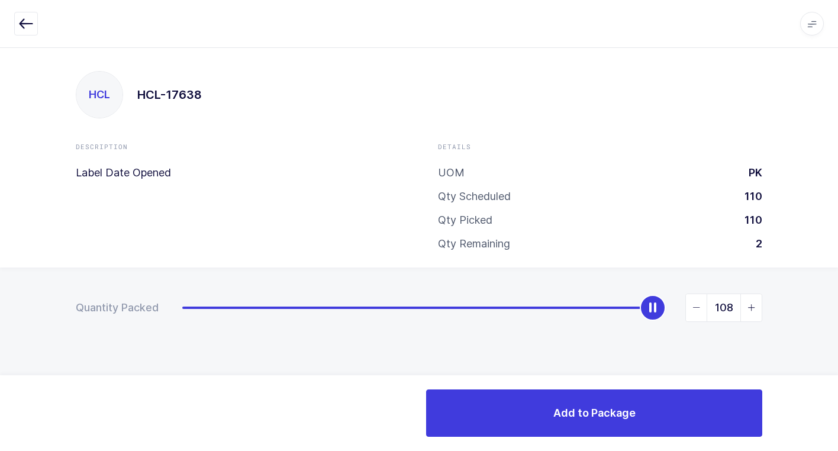
type input "110"
drag, startPoint x: 183, startPoint y: 310, endPoint x: 704, endPoint y: 378, distance: 525.9
click at [834, 320] on div "Quantity Packed 110" at bounding box center [419, 349] width 838 height 163
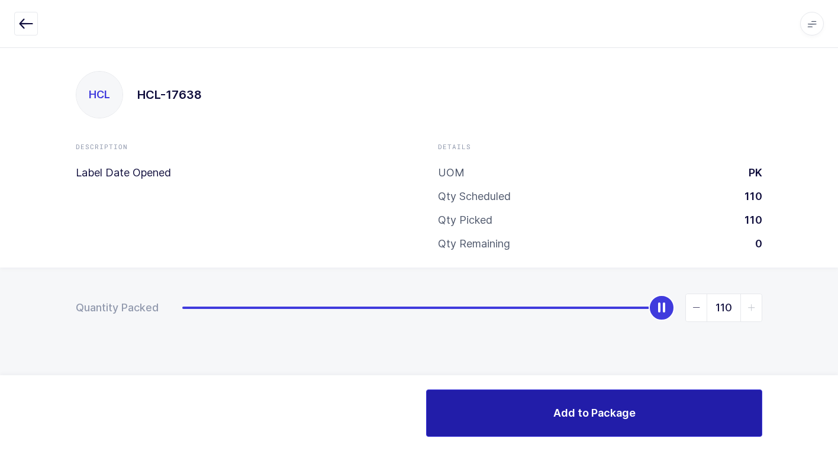
click at [599, 403] on button "Add to Package" at bounding box center [594, 412] width 336 height 47
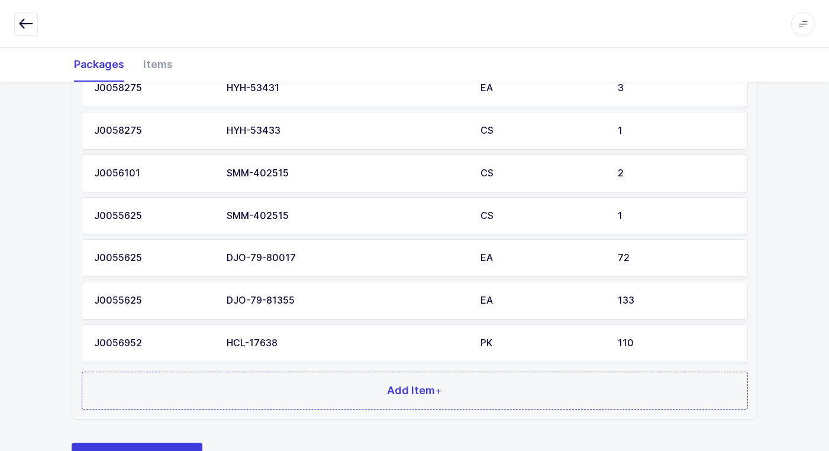
scroll to position [783, 0]
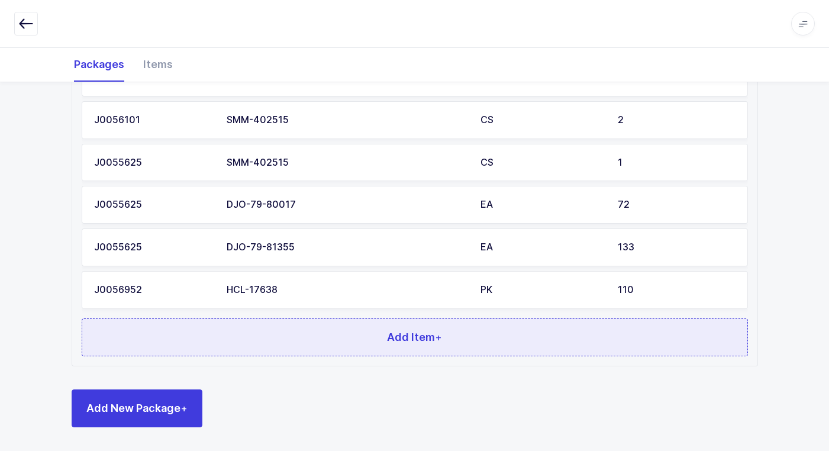
click at [325, 337] on button "Add Item +" at bounding box center [415, 337] width 667 height 38
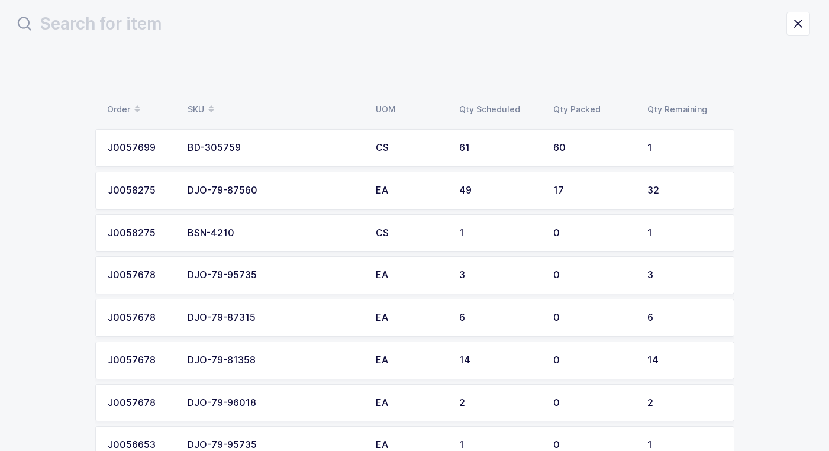
scroll to position [0, 0]
click at [289, 188] on div "DJO-79-87560" at bounding box center [279, 190] width 174 height 11
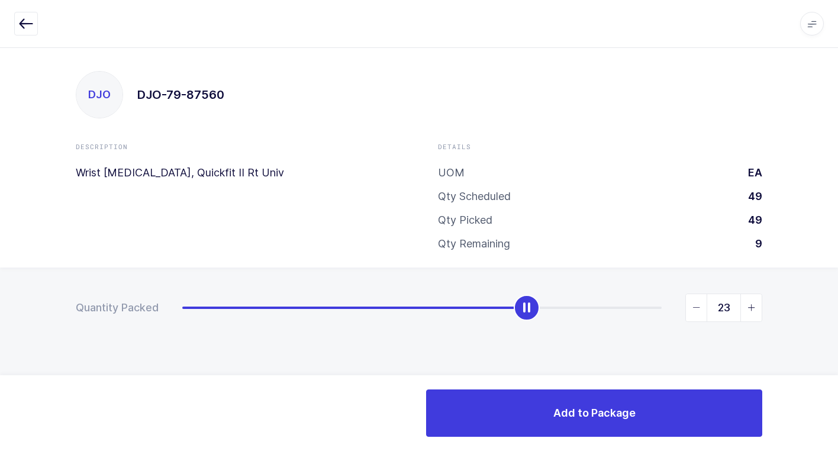
type input "22"
drag, startPoint x: 181, startPoint y: 309, endPoint x: 516, endPoint y: 312, distance: 334.4
click at [516, 312] on div "slider between 0 and 32" at bounding box center [512, 308] width 26 height 26
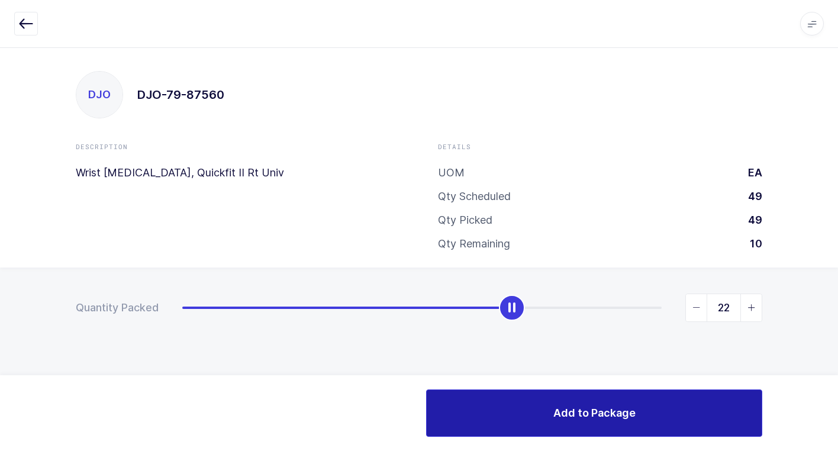
click at [553, 411] on button "Add to Package" at bounding box center [594, 412] width 336 height 47
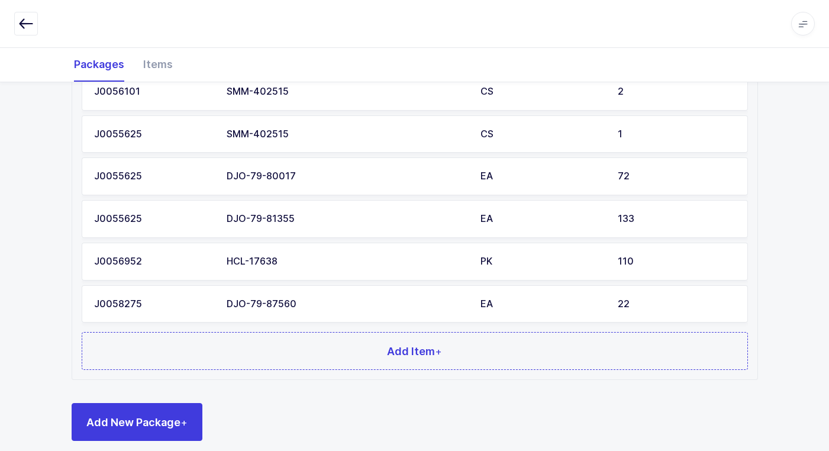
scroll to position [825, 0]
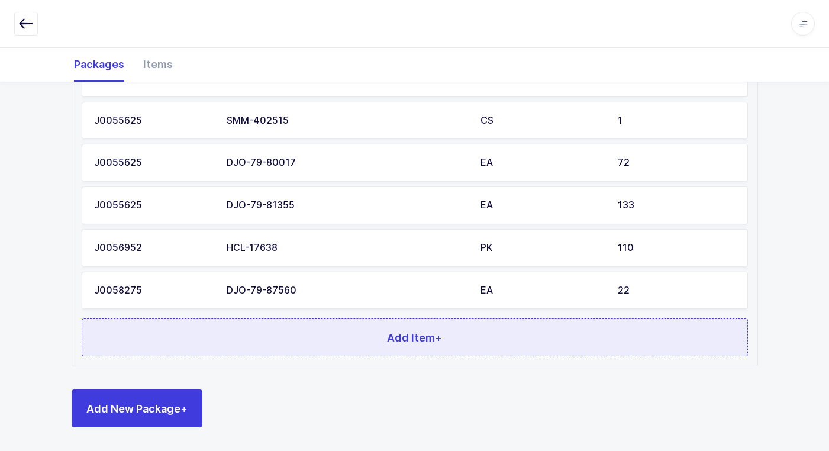
click at [291, 346] on button "Add Item +" at bounding box center [415, 337] width 667 height 38
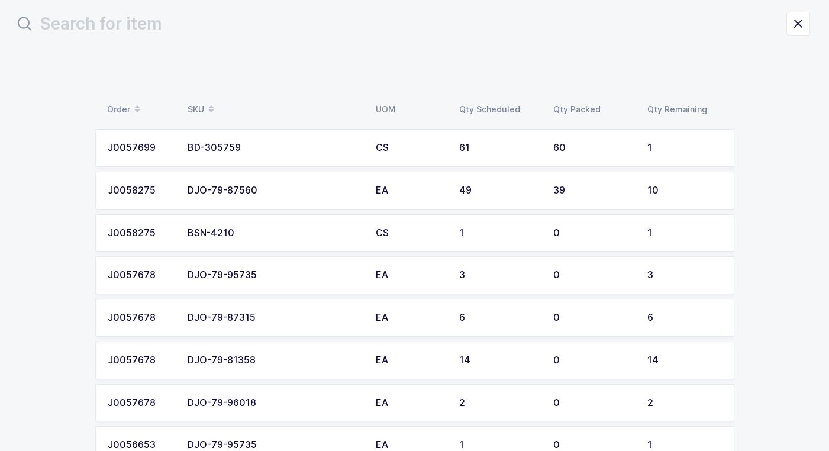
scroll to position [0, 0]
click at [256, 234] on div "BSN-4210" at bounding box center [279, 233] width 174 height 11
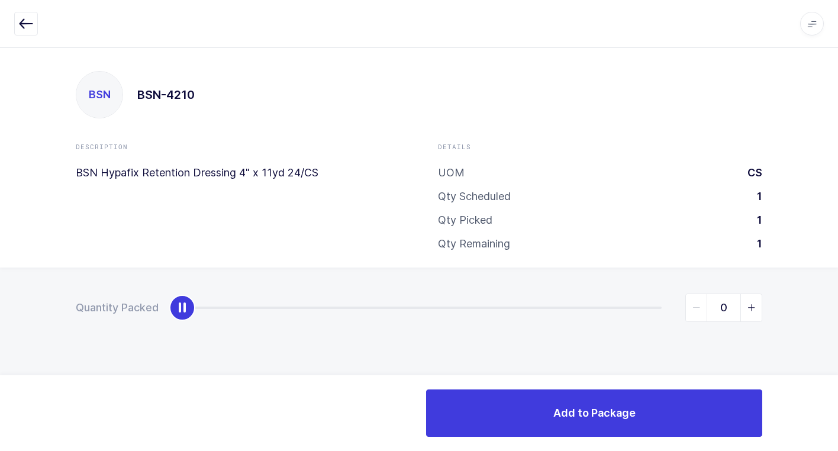
type input "1"
drag, startPoint x: 184, startPoint y: 314, endPoint x: 828, endPoint y: 342, distance: 644.6
click at [838, 331] on html "Apps Core [GEOGRAPHIC_DATA] Admin Mission Control Purchasing [PERSON_NAME] Logo…" at bounding box center [419, 225] width 838 height 451
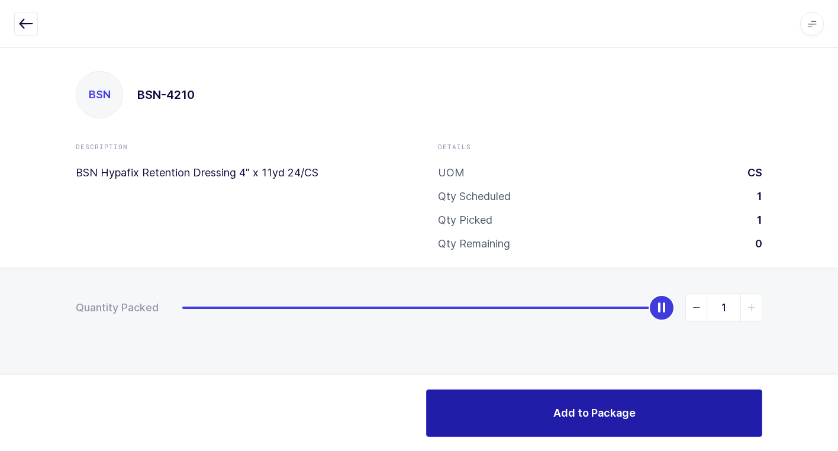
click at [580, 404] on button "Add to Package" at bounding box center [594, 412] width 336 height 47
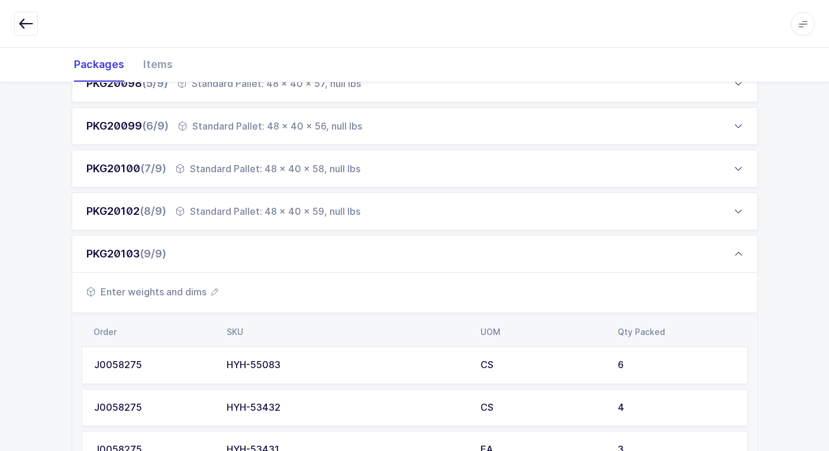
scroll to position [414, 0]
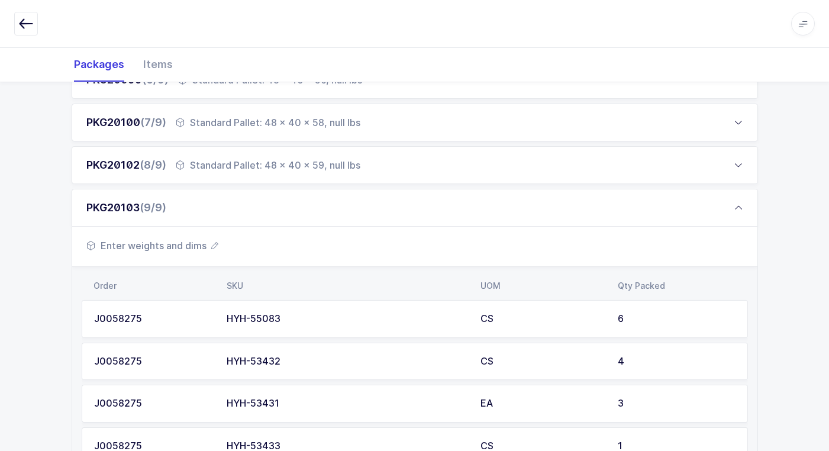
click at [194, 246] on span "Enter weights and dims" at bounding box center [152, 246] width 132 height 14
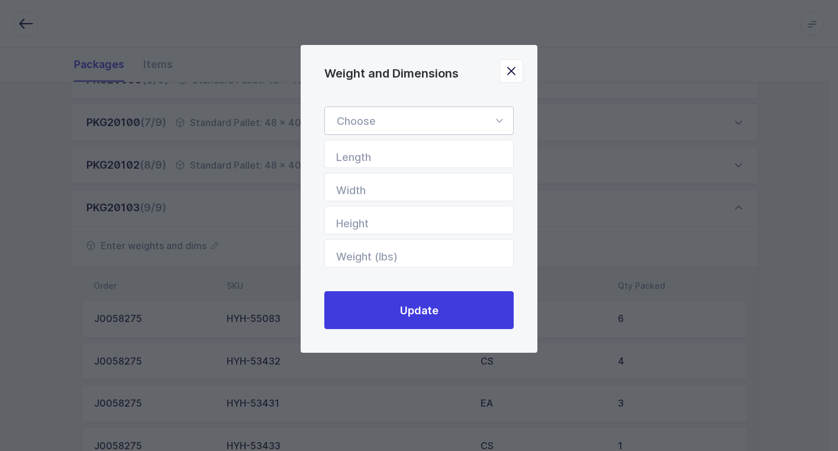
click at [497, 119] on icon "Weight and Dimensions" at bounding box center [499, 121] width 15 height 28
click at [441, 159] on li "Standard Pallet" at bounding box center [424, 155] width 188 height 22
type input "Standard Pallet"
type input "48"
type input "40"
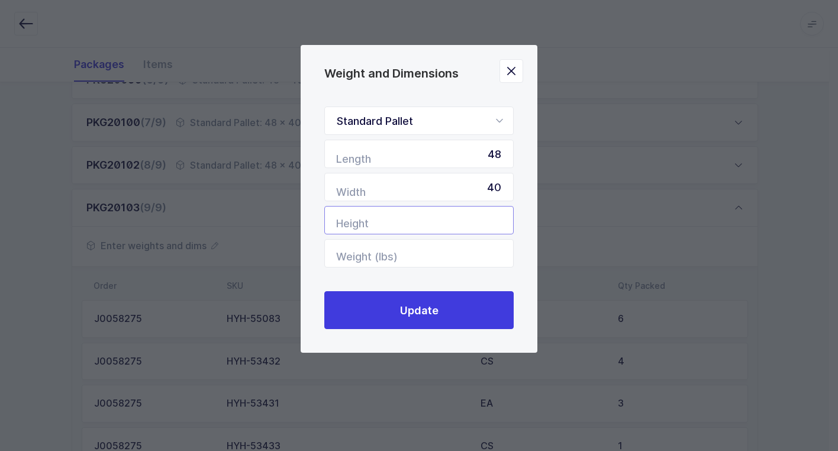
drag, startPoint x: 464, startPoint y: 212, endPoint x: 456, endPoint y: 225, distance: 14.6
click at [461, 217] on input "Height" at bounding box center [418, 220] width 189 height 28
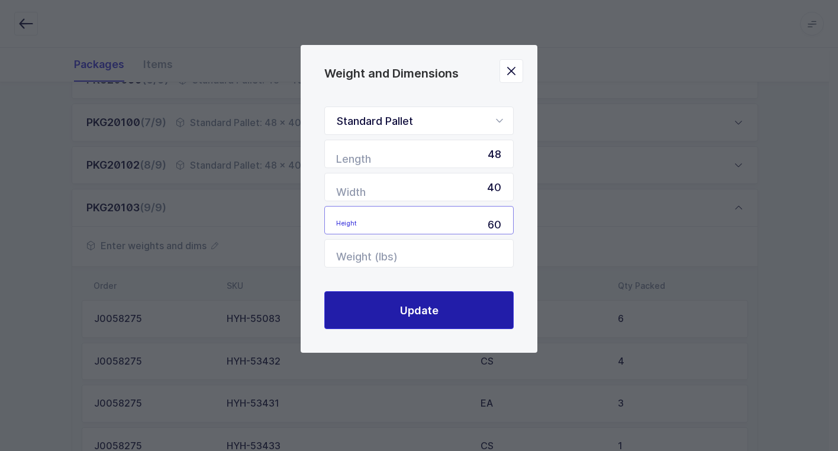
type input "60"
click at [424, 320] on button "Update" at bounding box center [418, 310] width 189 height 38
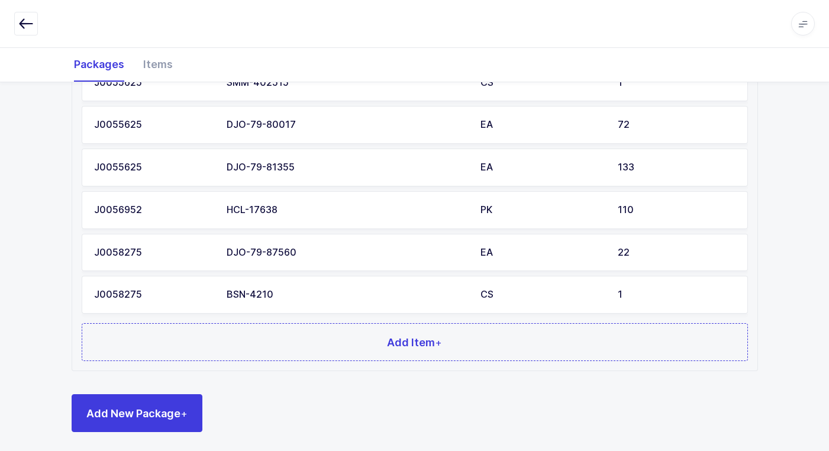
scroll to position [868, 0]
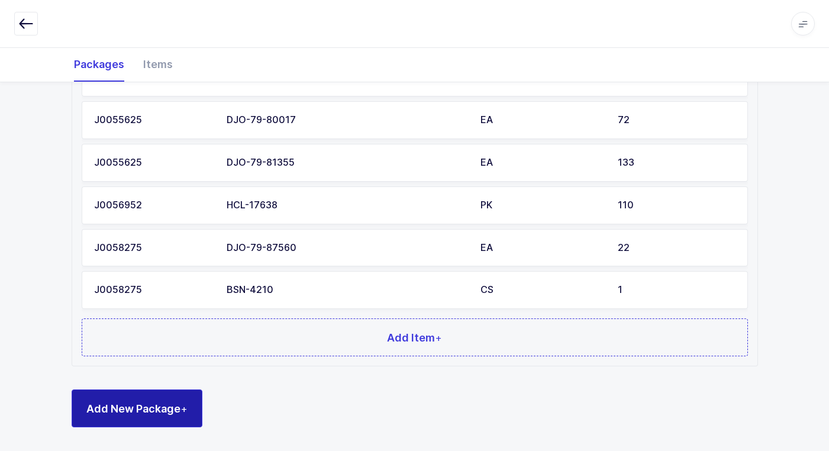
click at [181, 400] on button "Add New Package +" at bounding box center [137, 408] width 131 height 38
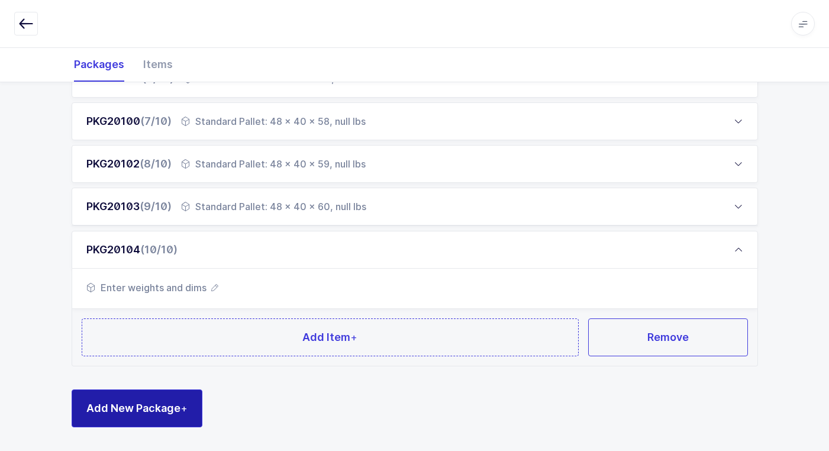
scroll to position [415, 0]
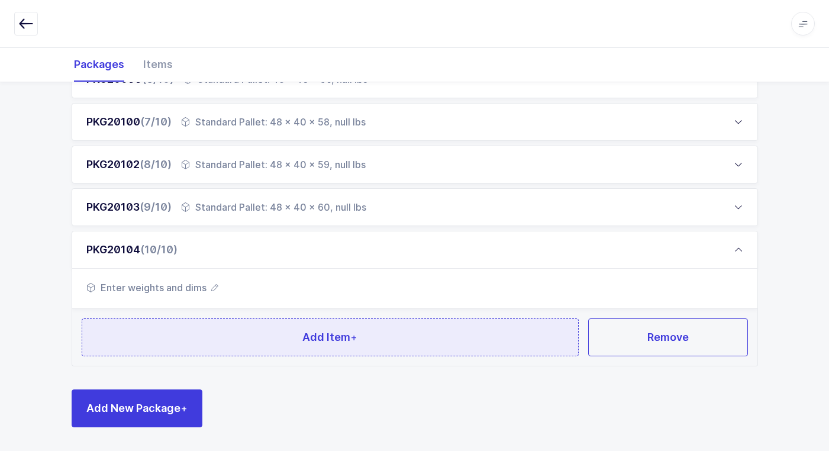
click at [235, 349] on button "Add Item +" at bounding box center [331, 337] width 498 height 38
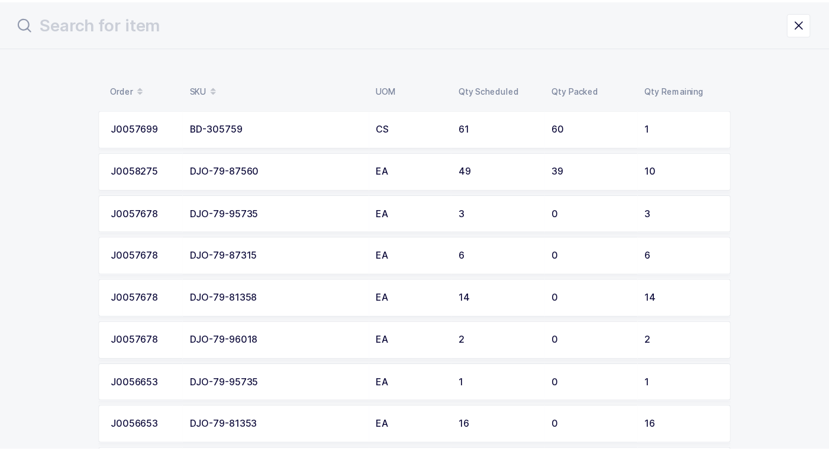
scroll to position [0, 0]
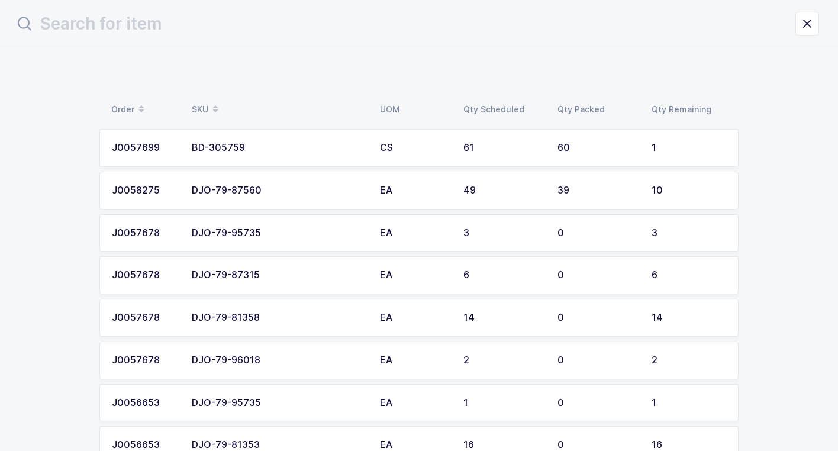
click at [308, 188] on div "DJO-79-87560" at bounding box center [279, 190] width 174 height 11
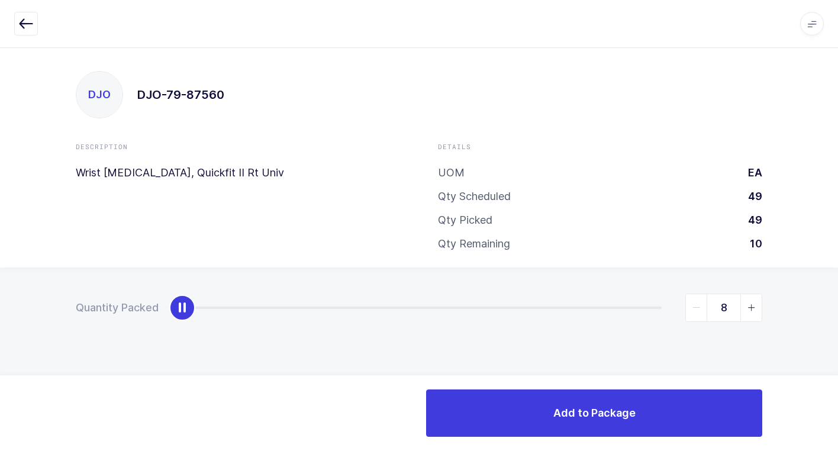
type input "10"
drag, startPoint x: 182, startPoint y: 312, endPoint x: 845, endPoint y: 327, distance: 662.5
click at [838, 327] on html "Apps Core [GEOGRAPHIC_DATA] Admin Mission Control Purchasing [PERSON_NAME] Logo…" at bounding box center [419, 225] width 838 height 451
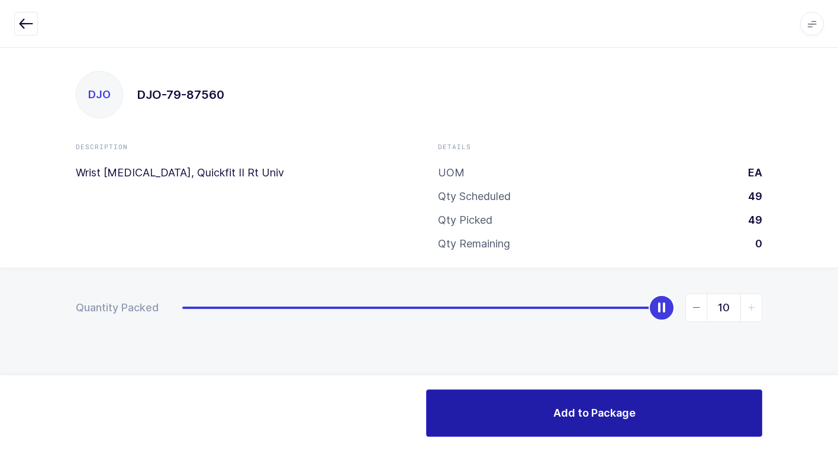
drag, startPoint x: 572, startPoint y: 416, endPoint x: 524, endPoint y: 407, distance: 48.2
click at [552, 416] on button "Add to Package" at bounding box center [594, 412] width 336 height 47
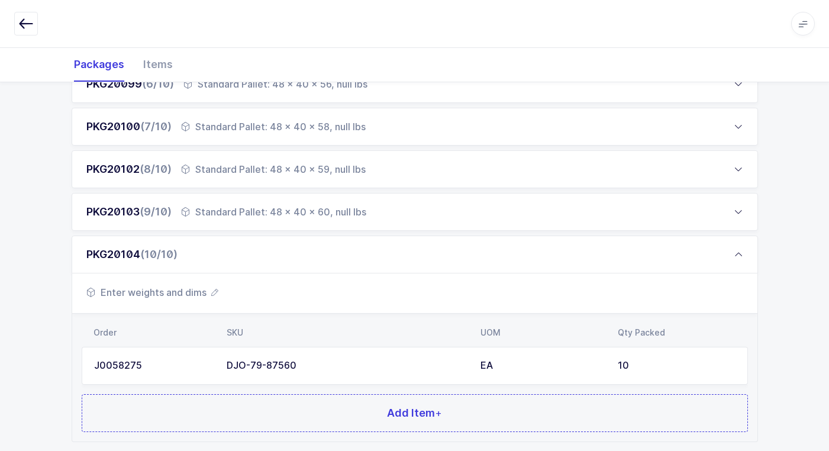
scroll to position [486, 0]
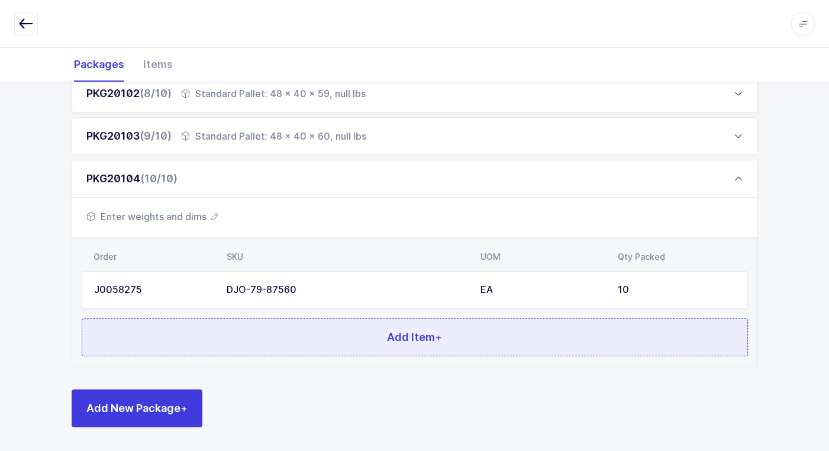
click at [349, 337] on button "Add Item +" at bounding box center [415, 337] width 667 height 38
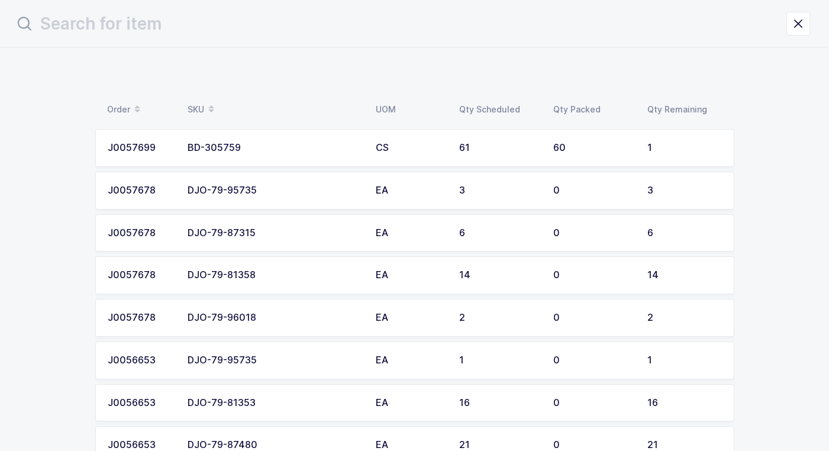
scroll to position [0, 0]
click at [360, 308] on td "DJO-79-96018" at bounding box center [279, 318] width 188 height 38
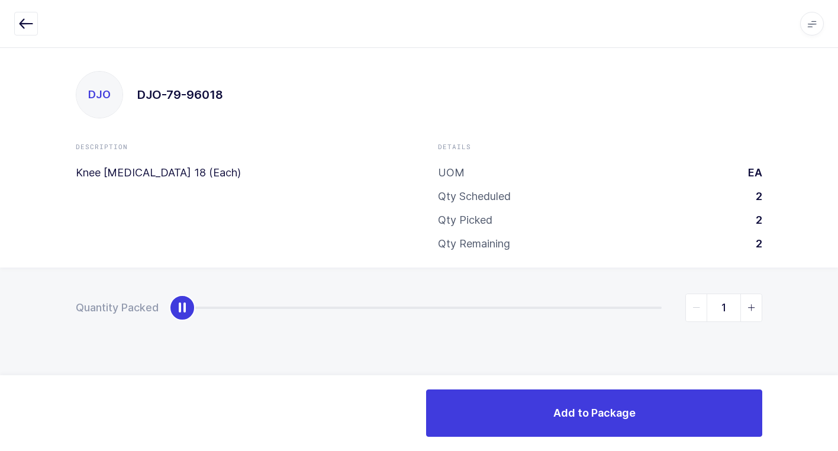
type input "2"
drag, startPoint x: 218, startPoint y: 313, endPoint x: 845, endPoint y: 313, distance: 626.8
click at [838, 313] on html "Apps Core [GEOGRAPHIC_DATA] Admin Mission Control Purchasing [PERSON_NAME] Logo…" at bounding box center [419, 225] width 838 height 451
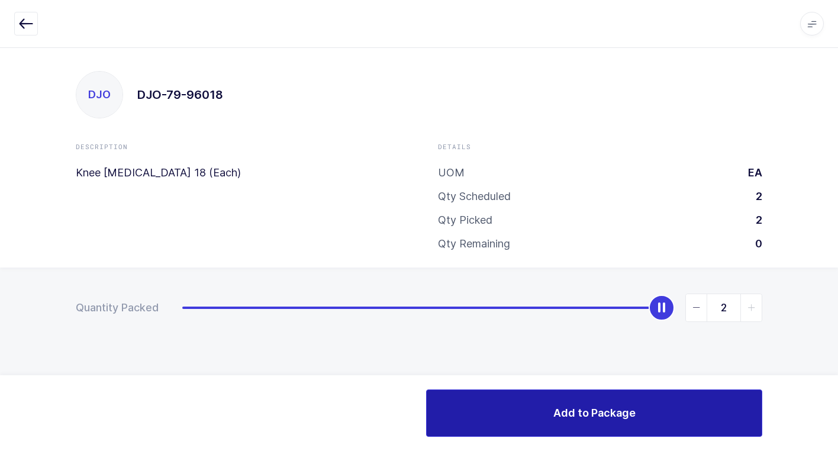
click at [558, 411] on span "Add to Package" at bounding box center [594, 412] width 82 height 15
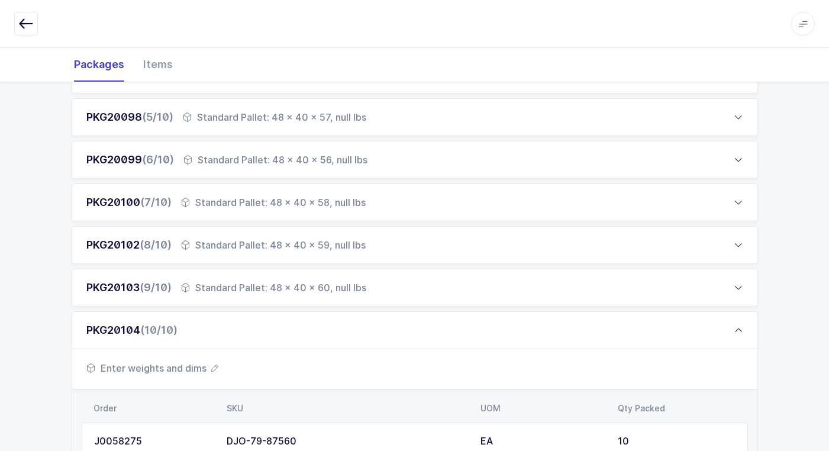
scroll to position [528, 0]
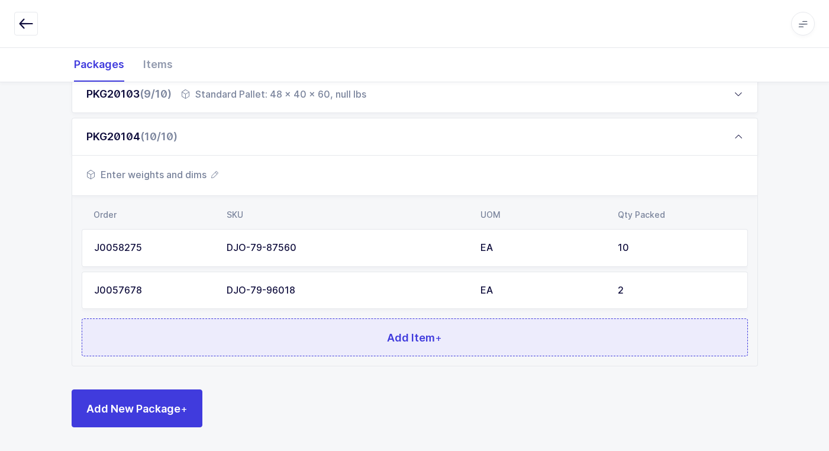
click at [445, 338] on button "Add Item +" at bounding box center [415, 337] width 667 height 38
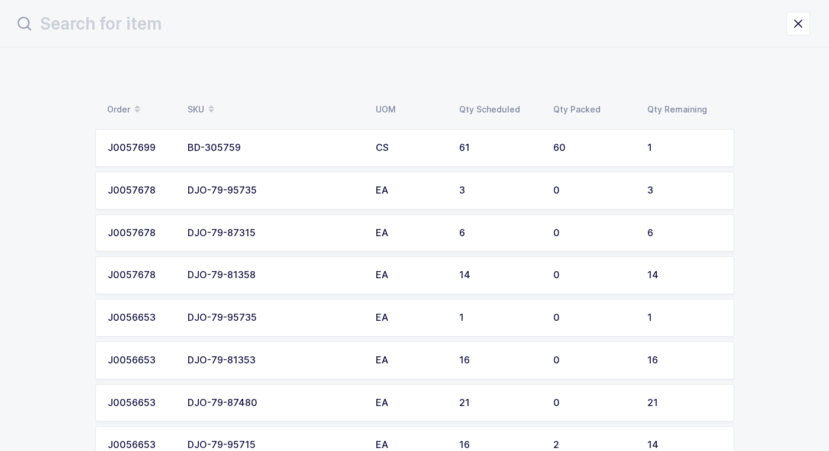
scroll to position [0, 0]
click at [395, 359] on div "EA" at bounding box center [414, 360] width 69 height 11
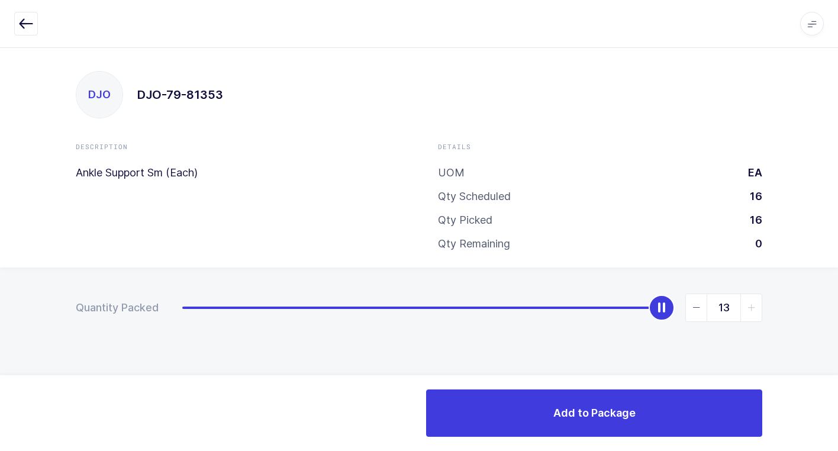
type input "16"
drag, startPoint x: 176, startPoint y: 308, endPoint x: 807, endPoint y: 366, distance: 633.1
click at [838, 348] on html "Apps Core [GEOGRAPHIC_DATA] Admin Mission Control Purchasing [PERSON_NAME] Logo…" at bounding box center [419, 225] width 838 height 451
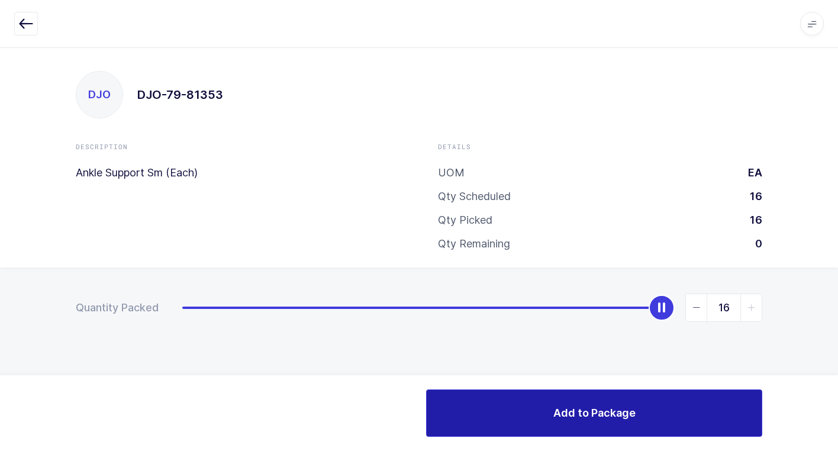
drag, startPoint x: 579, startPoint y: 421, endPoint x: 536, endPoint y: 398, distance: 49.0
click at [569, 416] on button "Add to Package" at bounding box center [594, 412] width 336 height 47
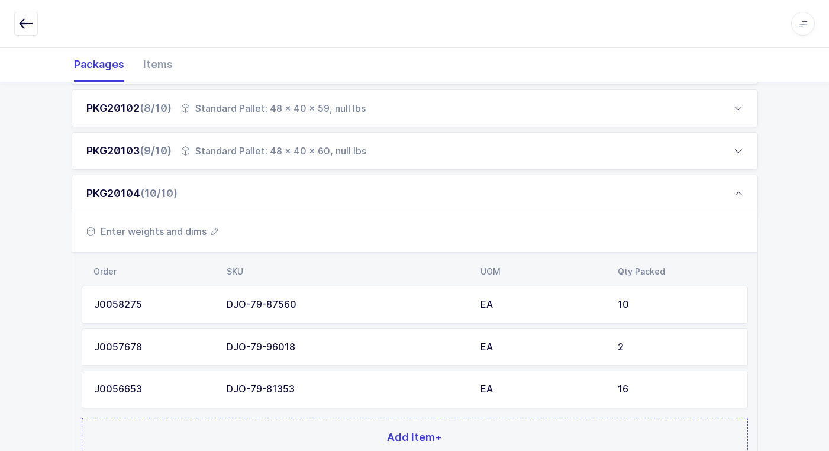
scroll to position [571, 0]
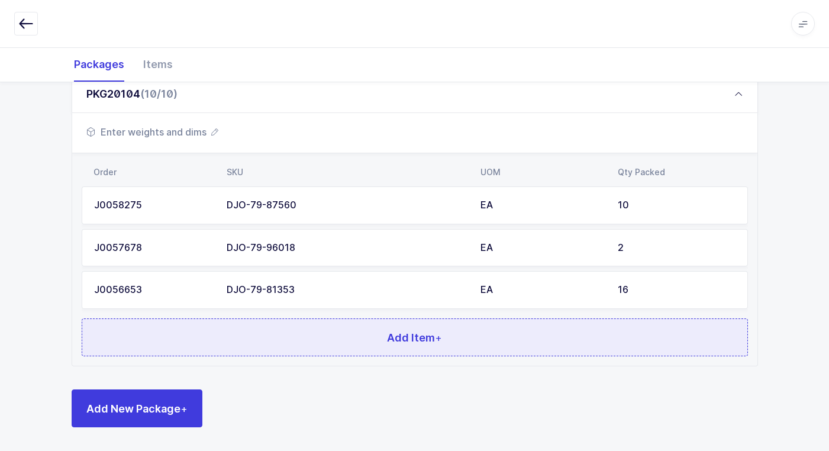
click at [482, 350] on button "Add Item +" at bounding box center [415, 337] width 667 height 38
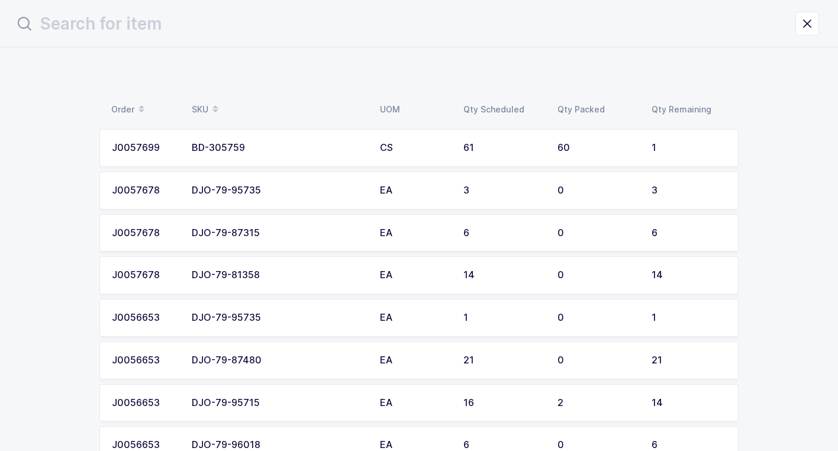
click at [485, 344] on td "21" at bounding box center [503, 361] width 94 height 38
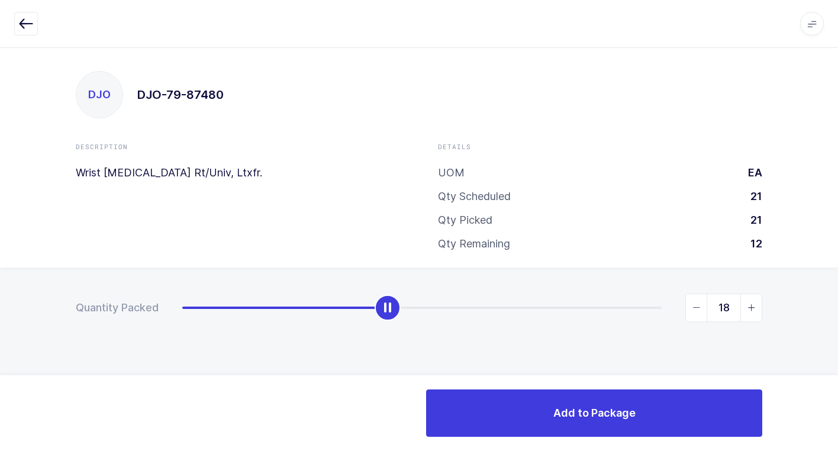
type input "21"
drag, startPoint x: 182, startPoint y: 313, endPoint x: 748, endPoint y: 354, distance: 567.3
click at [838, 329] on html "Apps Core [GEOGRAPHIC_DATA] Admin Mission Control Purchasing [PERSON_NAME] Logo…" at bounding box center [419, 225] width 838 height 451
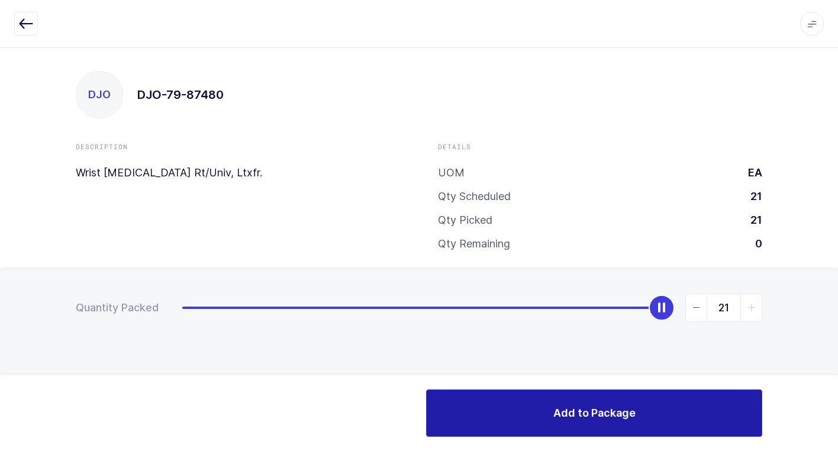
click at [545, 410] on button "Add to Package" at bounding box center [594, 412] width 336 height 47
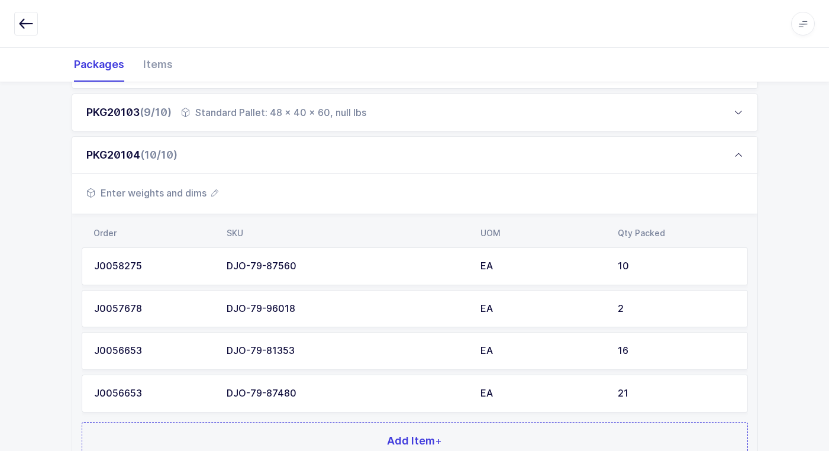
scroll to position [533, 0]
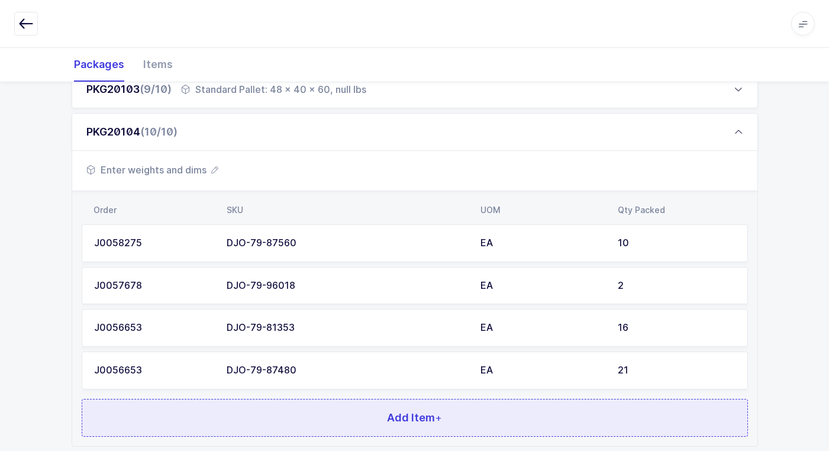
click at [430, 423] on span "Add Item +" at bounding box center [414, 417] width 55 height 15
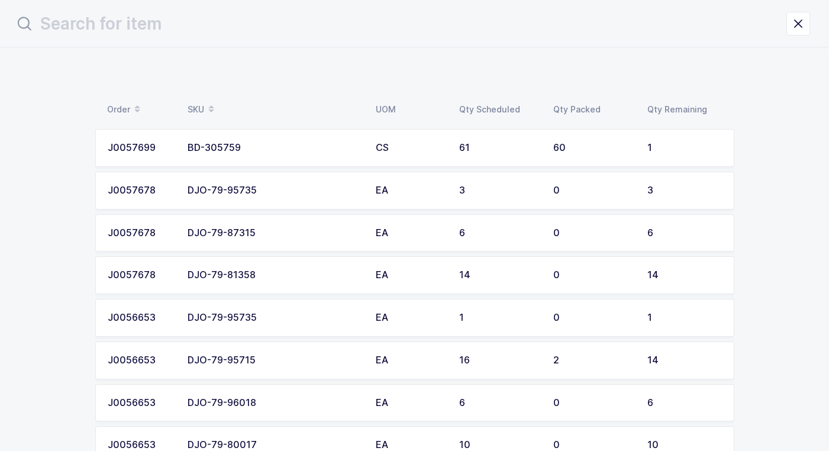
scroll to position [0, 0]
click at [467, 385] on td "6" at bounding box center [503, 403] width 94 height 38
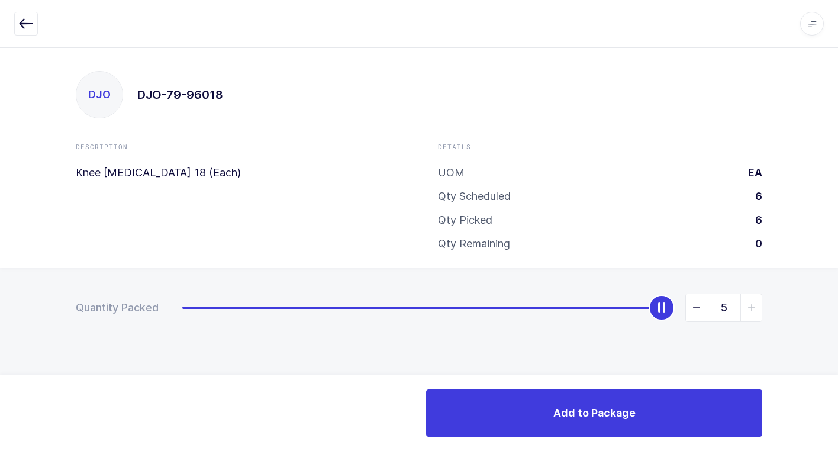
type input "6"
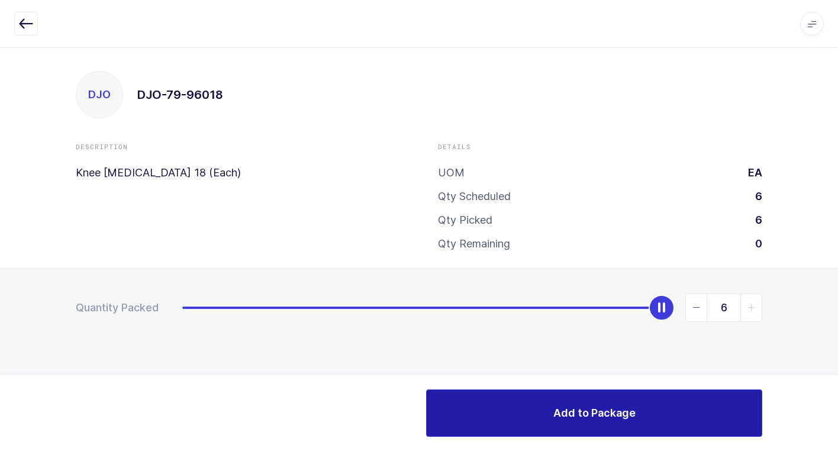
drag, startPoint x: 188, startPoint y: 308, endPoint x: 725, endPoint y: 399, distance: 545.1
click at [838, 328] on html "Apps Core [GEOGRAPHIC_DATA] Admin Mission Control Purchasing [PERSON_NAME] Logo…" at bounding box center [419, 225] width 838 height 451
click at [636, 416] on button "Add to Package" at bounding box center [594, 412] width 336 height 47
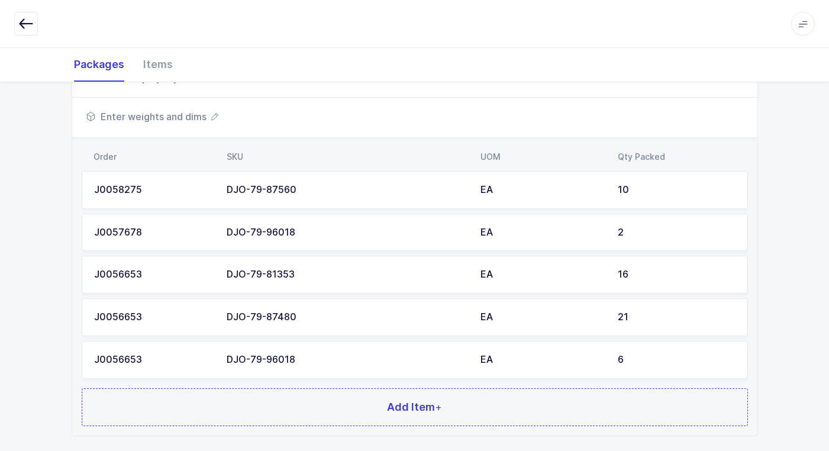
scroll to position [656, 0]
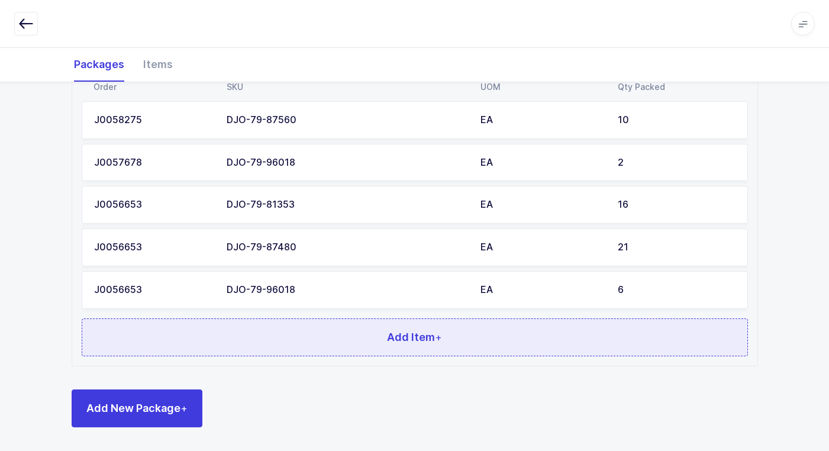
click at [424, 335] on span "Add Item +" at bounding box center [414, 337] width 55 height 15
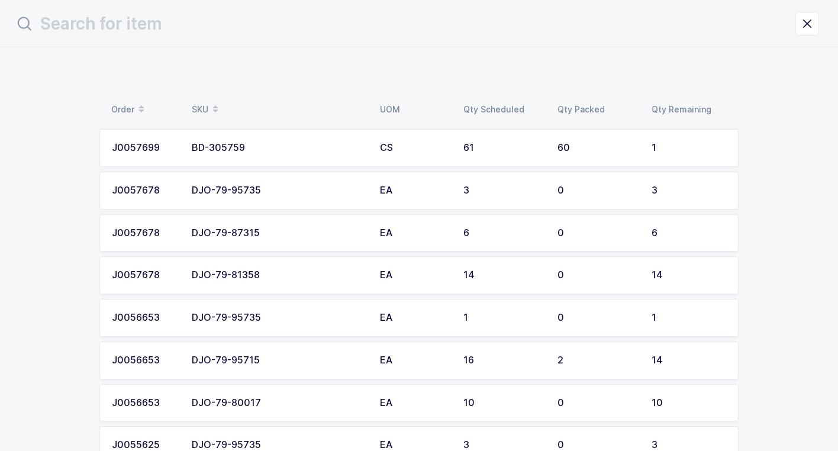
click at [287, 321] on td "DJO-79-95735" at bounding box center [279, 318] width 188 height 38
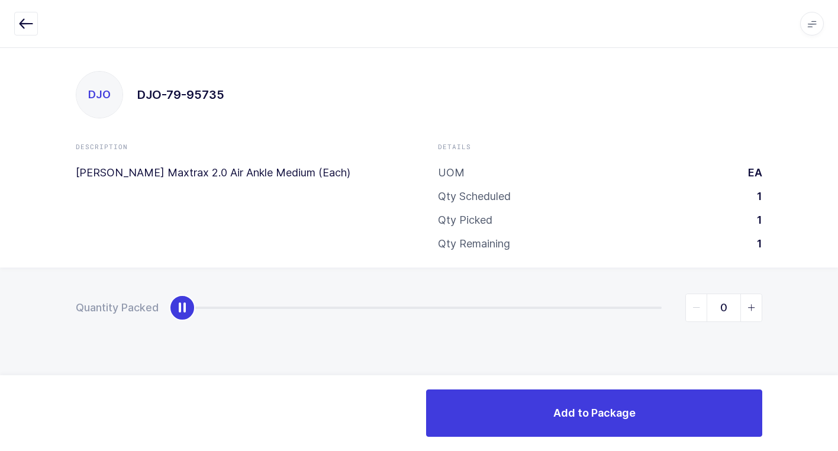
type input "1"
drag, startPoint x: 183, startPoint y: 310, endPoint x: 743, endPoint y: 359, distance: 562.1
click at [838, 331] on html "Apps Core [GEOGRAPHIC_DATA] Admin Mission Control Purchasing [PERSON_NAME] Logo…" at bounding box center [419, 225] width 838 height 451
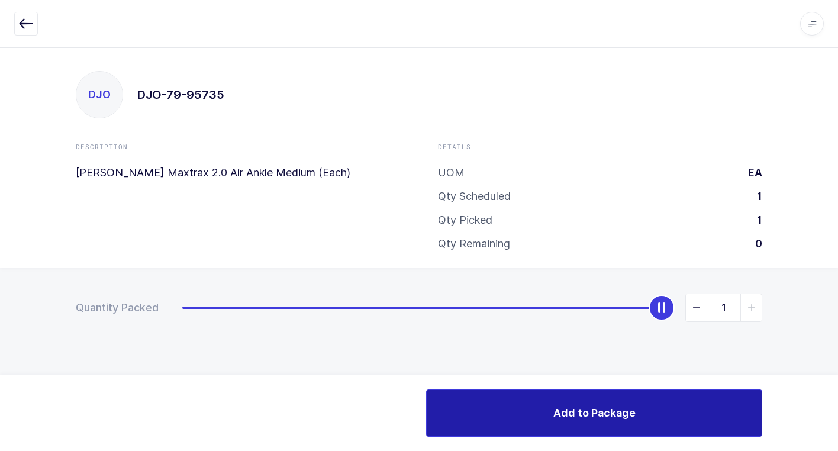
drag, startPoint x: 514, startPoint y: 412, endPoint x: 498, endPoint y: 405, distance: 17.5
click at [508, 408] on button "Add to Package" at bounding box center [594, 412] width 336 height 47
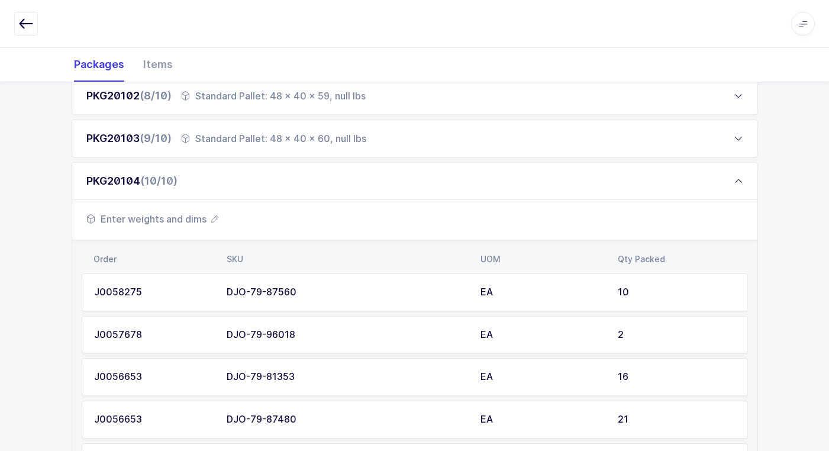
scroll to position [698, 0]
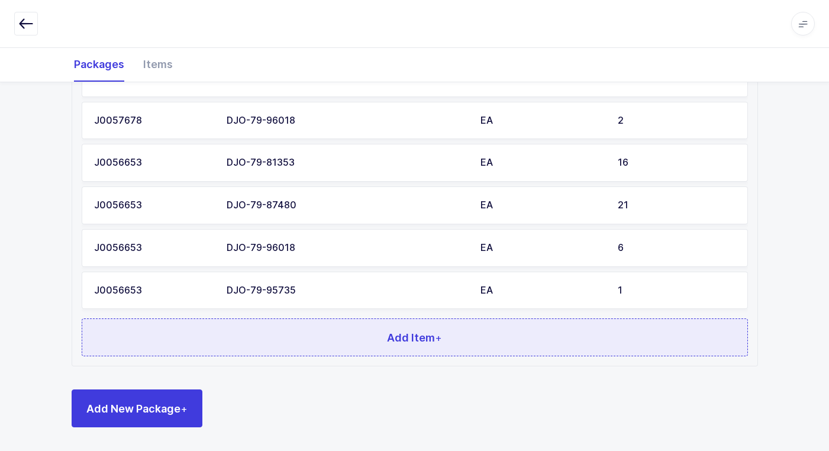
click at [450, 342] on button "Add Item +" at bounding box center [415, 337] width 667 height 38
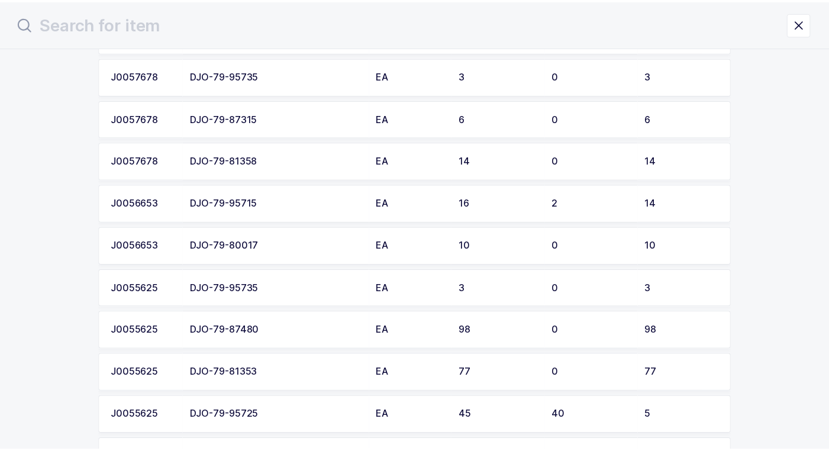
scroll to position [355, 0]
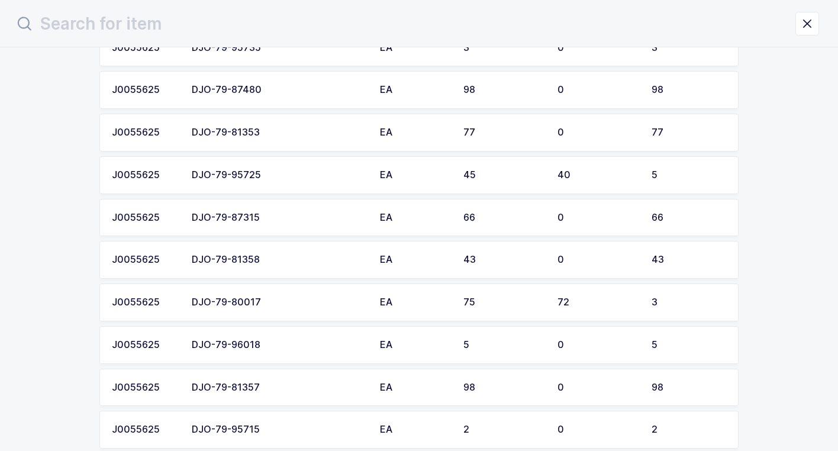
click at [445, 317] on td "EA" at bounding box center [414, 303] width 83 height 38
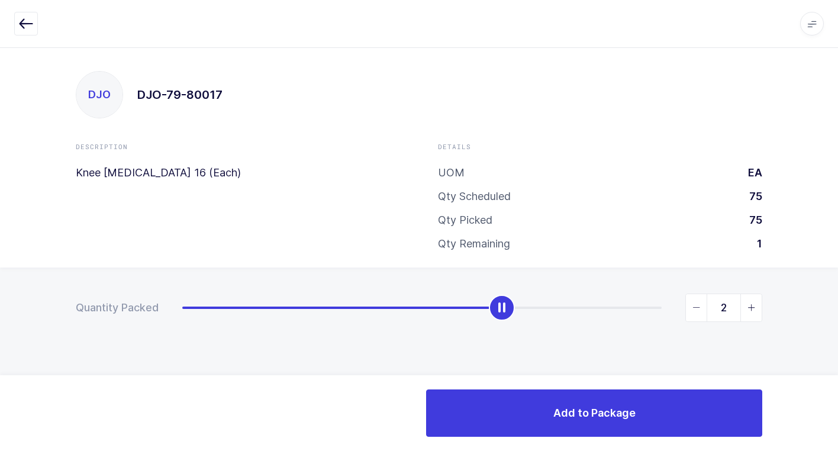
type input "3"
drag, startPoint x: 185, startPoint y: 305, endPoint x: 845, endPoint y: 317, distance: 660.1
click at [838, 317] on html "Apps Core [GEOGRAPHIC_DATA] Admin Mission Control Purchasing [PERSON_NAME] Logo…" at bounding box center [419, 225] width 838 height 451
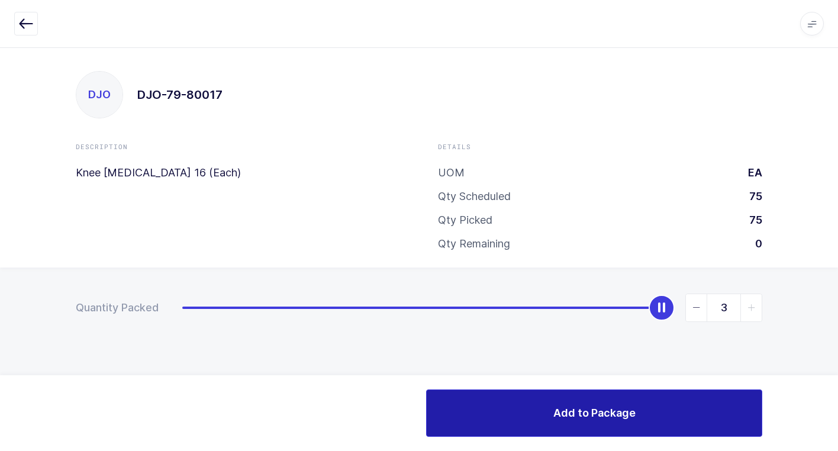
click at [550, 414] on button "Add to Package" at bounding box center [594, 412] width 336 height 47
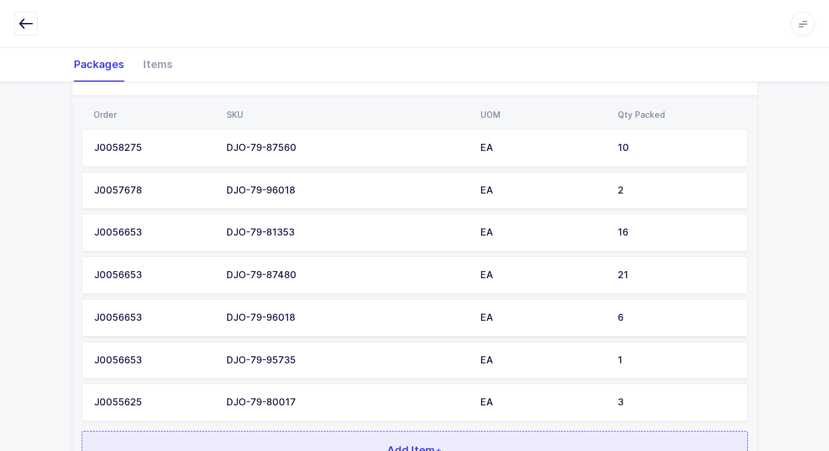
scroll to position [740, 0]
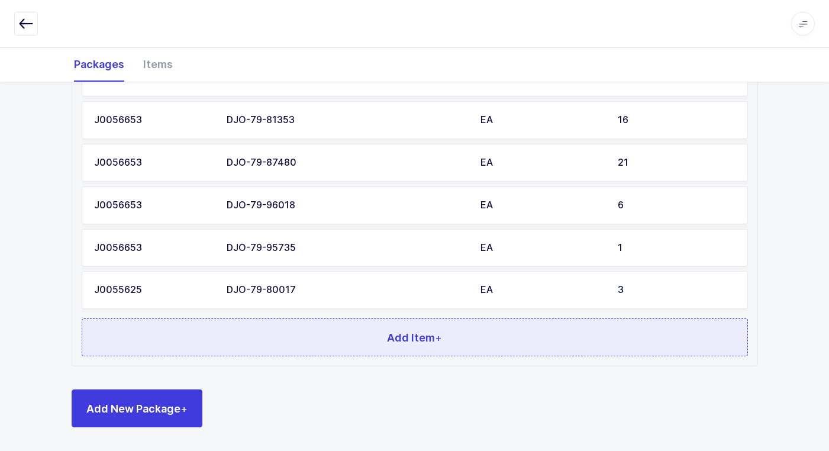
click at [449, 329] on button "Add Item +" at bounding box center [415, 337] width 667 height 38
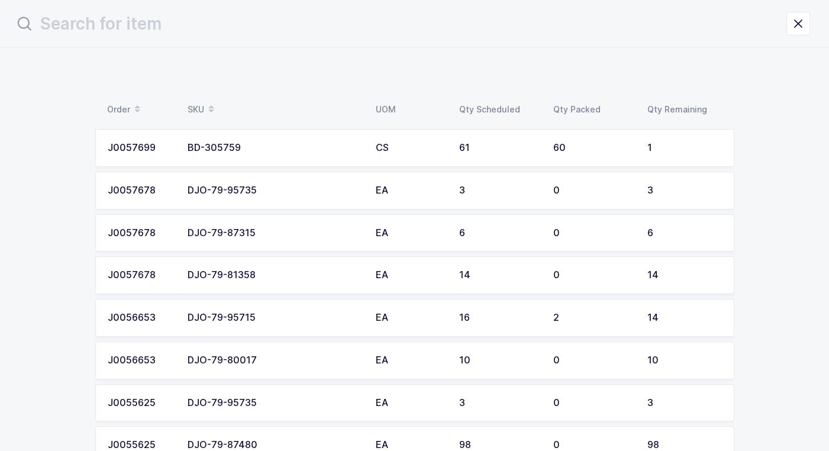
scroll to position [0, 0]
click at [309, 189] on div "DJO-79-95735" at bounding box center [279, 190] width 174 height 11
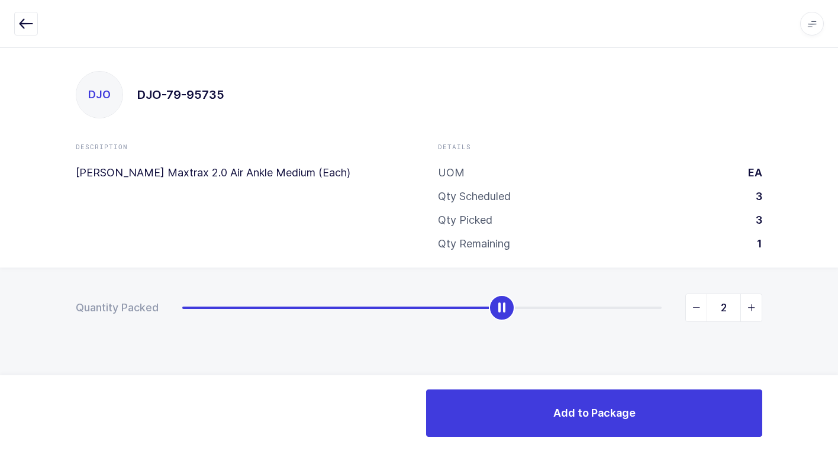
type input "3"
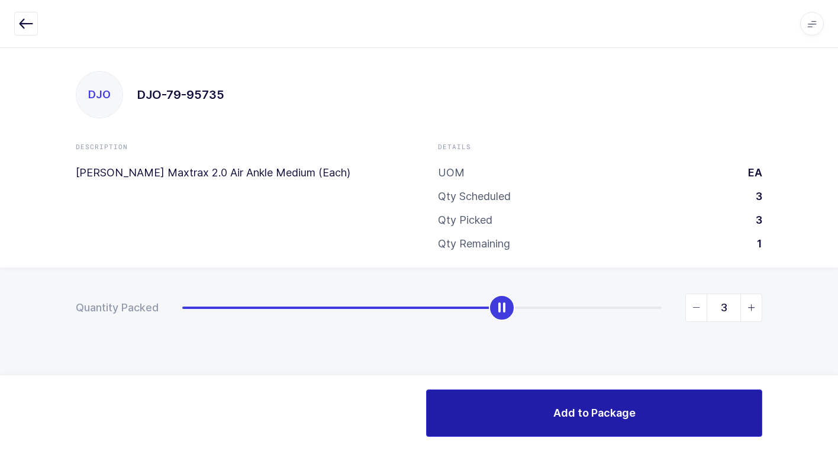
drag, startPoint x: 181, startPoint y: 315, endPoint x: 585, endPoint y: 427, distance: 420.0
click at [838, 408] on html "Apps Core [GEOGRAPHIC_DATA] Admin Mission Control Purchasing [PERSON_NAME] Logo…" at bounding box center [419, 225] width 838 height 451
click at [506, 414] on button "Add to Package" at bounding box center [594, 412] width 336 height 47
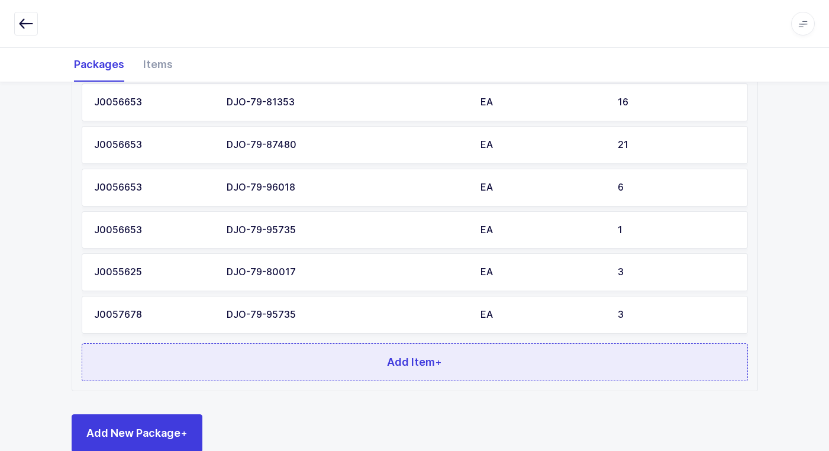
scroll to position [783, 0]
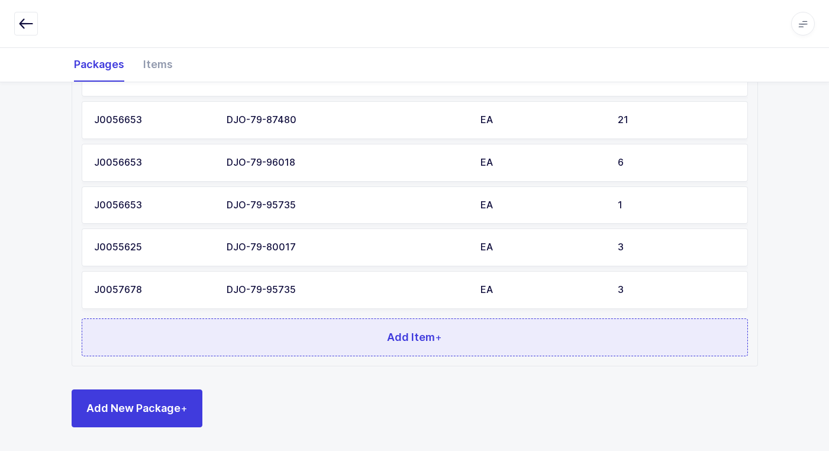
click at [359, 342] on button "Add Item +" at bounding box center [415, 337] width 667 height 38
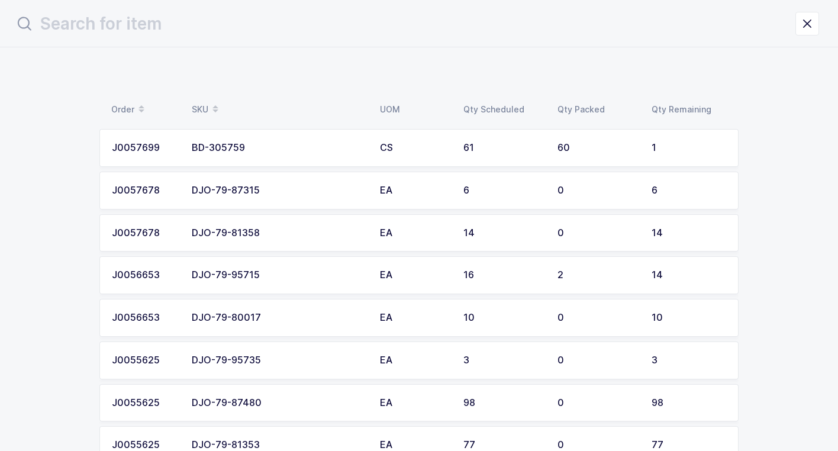
click at [286, 327] on td "DJO-79-80017" at bounding box center [279, 318] width 188 height 38
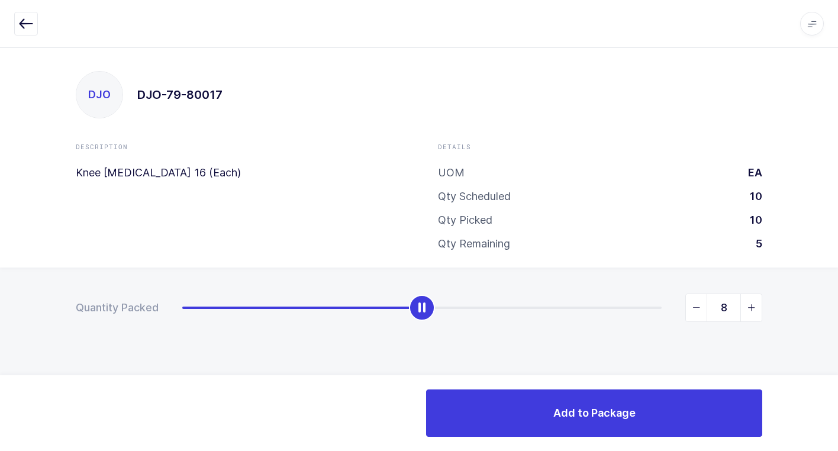
type input "10"
drag, startPoint x: 182, startPoint y: 315, endPoint x: 828, endPoint y: 423, distance: 654.2
click at [838, 406] on html "Apps Core [GEOGRAPHIC_DATA] Admin Mission Control Purchasing [PERSON_NAME] Logo…" at bounding box center [419, 225] width 838 height 451
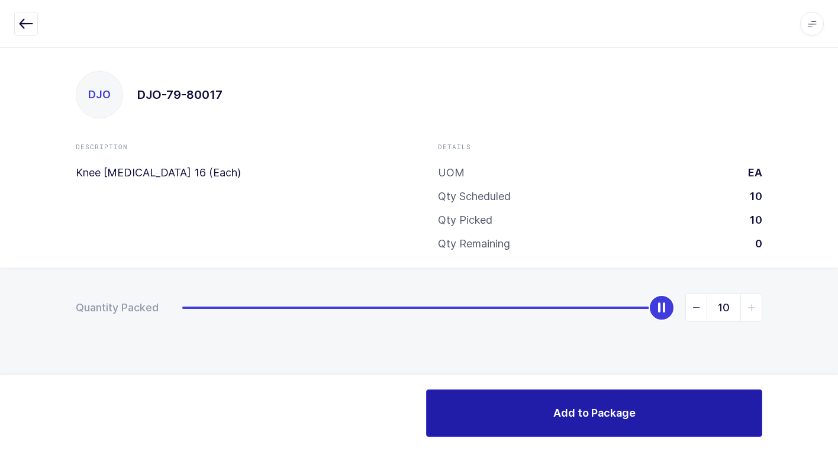
click at [537, 413] on button "Add to Package" at bounding box center [594, 412] width 336 height 47
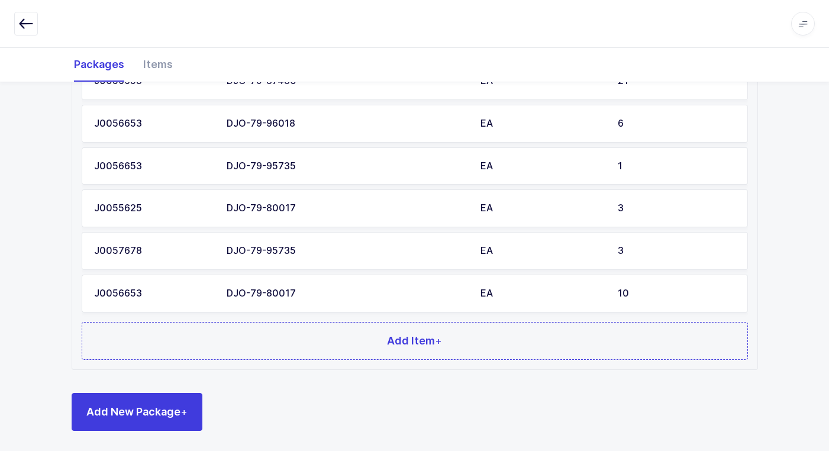
scroll to position [826, 0]
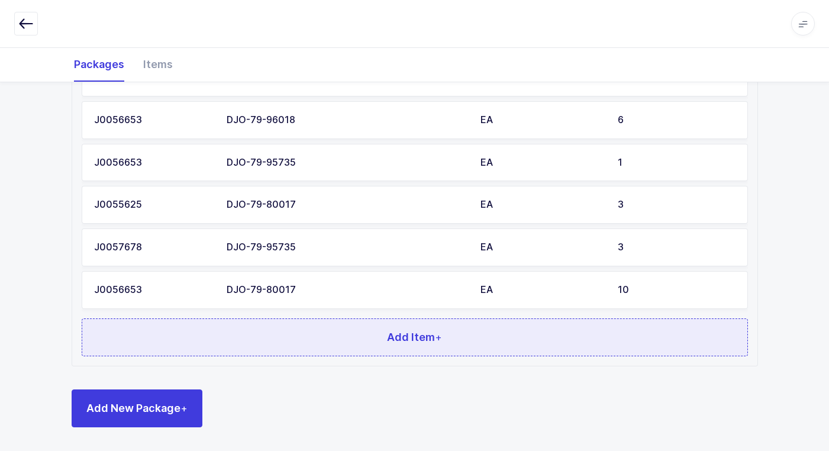
click at [363, 340] on button "Add Item +" at bounding box center [415, 337] width 667 height 38
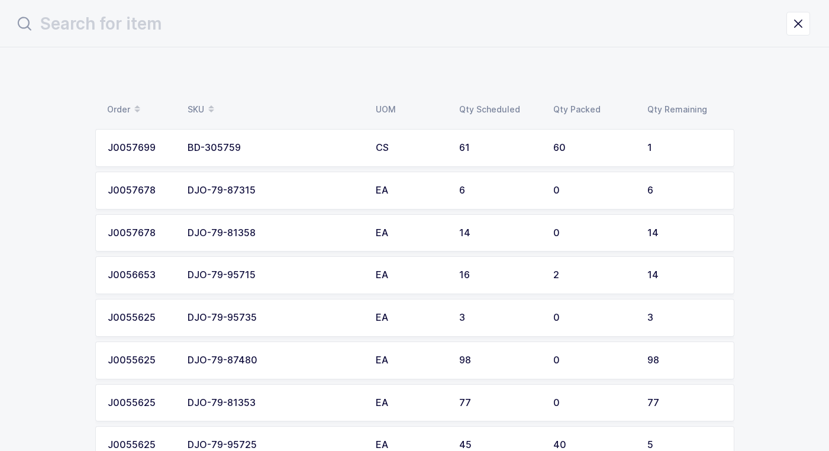
scroll to position [0, 0]
click at [373, 362] on td "EA" at bounding box center [414, 361] width 83 height 38
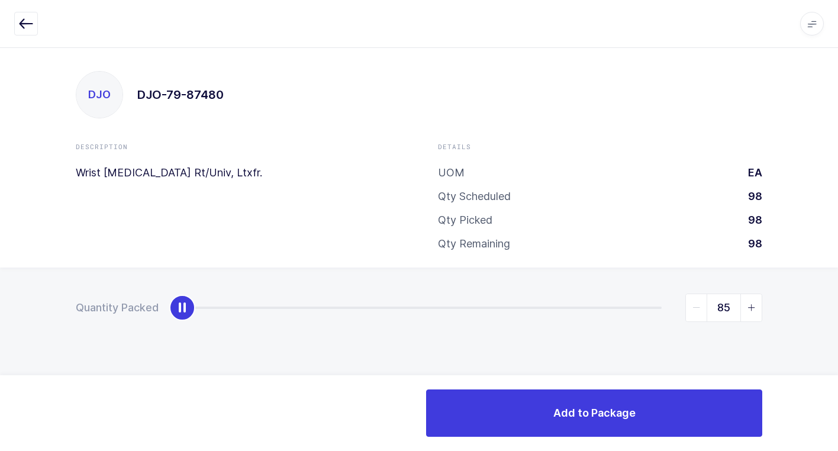
type input "98"
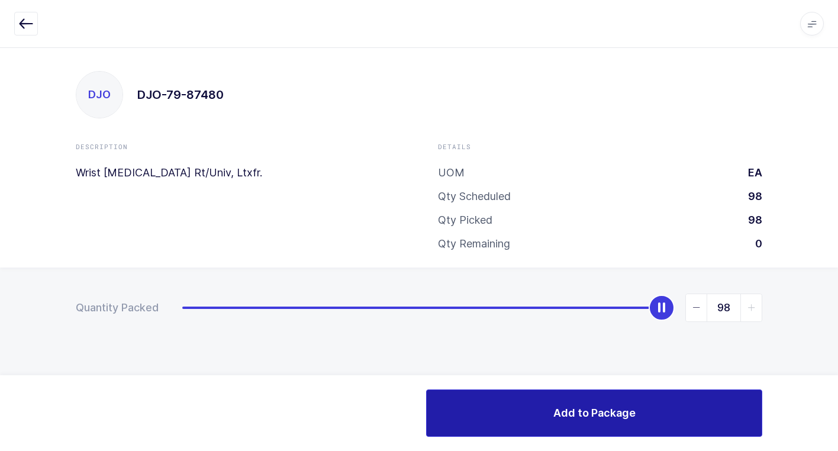
drag, startPoint x: 187, startPoint y: 315, endPoint x: 713, endPoint y: 432, distance: 538.3
click at [838, 380] on html "Apps Core [GEOGRAPHIC_DATA] Admin Mission Control Purchasing [PERSON_NAME] Logo…" at bounding box center [419, 225] width 838 height 451
click at [520, 411] on button "Add to Package" at bounding box center [594, 412] width 336 height 47
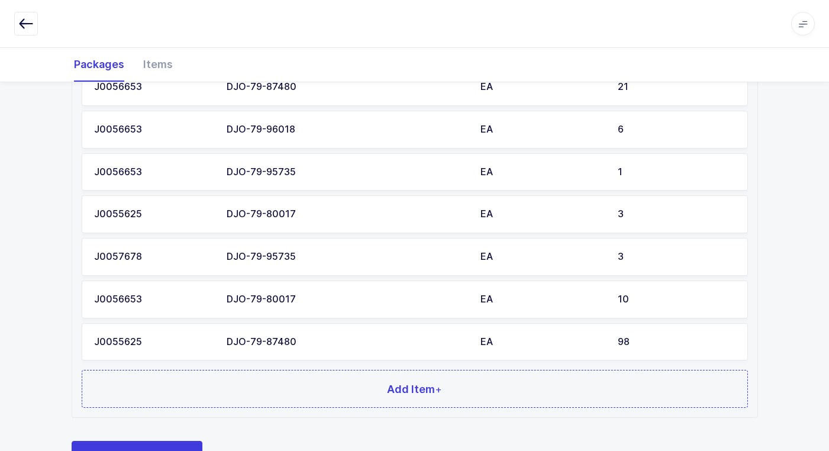
scroll to position [868, 0]
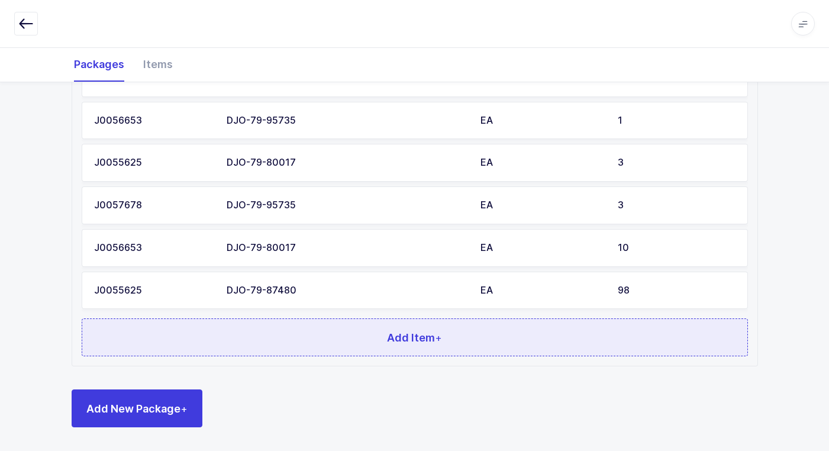
click at [301, 347] on button "Add Item +" at bounding box center [415, 337] width 667 height 38
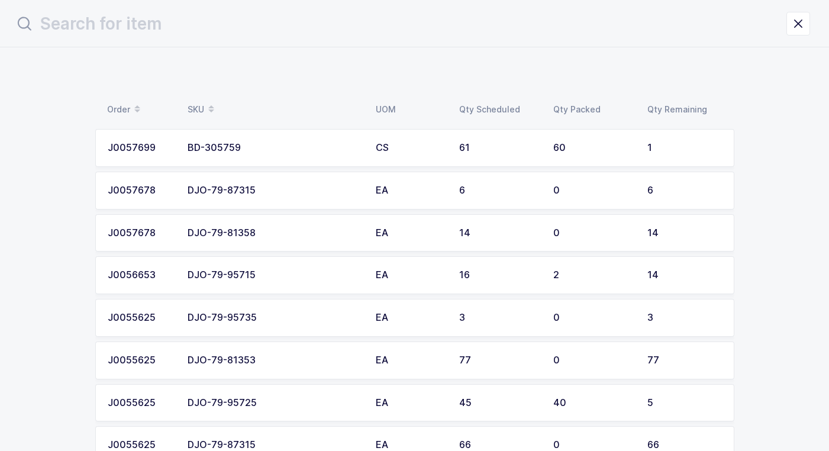
scroll to position [0, 0]
click at [321, 317] on div "DJO-79-95735" at bounding box center [279, 318] width 174 height 11
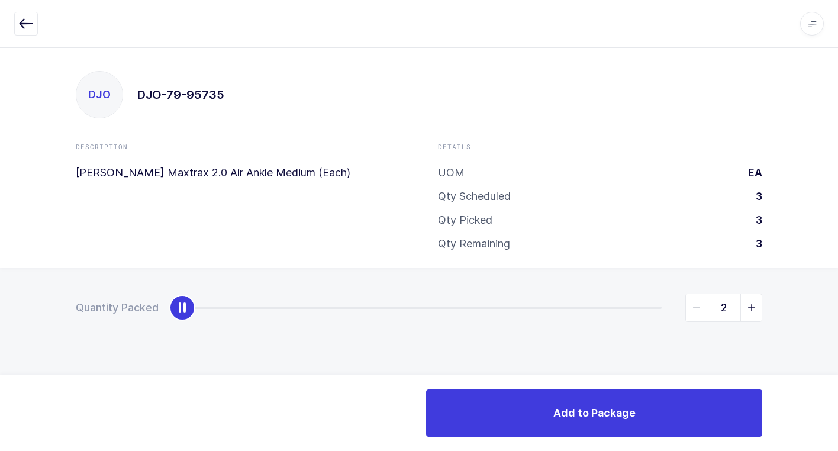
type input "3"
drag, startPoint x: 183, startPoint y: 308, endPoint x: 800, endPoint y: 309, distance: 616.8
click at [831, 295] on div "Quantity Packed 3" at bounding box center [419, 349] width 838 height 163
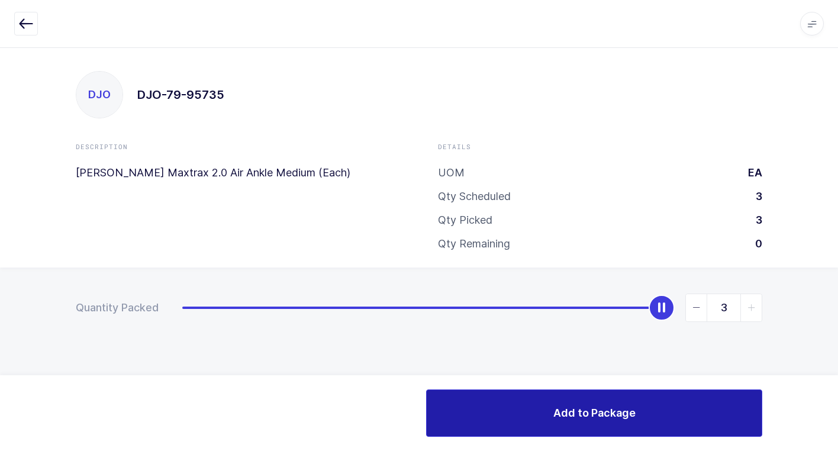
click at [590, 424] on button "Add to Package" at bounding box center [594, 412] width 336 height 47
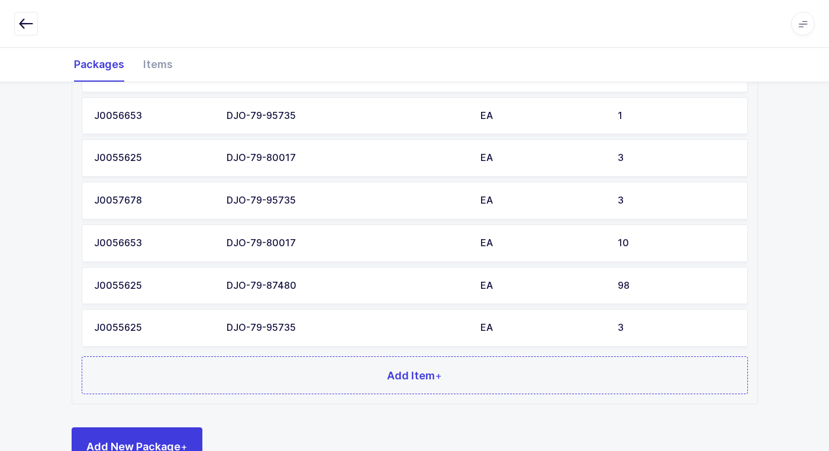
scroll to position [910, 0]
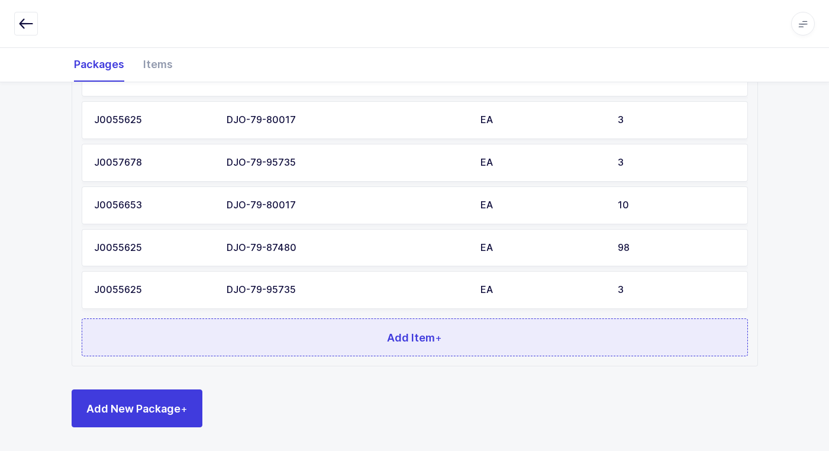
click at [323, 350] on button "Add Item +" at bounding box center [415, 337] width 667 height 38
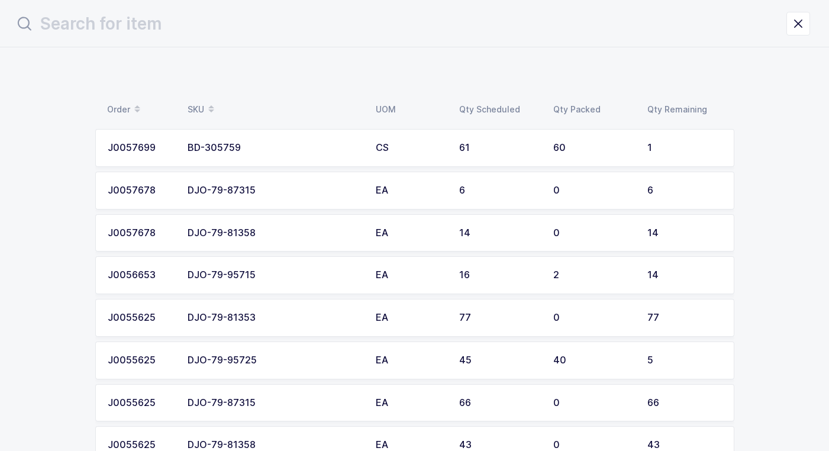
scroll to position [0, 0]
click at [317, 308] on td "DJO-79-81353" at bounding box center [279, 318] width 188 height 38
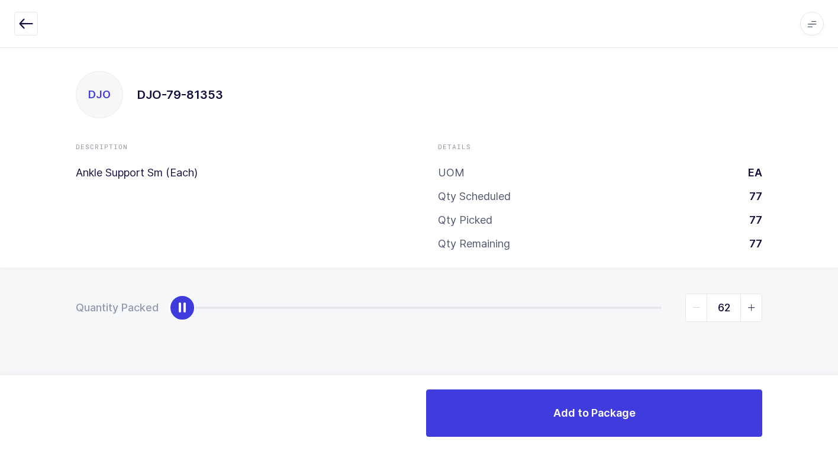
type input "77"
drag, startPoint x: 181, startPoint y: 314, endPoint x: 845, endPoint y: 294, distance: 664.4
click at [838, 294] on html "Apps Core [GEOGRAPHIC_DATA] Admin Mission Control Purchasing [PERSON_NAME] Logo…" at bounding box center [419, 225] width 838 height 451
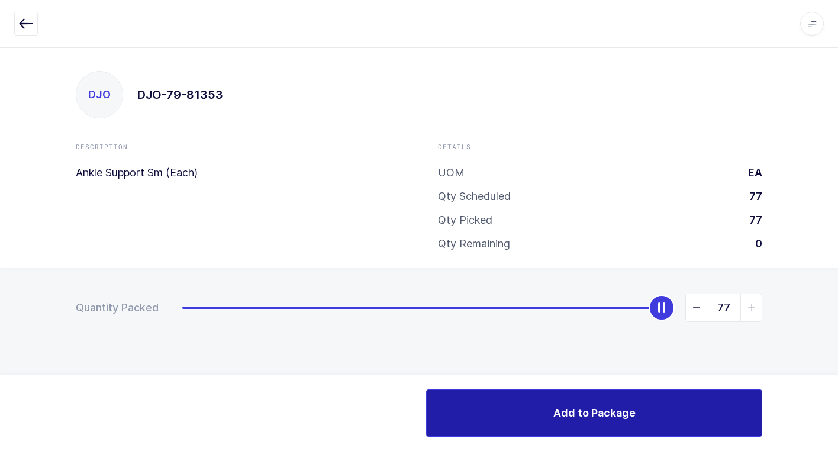
drag, startPoint x: 581, startPoint y: 401, endPoint x: 562, endPoint y: 402, distance: 19.6
click at [580, 401] on button "Add to Package" at bounding box center [594, 412] width 336 height 47
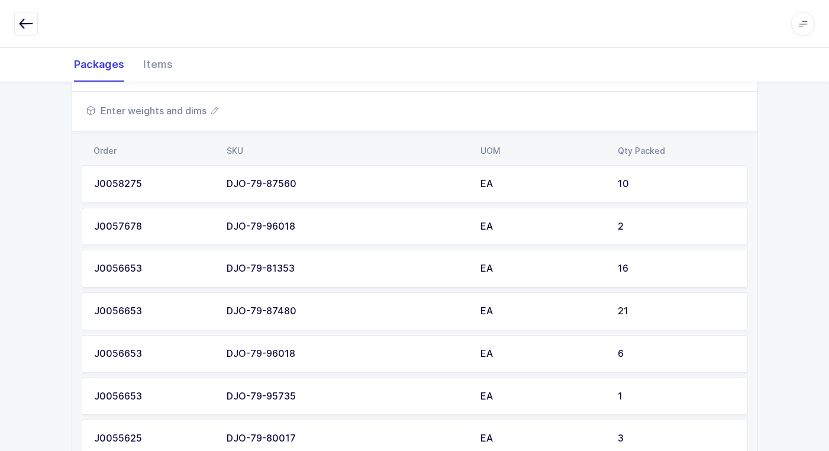
scroll to position [953, 0]
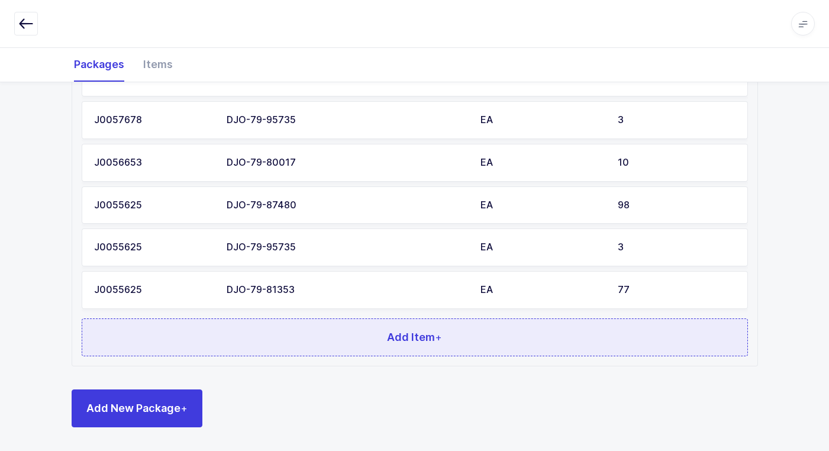
click at [346, 341] on button "Add Item +" at bounding box center [415, 337] width 667 height 38
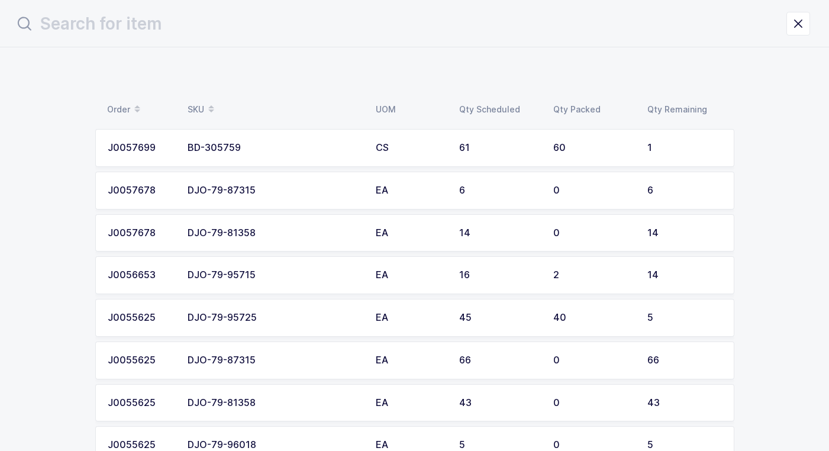
scroll to position [0, 0]
click at [375, 317] on td "EA" at bounding box center [414, 318] width 83 height 38
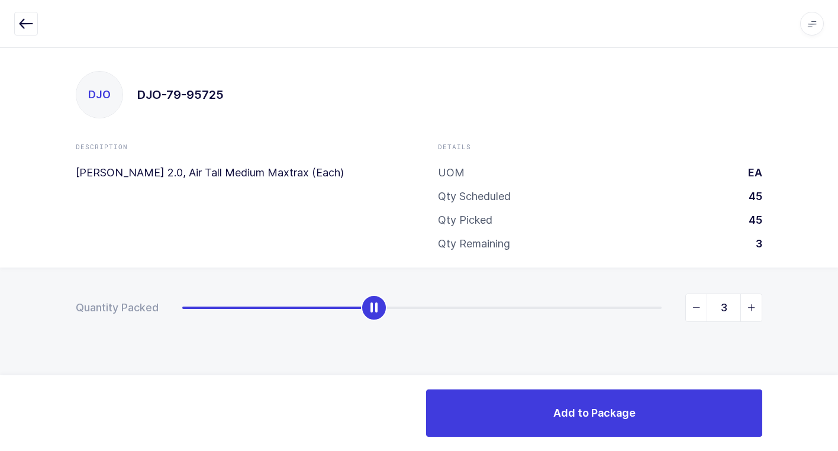
type input "5"
drag, startPoint x: 185, startPoint y: 313, endPoint x: 832, endPoint y: 345, distance: 647.8
click at [838, 324] on html "Apps Core [GEOGRAPHIC_DATA] Admin Mission Control Purchasing [PERSON_NAME] Logo…" at bounding box center [419, 225] width 838 height 451
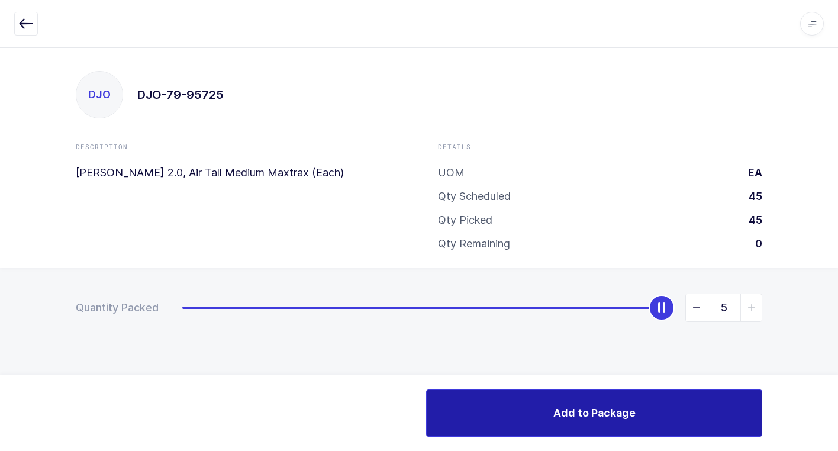
drag, startPoint x: 540, startPoint y: 422, endPoint x: 522, endPoint y: 414, distance: 19.4
click at [538, 418] on button "Add to Package" at bounding box center [594, 412] width 336 height 47
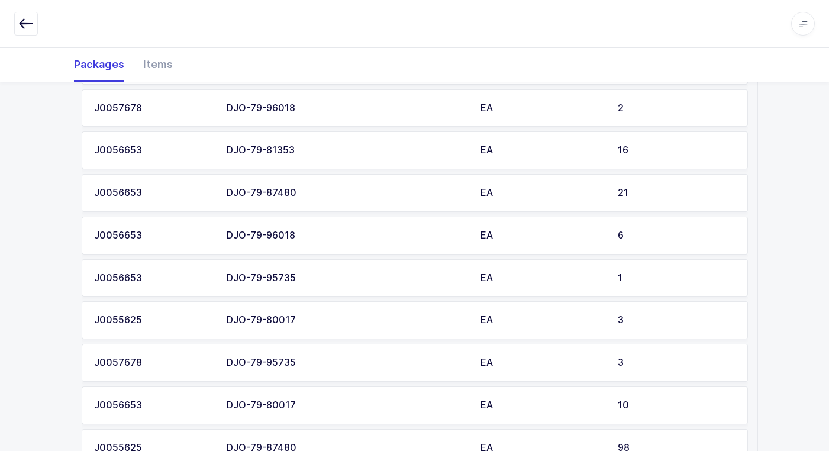
scroll to position [996, 0]
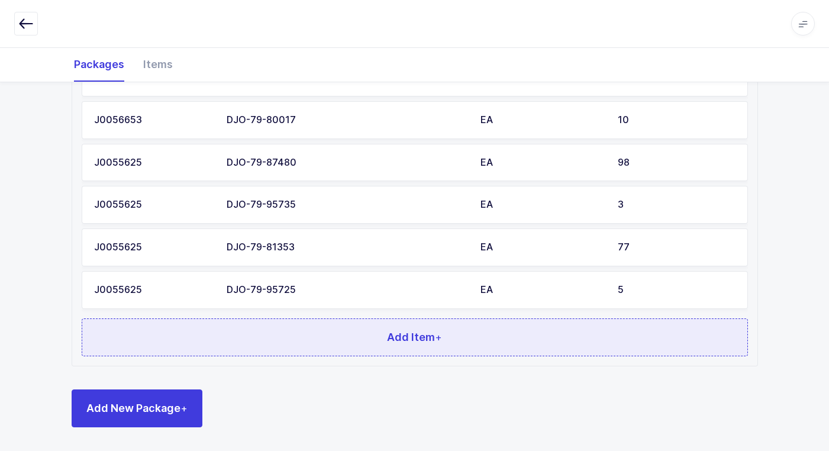
click at [358, 353] on button "Add Item +" at bounding box center [415, 337] width 667 height 38
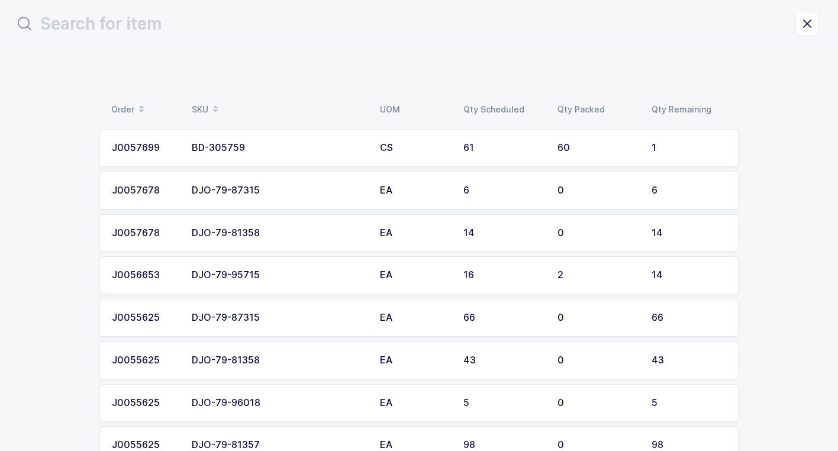
click at [362, 316] on td "DJO-79-87315" at bounding box center [279, 318] width 188 height 38
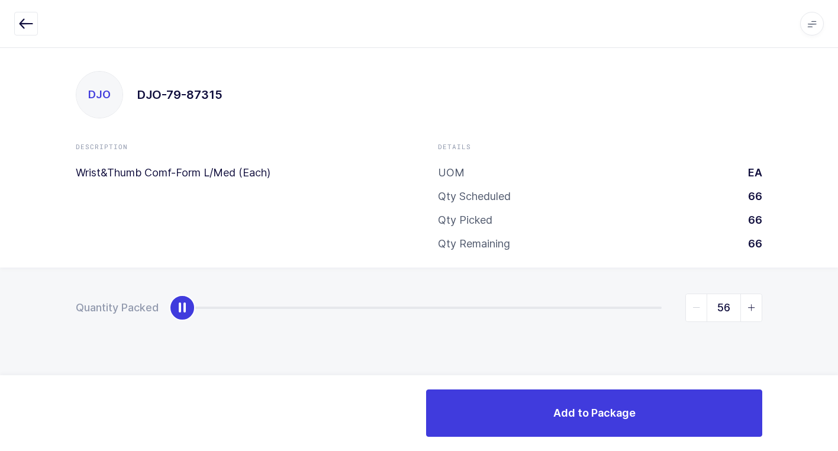
type input "66"
drag, startPoint x: 189, startPoint y: 318, endPoint x: 845, endPoint y: 384, distance: 658.5
click at [838, 384] on html "Apps Core [GEOGRAPHIC_DATA] Admin Mission Control Purchasing [PERSON_NAME] Logo…" at bounding box center [419, 225] width 838 height 451
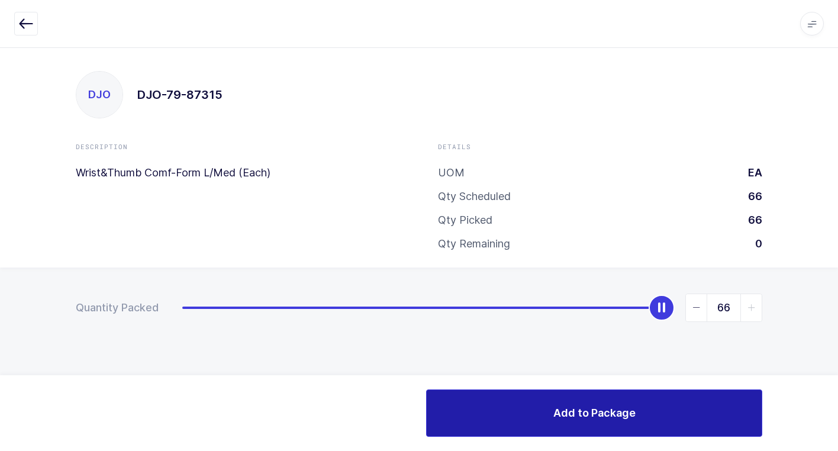
drag, startPoint x: 600, startPoint y: 414, endPoint x: 568, endPoint y: 407, distance: 32.3
click at [595, 412] on span "Add to Package" at bounding box center [594, 412] width 82 height 15
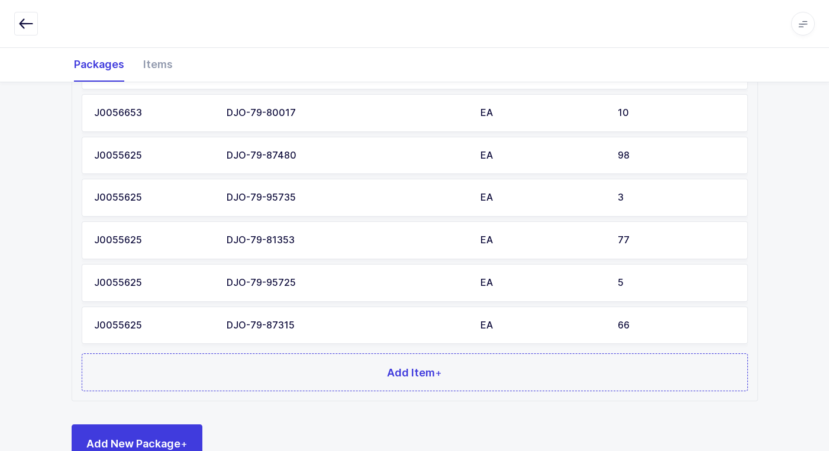
scroll to position [1038, 0]
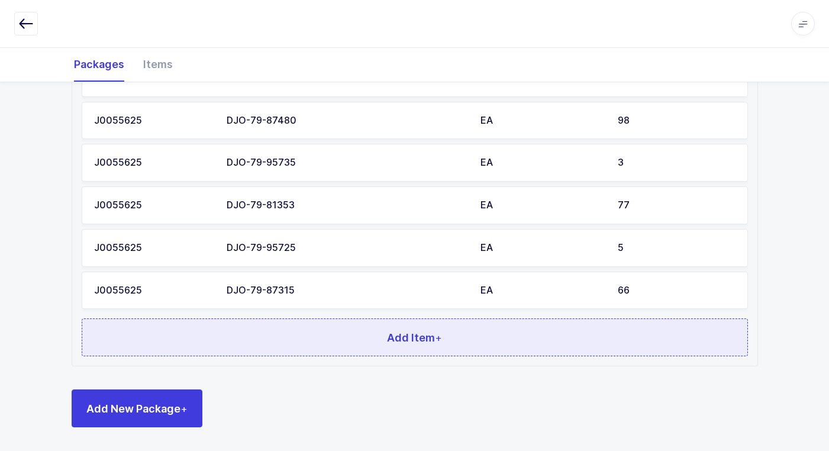
click at [364, 342] on button "Add Item +" at bounding box center [415, 337] width 667 height 38
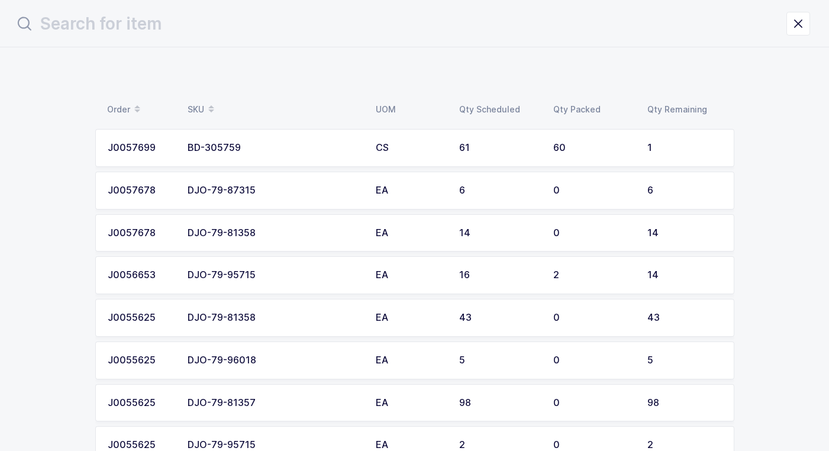
scroll to position [0, 0]
click at [274, 318] on div "DJO-79-81358" at bounding box center [279, 318] width 174 height 11
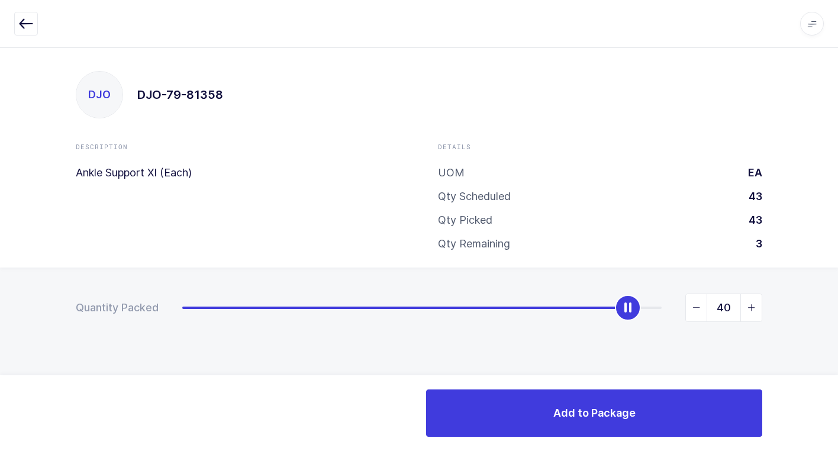
type input "43"
drag, startPoint x: 179, startPoint y: 311, endPoint x: 791, endPoint y: 385, distance: 616.0
click at [838, 364] on html "Apps Core [GEOGRAPHIC_DATA] Admin Mission Control Purchasing [PERSON_NAME] Logo…" at bounding box center [419, 225] width 838 height 451
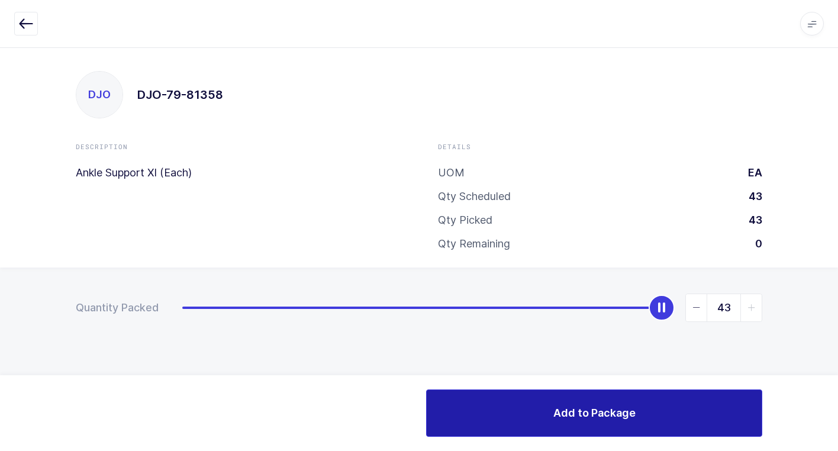
drag, startPoint x: 595, startPoint y: 416, endPoint x: 561, endPoint y: 423, distance: 35.2
click at [595, 415] on span "Add to Package" at bounding box center [594, 412] width 82 height 15
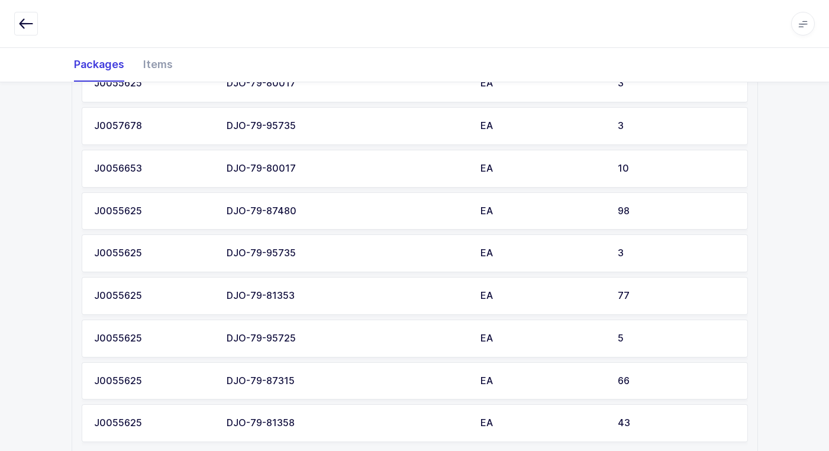
scroll to position [1080, 0]
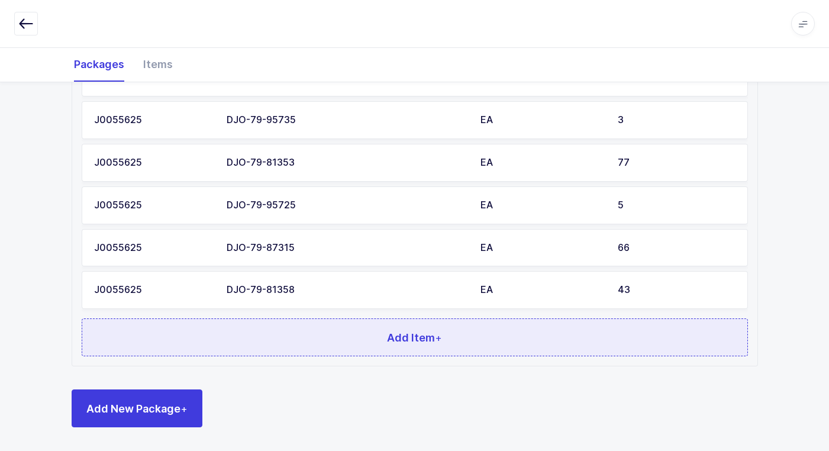
click at [349, 342] on button "Add Item +" at bounding box center [415, 337] width 667 height 38
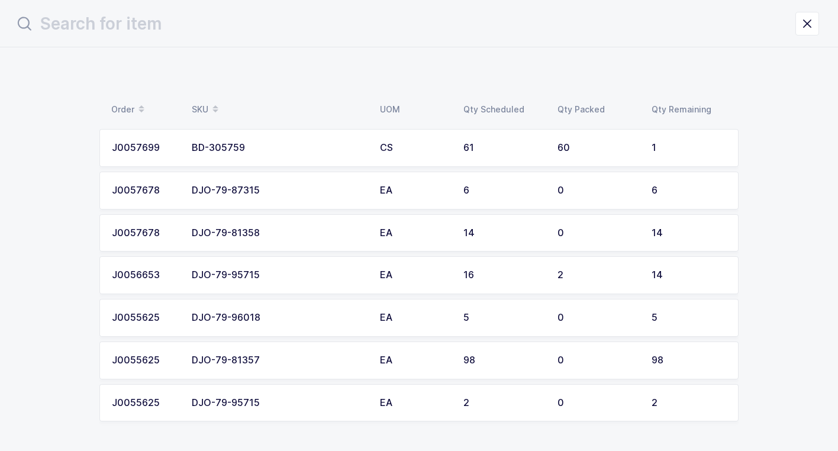
click at [353, 343] on td "DJO-79-81357" at bounding box center [279, 361] width 188 height 38
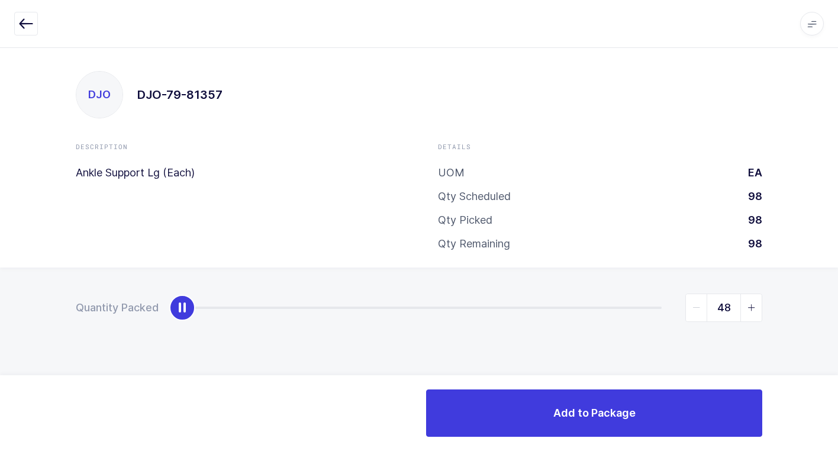
type input "98"
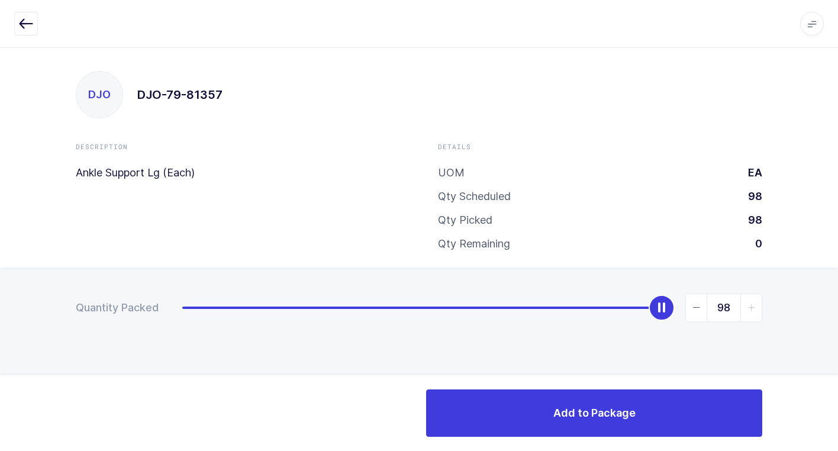
drag, startPoint x: 186, startPoint y: 304, endPoint x: 768, endPoint y: 358, distance: 584.3
click at [838, 311] on html "Apps Core [GEOGRAPHIC_DATA] Admin Mission Control Purchasing [PERSON_NAME] Logo…" at bounding box center [419, 225] width 838 height 451
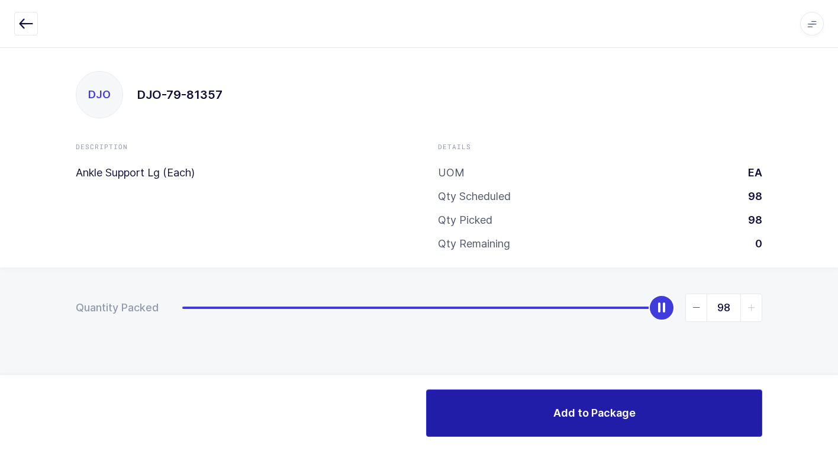
drag, startPoint x: 571, startPoint y: 413, endPoint x: 524, endPoint y: 409, distance: 46.9
click at [560, 413] on span "Add to Package" at bounding box center [594, 412] width 82 height 15
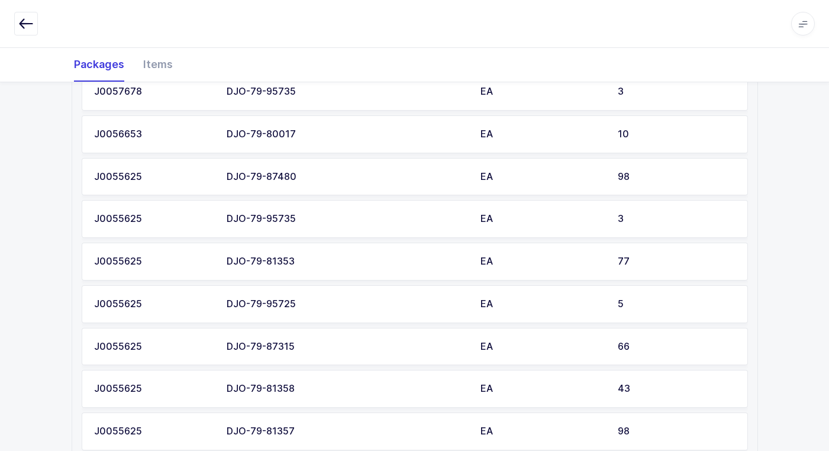
scroll to position [1123, 0]
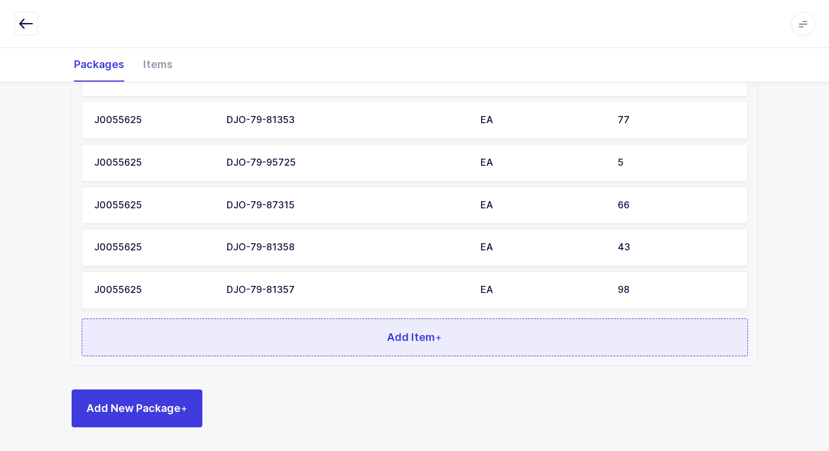
click at [438, 347] on button "Add Item +" at bounding box center [415, 337] width 667 height 38
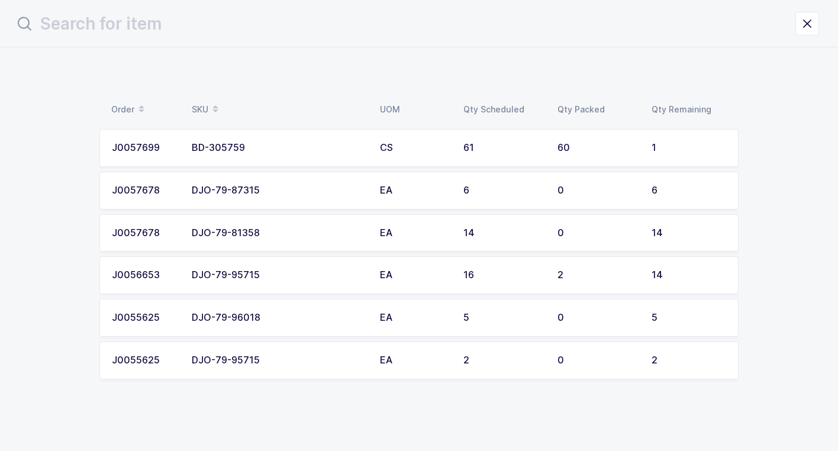
click at [418, 314] on div "EA" at bounding box center [414, 318] width 69 height 11
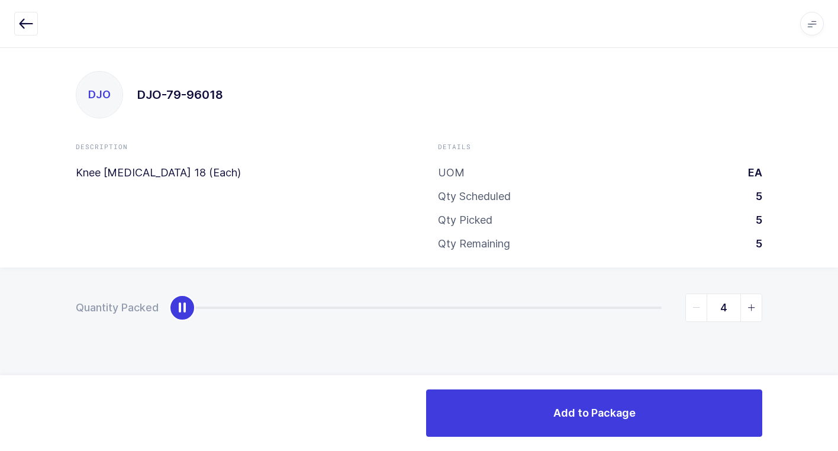
type input "5"
drag, startPoint x: 175, startPoint y: 310, endPoint x: 845, endPoint y: 317, distance: 669.5
click at [838, 317] on html "Apps Core [GEOGRAPHIC_DATA] Admin Mission Control Purchasing [PERSON_NAME] Logo…" at bounding box center [419, 225] width 838 height 451
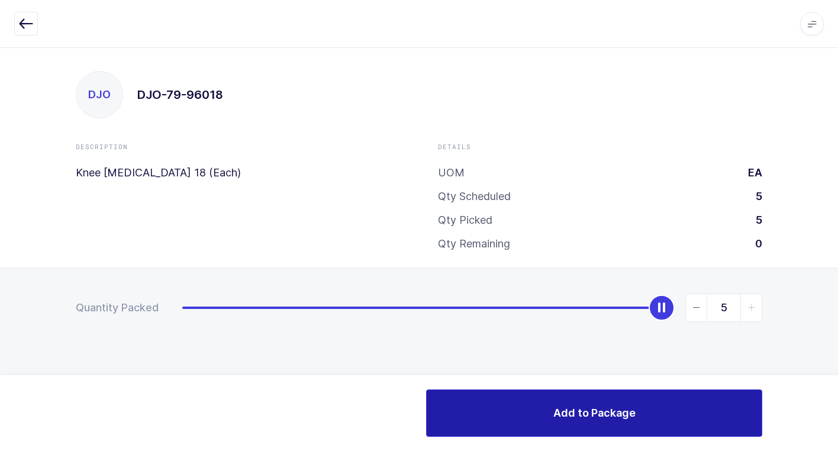
drag, startPoint x: 535, startPoint y: 410, endPoint x: 470, endPoint y: 401, distance: 65.7
click at [527, 408] on button "Add to Package" at bounding box center [594, 412] width 336 height 47
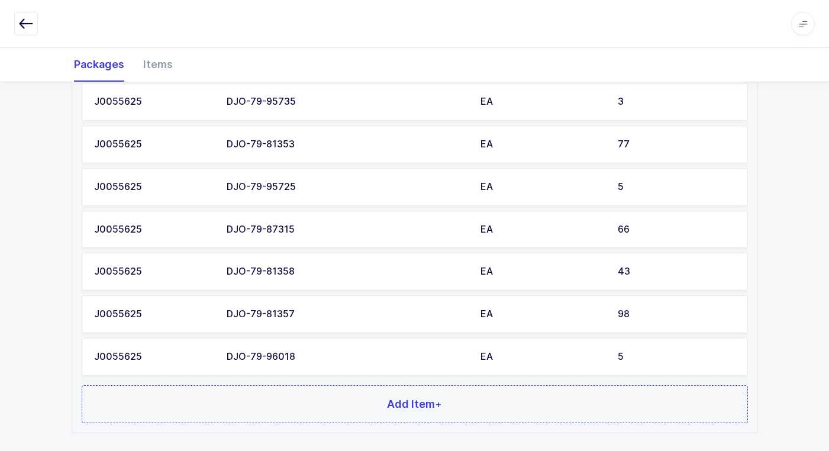
scroll to position [1165, 0]
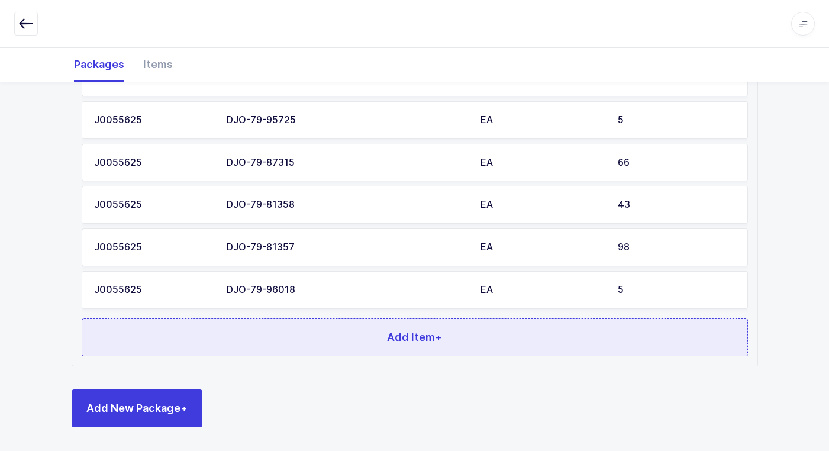
click at [436, 338] on span "Add Item +" at bounding box center [414, 337] width 55 height 15
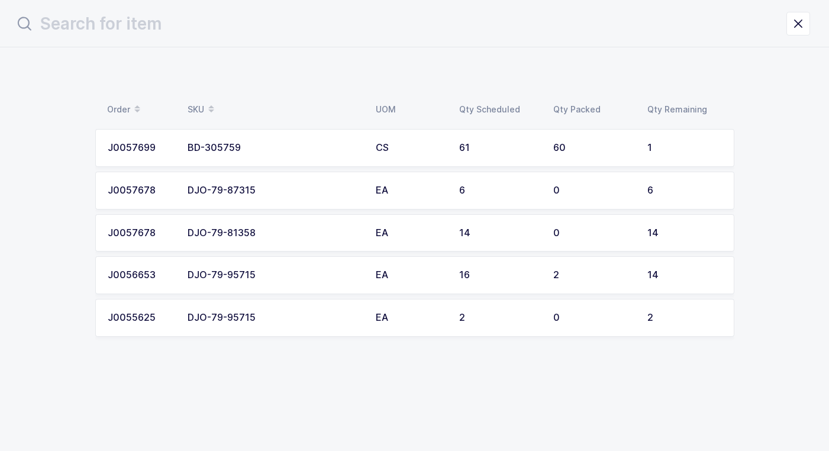
scroll to position [0, 0]
click at [349, 275] on div "DJO-79-95715" at bounding box center [279, 275] width 174 height 11
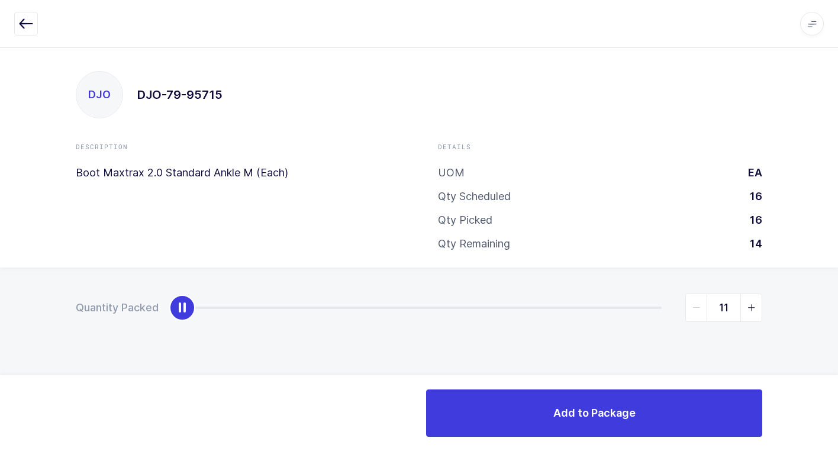
type input "14"
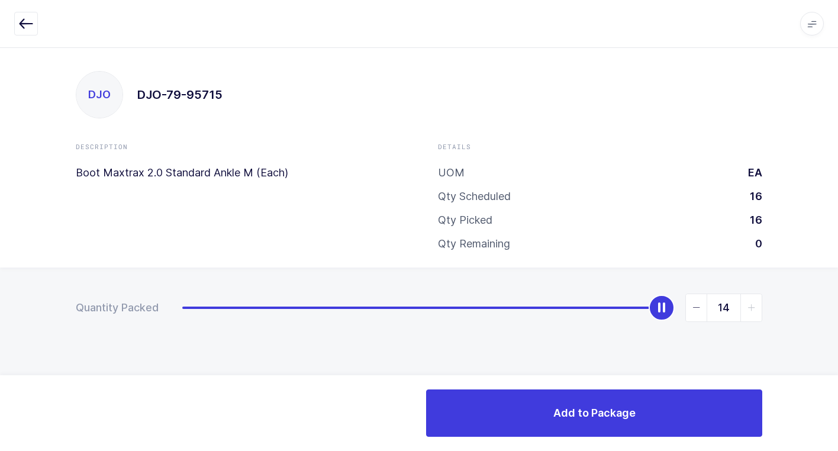
drag, startPoint x: 181, startPoint y: 315, endPoint x: 809, endPoint y: 333, distance: 628.3
click at [838, 301] on html "Apps Core [GEOGRAPHIC_DATA] Admin Mission Control Purchasing [PERSON_NAME] Logo…" at bounding box center [419, 225] width 838 height 451
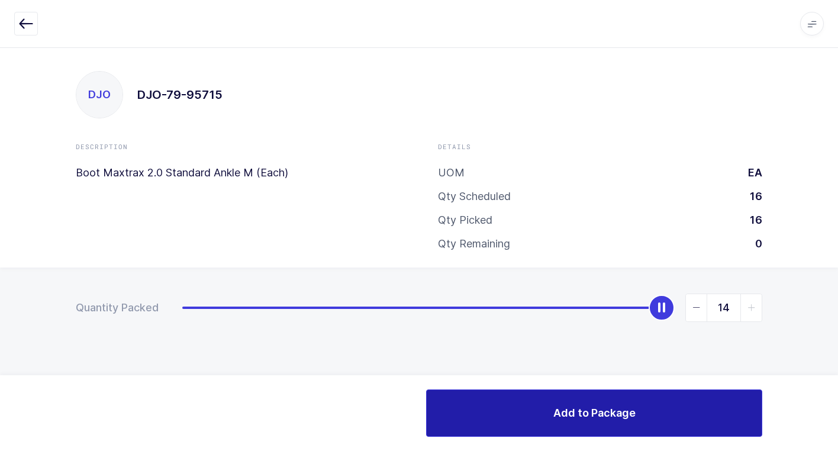
click at [535, 401] on button "Add to Package" at bounding box center [594, 412] width 336 height 47
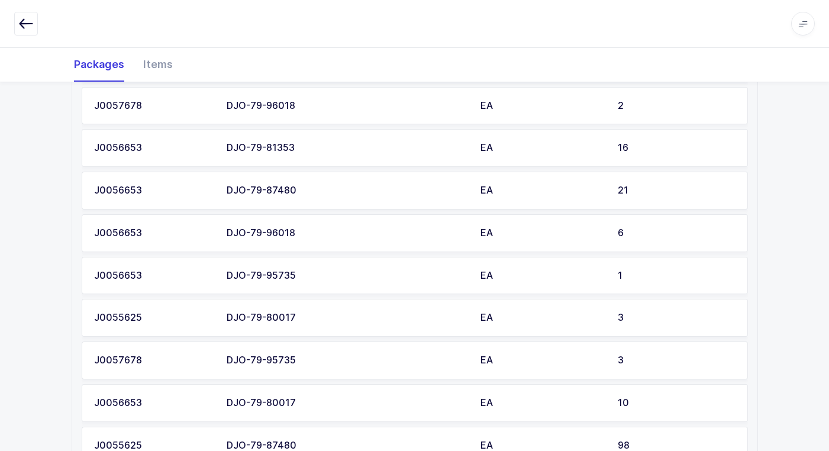
scroll to position [1208, 0]
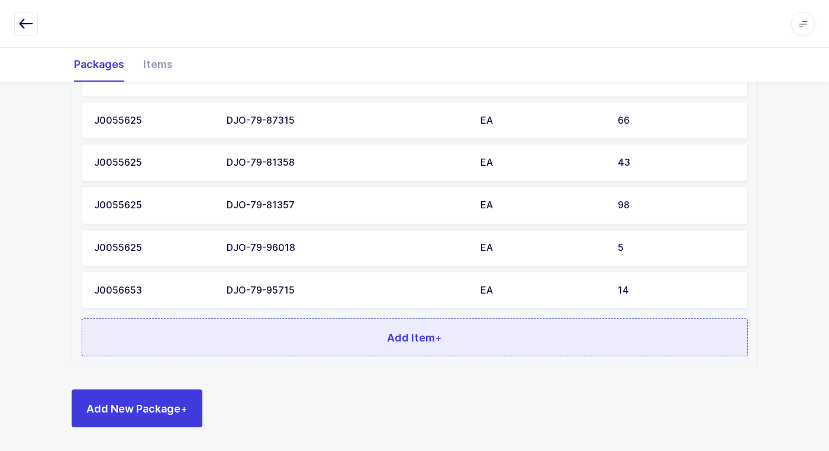
click at [505, 330] on button "Add Item +" at bounding box center [415, 337] width 667 height 38
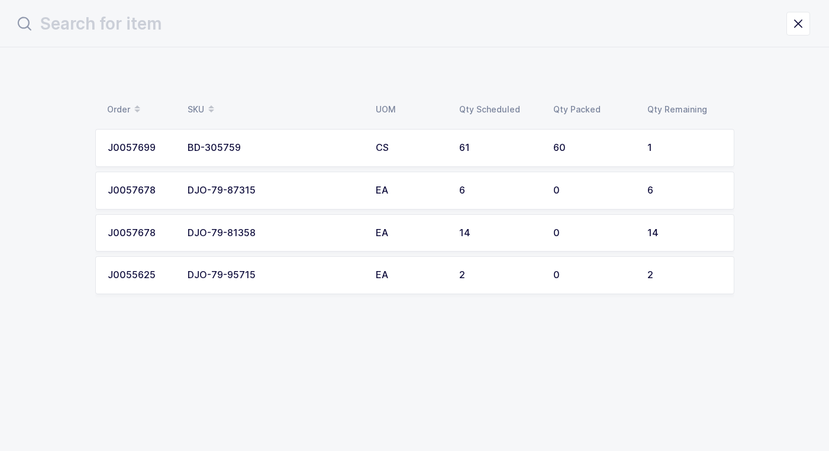
scroll to position [0, 0]
click at [334, 263] on td "DJO-79-95715" at bounding box center [279, 275] width 188 height 38
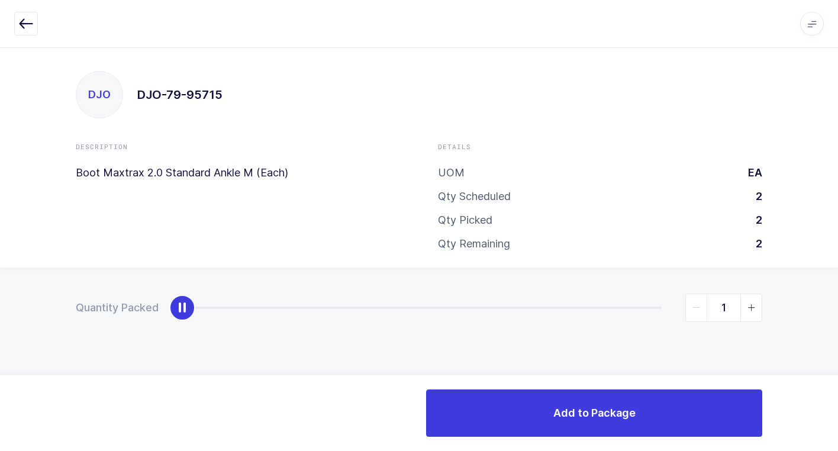
type input "2"
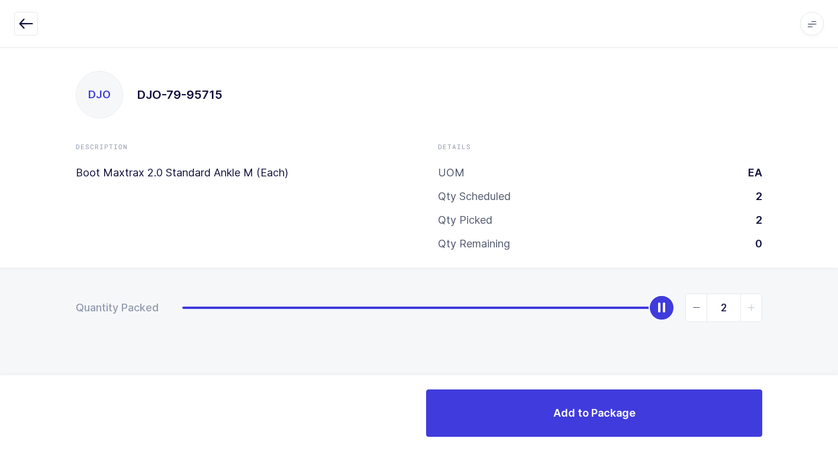
drag, startPoint x: 182, startPoint y: 312, endPoint x: 785, endPoint y: 365, distance: 604.9
click at [836, 339] on div "Quantity Packed 2" at bounding box center [419, 349] width 838 height 163
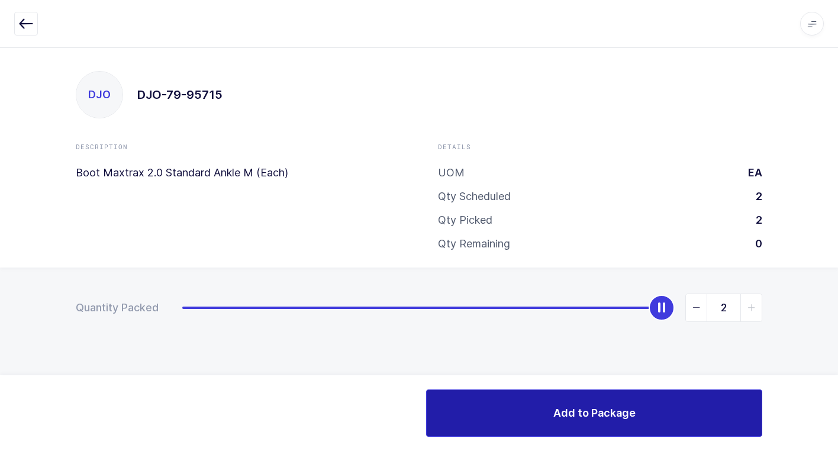
drag, startPoint x: 595, startPoint y: 413, endPoint x: 540, endPoint y: 403, distance: 55.5
click at [590, 413] on span "Add to Package" at bounding box center [594, 412] width 82 height 15
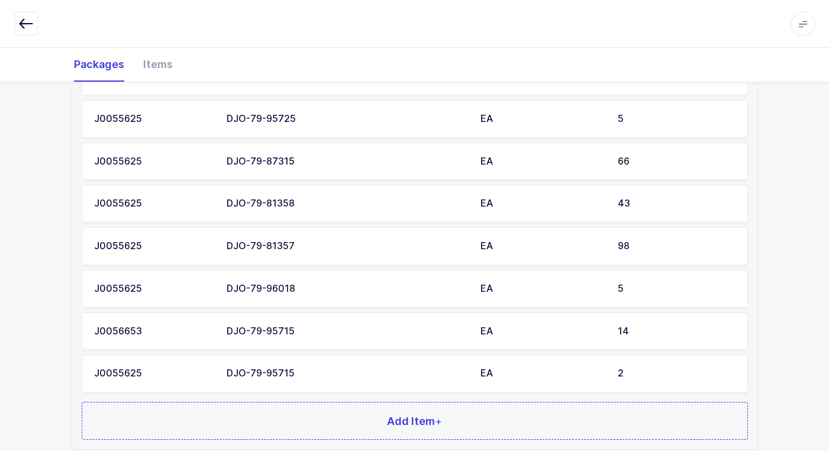
scroll to position [1250, 0]
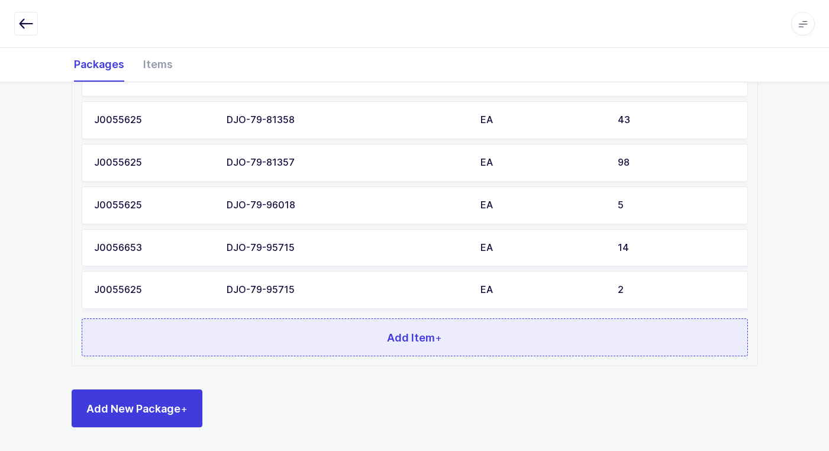
click at [443, 347] on button "Add Item +" at bounding box center [415, 337] width 667 height 38
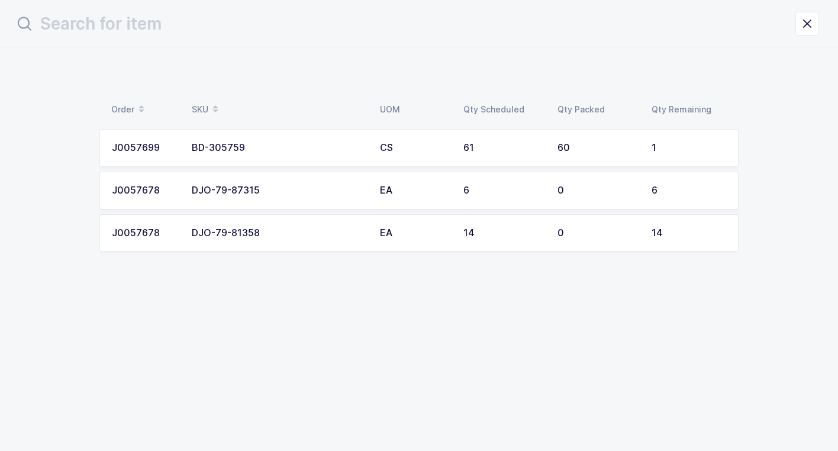
click at [362, 186] on div "DJO-79-87315" at bounding box center [279, 190] width 174 height 11
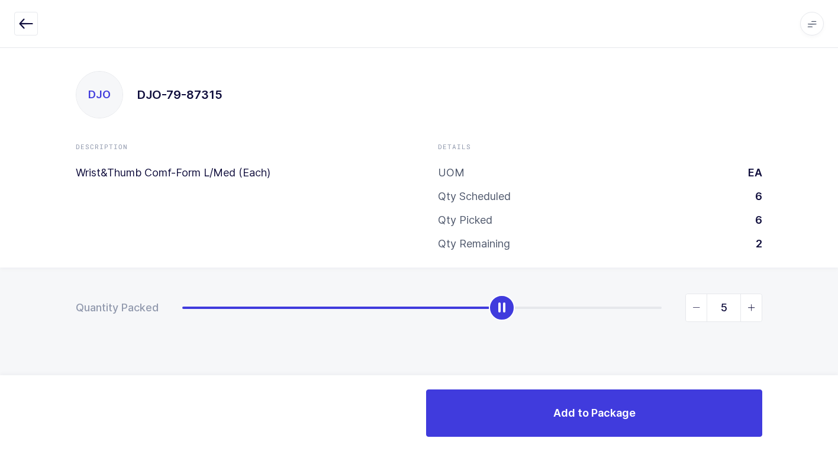
type input "6"
drag, startPoint x: 187, startPoint y: 305, endPoint x: 793, endPoint y: 345, distance: 607.4
click at [838, 320] on html "Apps Core [GEOGRAPHIC_DATA] Admin Mission Control Purchasing [PERSON_NAME] Logo…" at bounding box center [419, 225] width 838 height 451
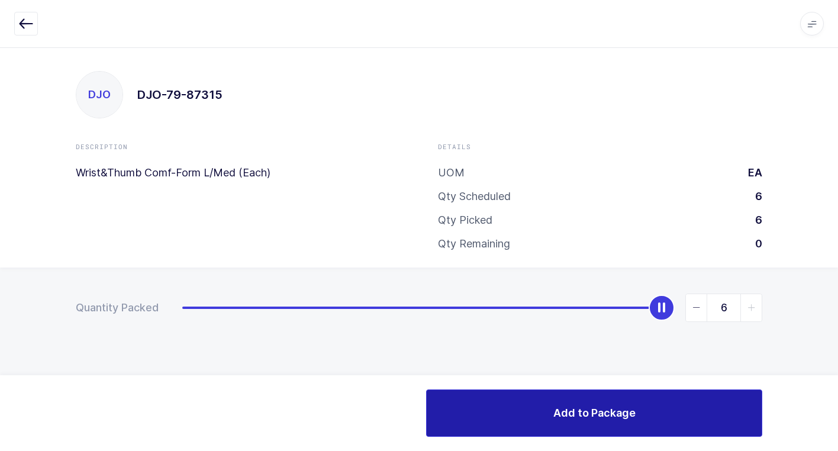
click at [553, 403] on button "Add to Package" at bounding box center [594, 412] width 336 height 47
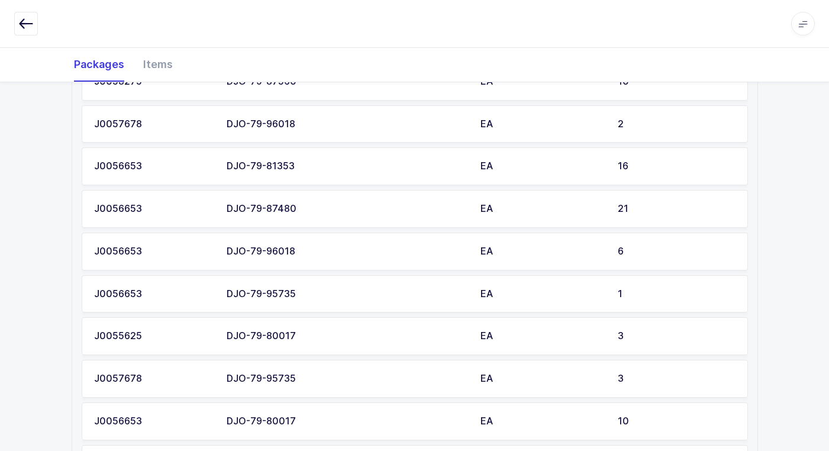
scroll to position [1293, 0]
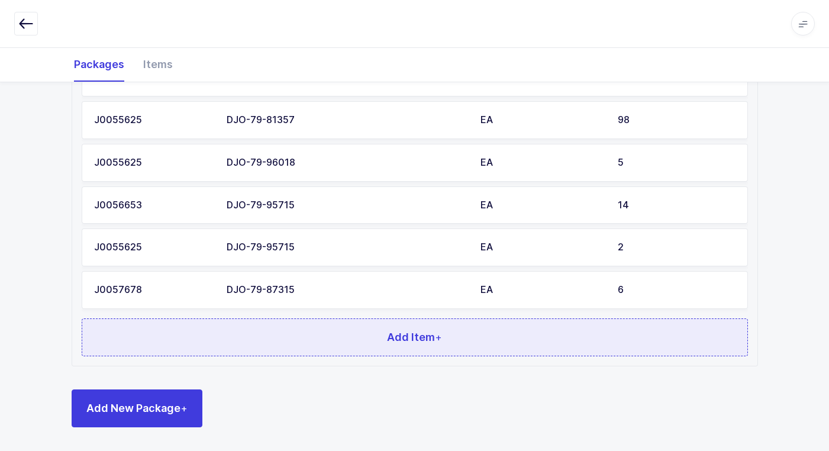
click at [482, 346] on button "Add Item +" at bounding box center [415, 337] width 667 height 38
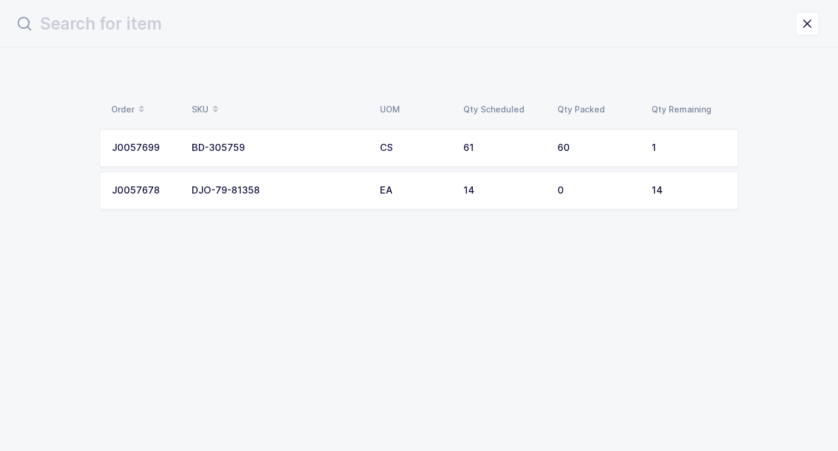
click at [392, 195] on div "EA" at bounding box center [414, 190] width 69 height 11
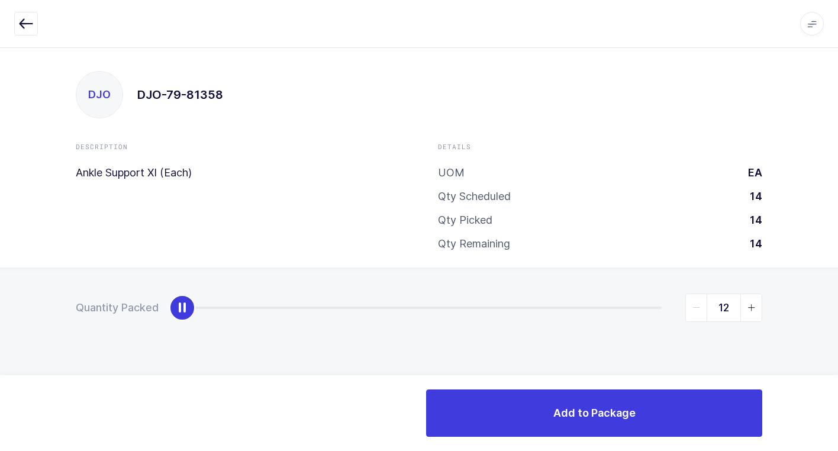
type input "14"
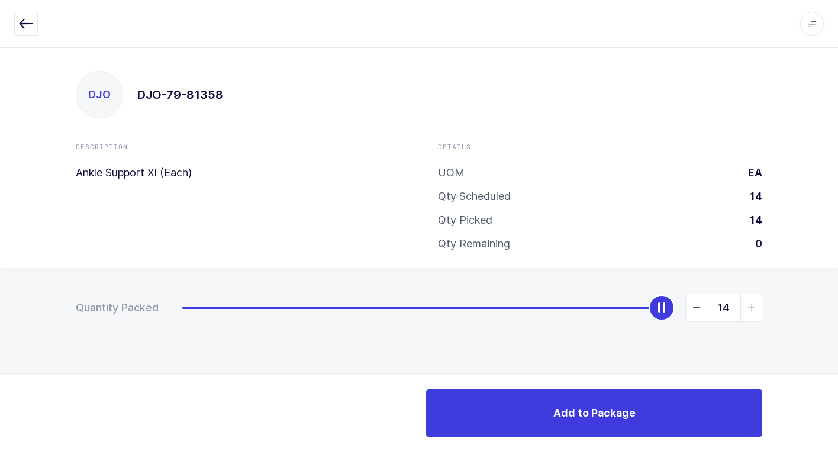
drag, startPoint x: 183, startPoint y: 312, endPoint x: 836, endPoint y: 339, distance: 652.9
click at [838, 327] on html "Apps Core [GEOGRAPHIC_DATA] Admin Mission Control Purchasing [PERSON_NAME] Logo…" at bounding box center [419, 225] width 838 height 451
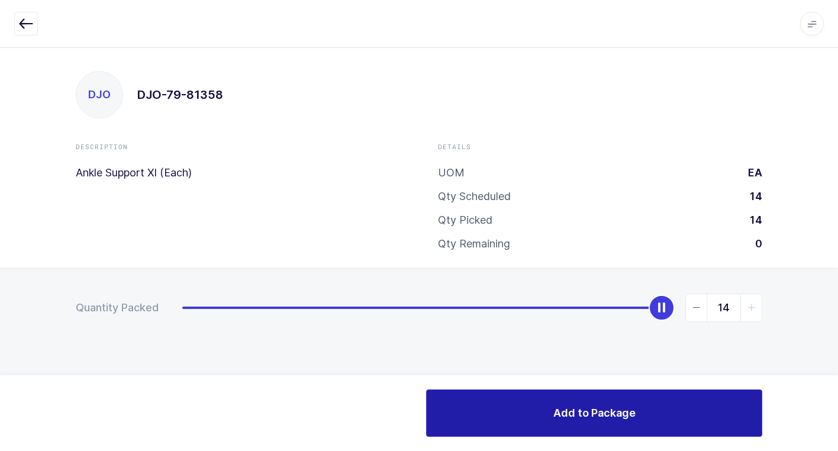
click at [541, 403] on button "Add to Package" at bounding box center [594, 412] width 336 height 47
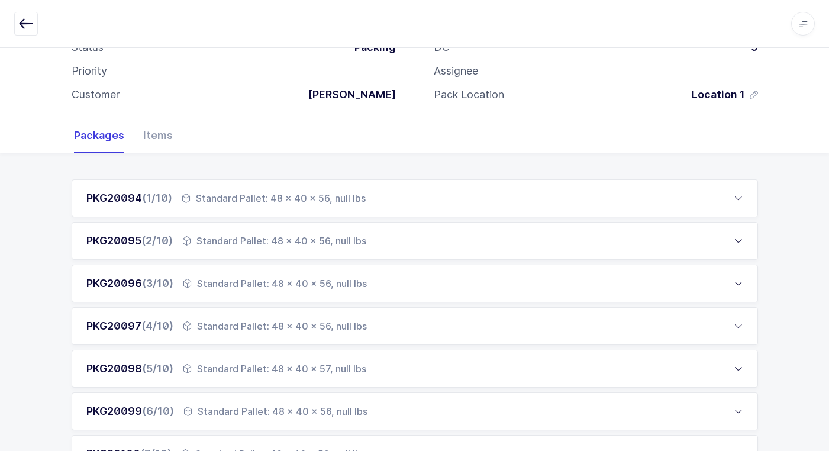
scroll to position [178, 0]
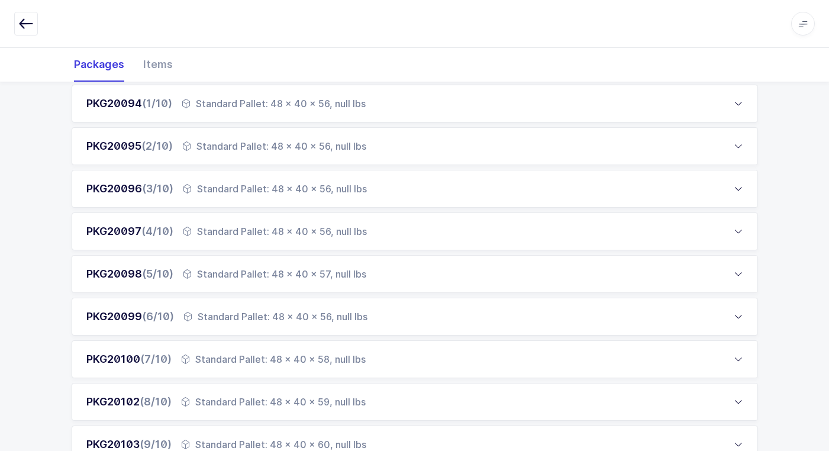
drag, startPoint x: 219, startPoint y: 320, endPoint x: 227, endPoint y: 341, distance: 22.9
click at [223, 320] on div "Standard Pallet: 48 x 40 x 56, null lbs" at bounding box center [275, 317] width 184 height 14
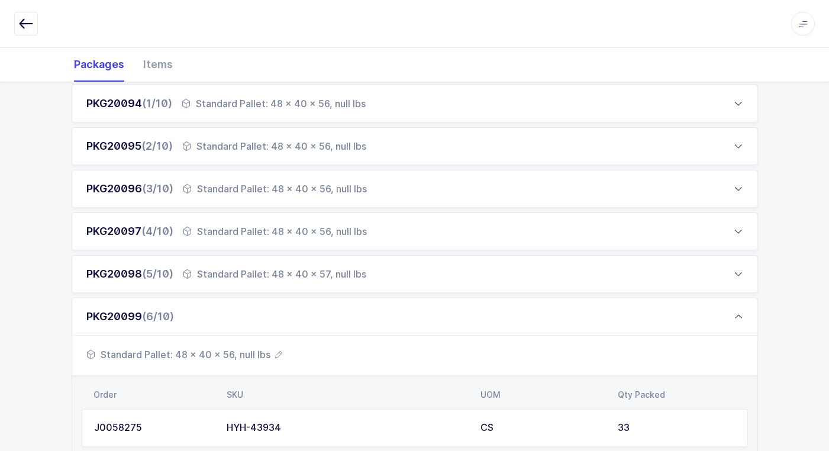
drag, startPoint x: 246, startPoint y: 279, endPoint x: 247, endPoint y: 296, distance: 17.2
click at [247, 279] on div "Standard Pallet: 48 x 40 x 57, null lbs" at bounding box center [274, 274] width 183 height 14
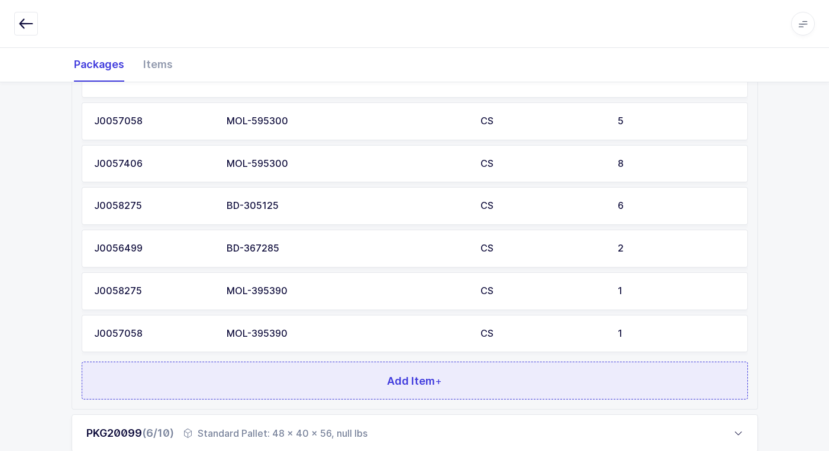
scroll to position [710, 0]
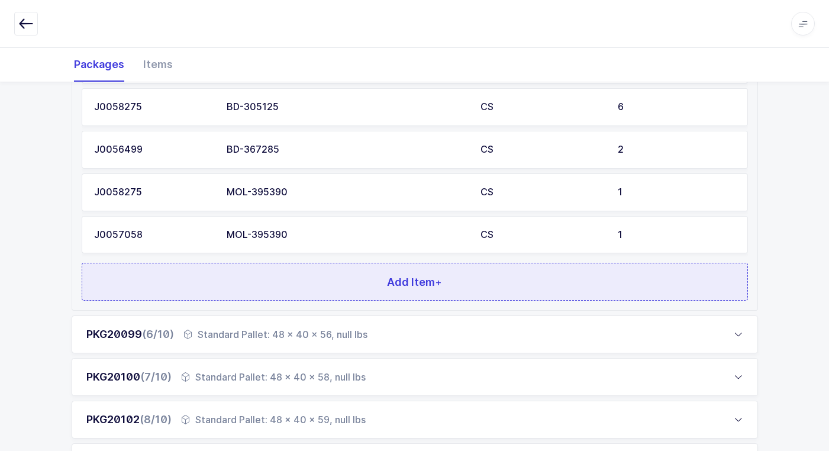
click at [355, 288] on button "Add Item +" at bounding box center [415, 282] width 667 height 38
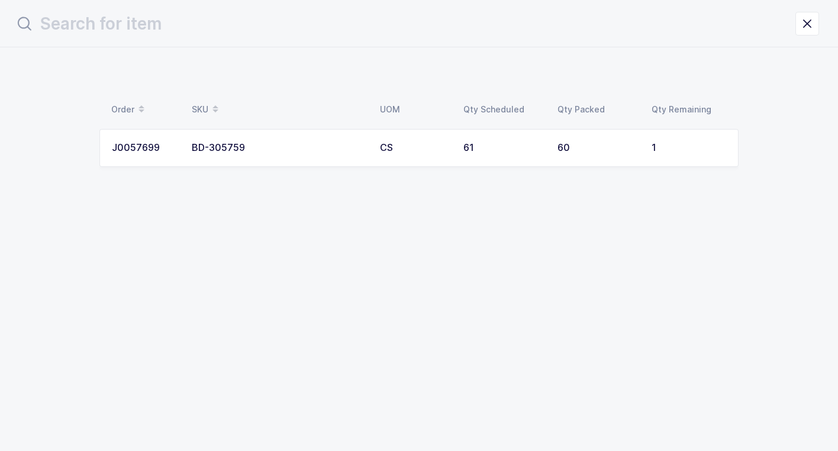
click at [380, 156] on td "CS" at bounding box center [414, 148] width 83 height 38
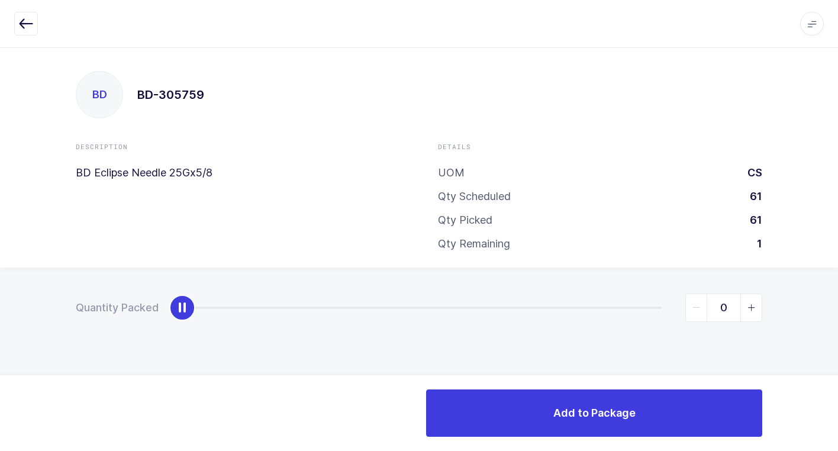
type input "1"
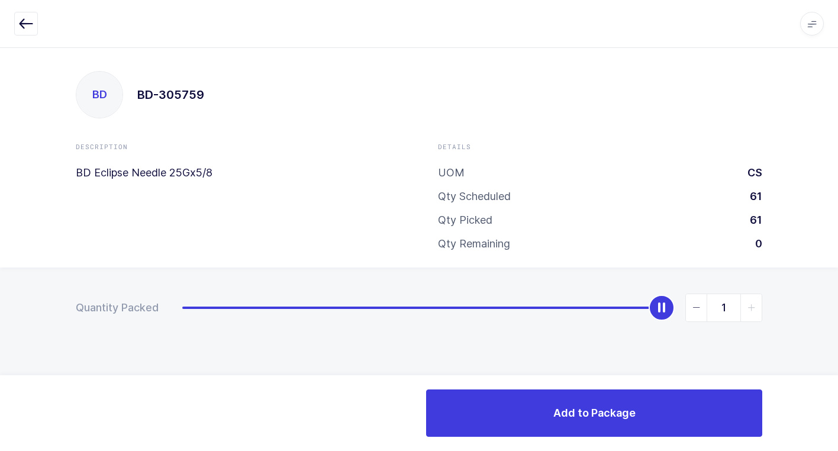
drag, startPoint x: 175, startPoint y: 310, endPoint x: 597, endPoint y: 376, distance: 427.3
click at [838, 358] on html "Apps Core [GEOGRAPHIC_DATA] Admin Mission Control Purchasing [PERSON_NAME] Logo…" at bounding box center [419, 225] width 838 height 451
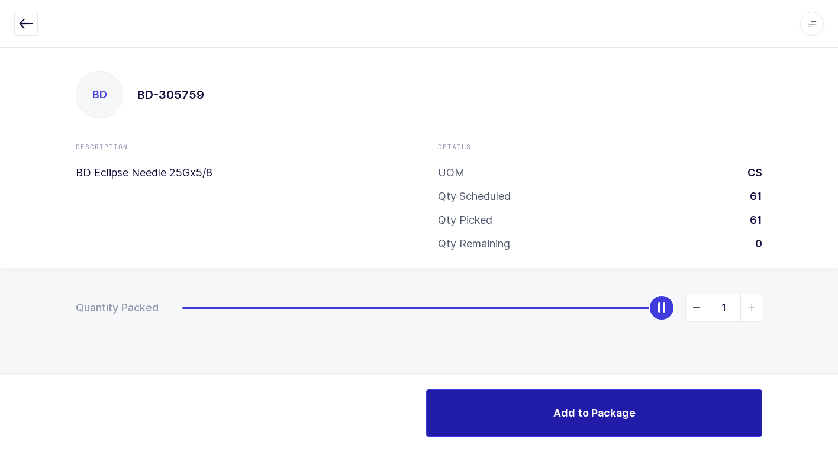
drag, startPoint x: 513, startPoint y: 404, endPoint x: 508, endPoint y: 394, distance: 11.1
click at [518, 401] on button "Add to Package" at bounding box center [594, 412] width 336 height 47
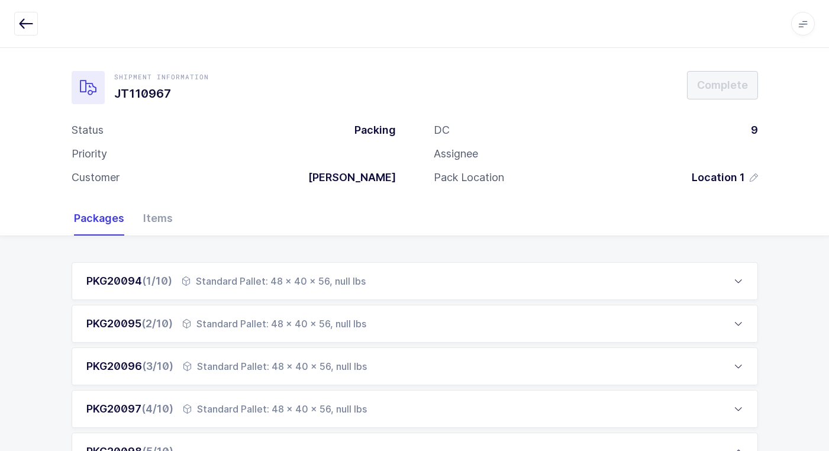
click at [332, 274] on div "Standard Pallet: 48 x 40 x 56, null lbs" at bounding box center [274, 281] width 184 height 14
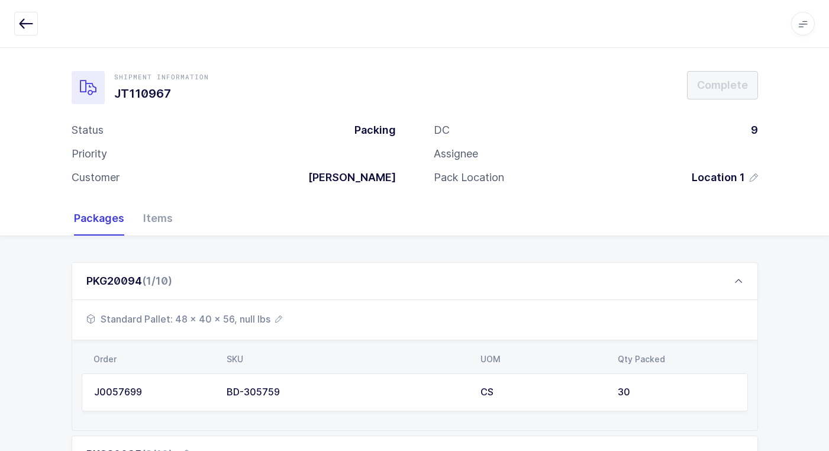
drag, startPoint x: 250, startPoint y: 321, endPoint x: 257, endPoint y: 316, distance: 8.5
click at [257, 316] on span "Standard Pallet: 48 x 40 x 56, null lbs" at bounding box center [184, 319] width 196 height 14
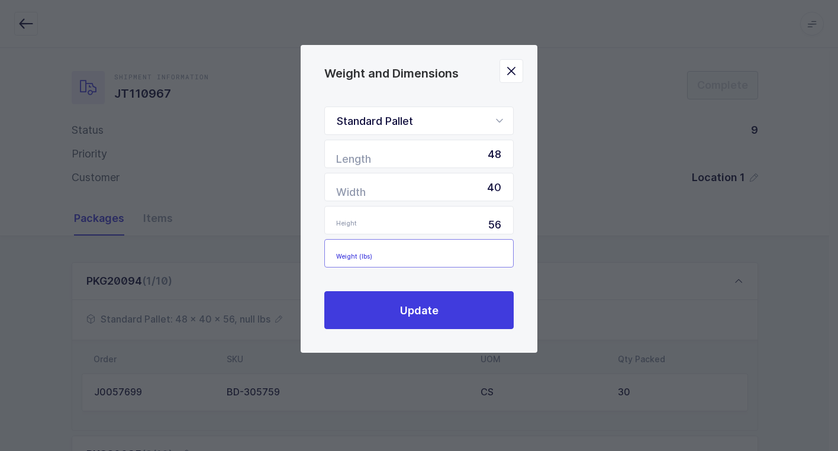
click at [478, 250] on input "Weight (lbs)" at bounding box center [418, 253] width 189 height 28
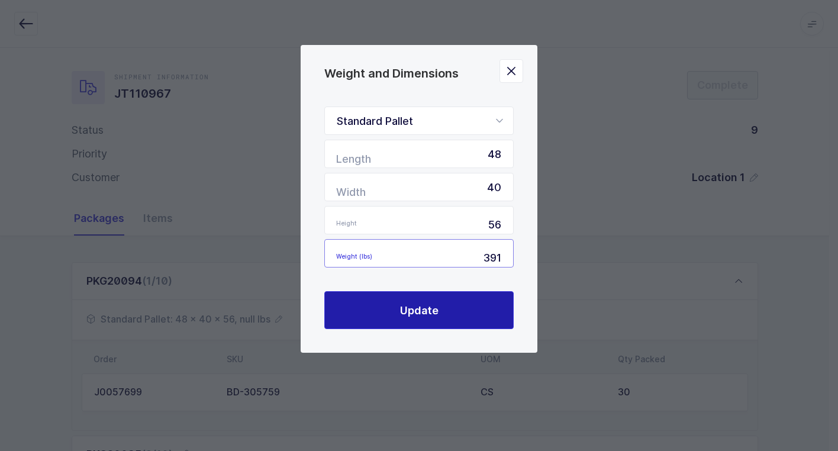
type input "391"
click at [406, 313] on span "Update" at bounding box center [419, 310] width 38 height 15
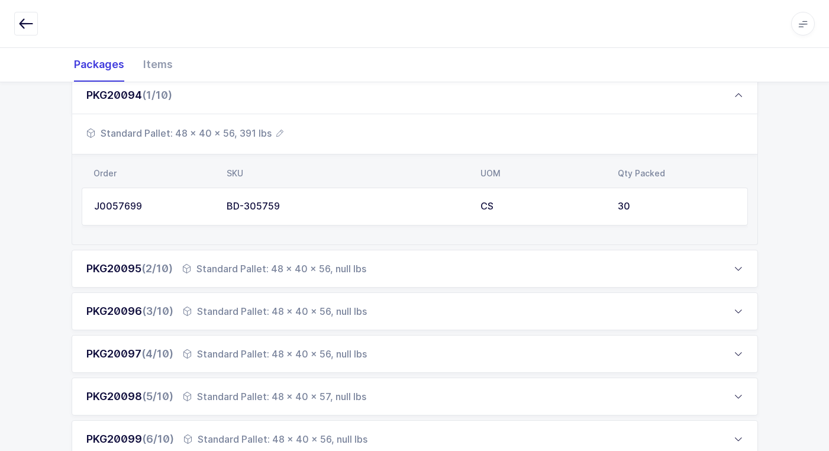
scroll to position [237, 0]
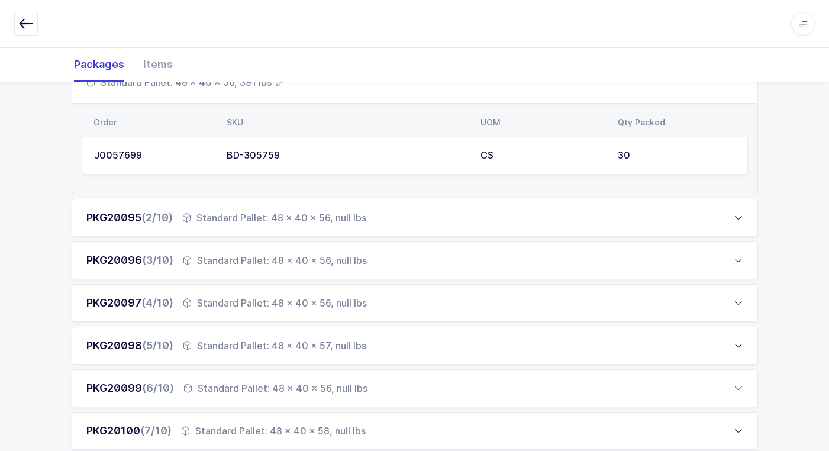
click at [258, 219] on div "Standard Pallet: 48 x 40 x 56, null lbs" at bounding box center [274, 218] width 184 height 14
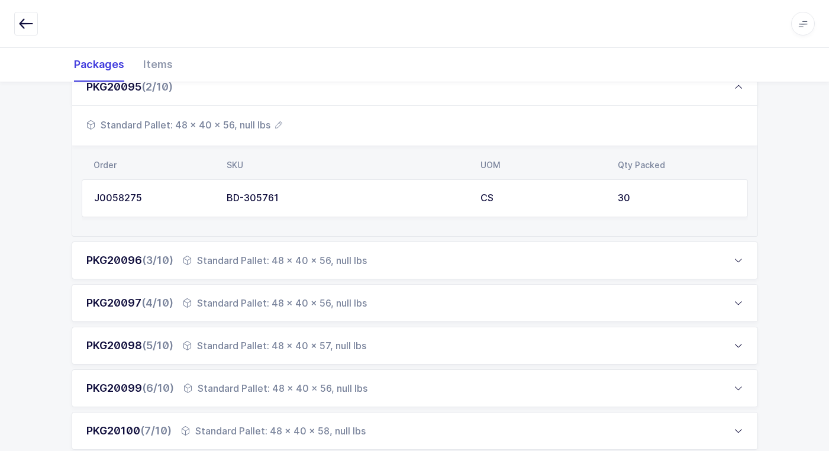
click at [241, 119] on span "Standard Pallet: 48 x 40 x 56, null lbs" at bounding box center [184, 125] width 196 height 14
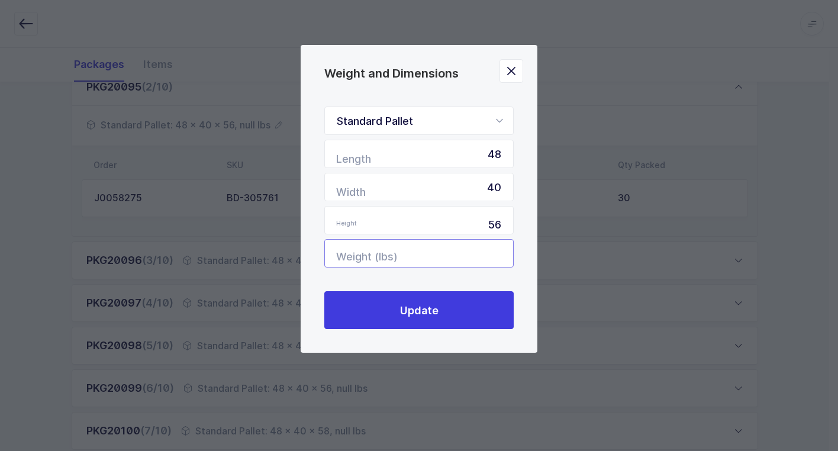
click at [484, 246] on input "Weight (lbs)" at bounding box center [418, 253] width 189 height 28
type input "388"
click at [421, 289] on div "Standard Pallet Standard Pallet Euro Pallet Box Length 48 Width 40 Height 56 We…" at bounding box center [418, 218] width 189 height 223
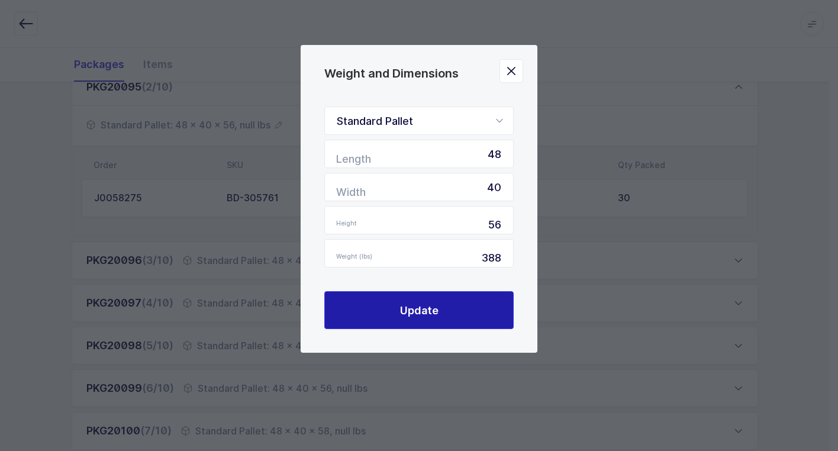
click at [418, 318] on button "Update" at bounding box center [418, 310] width 189 height 38
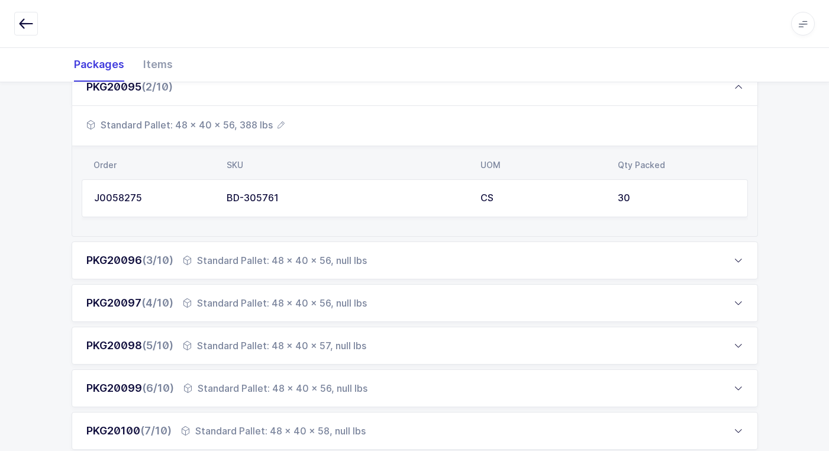
click at [287, 259] on div "Standard Pallet: 48 x 40 x 56, null lbs" at bounding box center [275, 260] width 184 height 14
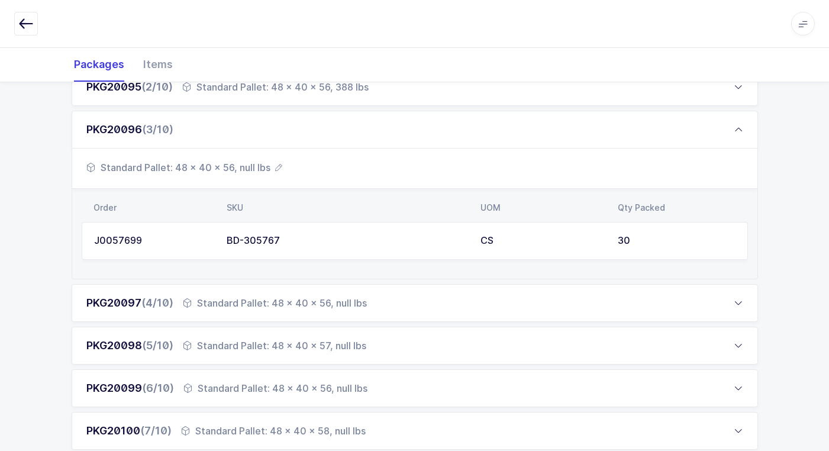
click at [239, 170] on span "Standard Pallet: 48 x 40 x 56, null lbs" at bounding box center [184, 167] width 196 height 14
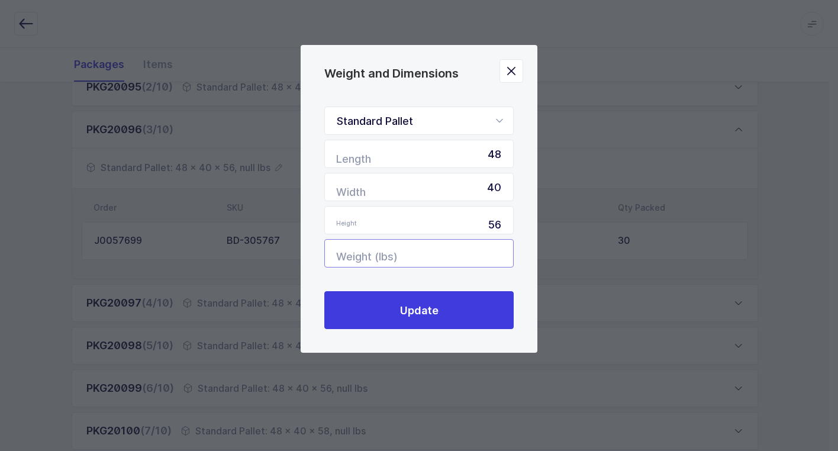
click at [437, 255] on input "Weight (lbs)" at bounding box center [418, 253] width 189 height 28
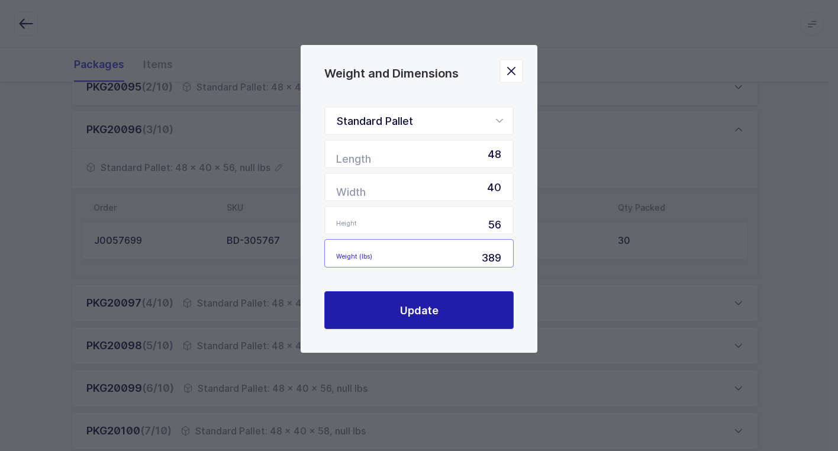
type input "389"
click at [424, 305] on span "Update" at bounding box center [419, 310] width 38 height 15
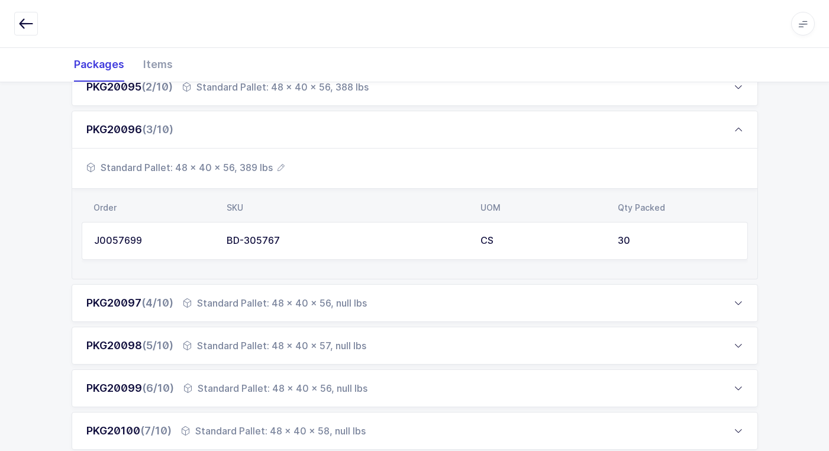
click at [340, 307] on div "Standard Pallet: 48 x 40 x 56, null lbs" at bounding box center [275, 303] width 184 height 14
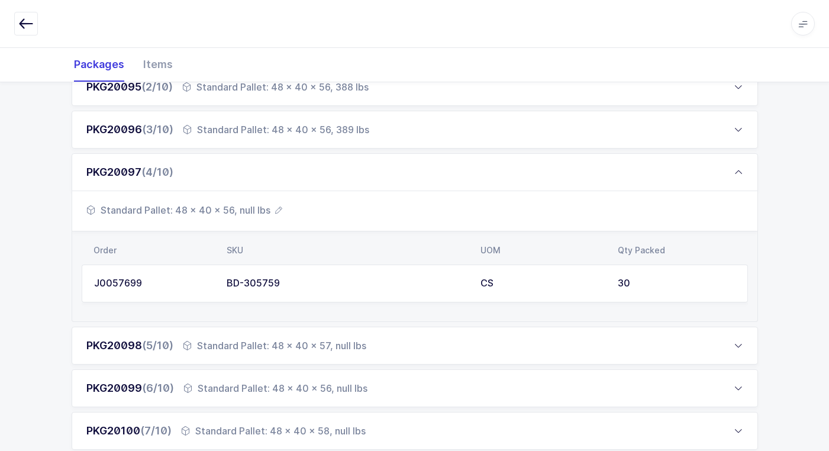
click at [251, 208] on span "Standard Pallet: 48 x 40 x 56, null lbs" at bounding box center [184, 210] width 196 height 14
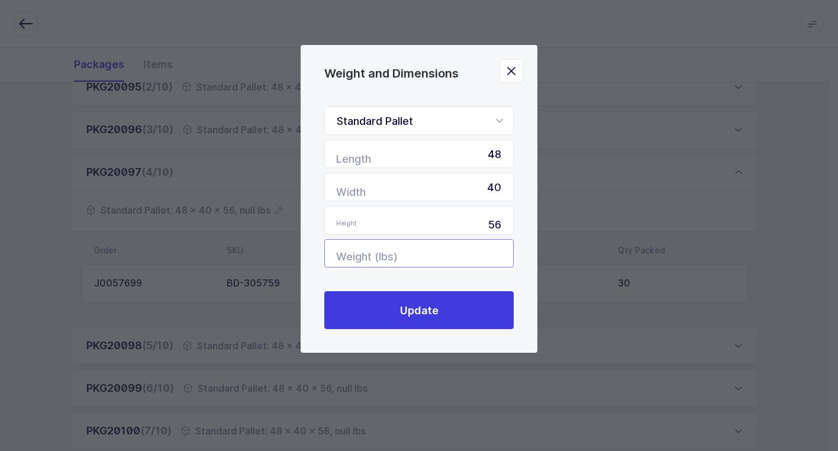
click at [484, 253] on input "Weight (lbs)" at bounding box center [418, 253] width 189 height 28
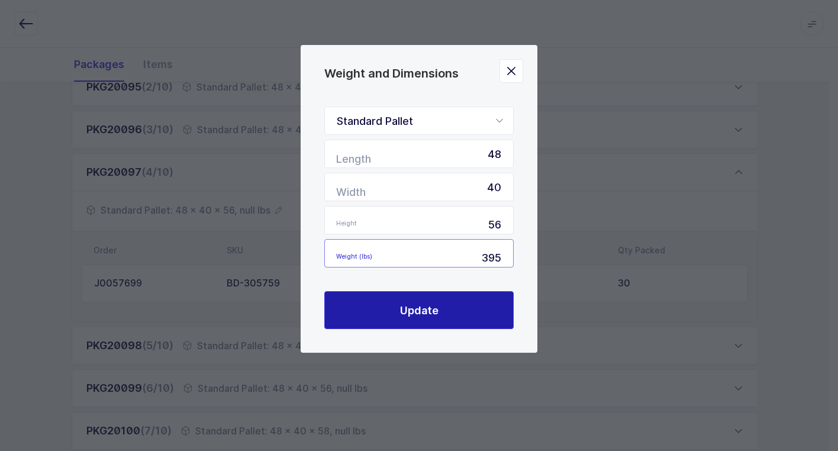
type input "395"
click at [469, 311] on button "Update" at bounding box center [418, 310] width 189 height 38
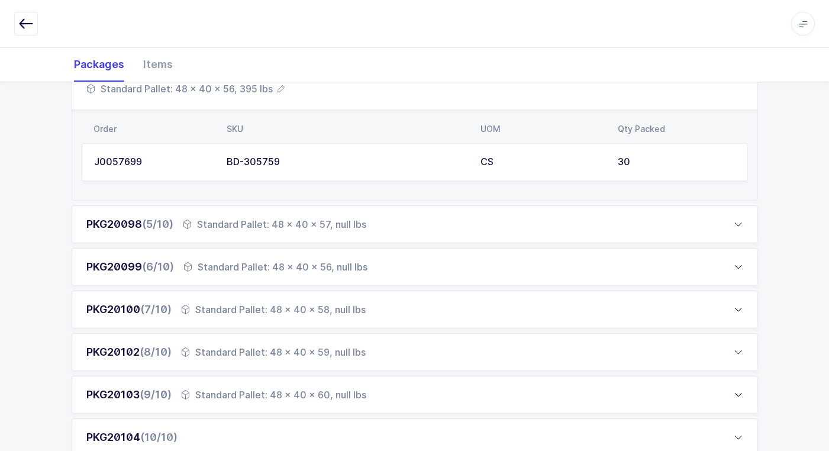
scroll to position [292, 0]
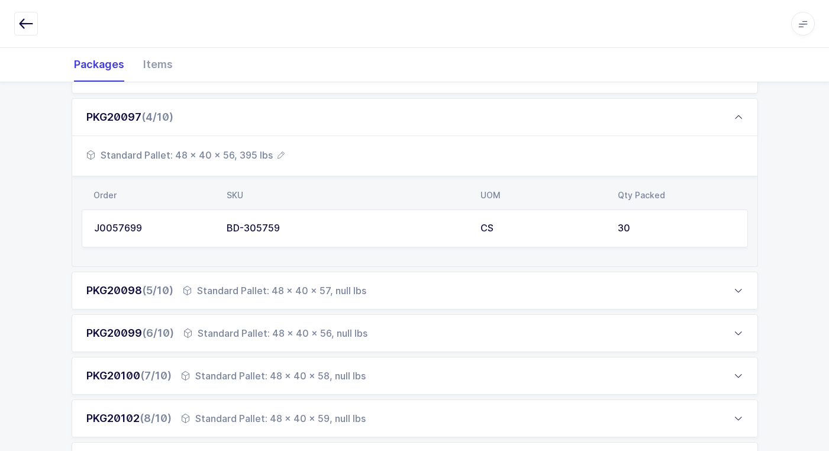
click at [275, 291] on div "Standard Pallet: 48 x 40 x 57, null lbs" at bounding box center [274, 291] width 183 height 14
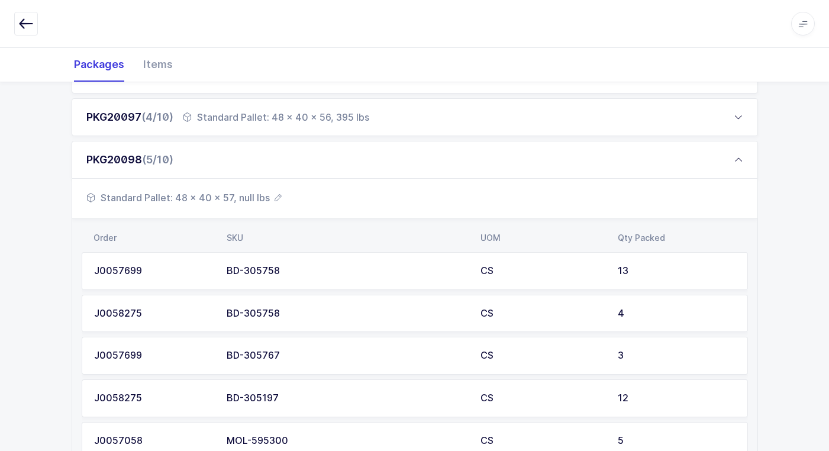
click at [247, 199] on span "Standard Pallet: 48 x 40 x 57, null lbs" at bounding box center [183, 198] width 195 height 14
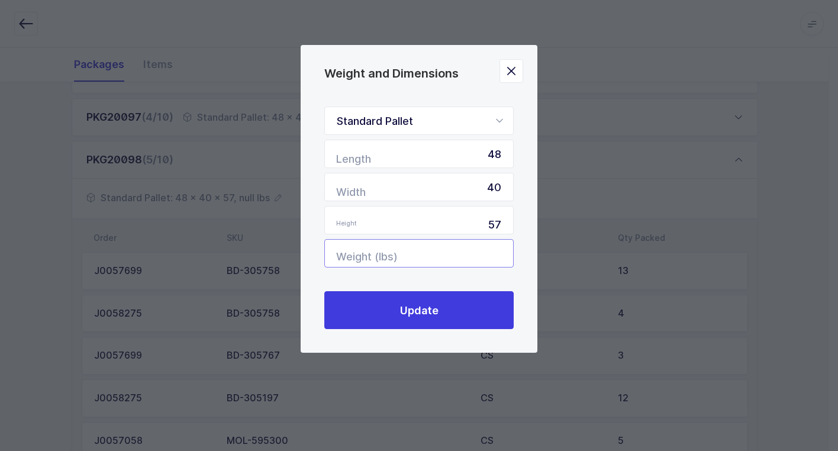
click at [447, 242] on input "Weight (lbs)" at bounding box center [418, 253] width 189 height 28
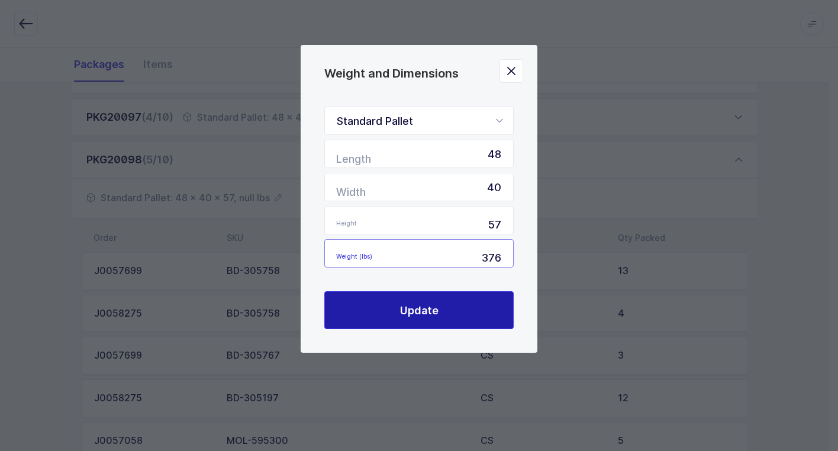
type input "376"
click at [433, 305] on span "Update" at bounding box center [419, 310] width 38 height 15
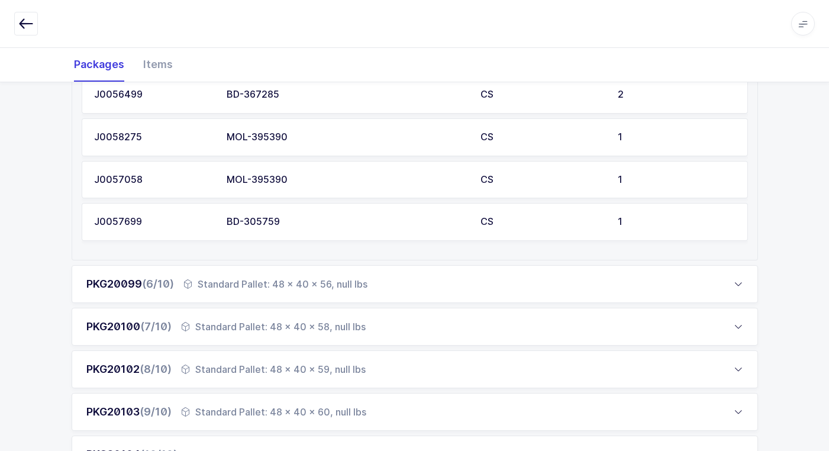
click at [290, 285] on div "Standard Pallet: 48 x 40 x 56, null lbs" at bounding box center [275, 284] width 184 height 14
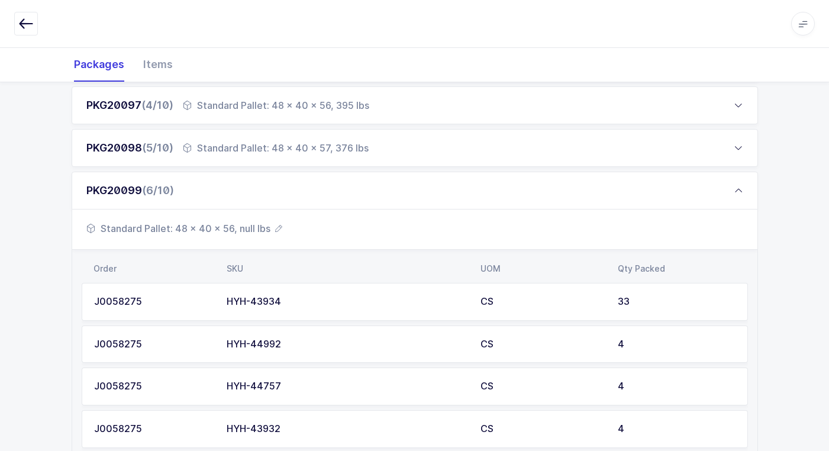
scroll to position [293, 0]
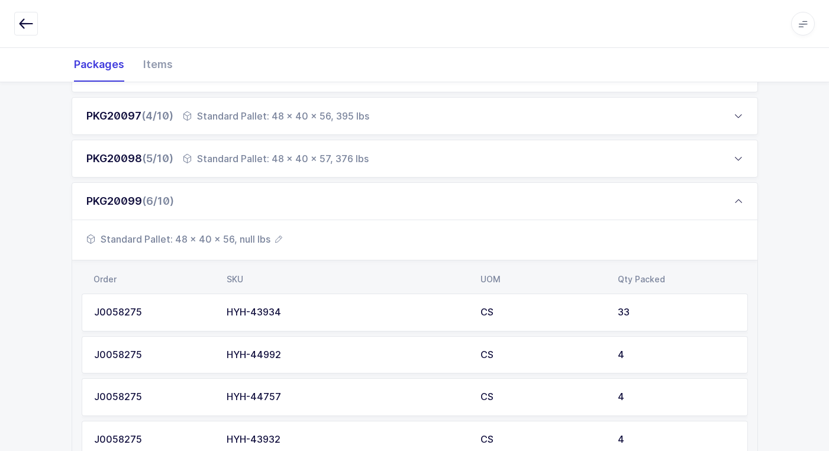
click at [256, 236] on span "Standard Pallet: 48 x 40 x 56, null lbs" at bounding box center [184, 239] width 196 height 14
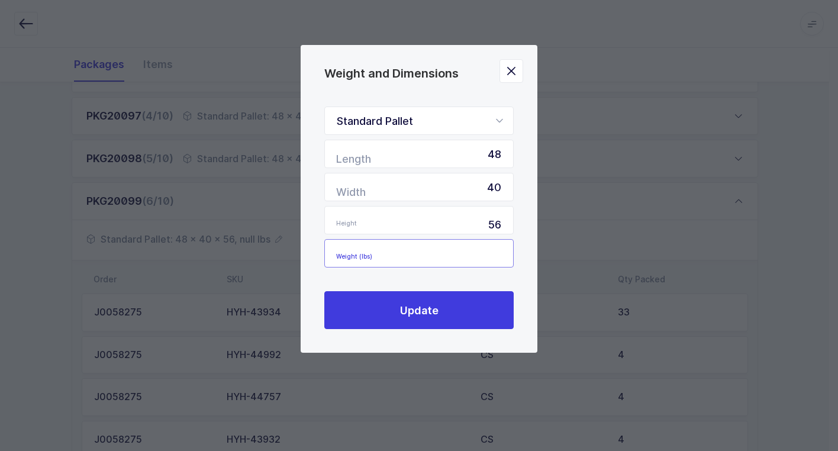
click at [473, 247] on input "Weight (lbs)" at bounding box center [418, 253] width 189 height 28
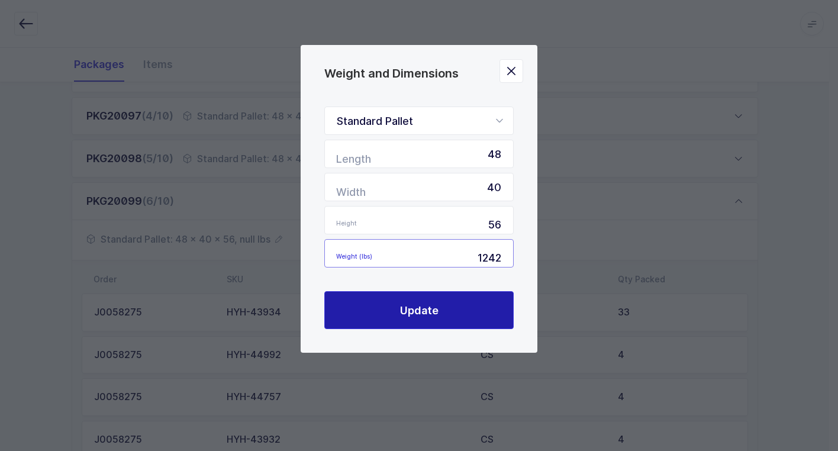
type input "1242"
click at [421, 307] on span "Update" at bounding box center [419, 310] width 38 height 15
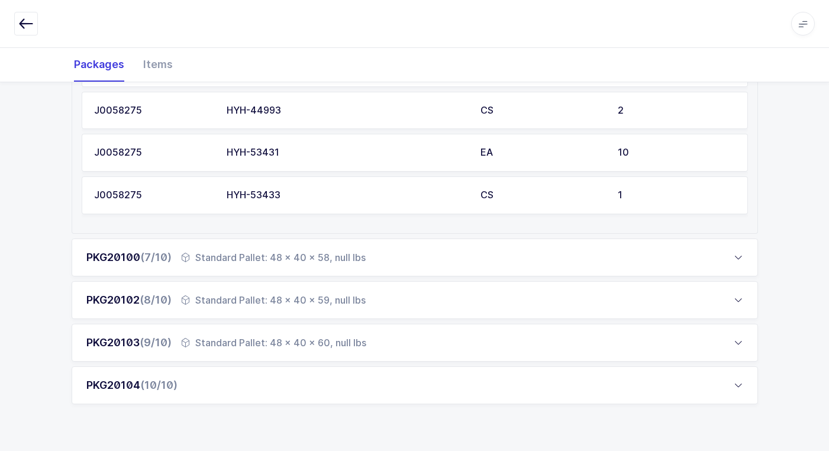
click at [286, 254] on div "Standard Pallet: 48 x 40 x 58, null lbs" at bounding box center [273, 257] width 185 height 14
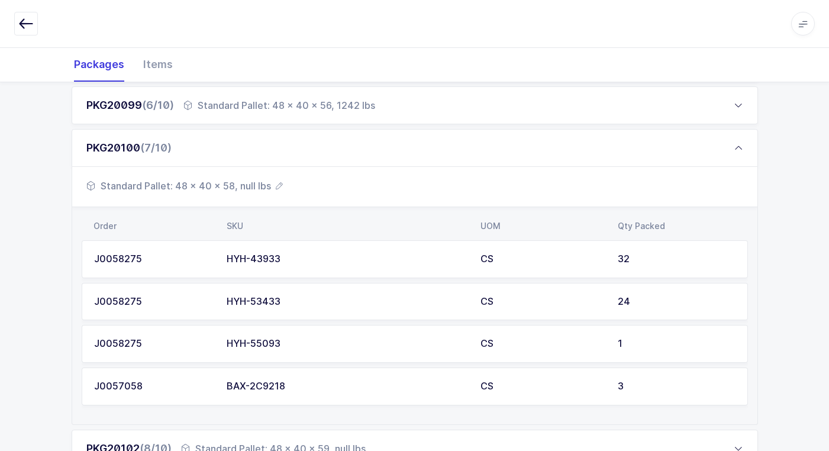
scroll to position [342, 0]
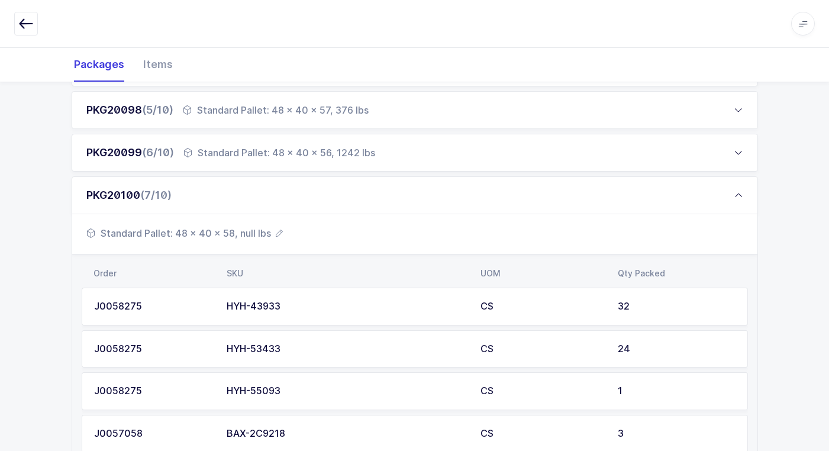
click at [244, 230] on span "Standard Pallet: 48 x 40 x 58, null lbs" at bounding box center [184, 233] width 197 height 14
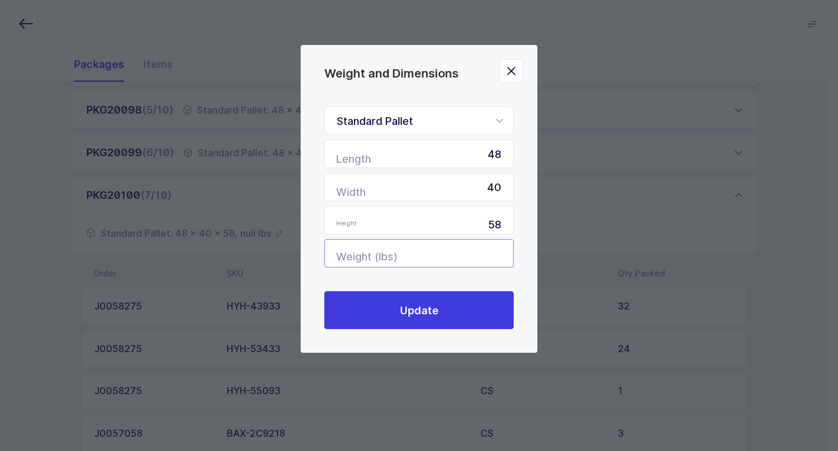
click at [466, 244] on input "Weight (lbs)" at bounding box center [418, 253] width 189 height 28
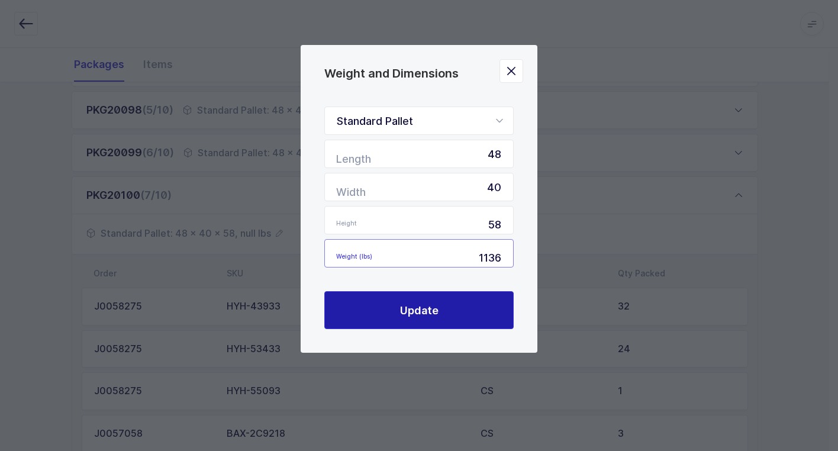
type input "1136"
drag, startPoint x: 433, startPoint y: 306, endPoint x: 434, endPoint y: 300, distance: 6.0
click at [433, 302] on button "Update" at bounding box center [418, 310] width 189 height 38
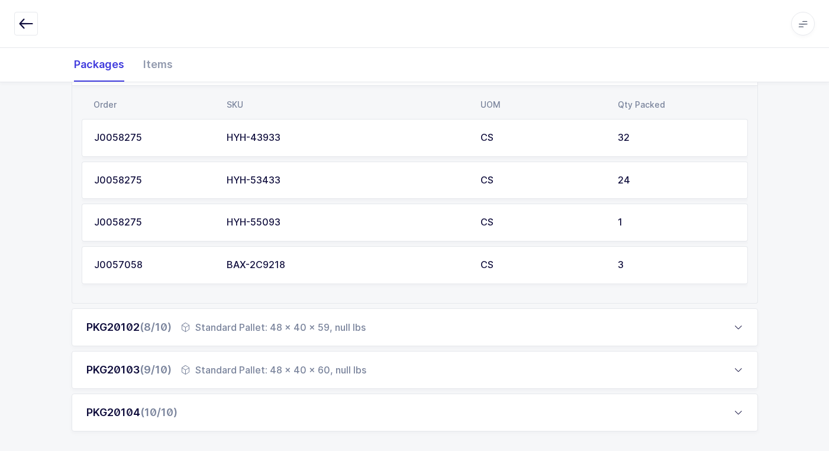
scroll to position [537, 0]
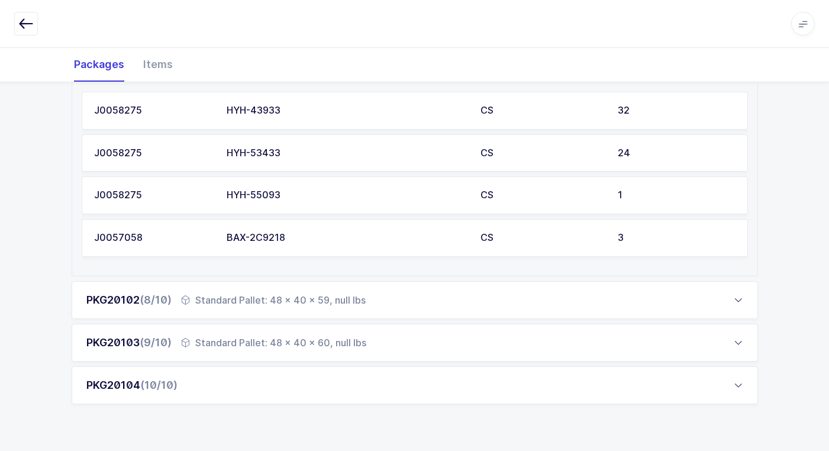
click at [304, 294] on div "Standard Pallet: 48 x 40 x 59, null lbs" at bounding box center [273, 300] width 185 height 14
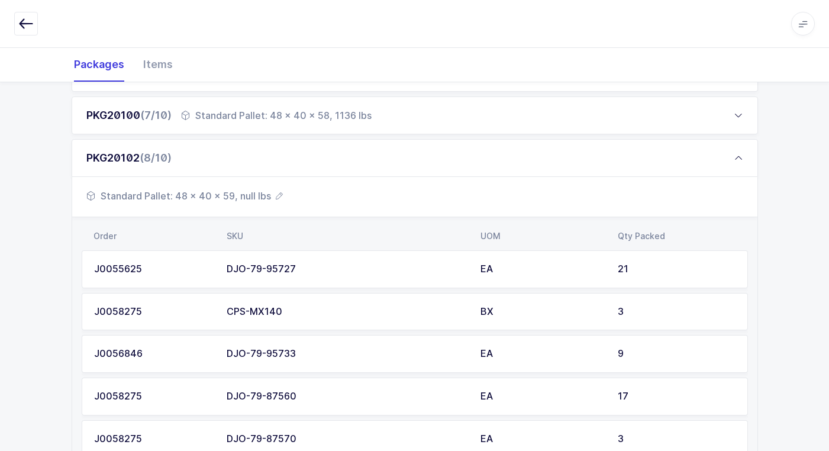
scroll to position [419, 0]
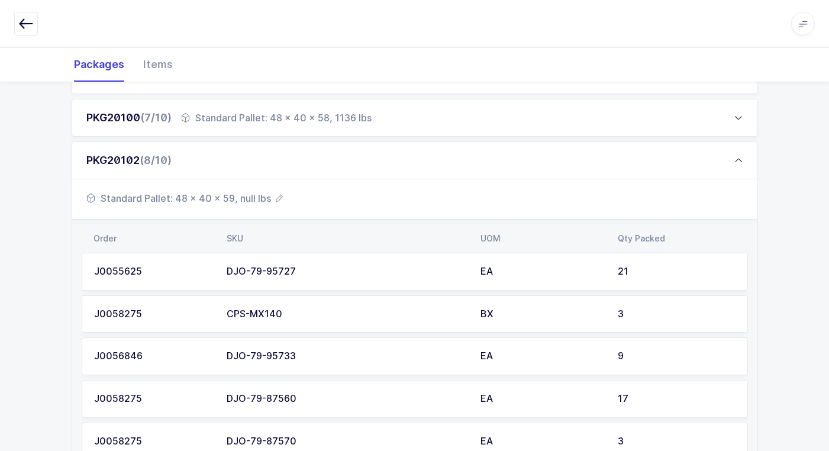
click at [250, 198] on span "Standard Pallet: 48 x 40 x 59, null lbs" at bounding box center [184, 198] width 197 height 14
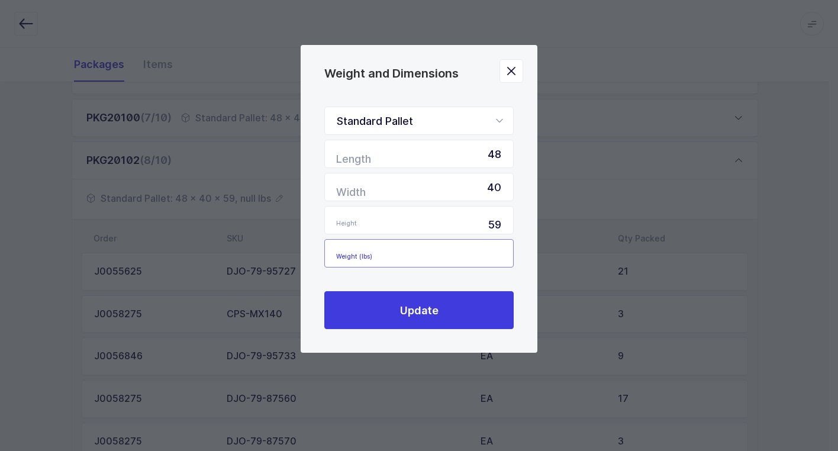
click at [480, 255] on input "Weight (lbs)" at bounding box center [418, 253] width 189 height 28
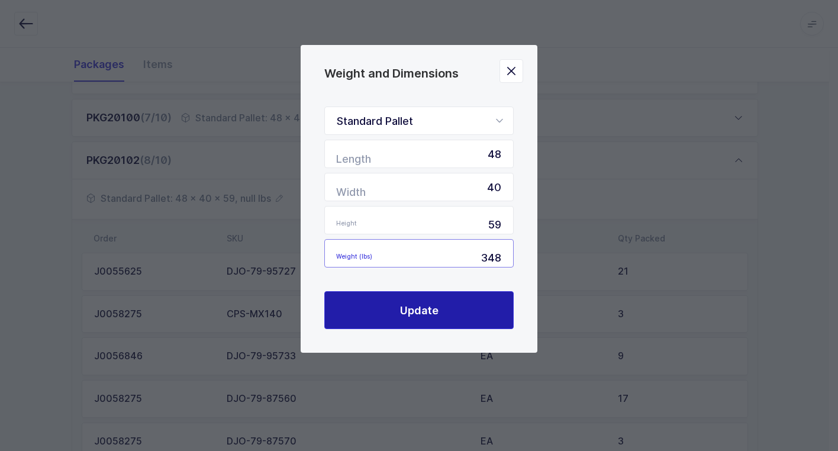
type input "348"
drag, startPoint x: 426, startPoint y: 308, endPoint x: 429, endPoint y: 298, distance: 10.5
click at [429, 299] on button "Update" at bounding box center [418, 310] width 189 height 38
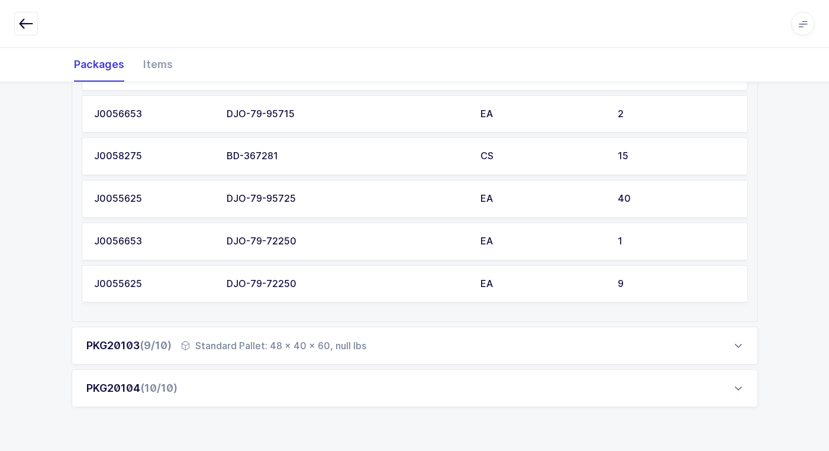
scroll to position [792, 0]
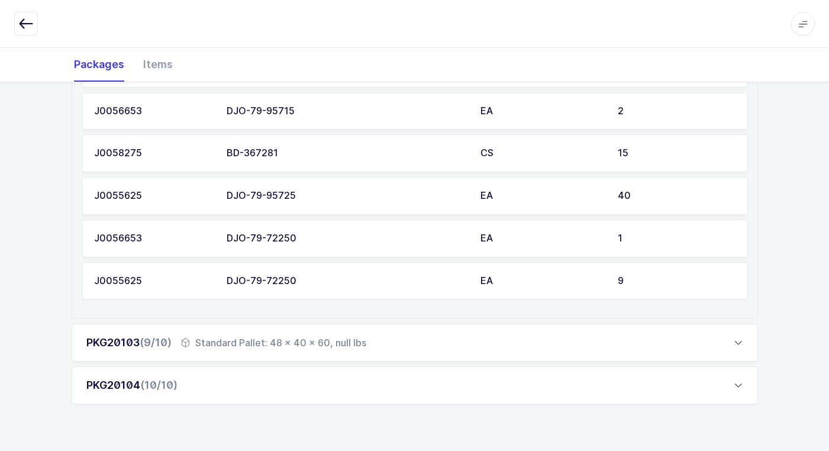
click at [279, 343] on div "Standard Pallet: 48 x 40 x 60, null lbs" at bounding box center [273, 343] width 185 height 14
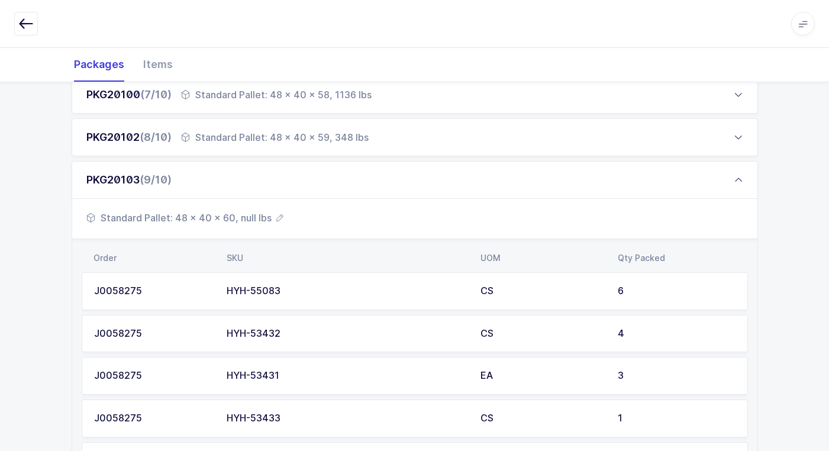
scroll to position [437, 0]
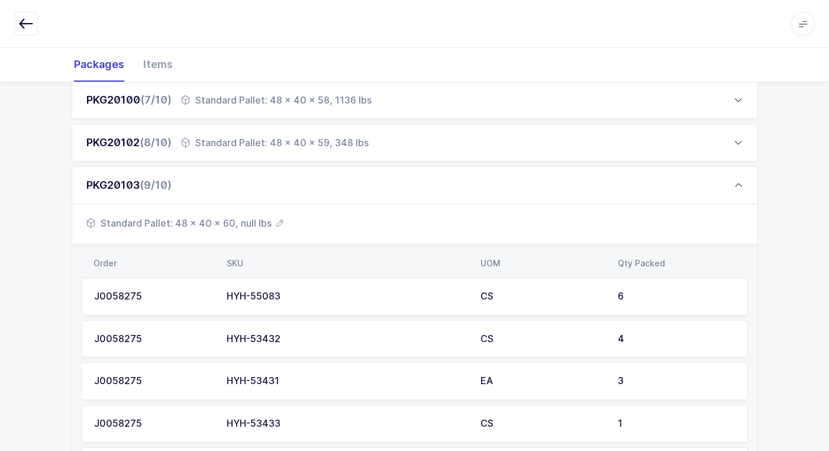
click at [251, 224] on span "Standard Pallet: 48 x 40 x 60, null lbs" at bounding box center [184, 223] width 197 height 14
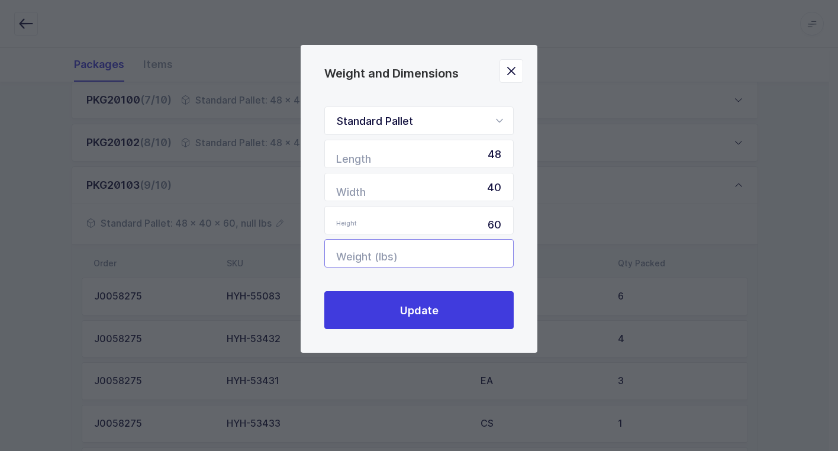
click at [489, 248] on input "Weight (lbs)" at bounding box center [418, 253] width 189 height 28
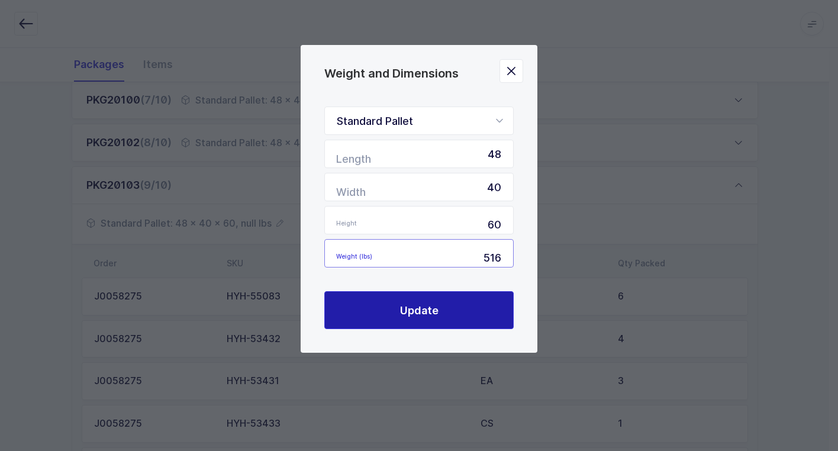
type input "516"
click at [488, 313] on button "Update" at bounding box center [418, 310] width 189 height 38
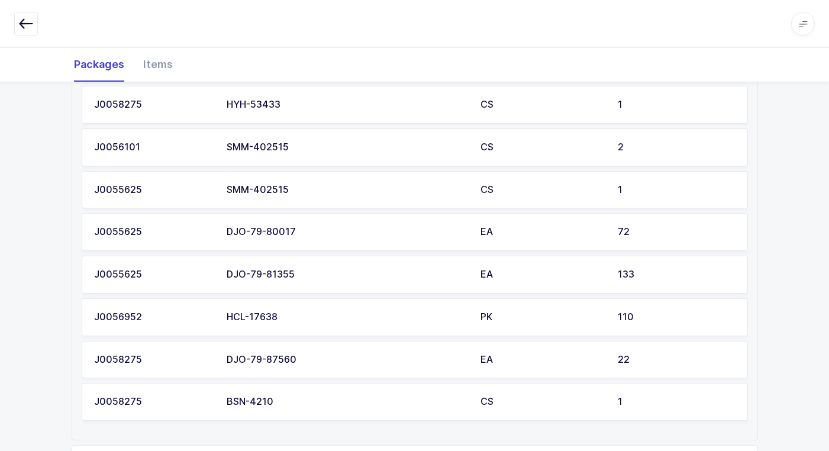
scroll to position [835, 0]
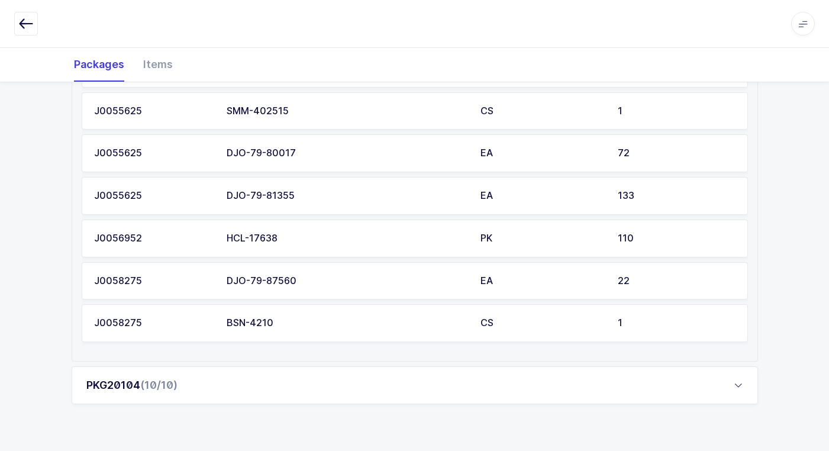
click at [175, 388] on span "(10/10)" at bounding box center [158, 385] width 37 height 12
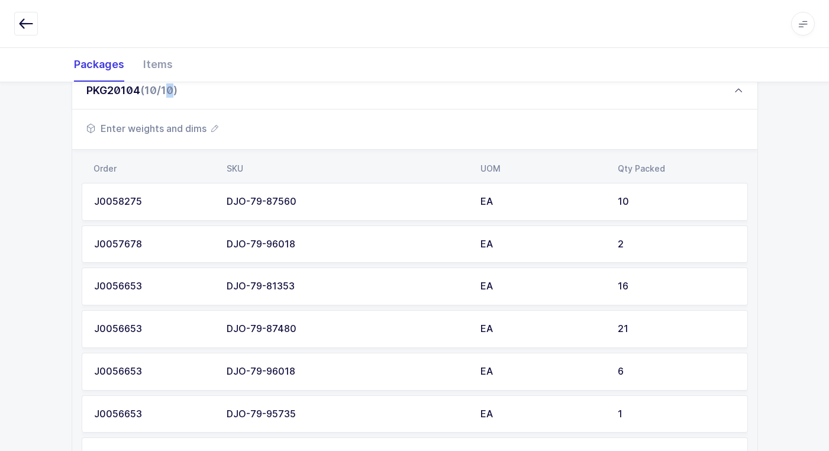
scroll to position [479, 0]
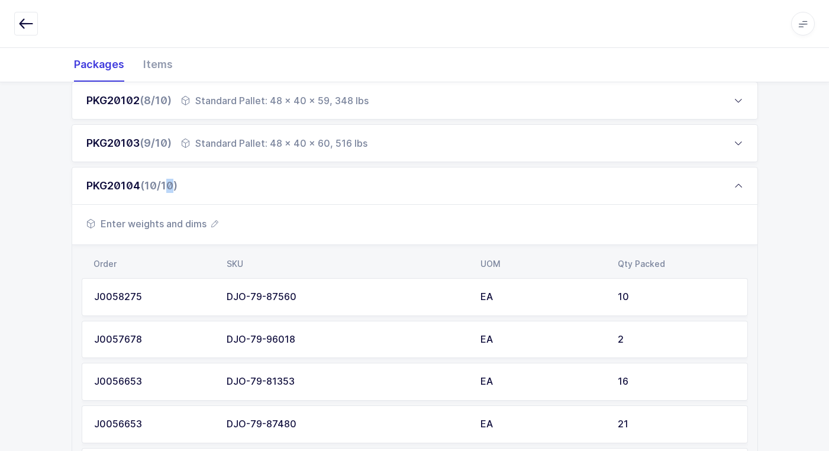
click at [186, 225] on span "Enter weights and dims" at bounding box center [152, 224] width 132 height 14
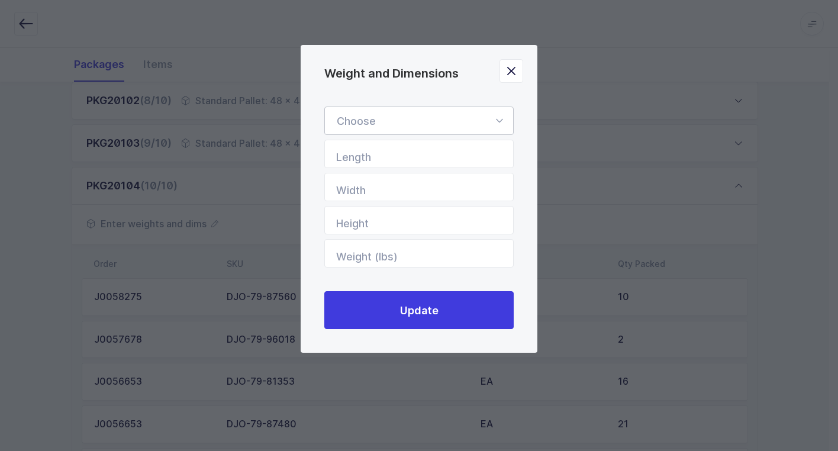
click at [501, 118] on icon "Weight and Dimensions" at bounding box center [499, 121] width 15 height 28
drag, startPoint x: 452, startPoint y: 147, endPoint x: 458, endPoint y: 169, distance: 22.1
click at [452, 149] on li "Standard Pallet" at bounding box center [424, 155] width 188 height 22
type input "Standard Pallet"
type input "48"
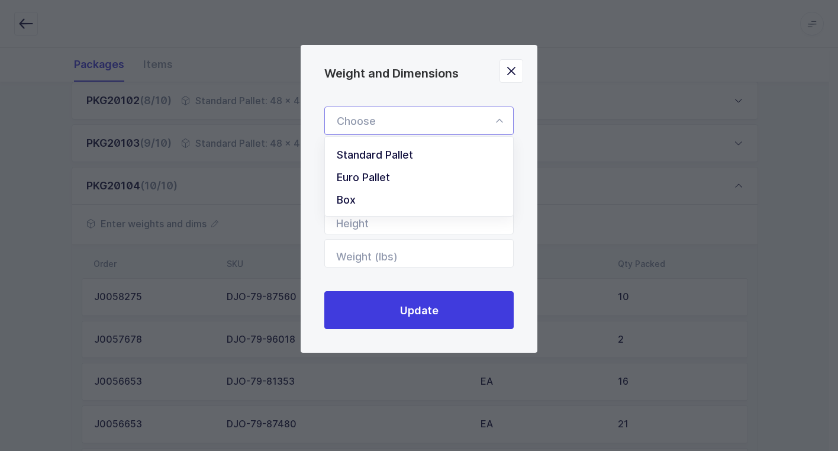
type input "40"
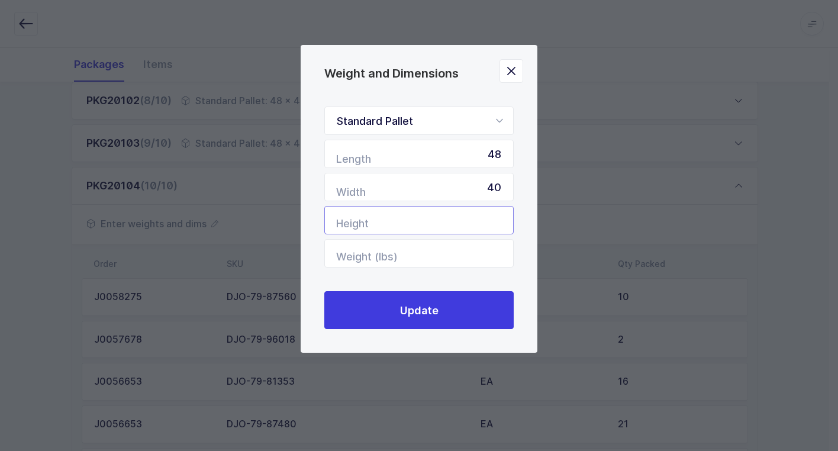
click at [469, 224] on input "Height" at bounding box center [418, 220] width 189 height 28
type input "55"
click at [481, 251] on input "Weight (lbs)" at bounding box center [418, 253] width 189 height 28
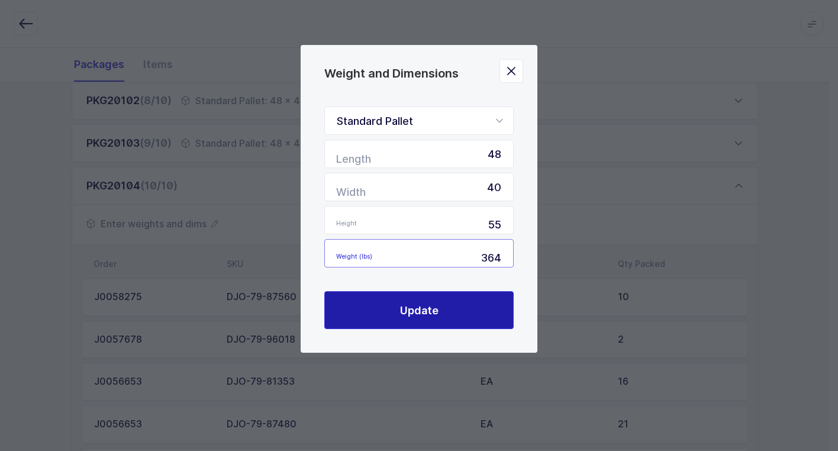
type input "364"
click at [425, 302] on button "Update" at bounding box center [418, 310] width 189 height 38
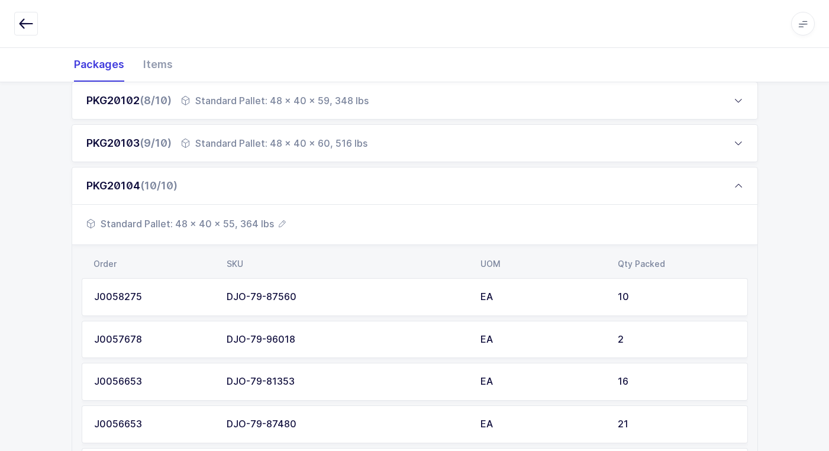
scroll to position [0, 0]
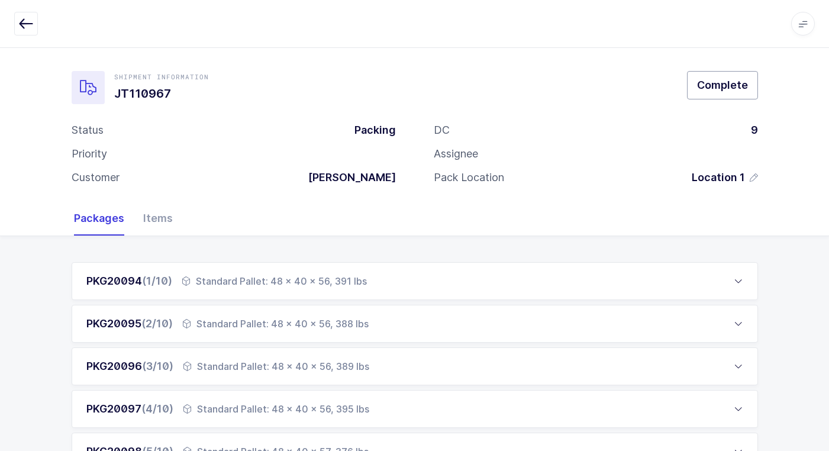
click at [700, 89] on span "Complete" at bounding box center [722, 85] width 51 height 15
